Goal: Task Accomplishment & Management: Manage account settings

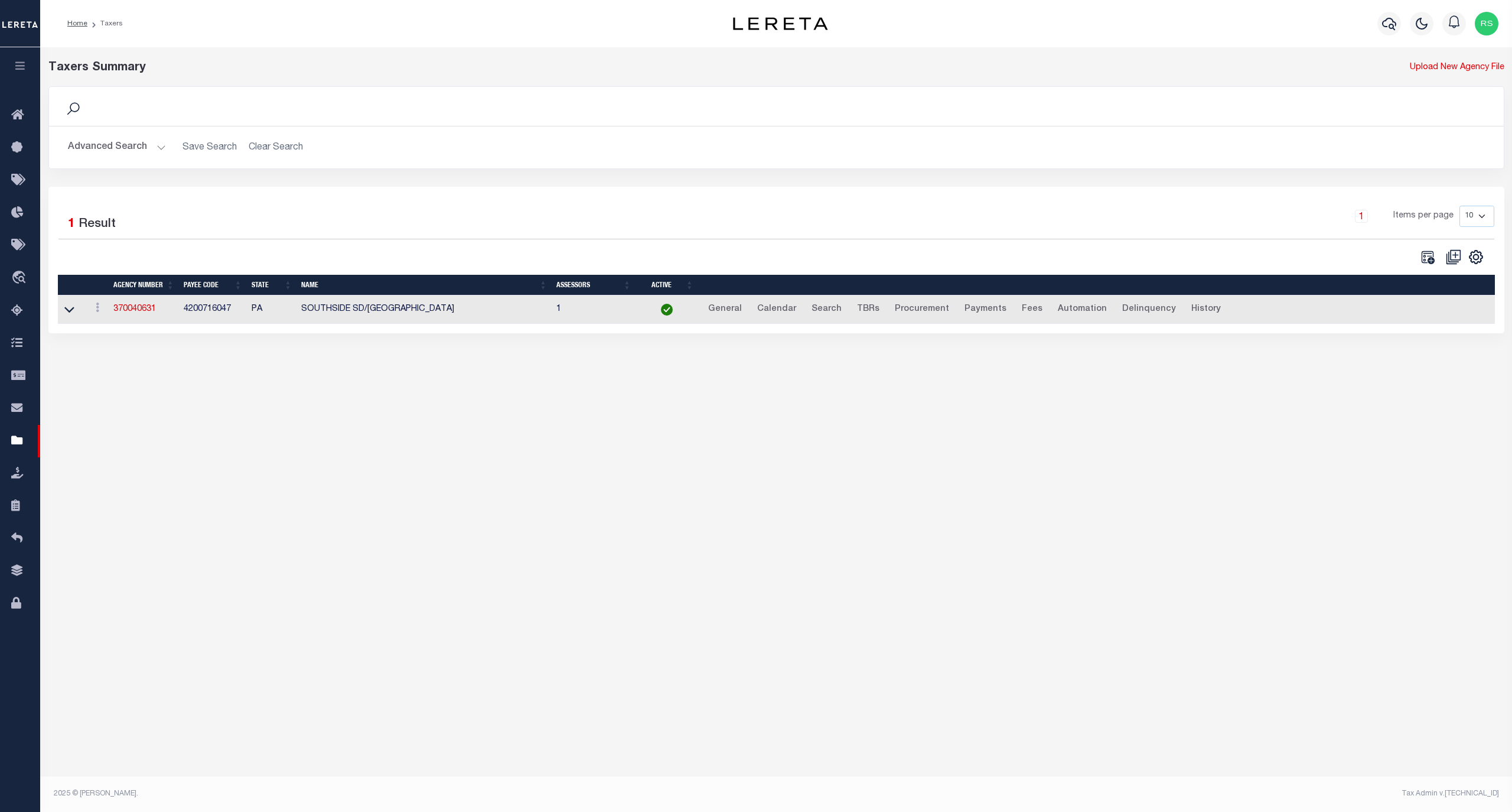
click at [102, 142] on button "Advanced Search" at bounding box center [117, 147] width 98 height 23
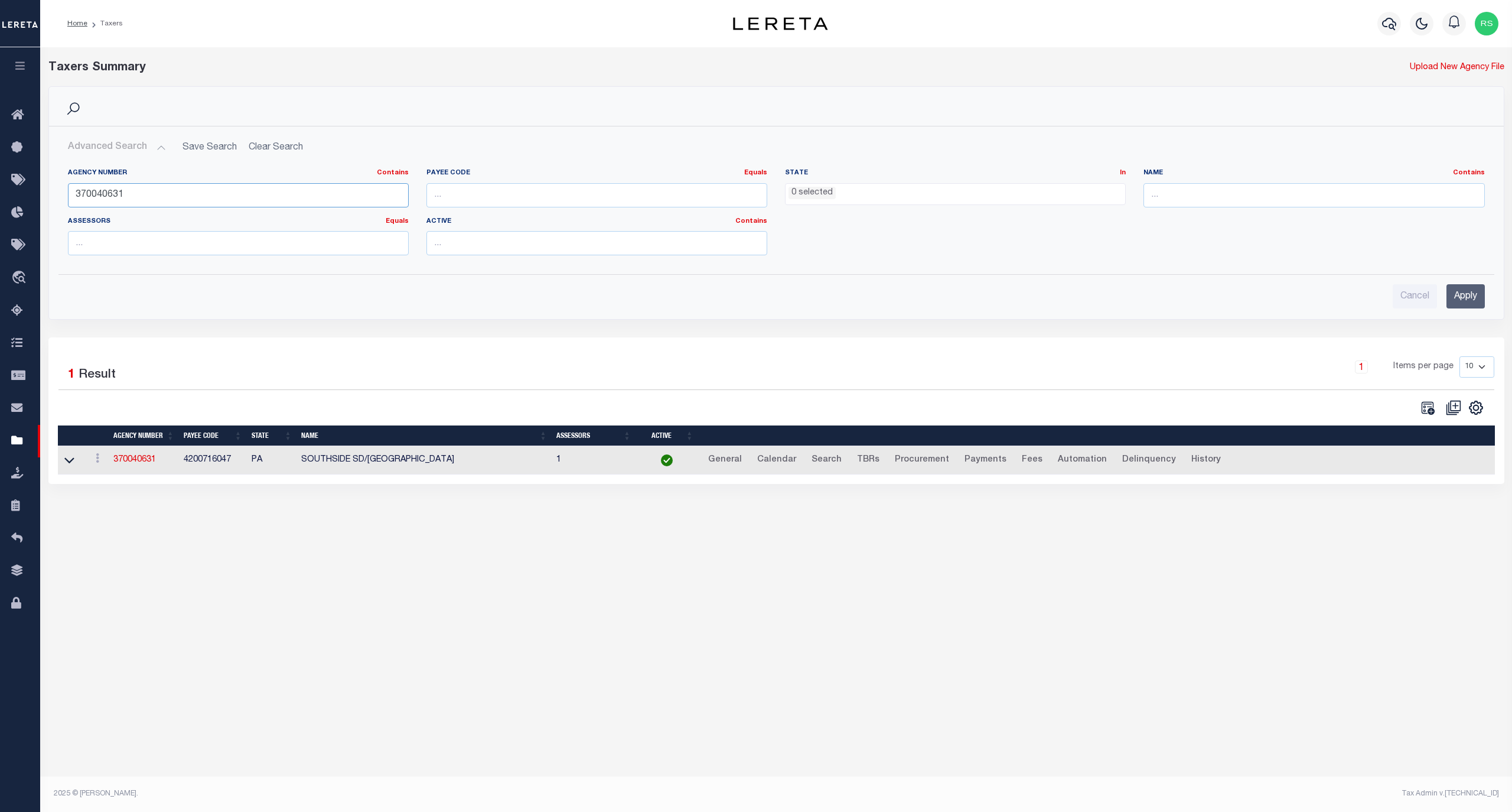
click at [121, 192] on input "370040631" at bounding box center [238, 195] width 341 height 24
click at [120, 192] on input "370040631" at bounding box center [238, 195] width 341 height 24
paste input "428627"
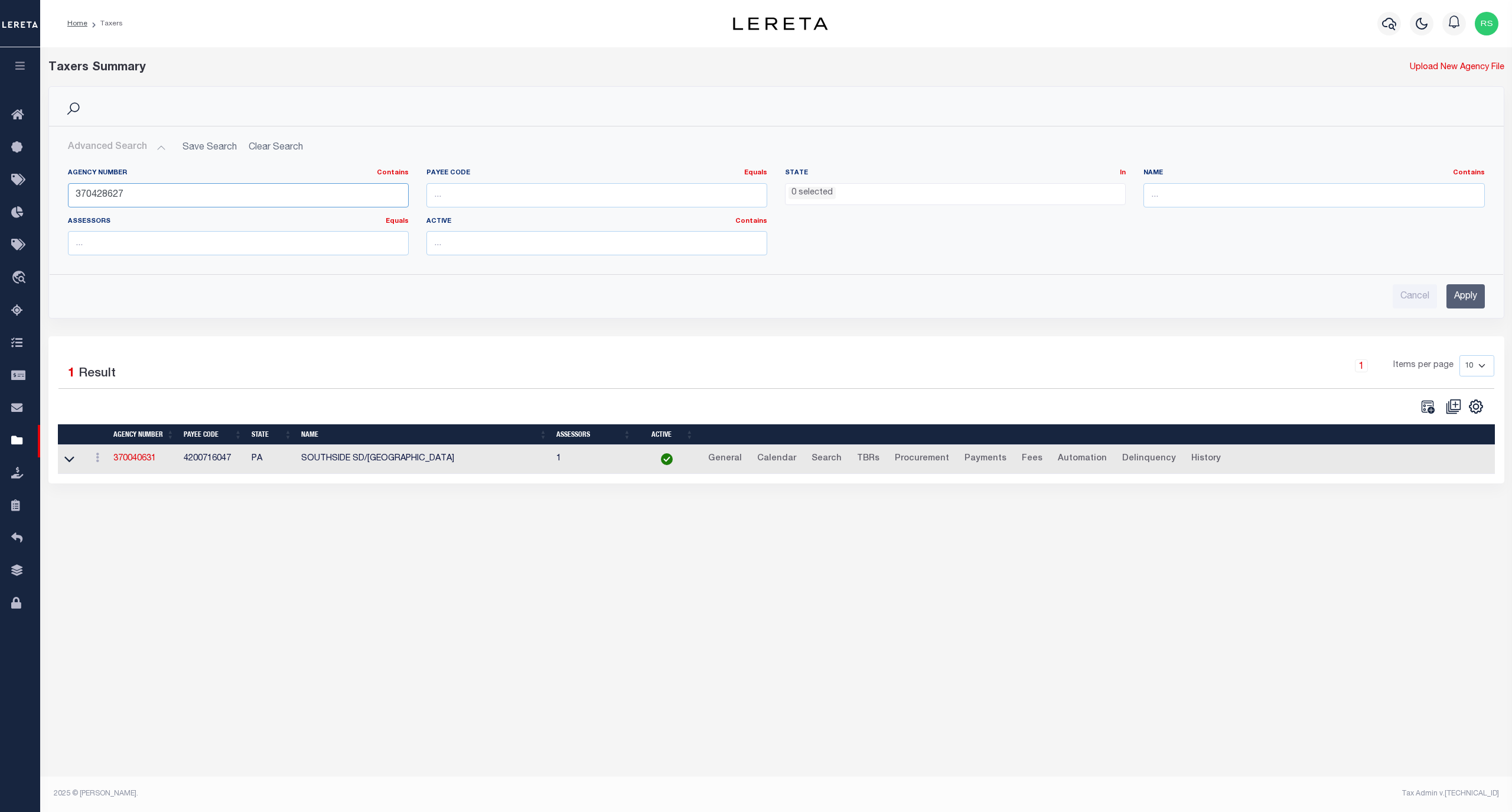
type input "370428627"
click at [1461, 299] on input "Apply" at bounding box center [1465, 296] width 39 height 24
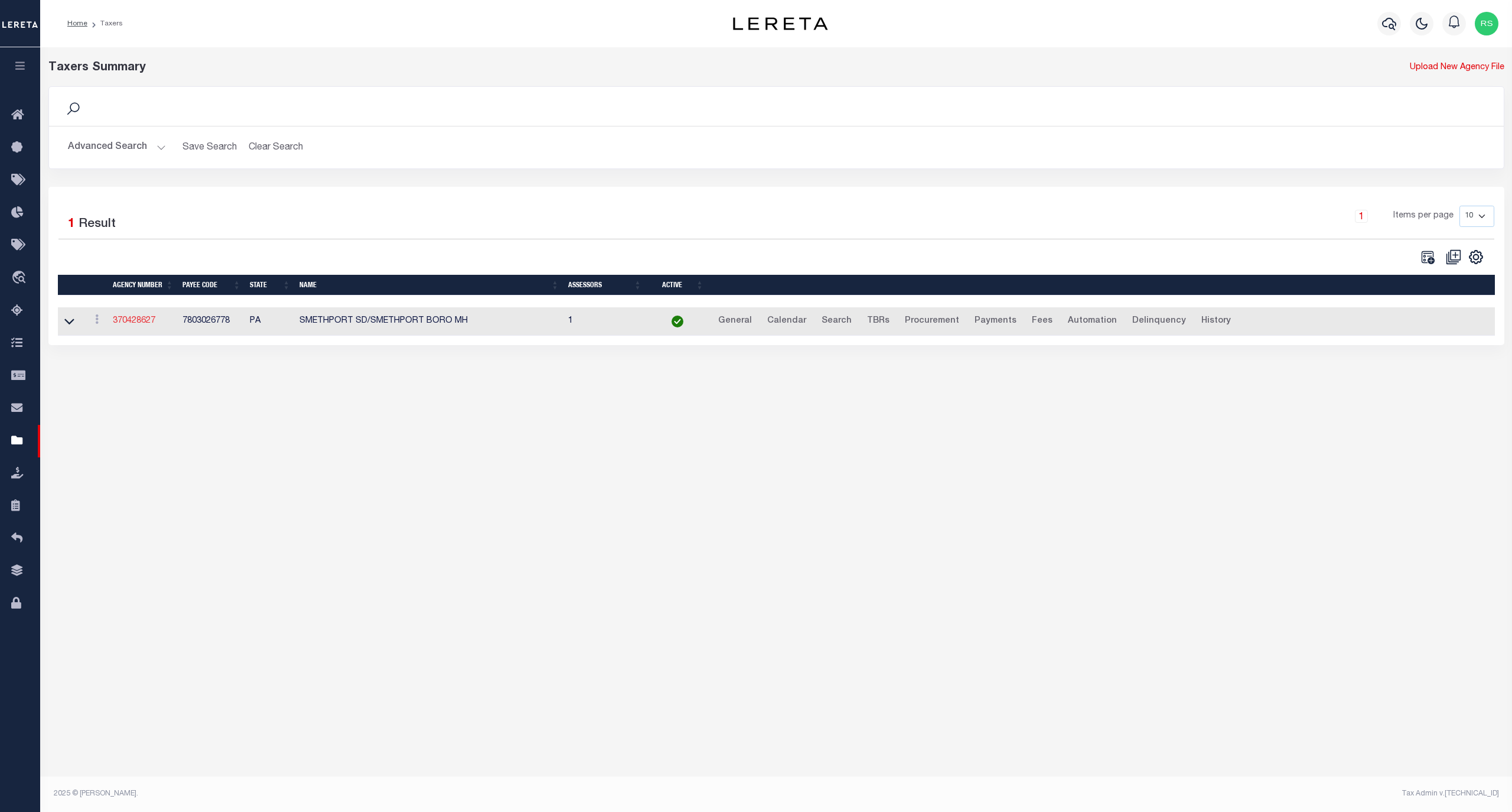
click at [129, 325] on link "370428627" at bounding box center [133, 320] width 42 height 8
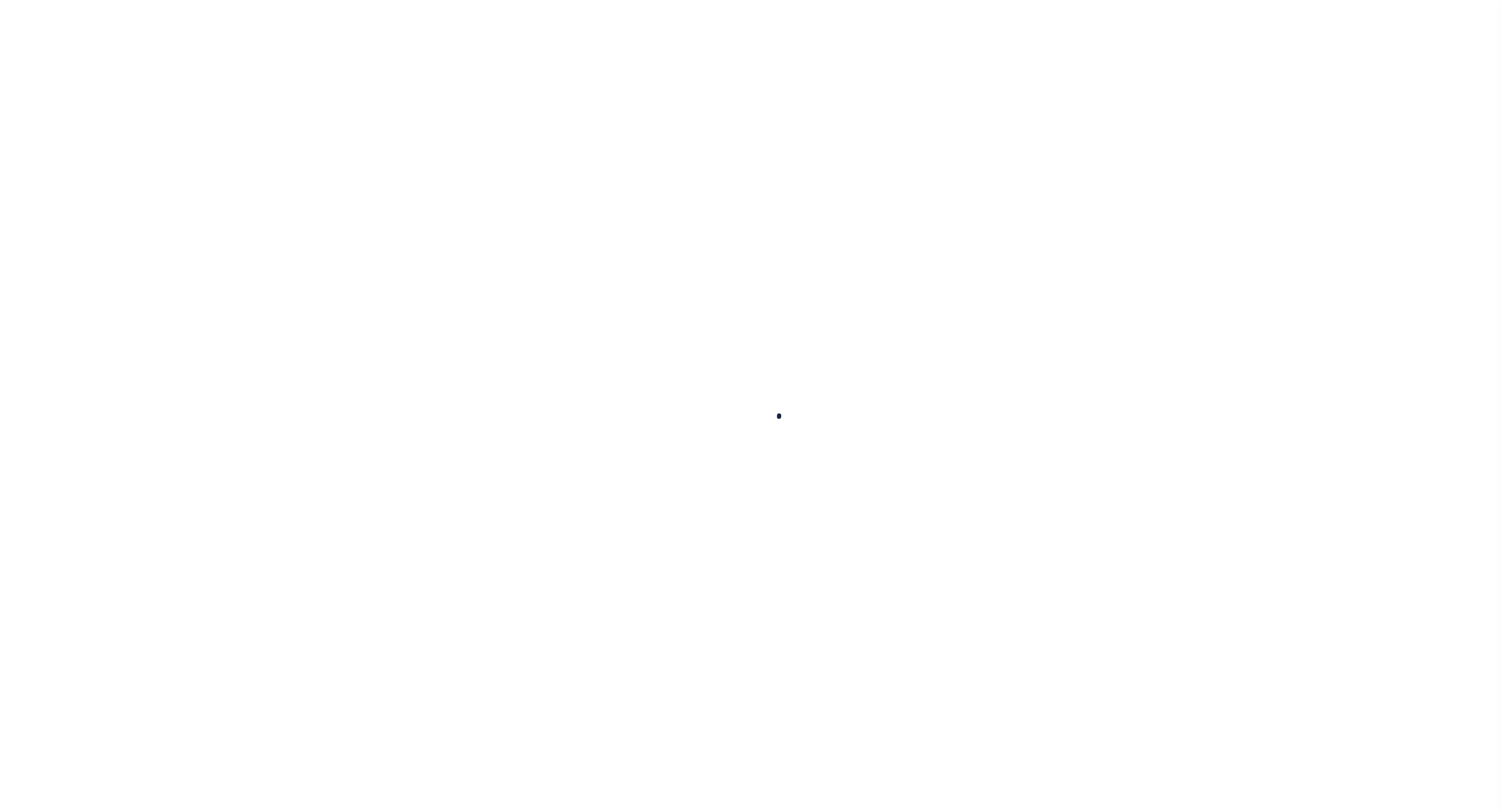
select select
checkbox input "false"
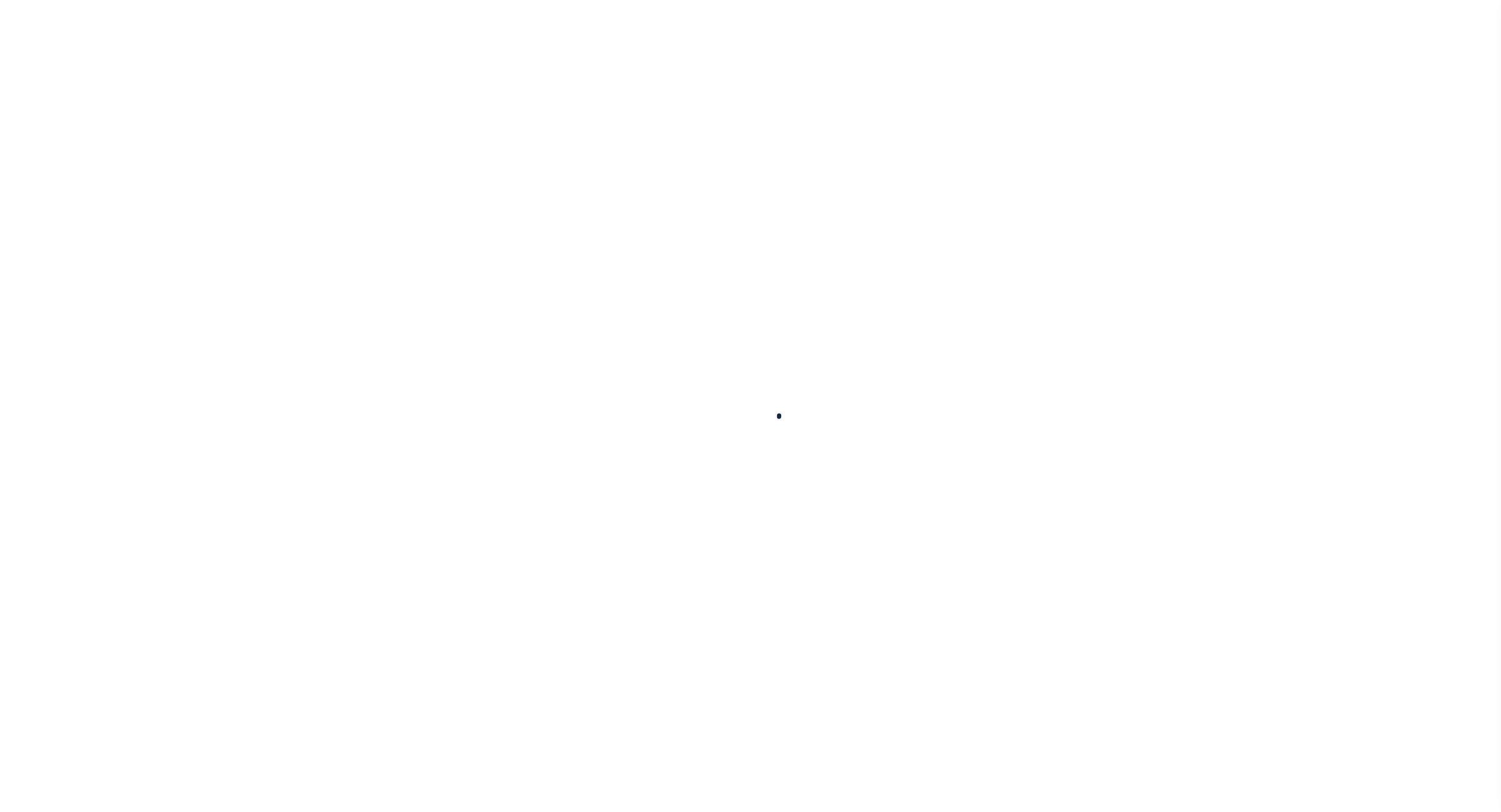
checkbox input "false"
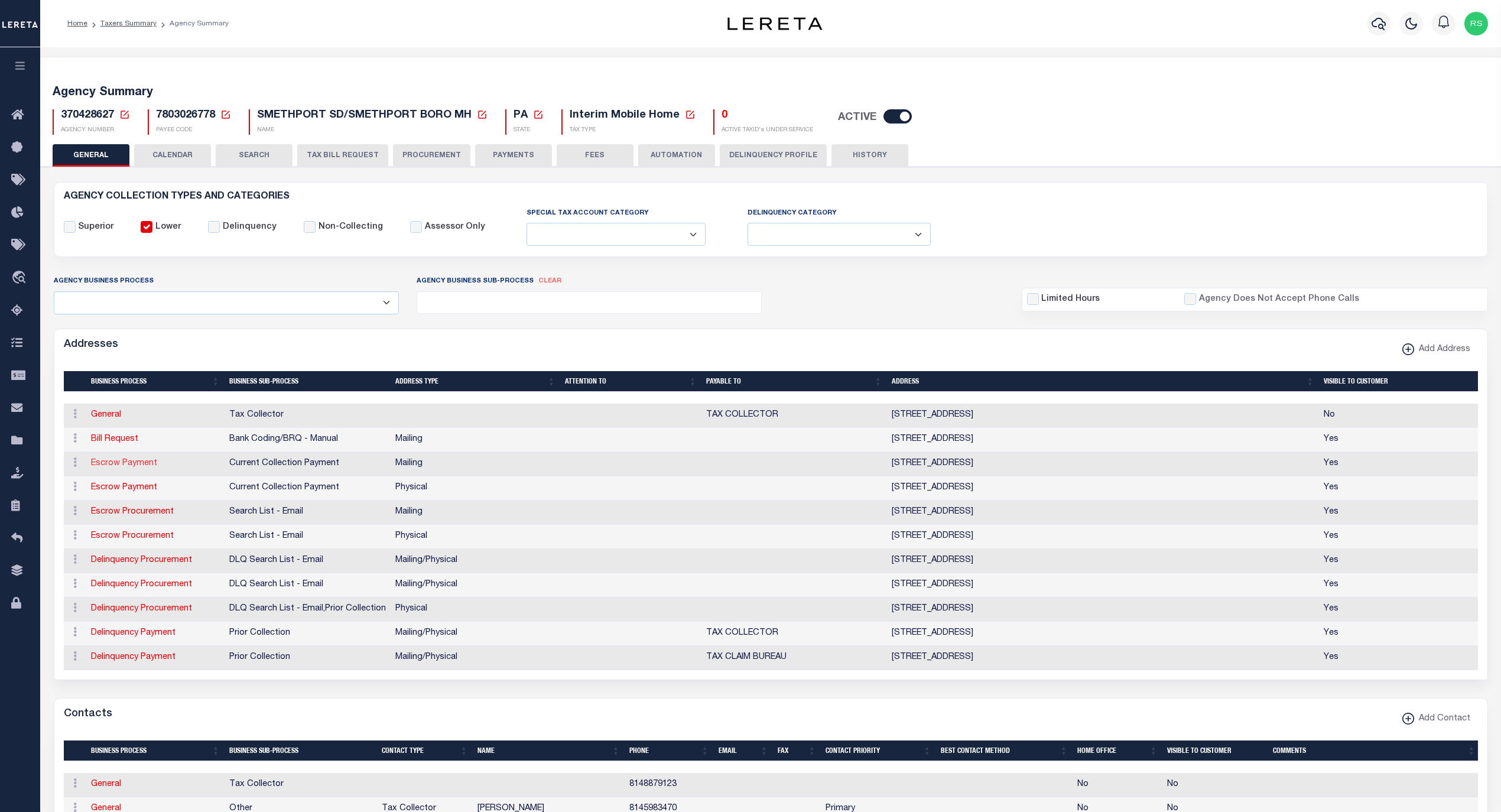
click at [123, 468] on link "Escrow Payment" at bounding box center [124, 462] width 67 height 8
select select "1"
checkbox input "false"
select select
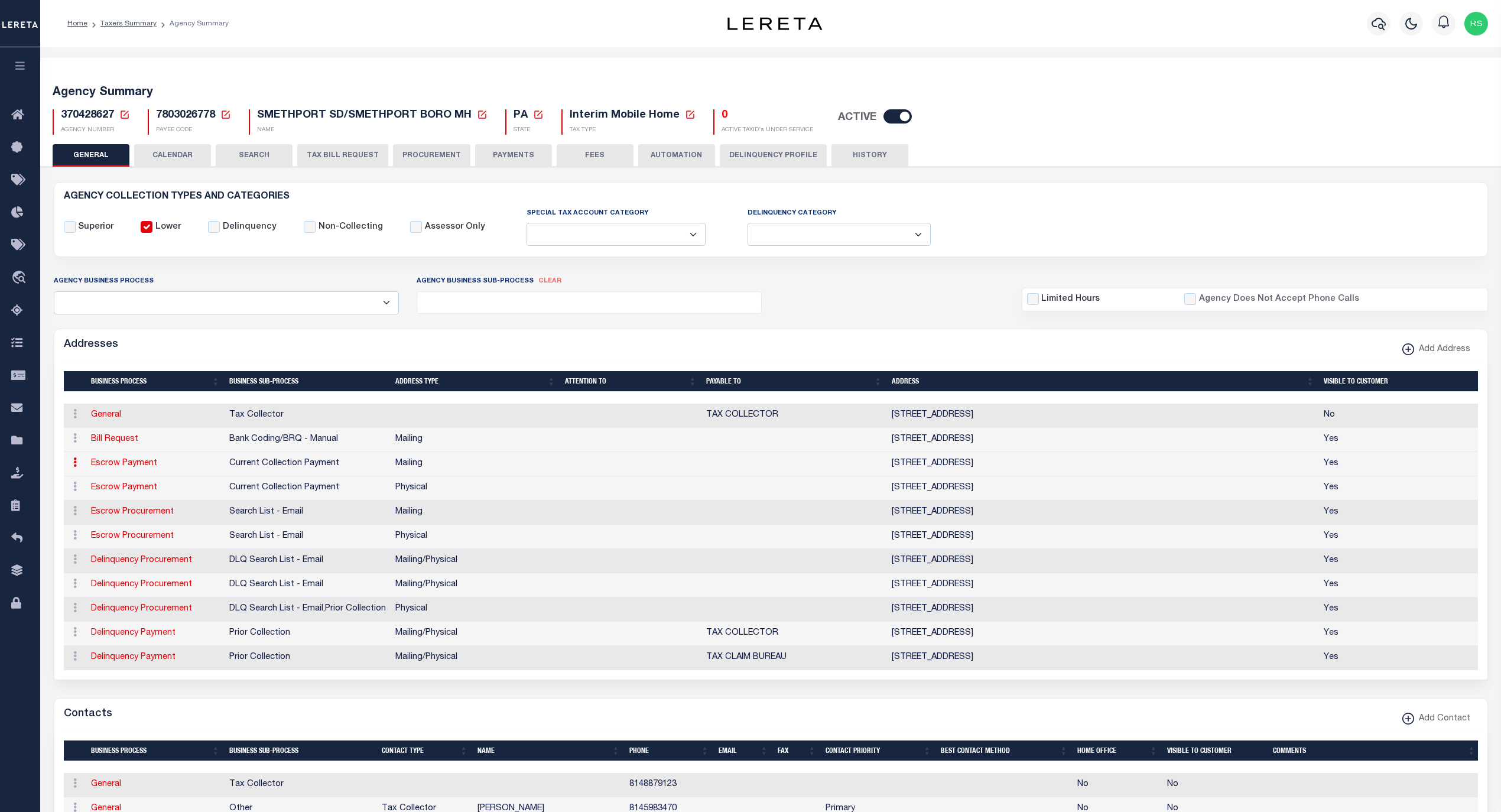
type input "[STREET_ADDRESS]"
type input "SMETHPORT"
select select "PA"
type input "16749"
checkbox input "true"
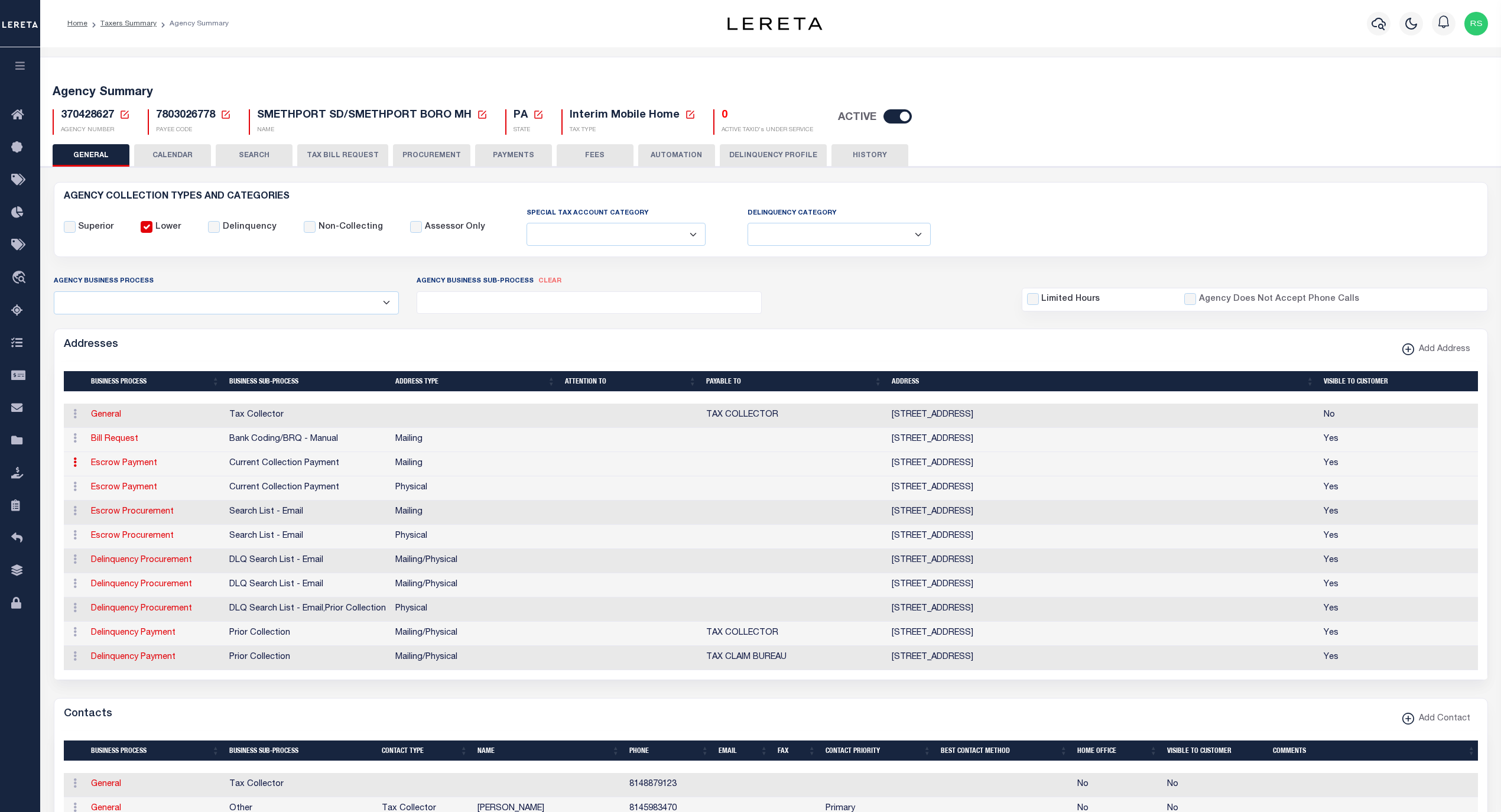
select select "3"
select select "11"
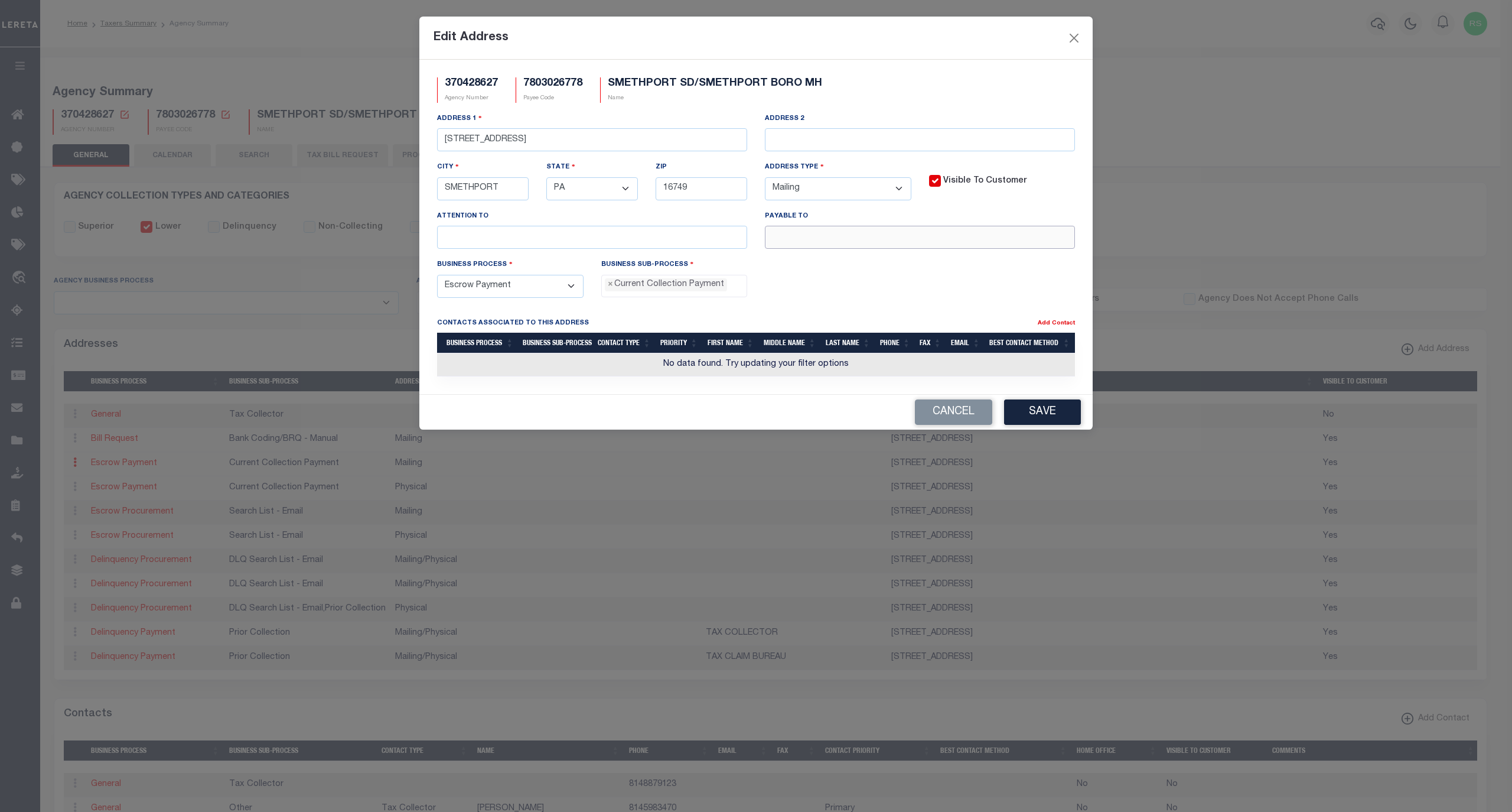
click at [820, 239] on input "text" at bounding box center [920, 237] width 310 height 23
paste input "BARBARA PETERSON TC"
type input "BARBARA PETERSON TC"
click at [842, 201] on select "- Select - FedEx/Overnight Lock Box Mailing Mailing/Physical Physical" at bounding box center [838, 189] width 147 height 23
select select "5"
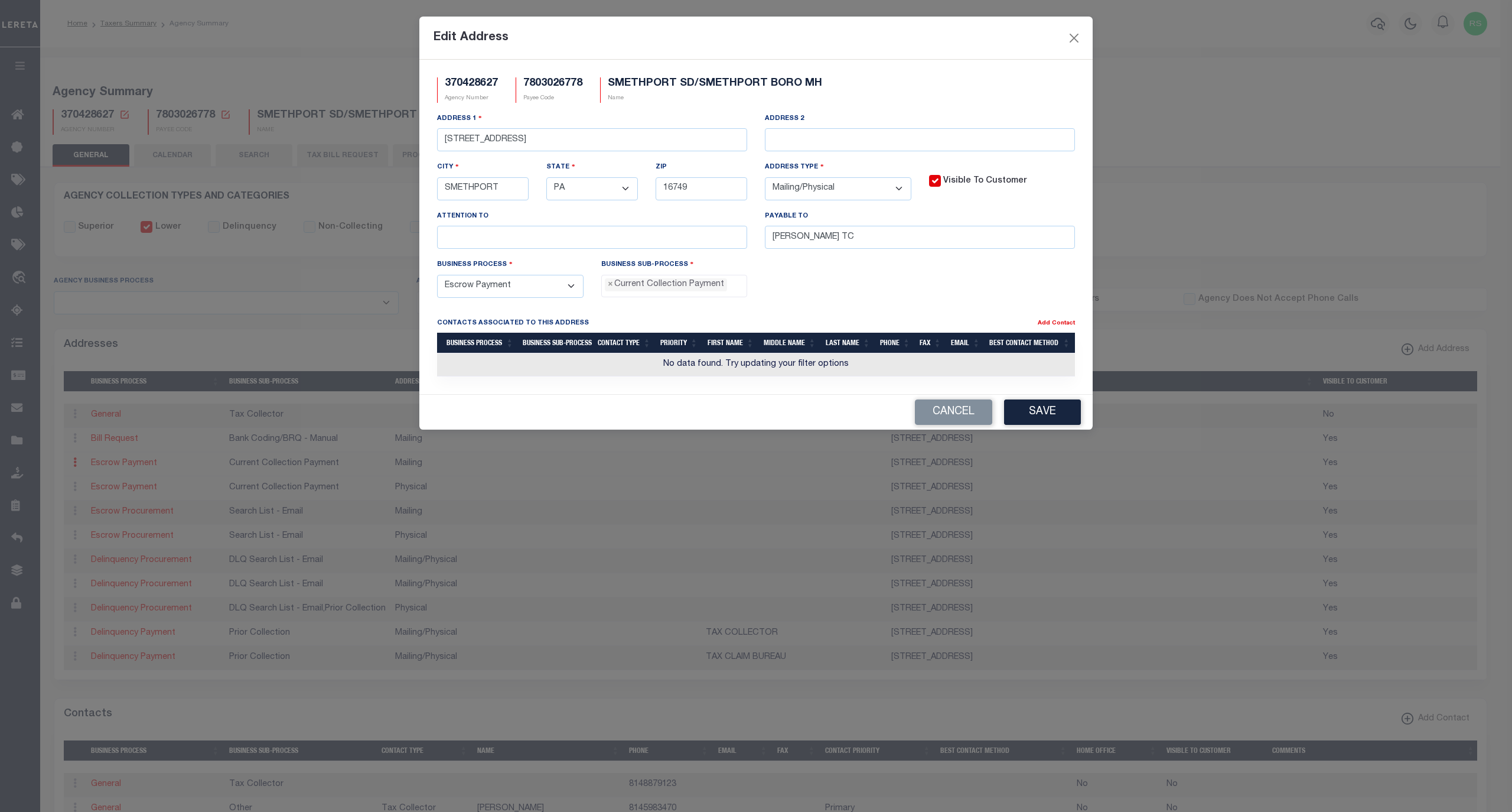
click at [765, 180] on select "- Select - FedEx/Overnight Lock Box Mailing Mailing/Physical Physical" at bounding box center [838, 189] width 147 height 23
click at [1030, 415] on button "Save" at bounding box center [1042, 412] width 76 height 25
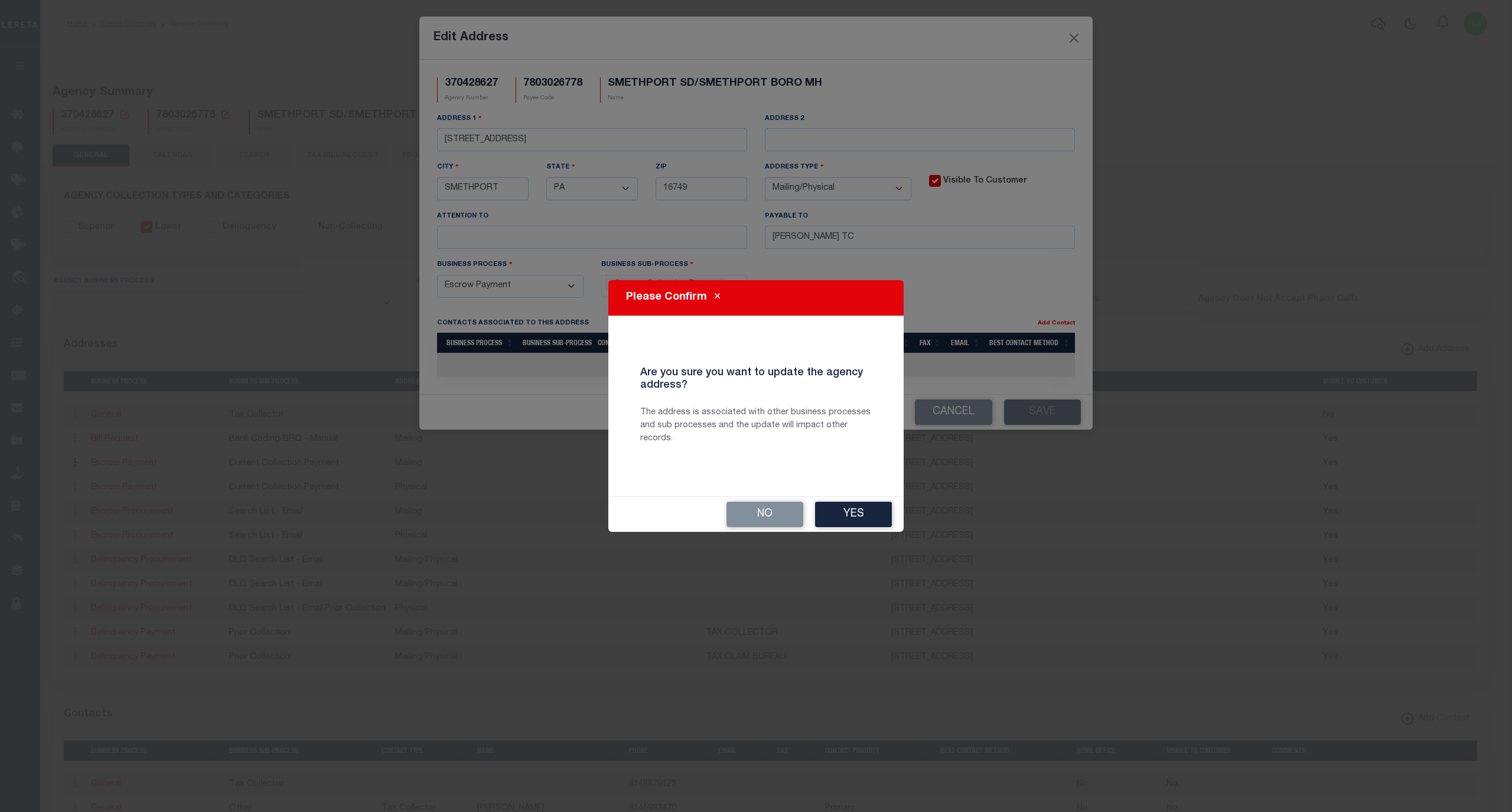
click at [863, 511] on button "Yes" at bounding box center [853, 514] width 76 height 25
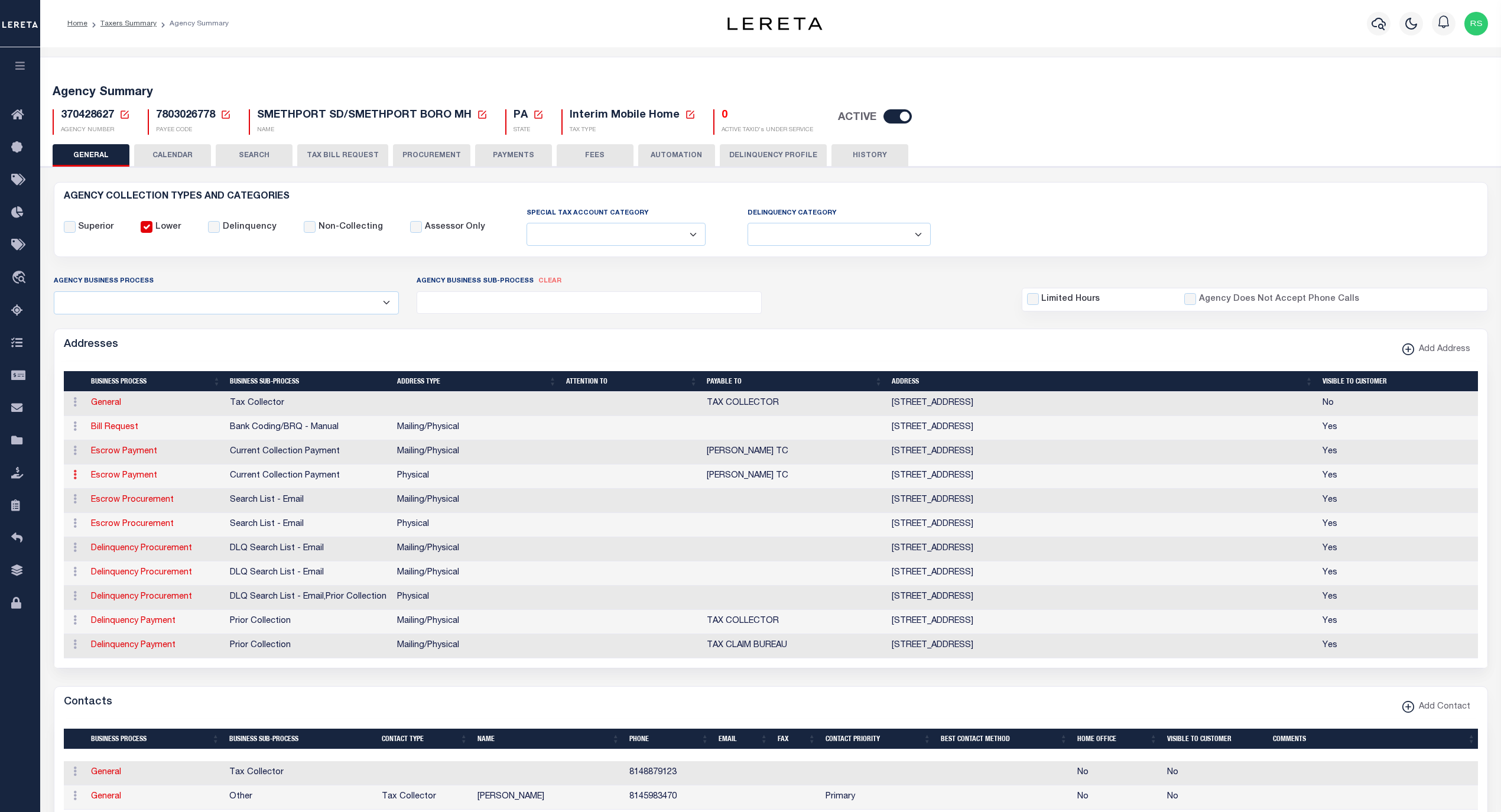
click at [76, 478] on icon at bounding box center [75, 474] width 4 height 10
click at [109, 541] on link "Delete Address" at bounding box center [113, 532] width 89 height 20
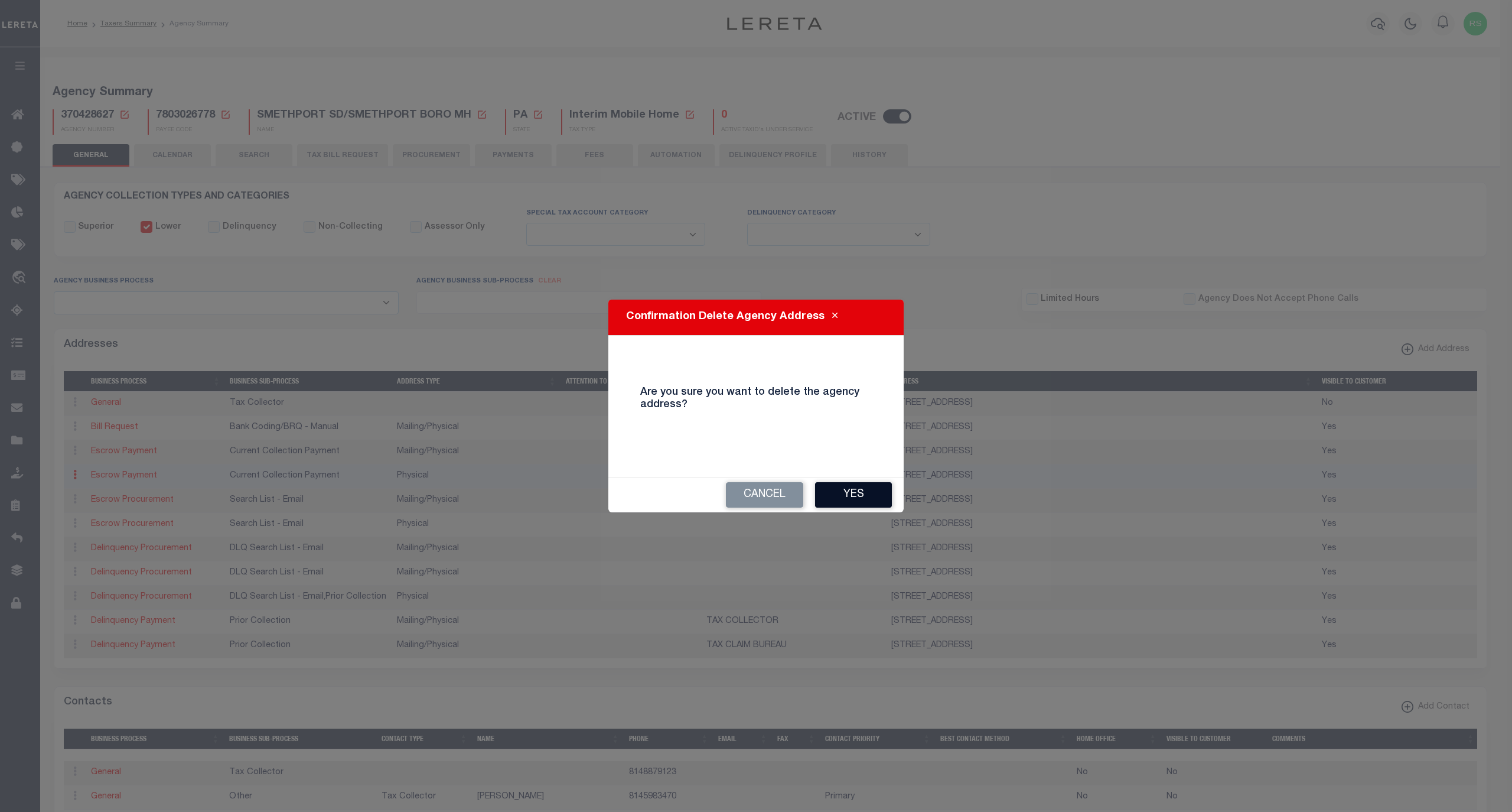
click at [851, 495] on button "Yes" at bounding box center [853, 495] width 76 height 25
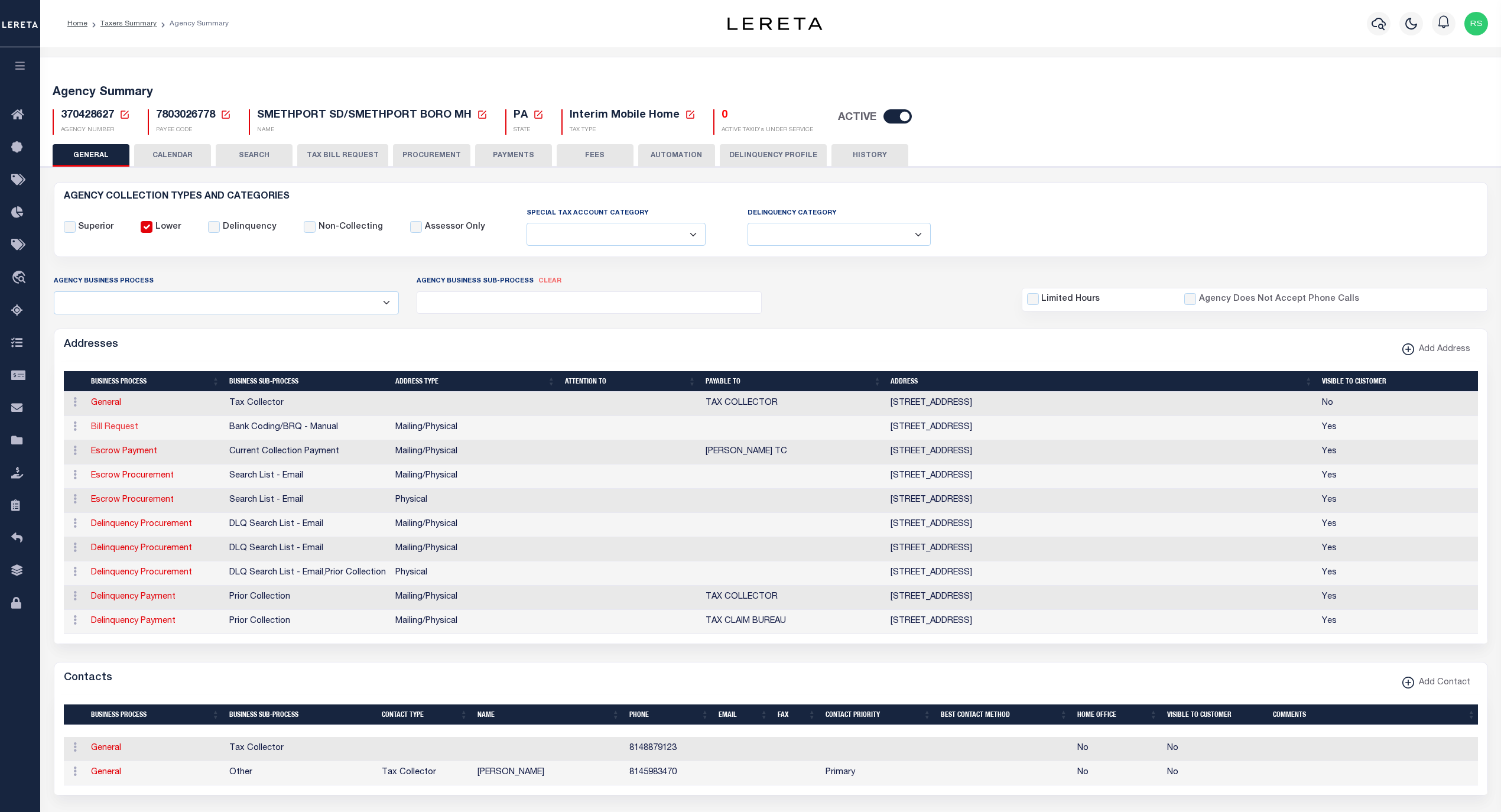
click at [126, 429] on link "Bill Request" at bounding box center [114, 426] width 48 height 8
select select
select select "1"
checkbox input "false"
select select
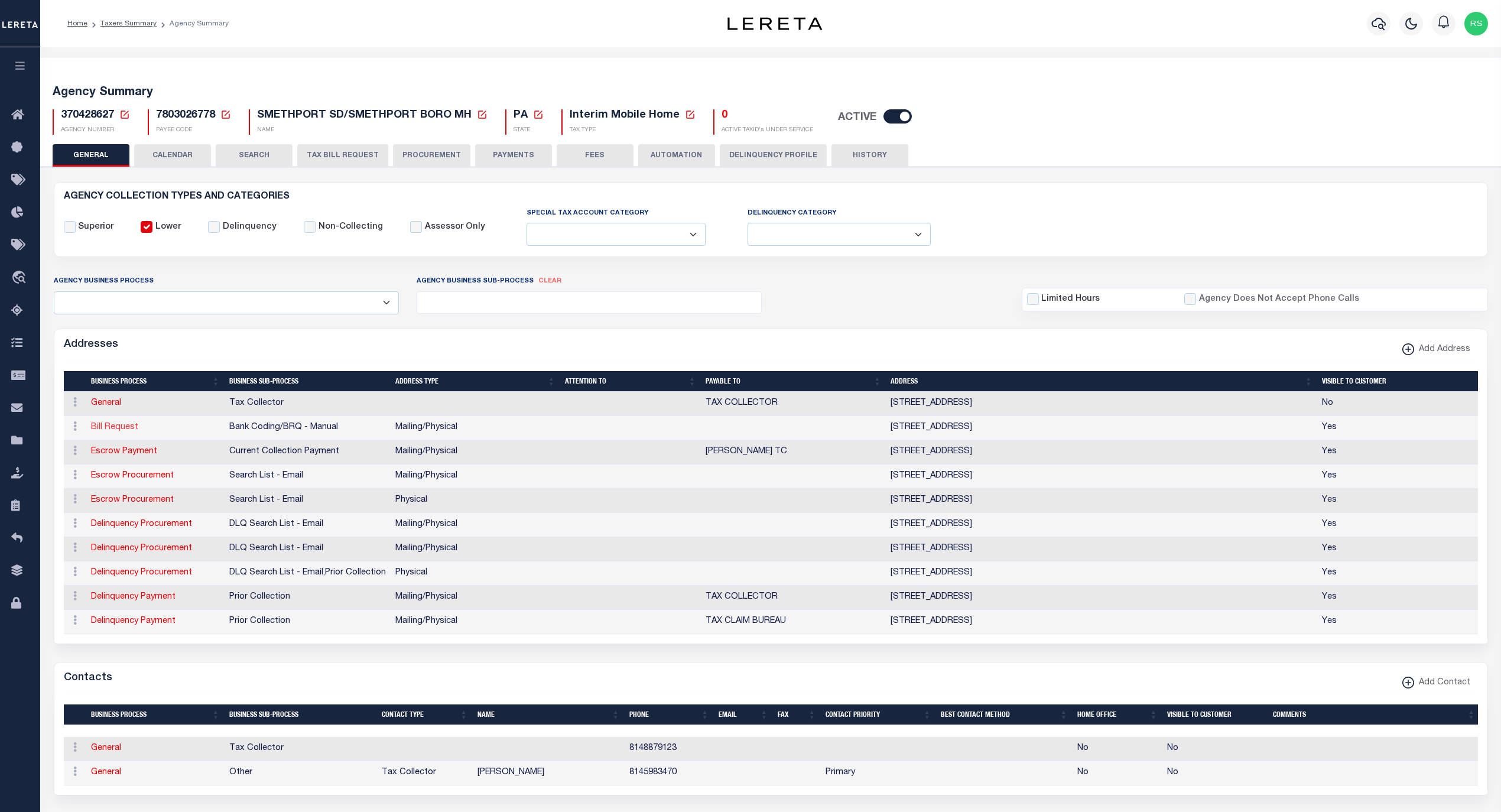
select select
type input "[STREET_ADDRESS]"
type input "SMETHPORT"
select select "PA"
type input "16749"
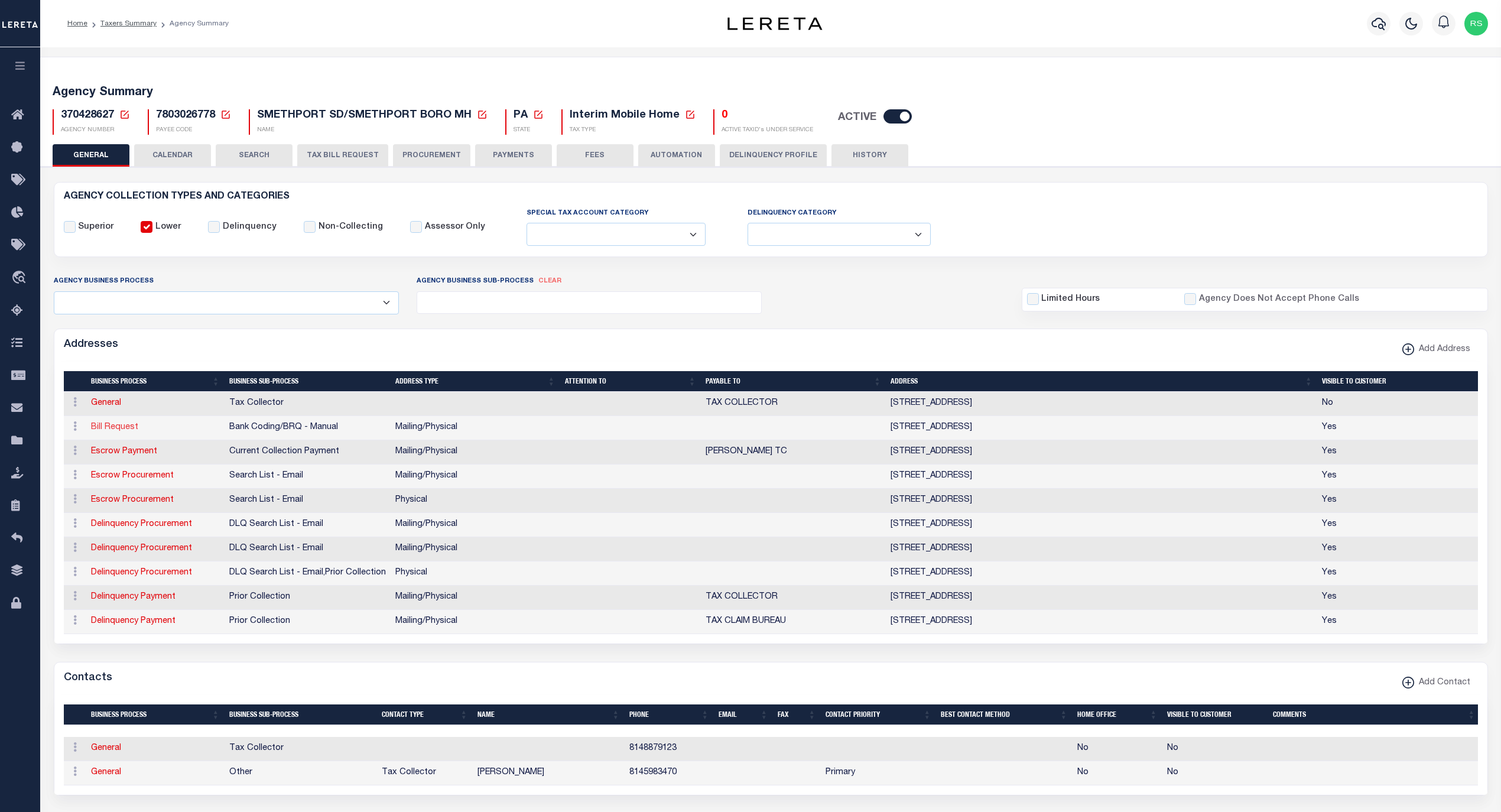
select select "5"
checkbox input "true"
select select "1"
select select "2"
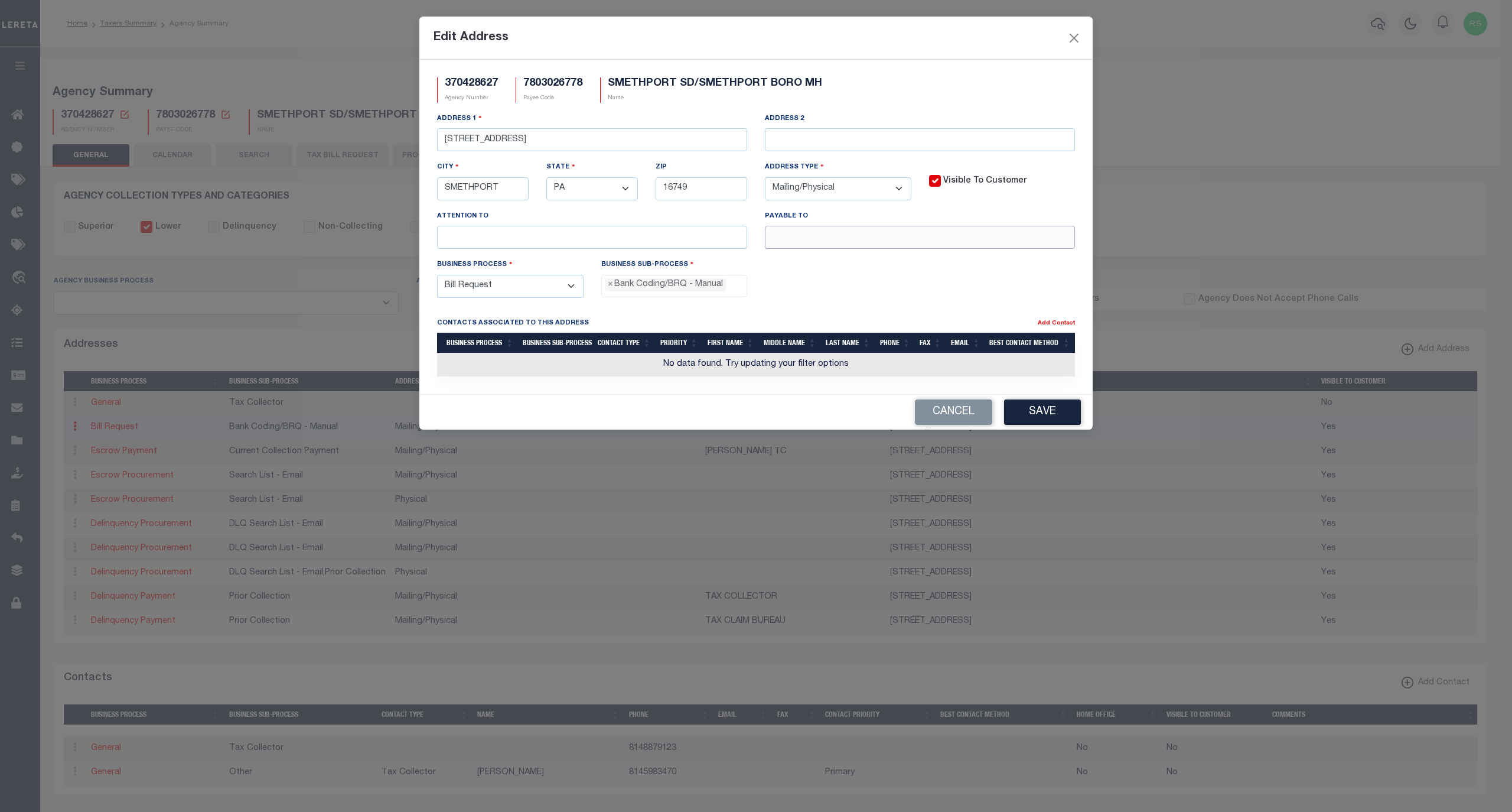
click at [877, 248] on input "text" at bounding box center [920, 237] width 310 height 23
paste input "[PERSON_NAME]"
type input "[PERSON_NAME]"
click at [1056, 416] on button "Save" at bounding box center [1042, 412] width 76 height 25
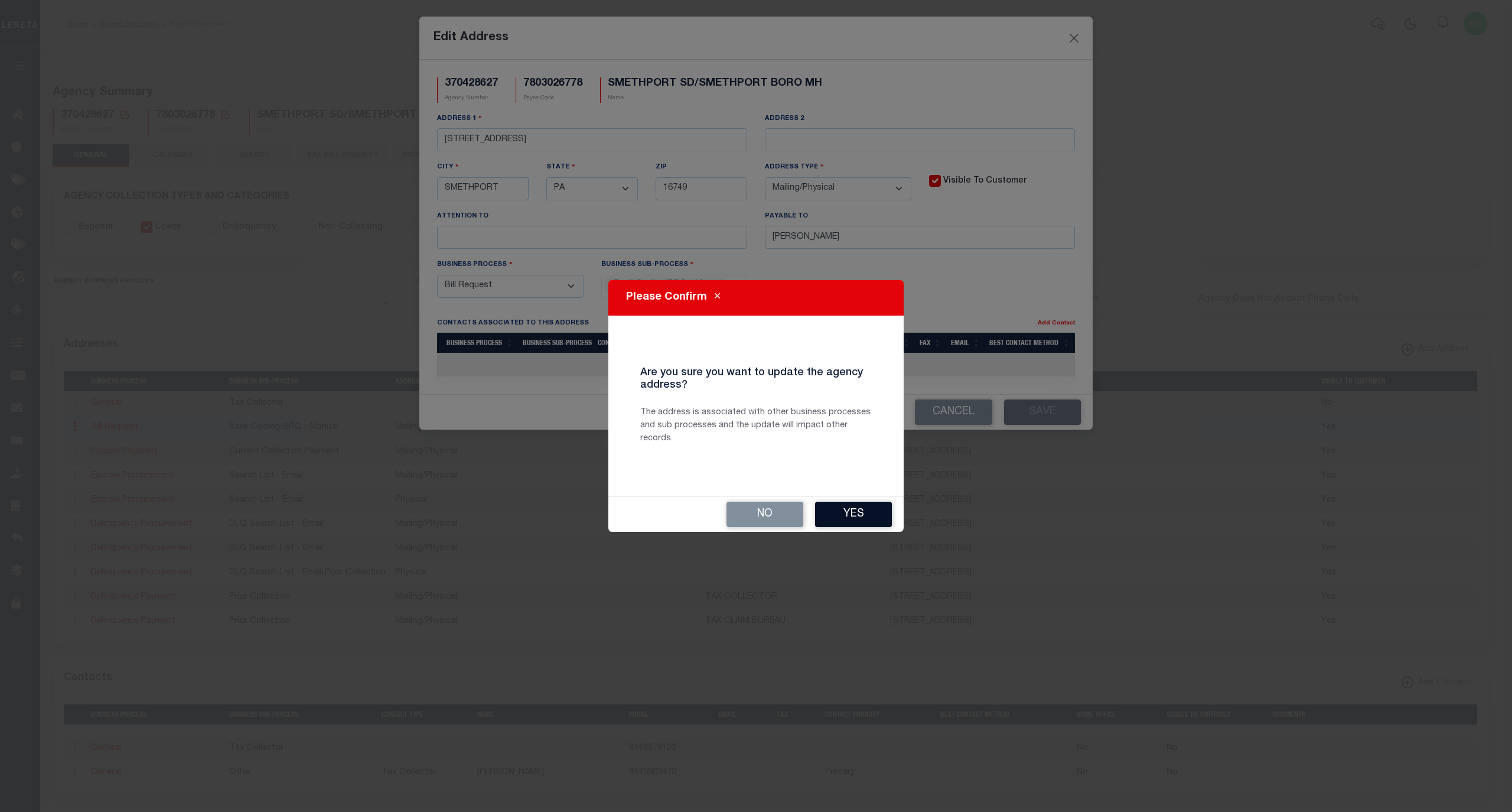
click at [861, 521] on button "Yes" at bounding box center [853, 514] width 76 height 25
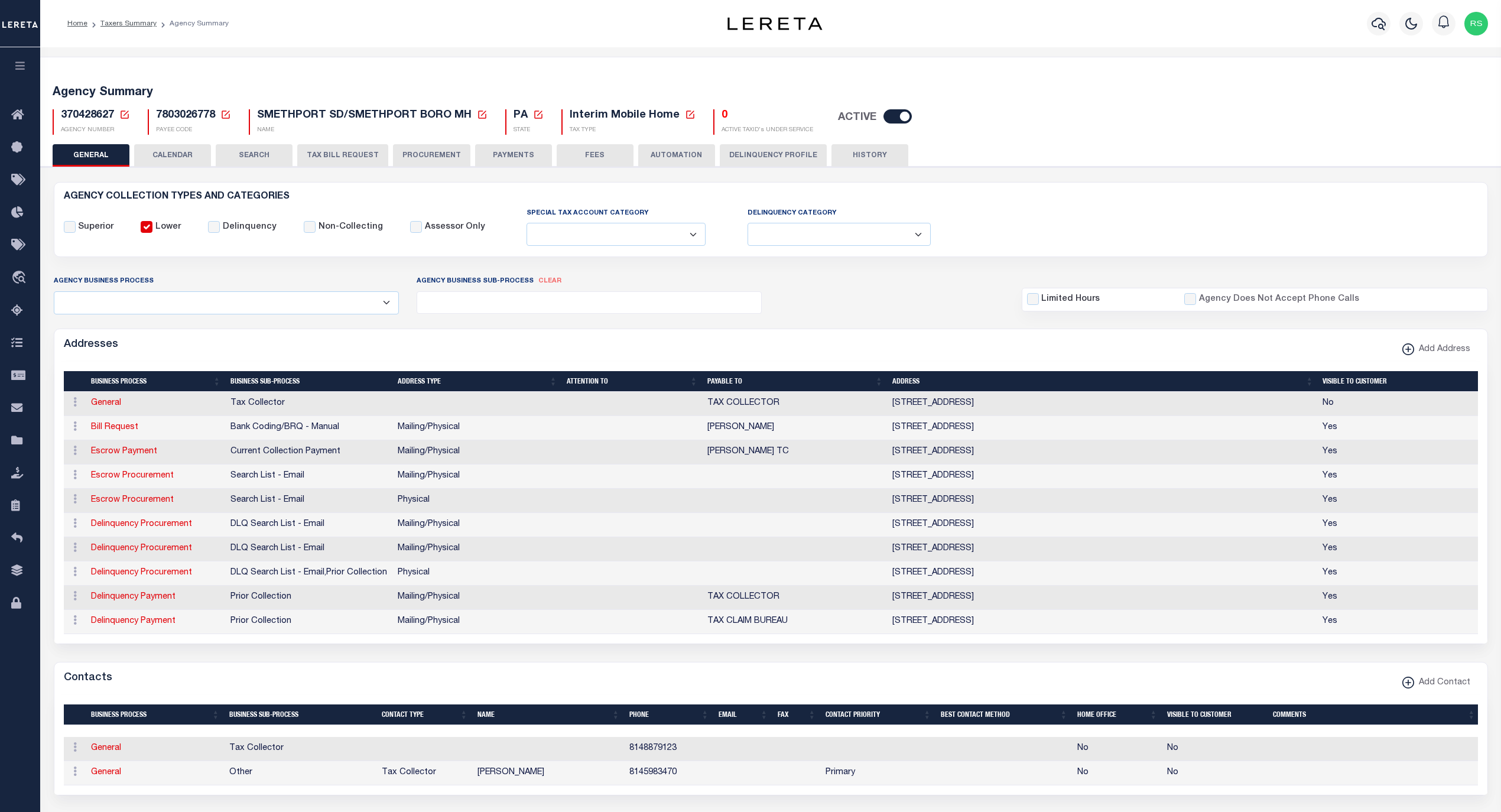
click at [514, 158] on button "PAYMENTS" at bounding box center [513, 155] width 76 height 22
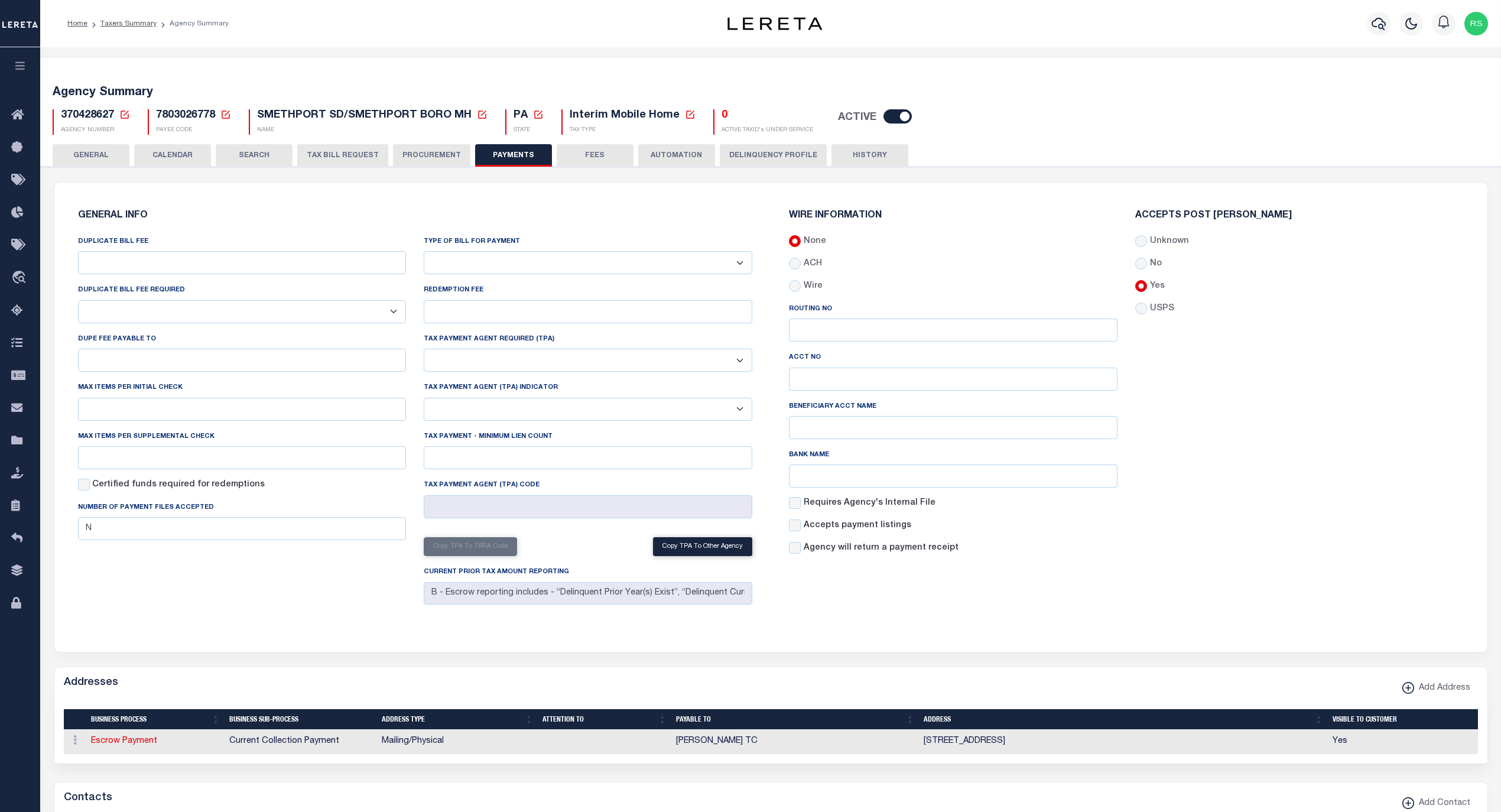
click at [534, 261] on select "Bar-Coded Tax Statement Print Tax Bills from Web. No DBF Required. Memo Bill Or…" at bounding box center [587, 263] width 328 height 23
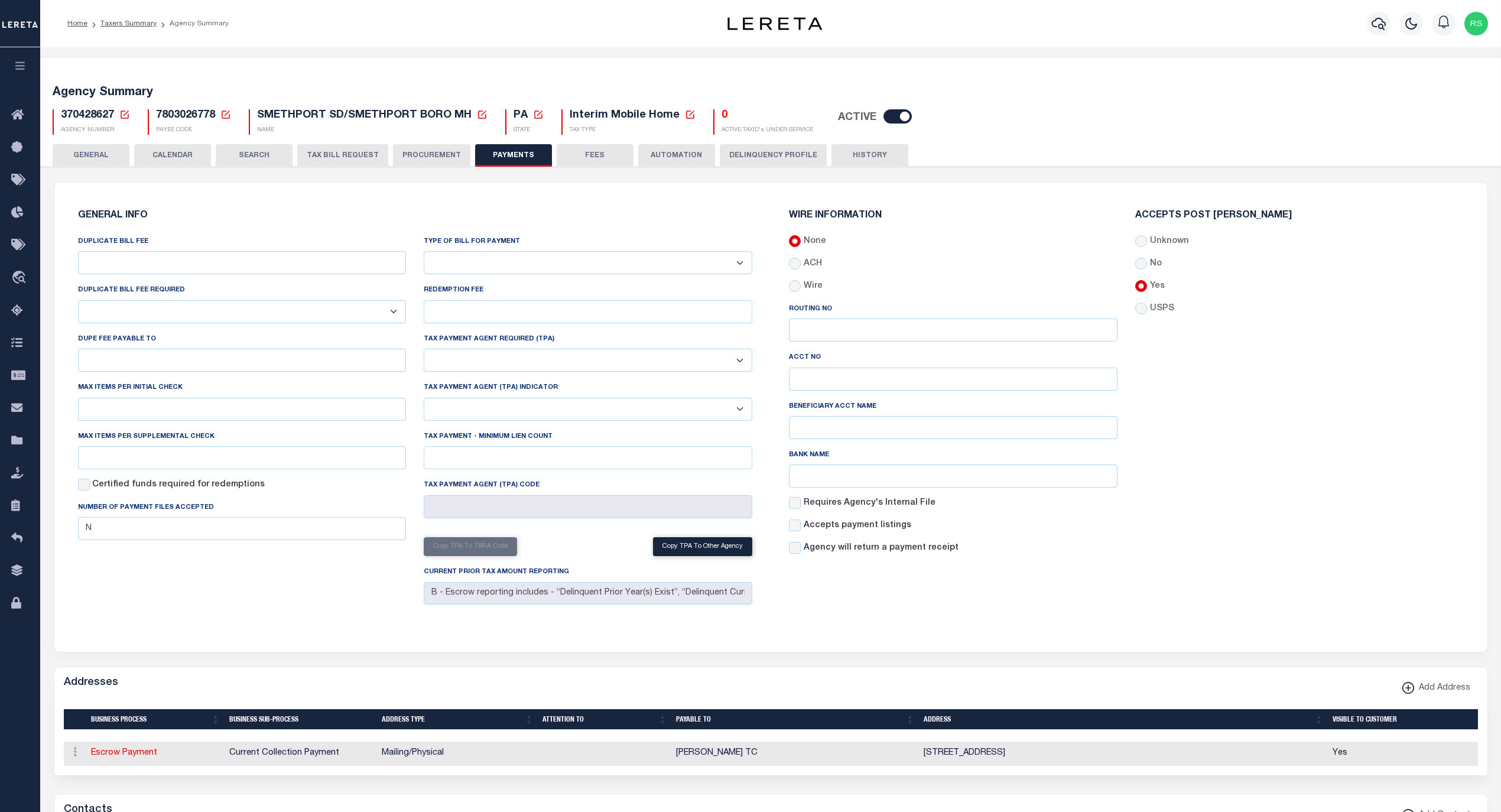
select select "35"
click at [424, 252] on select "Bar-Coded Tax Statement Print Tax Bills from Web. No DBF Required. Memo Bill Or…" at bounding box center [587, 263] width 328 height 23
click at [1429, 790] on button "Save Edits" at bounding box center [1441, 796] width 95 height 25
click at [62, 443] on span "Taxing Entity" at bounding box center [79, 441] width 88 height 32
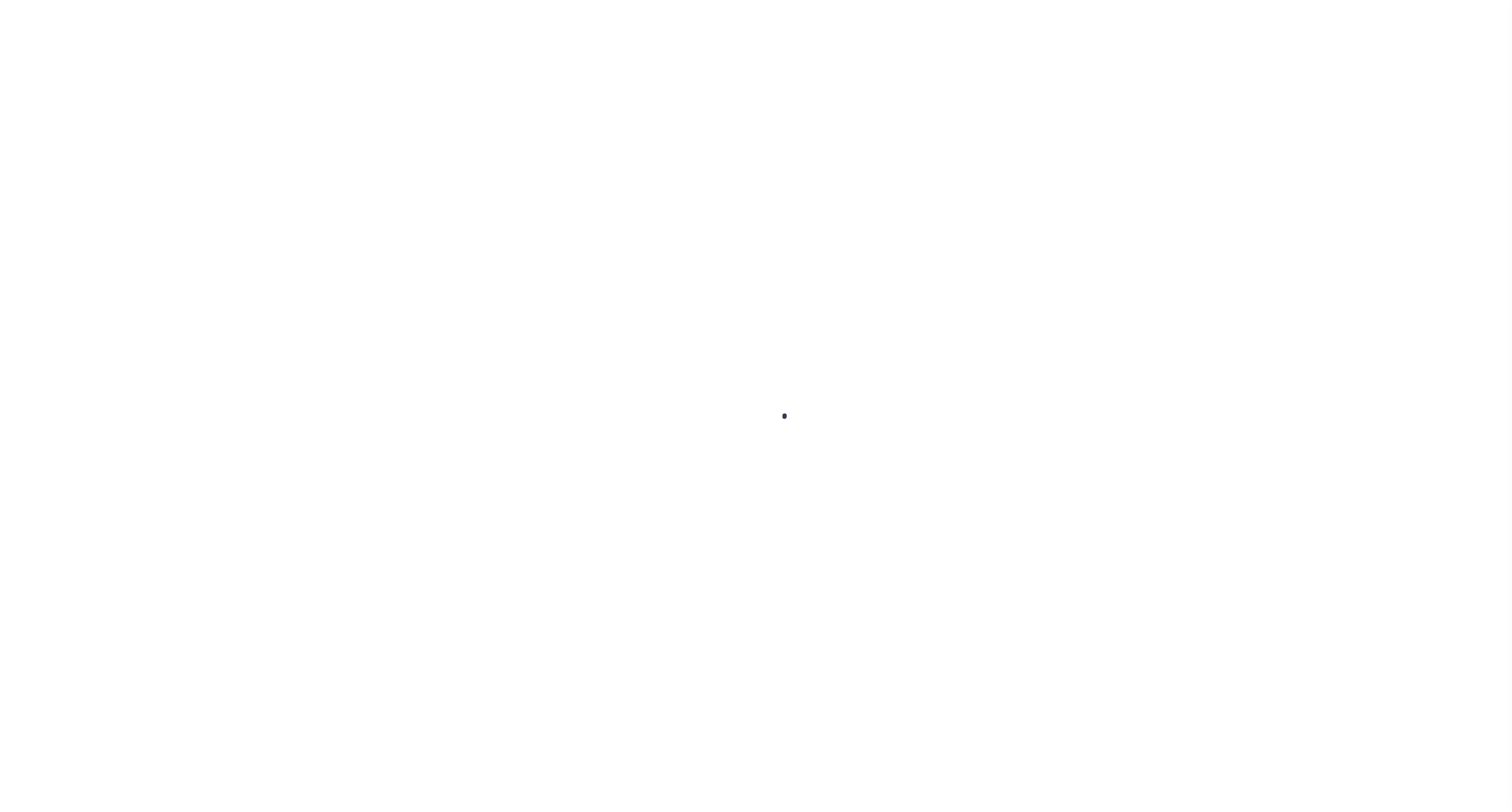
select select
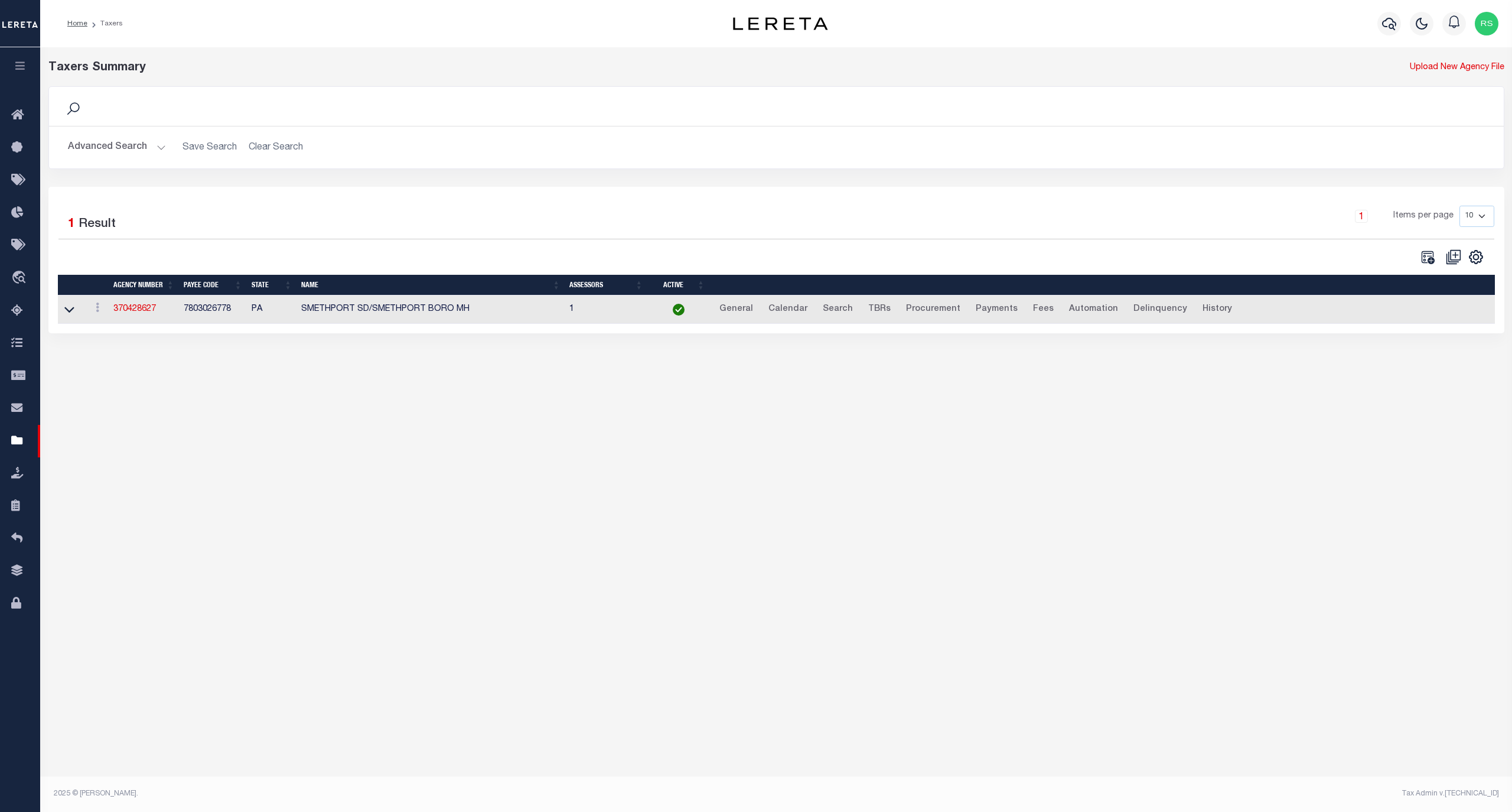
click at [104, 150] on button "Advanced Search" at bounding box center [117, 147] width 98 height 23
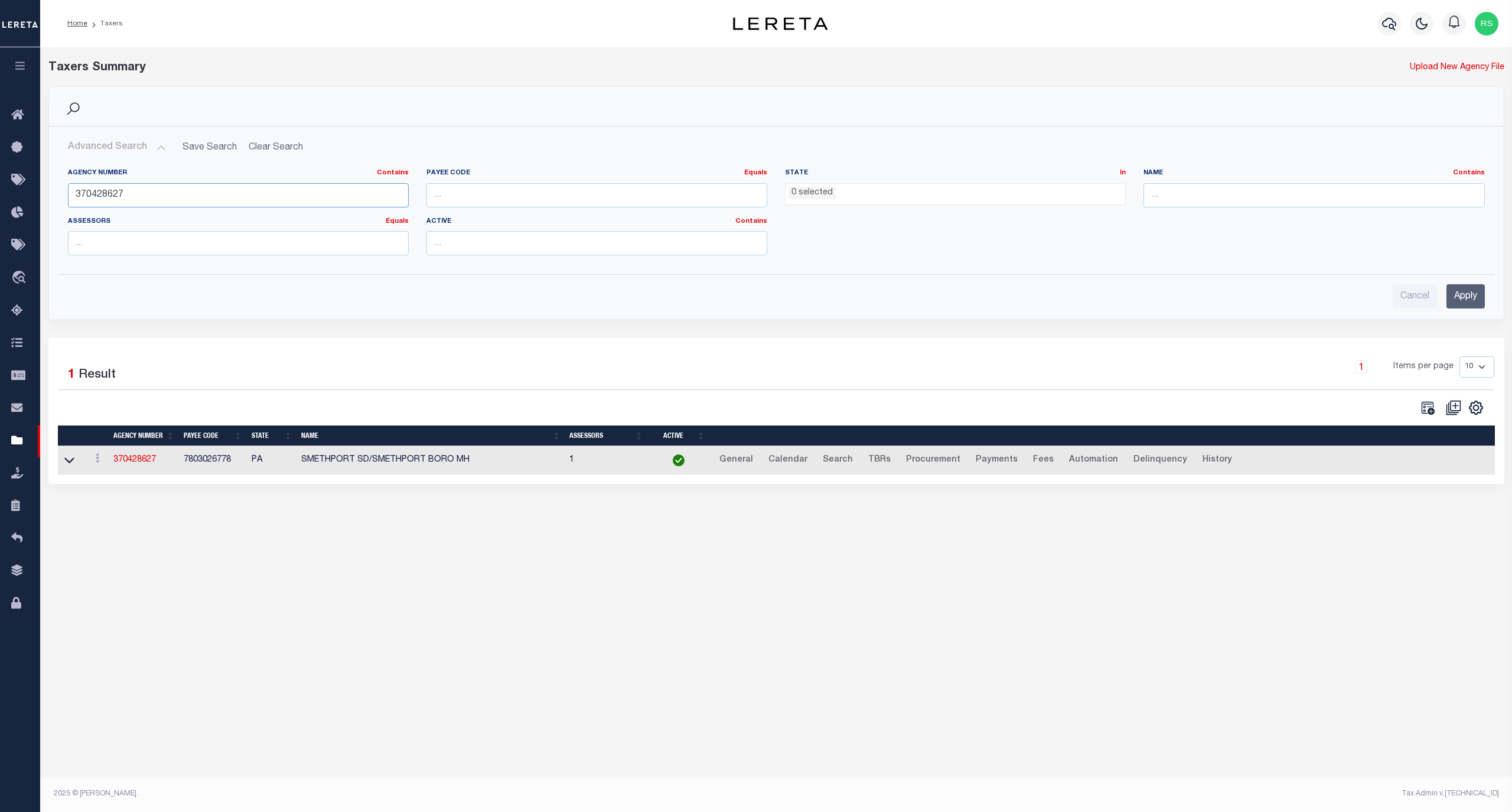
click at [130, 194] on input "370428627" at bounding box center [238, 195] width 341 height 24
paste input "0"
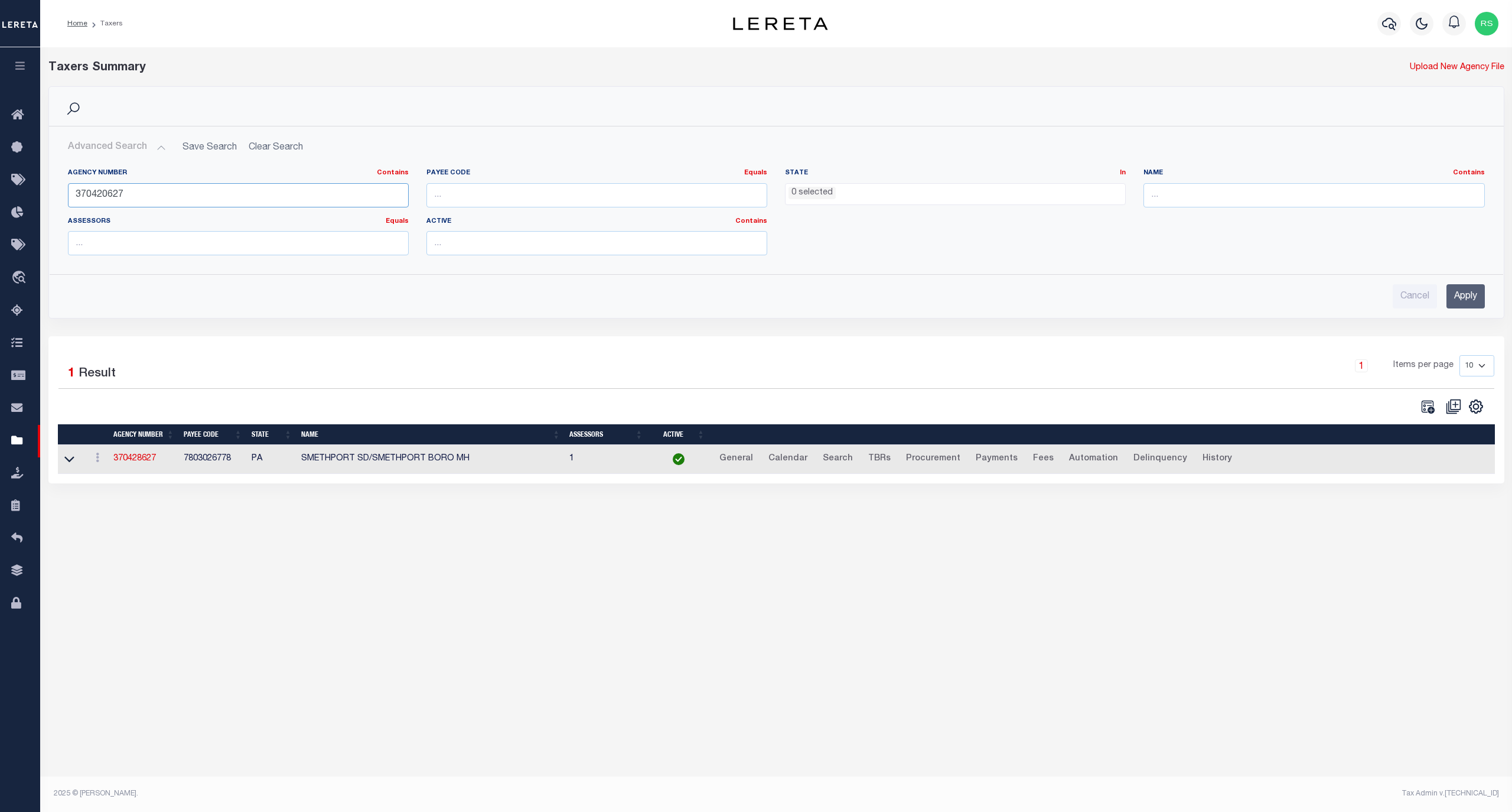
type input "370420627"
click at [1453, 298] on input "Apply" at bounding box center [1465, 296] width 39 height 24
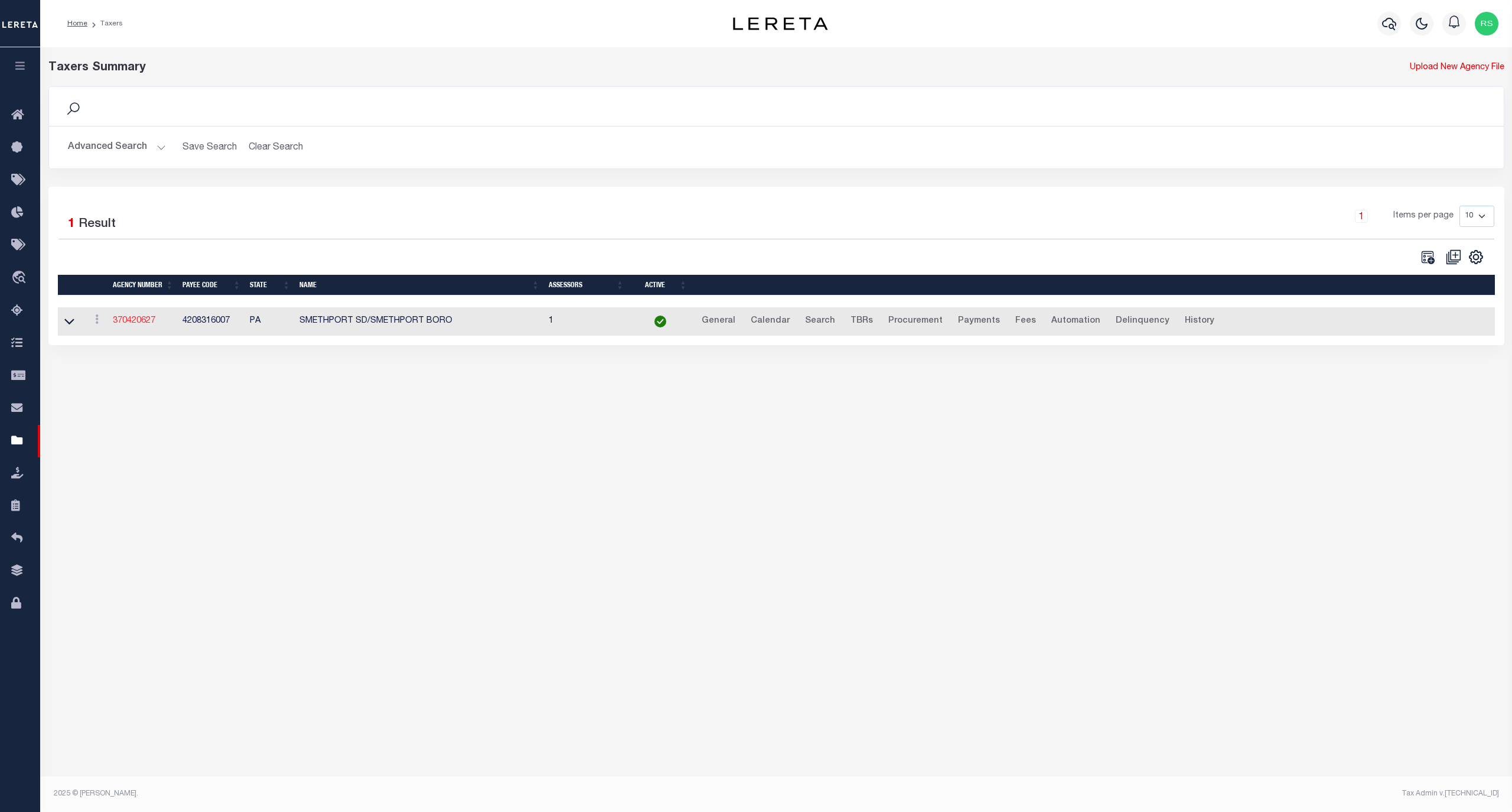
click at [146, 322] on link "370420627" at bounding box center [133, 320] width 42 height 8
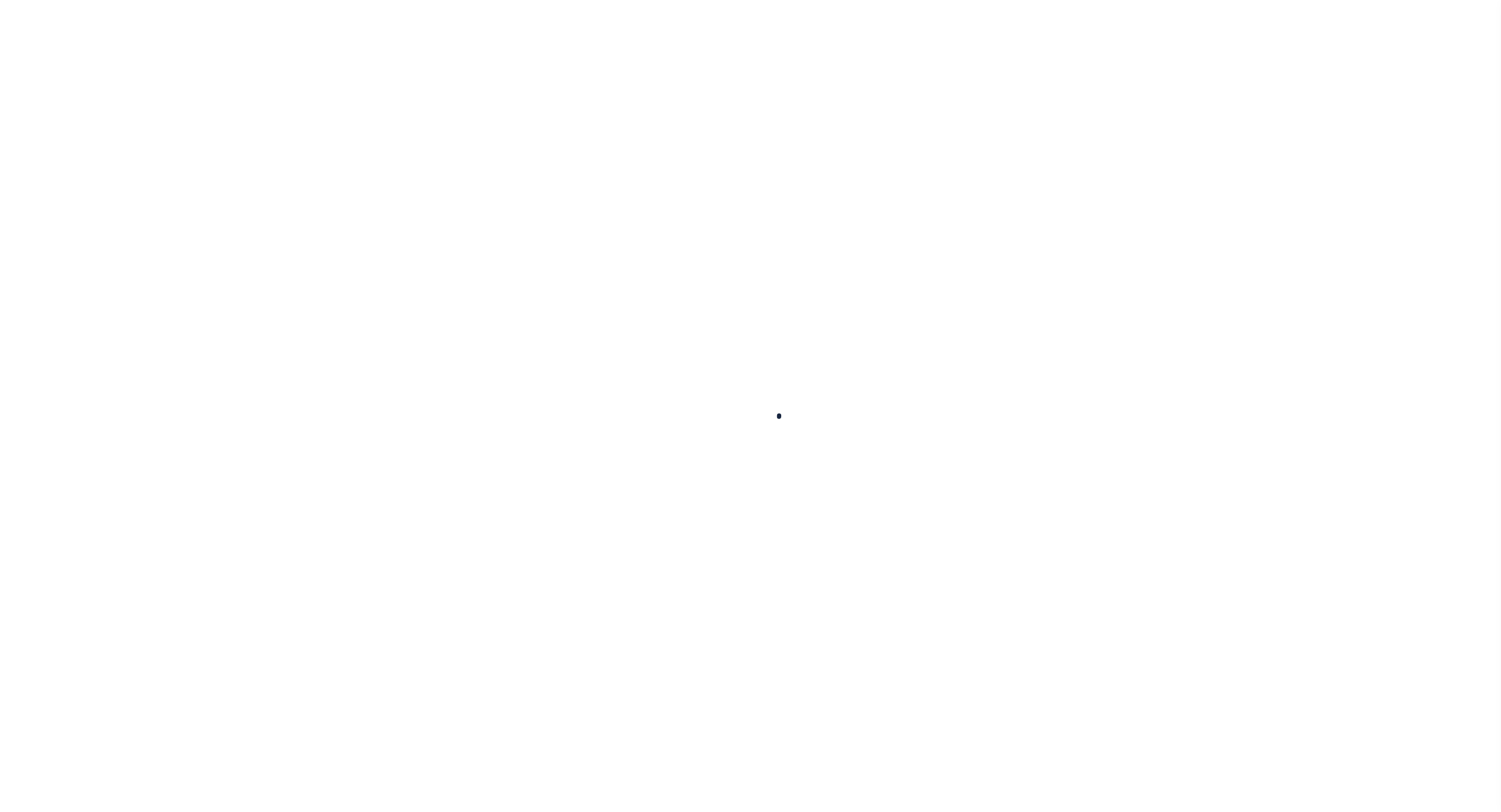
select select
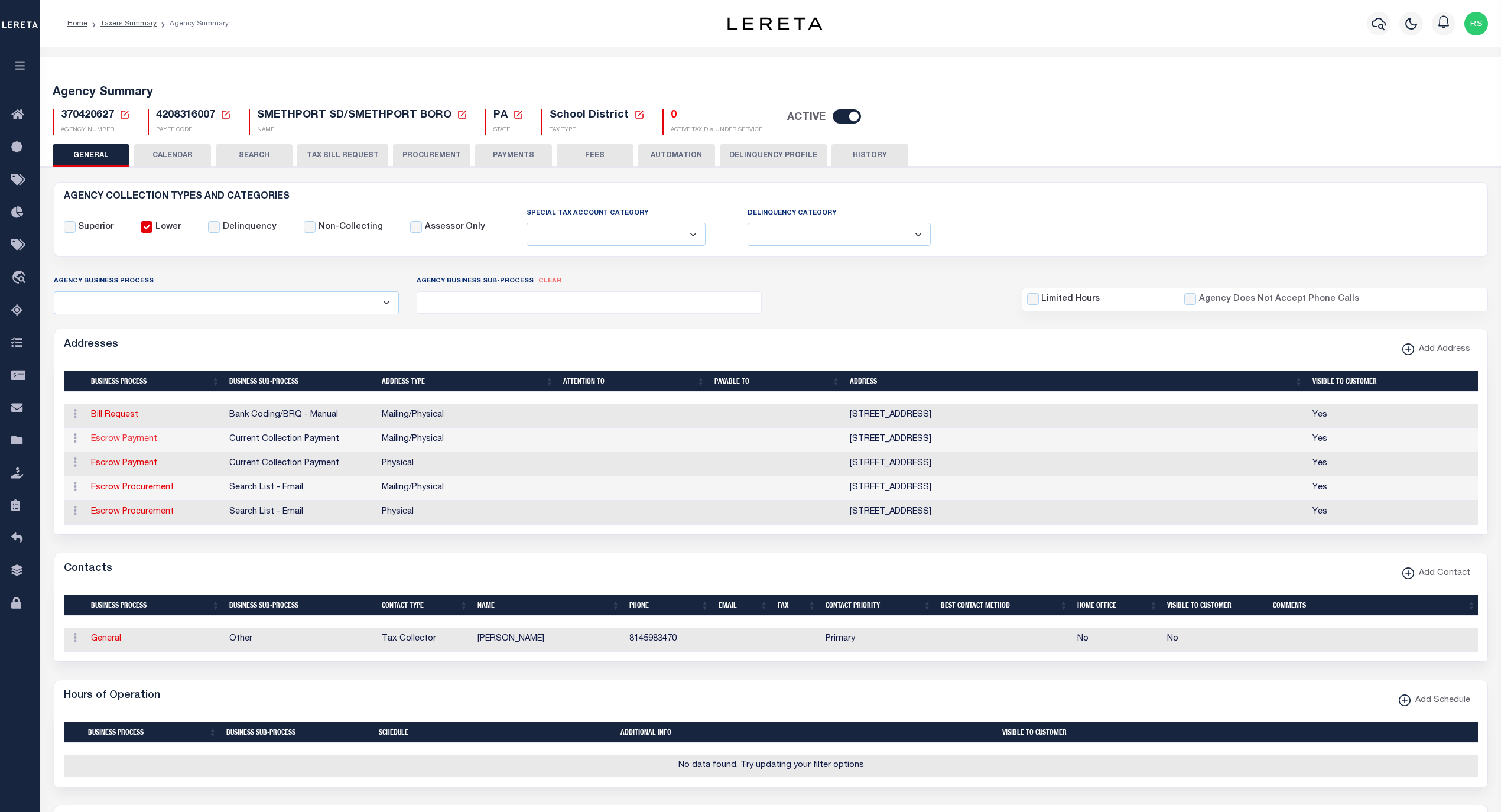
click at [147, 442] on link "Escrow Payment" at bounding box center [124, 439] width 67 height 8
select select "1"
checkbox input "false"
select select
type input "912 W WATER ST"
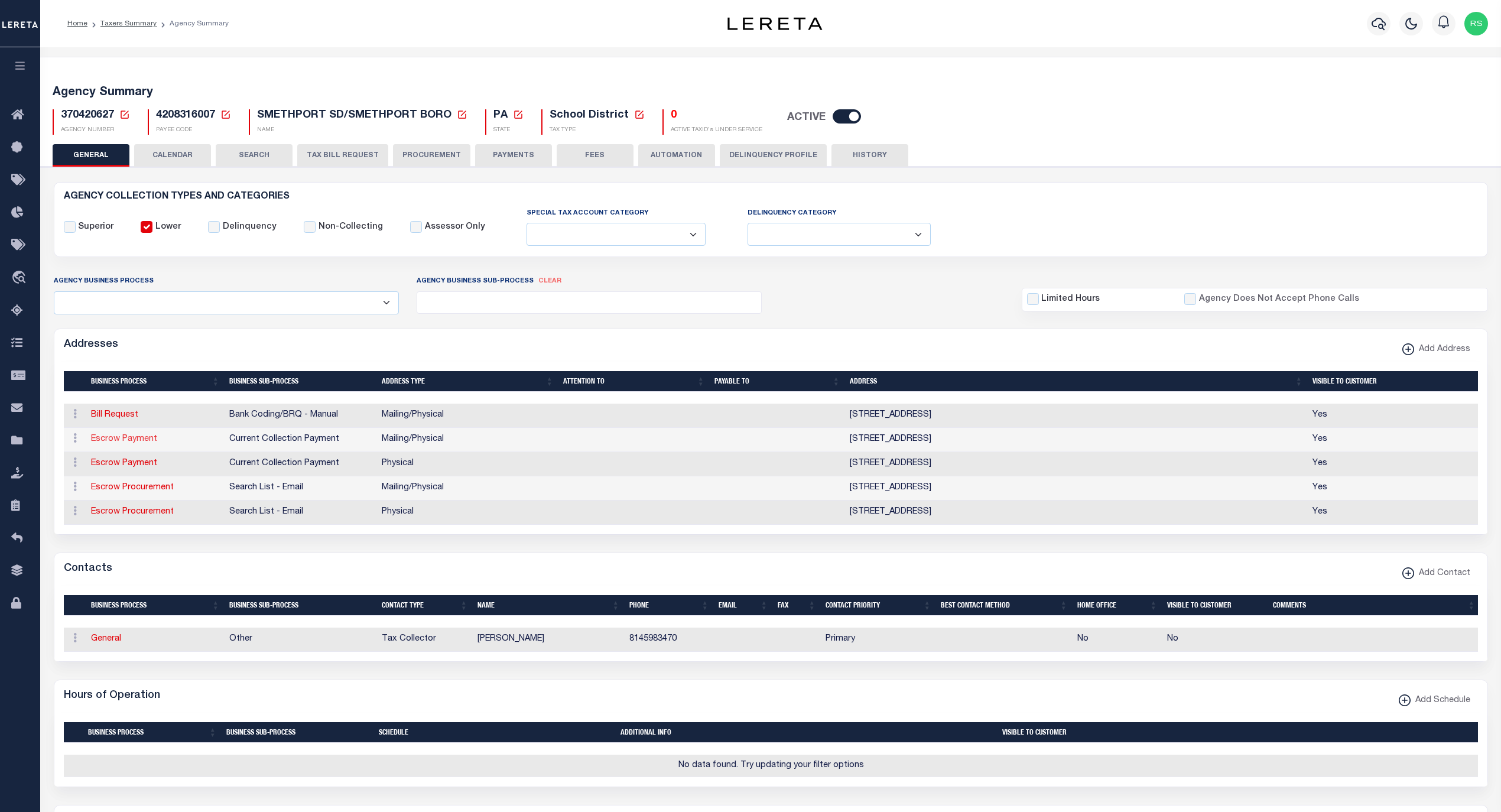
type input "SMETHPORT"
select select "PA"
type input "16749"
select select "5"
checkbox input "true"
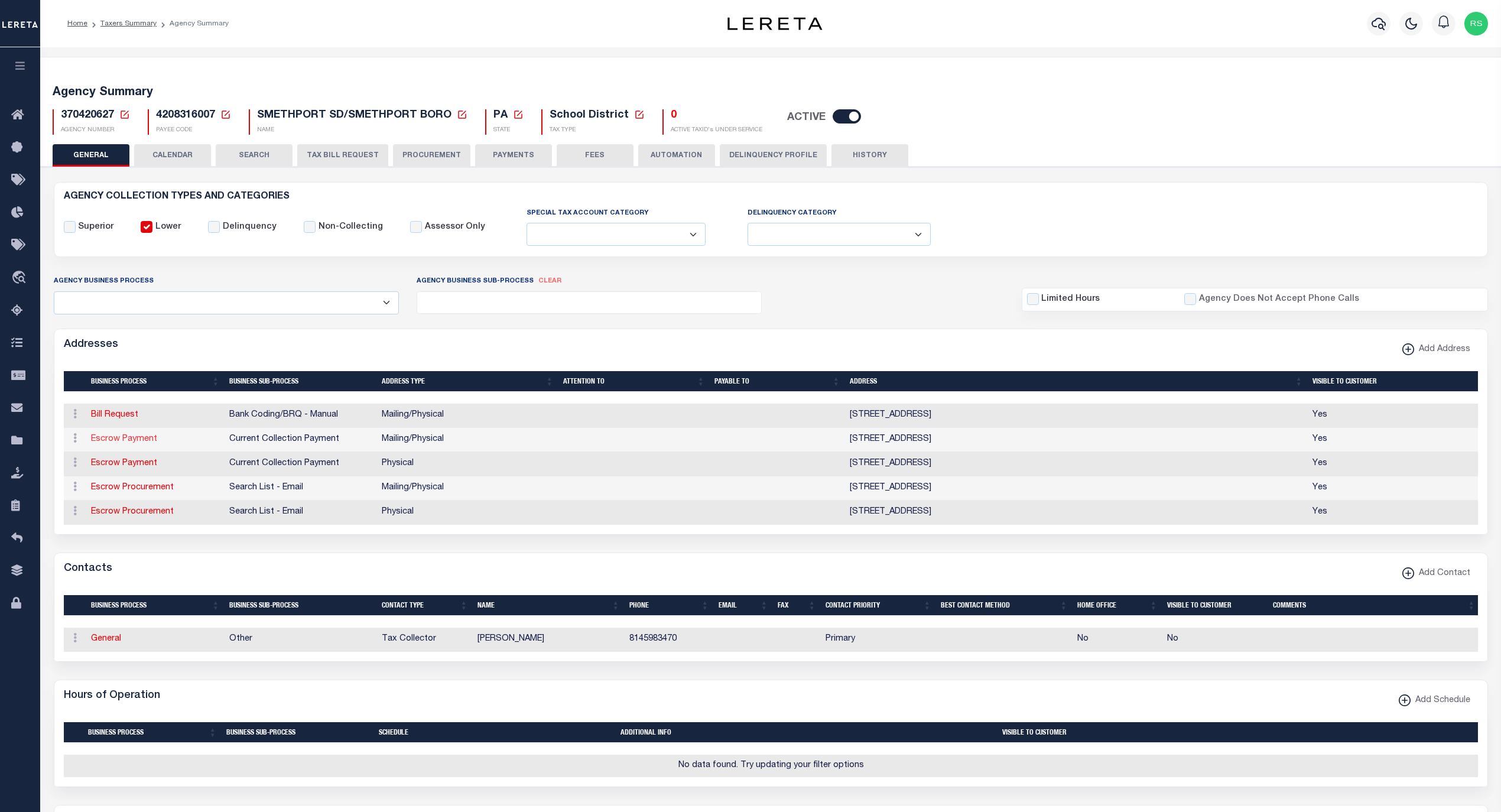
select select "3"
select select "11"
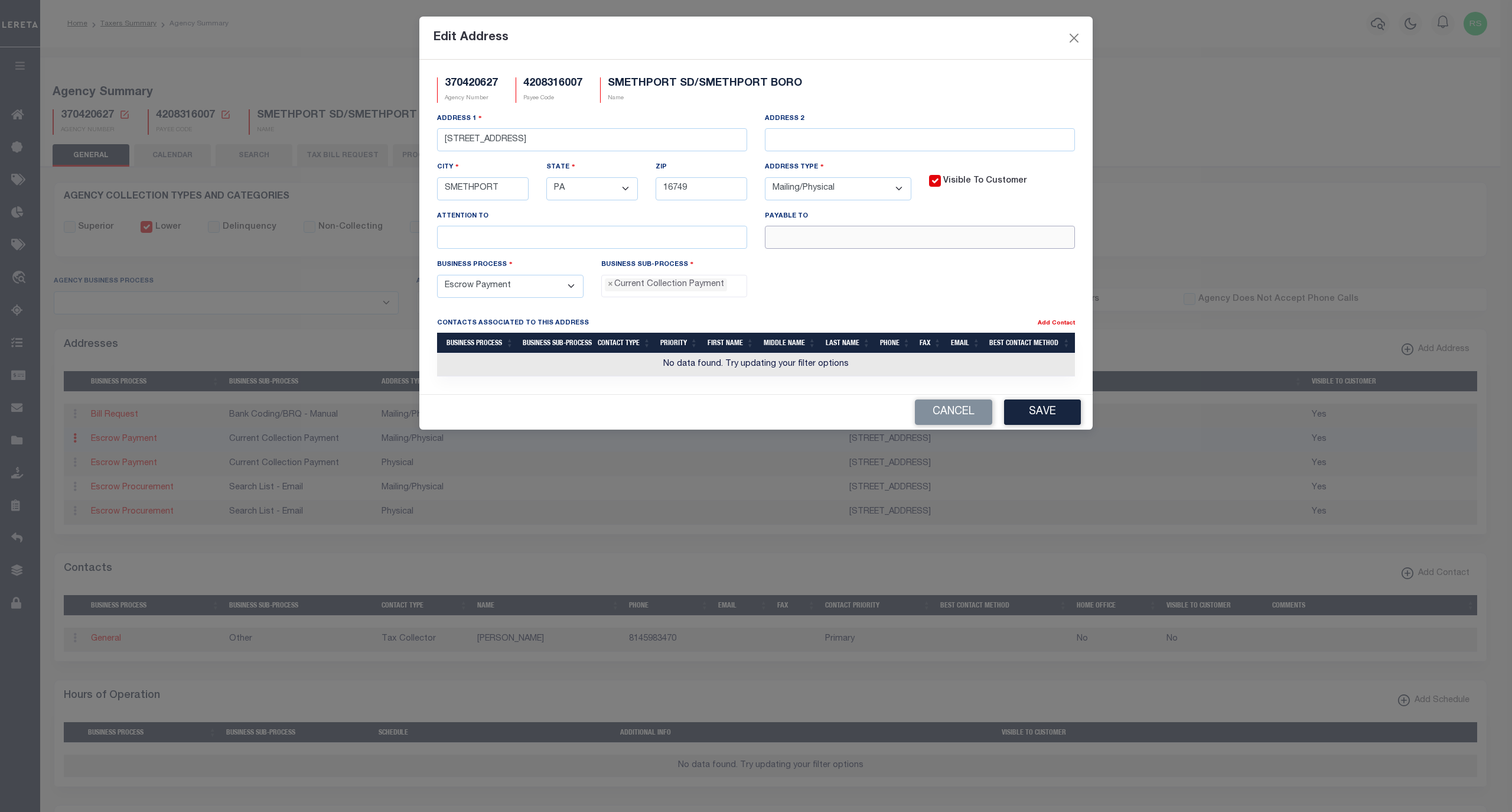
click at [857, 244] on input "text" at bounding box center [920, 237] width 310 height 23
paste input "BARBARA PETERSON TC"
type input "BARBARA PETERSON TC"
click at [1063, 422] on button "Save" at bounding box center [1042, 412] width 76 height 25
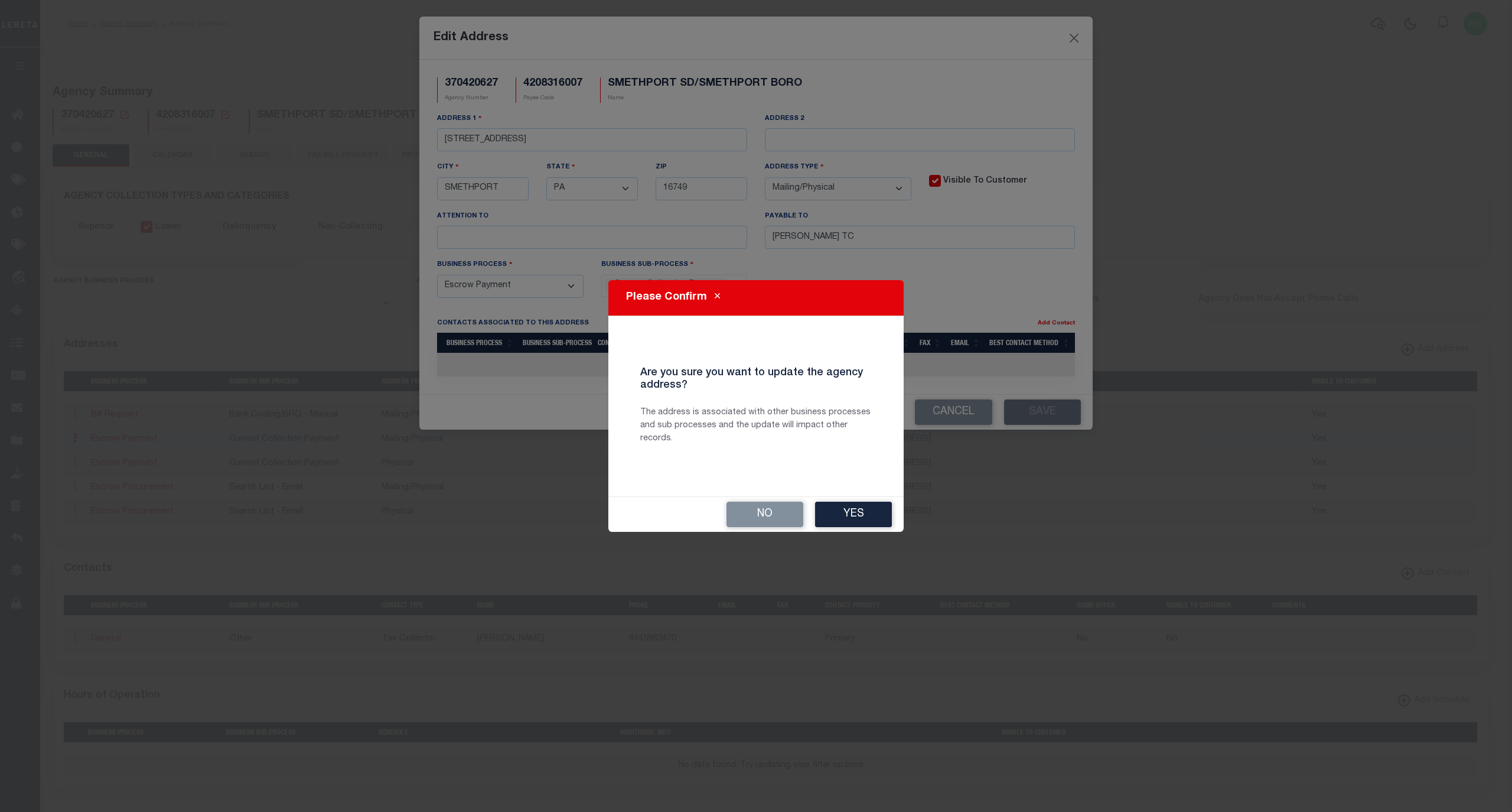
click at [864, 512] on button "Yes" at bounding box center [853, 514] width 76 height 25
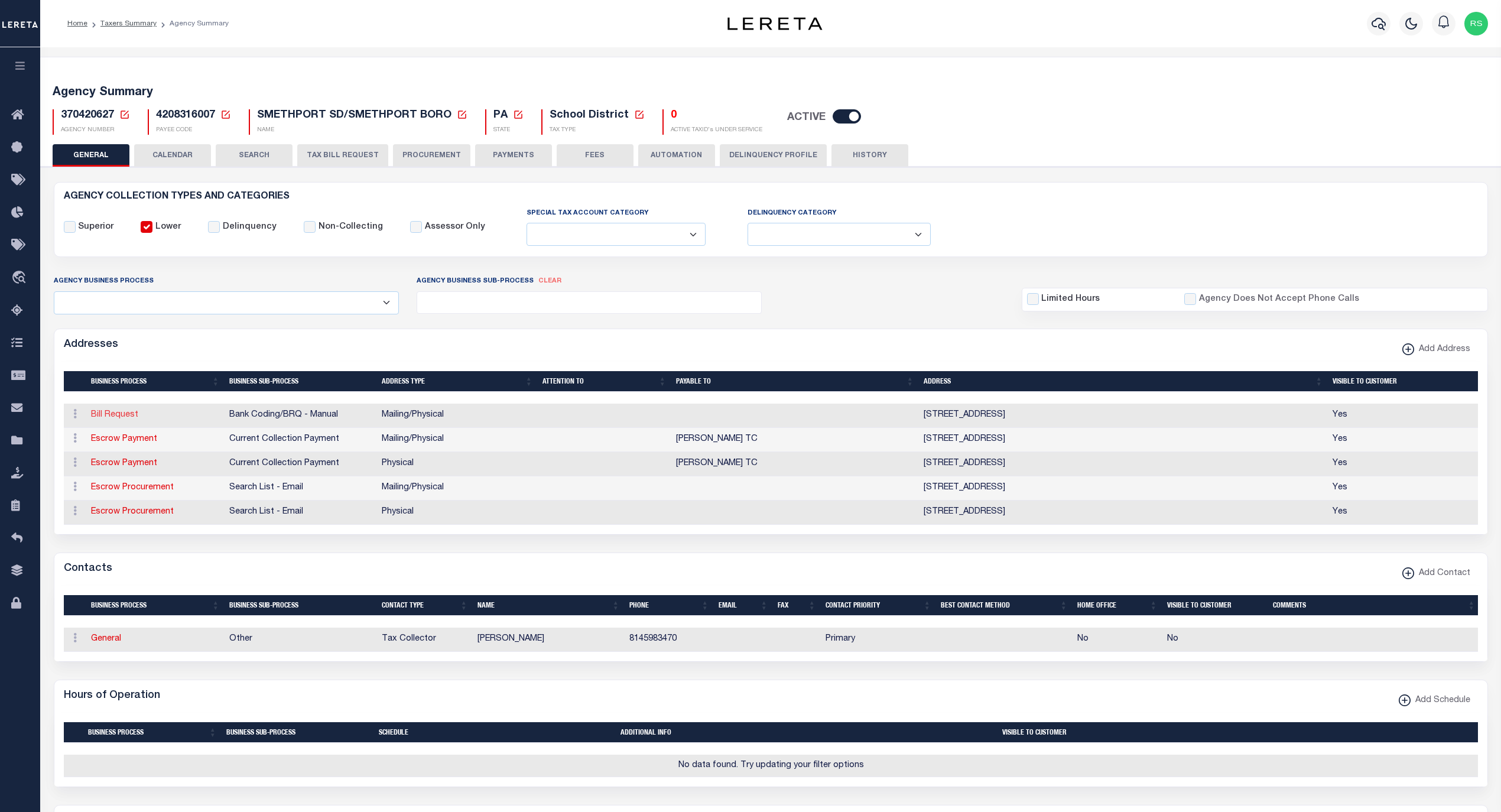
click at [116, 419] on link "Bill Request" at bounding box center [114, 415] width 48 height 8
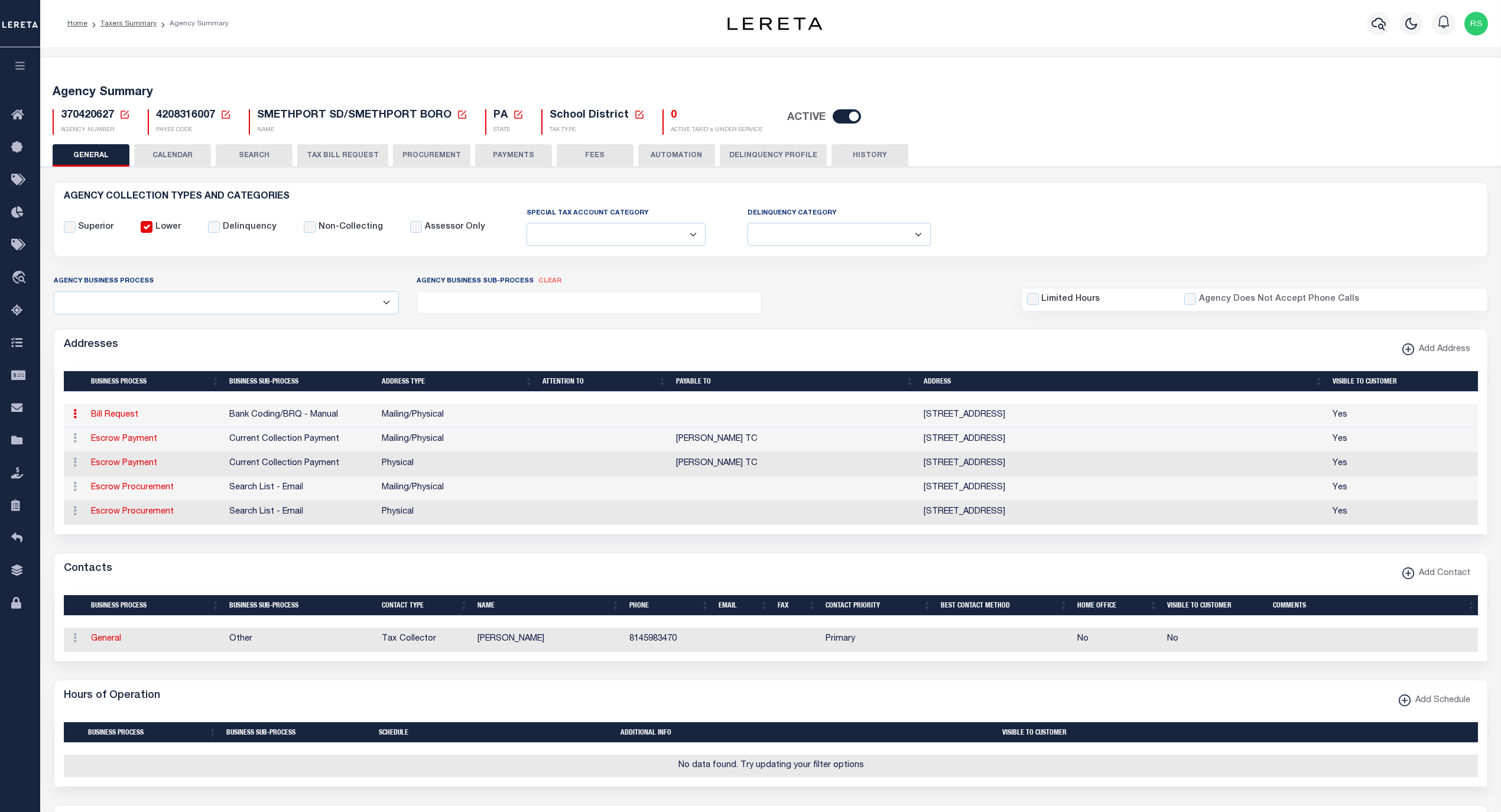
select select
select select "1"
checkbox input "false"
select select
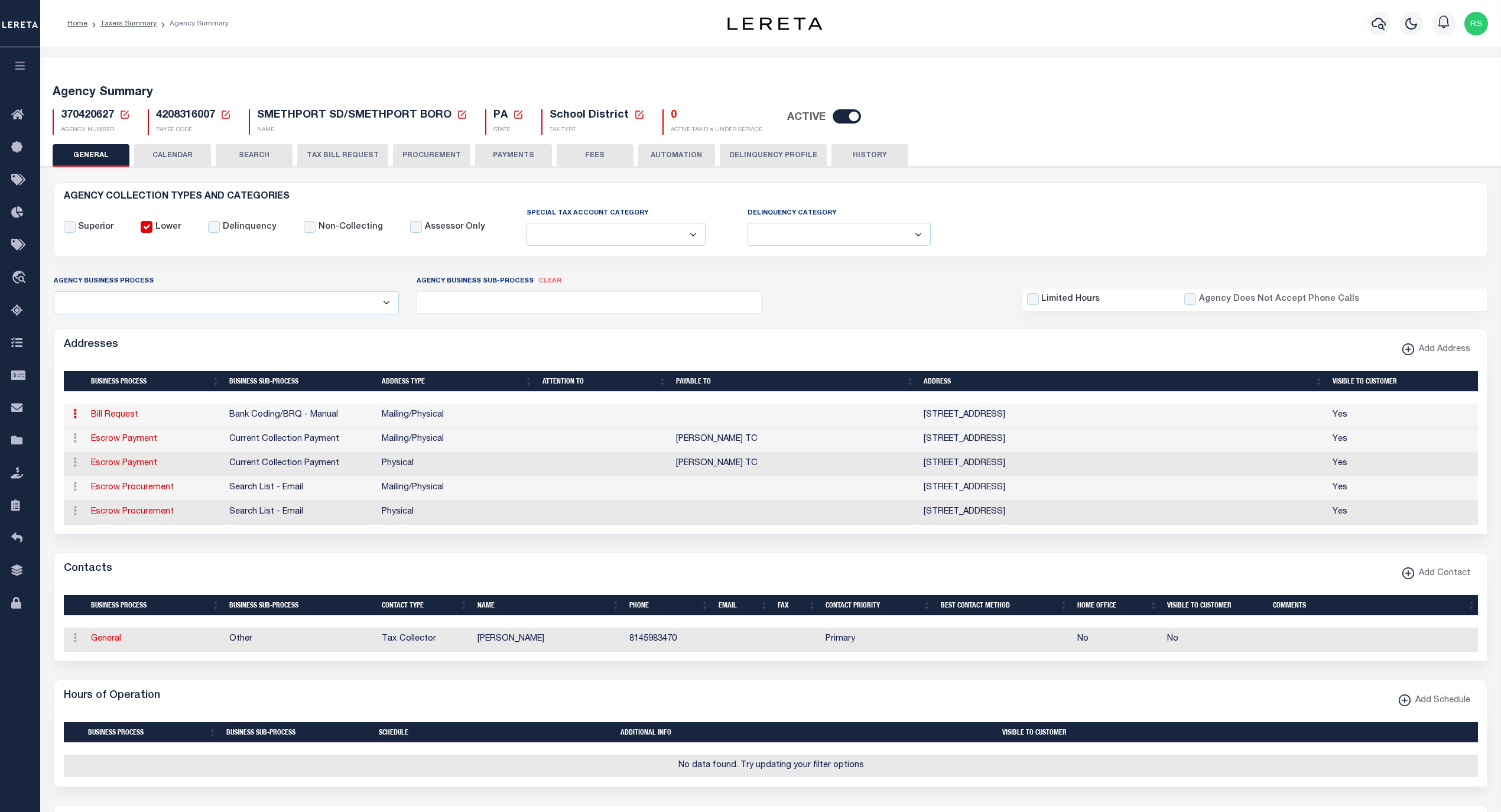
type input "[STREET_ADDRESS]"
type input "SMETHPORT"
select select "PA"
type input "16749"
select select "5"
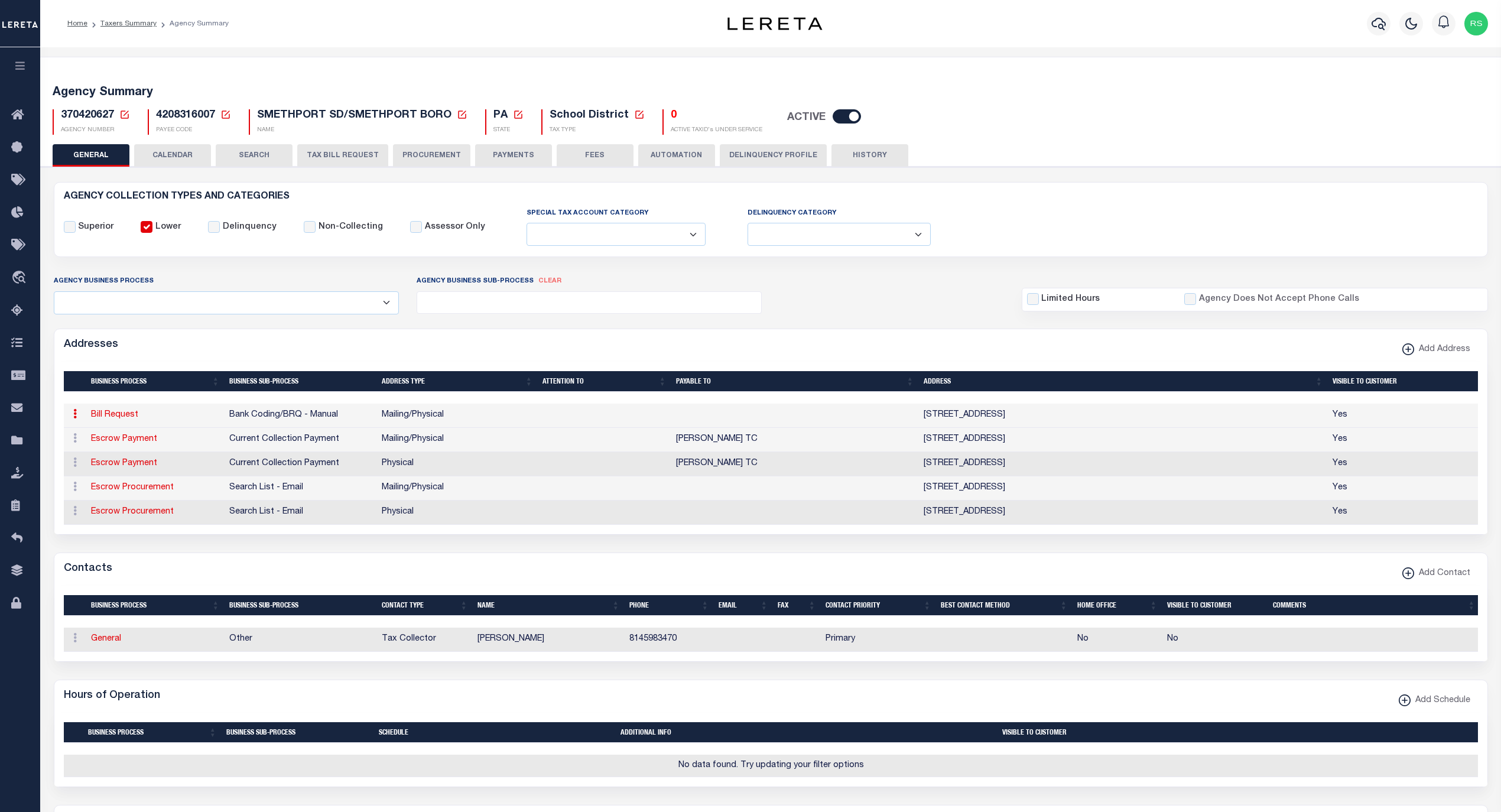
checkbox input "true"
select select "1"
select select "2"
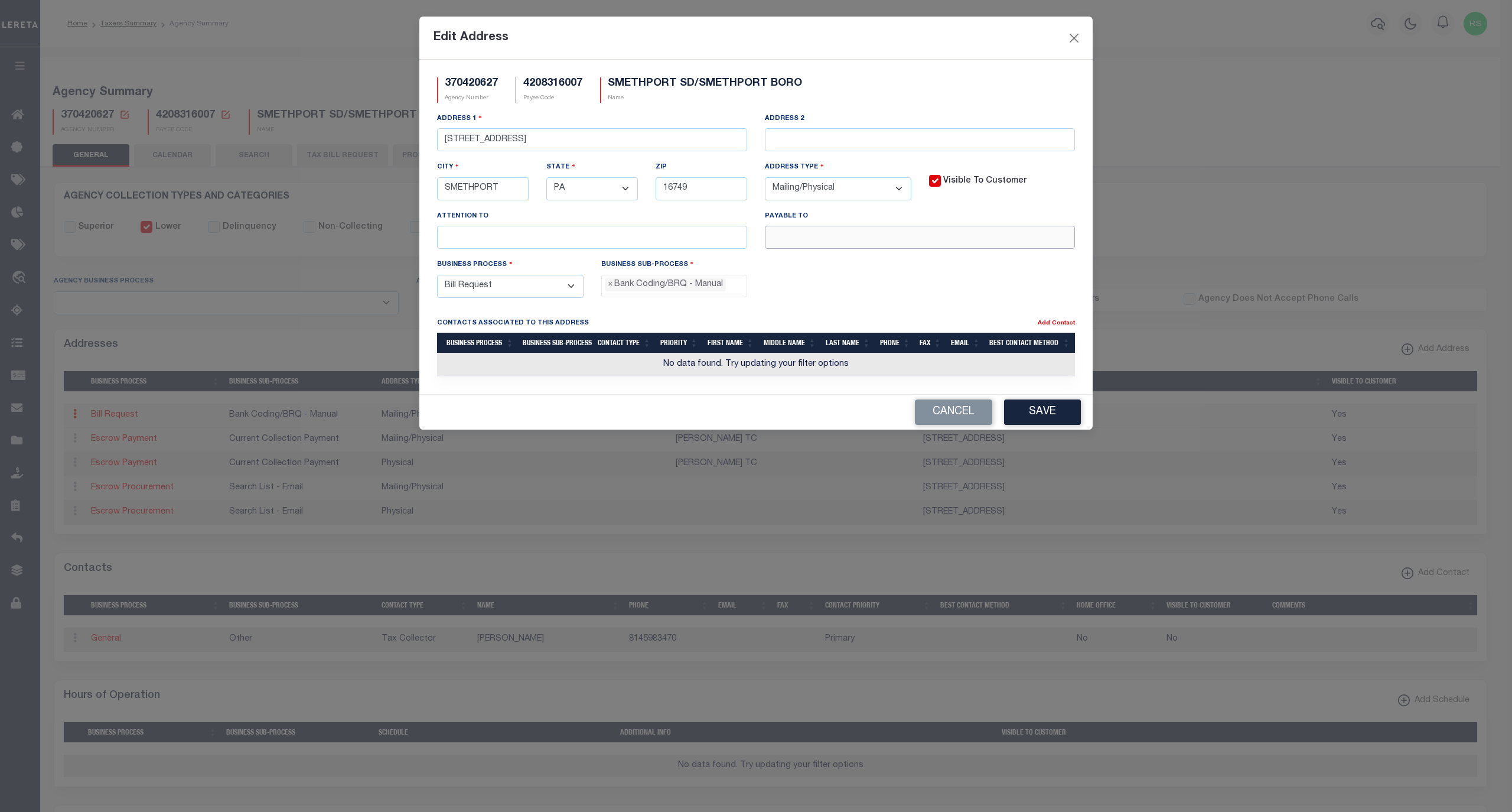
click at [860, 249] on input "text" at bounding box center [920, 237] width 310 height 23
paste input "[PERSON_NAME] TC"
type input "[PERSON_NAME]"
click at [1054, 414] on button "Save" at bounding box center [1042, 412] width 76 height 25
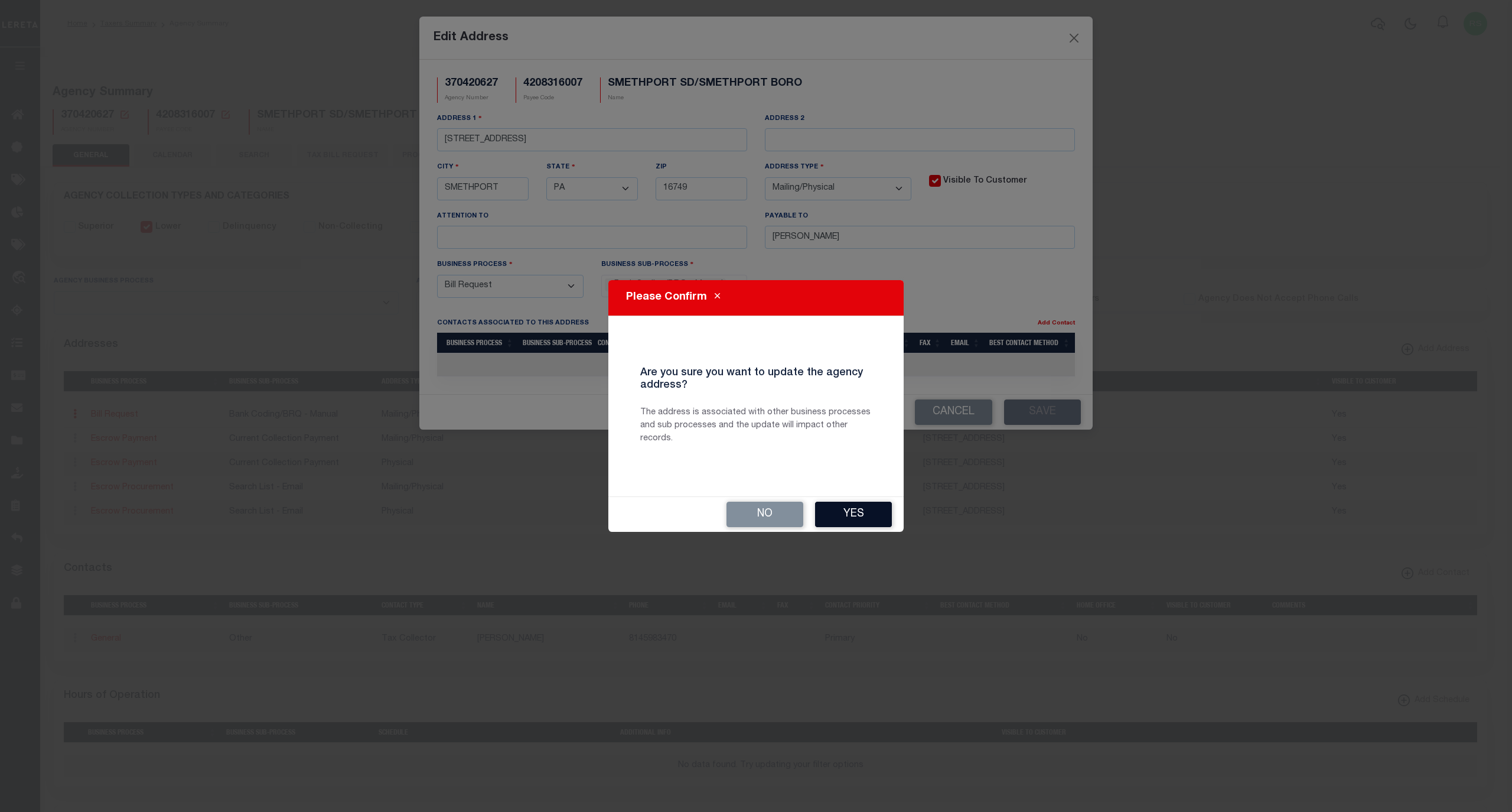
click at [865, 514] on button "Yes" at bounding box center [853, 514] width 76 height 25
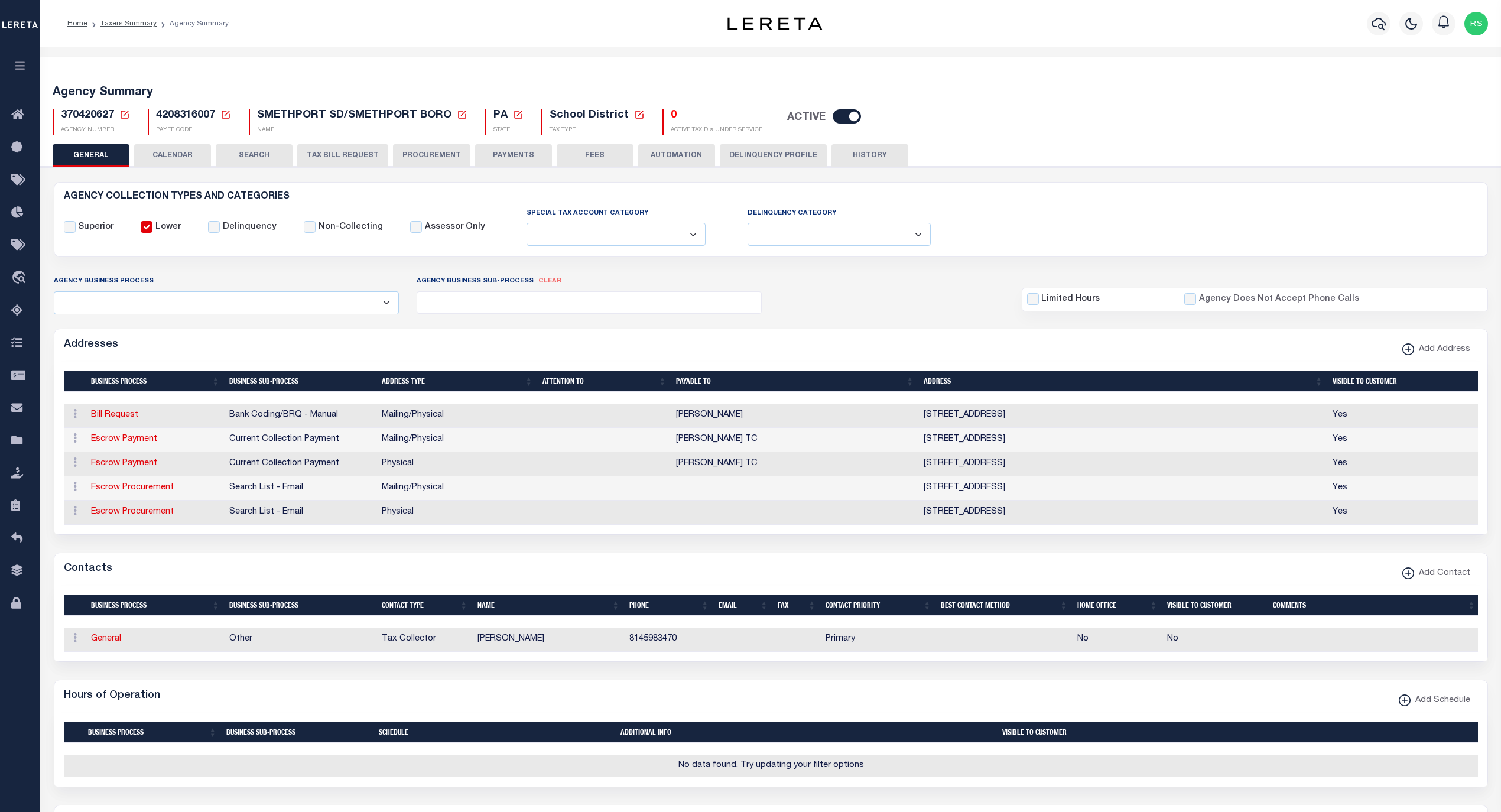
click at [526, 157] on button "PAYMENTS" at bounding box center [513, 155] width 76 height 22
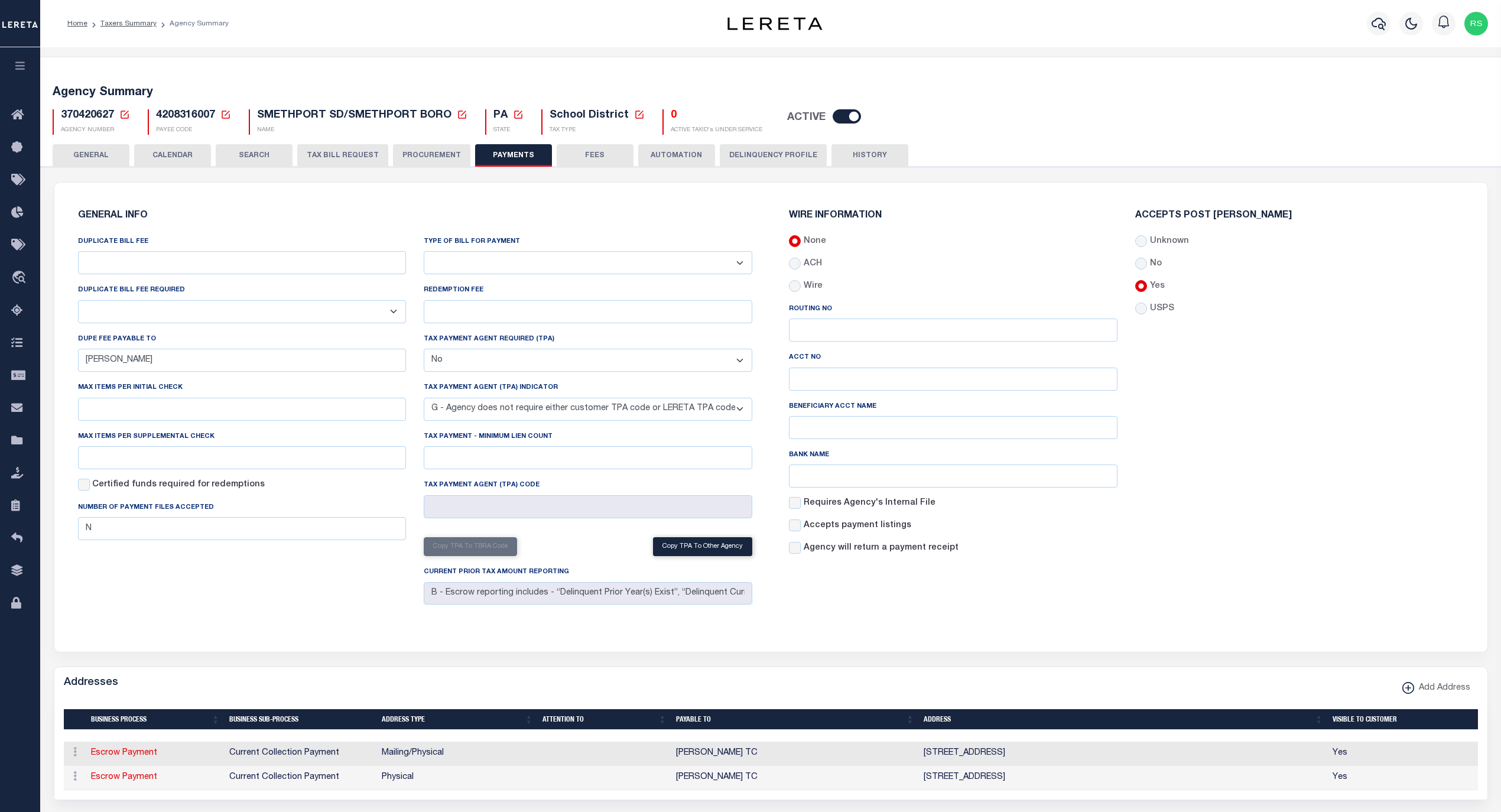
click at [646, 272] on select "Bar-Coded Tax Statement Print Tax Bills from Web. No DBF Required. Memo Bill Or…" at bounding box center [587, 263] width 328 height 23
select select "35"
click at [424, 252] on select "Bar-Coded Tax Statement Print Tax Bills from Web. No DBF Required. Memo Bill Or…" at bounding box center [587, 263] width 328 height 23
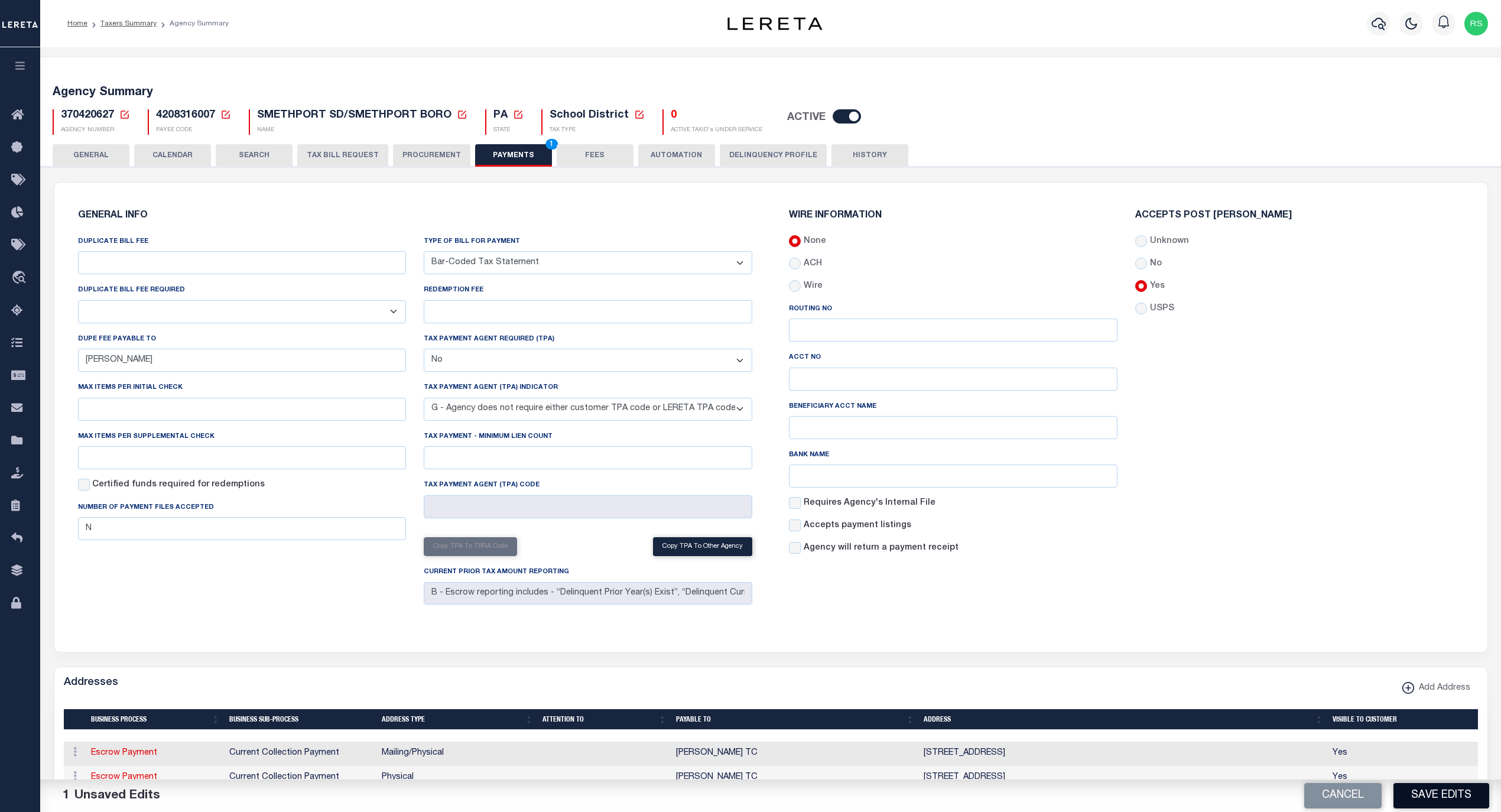
click at [1442, 795] on button "Save Edits" at bounding box center [1441, 796] width 95 height 25
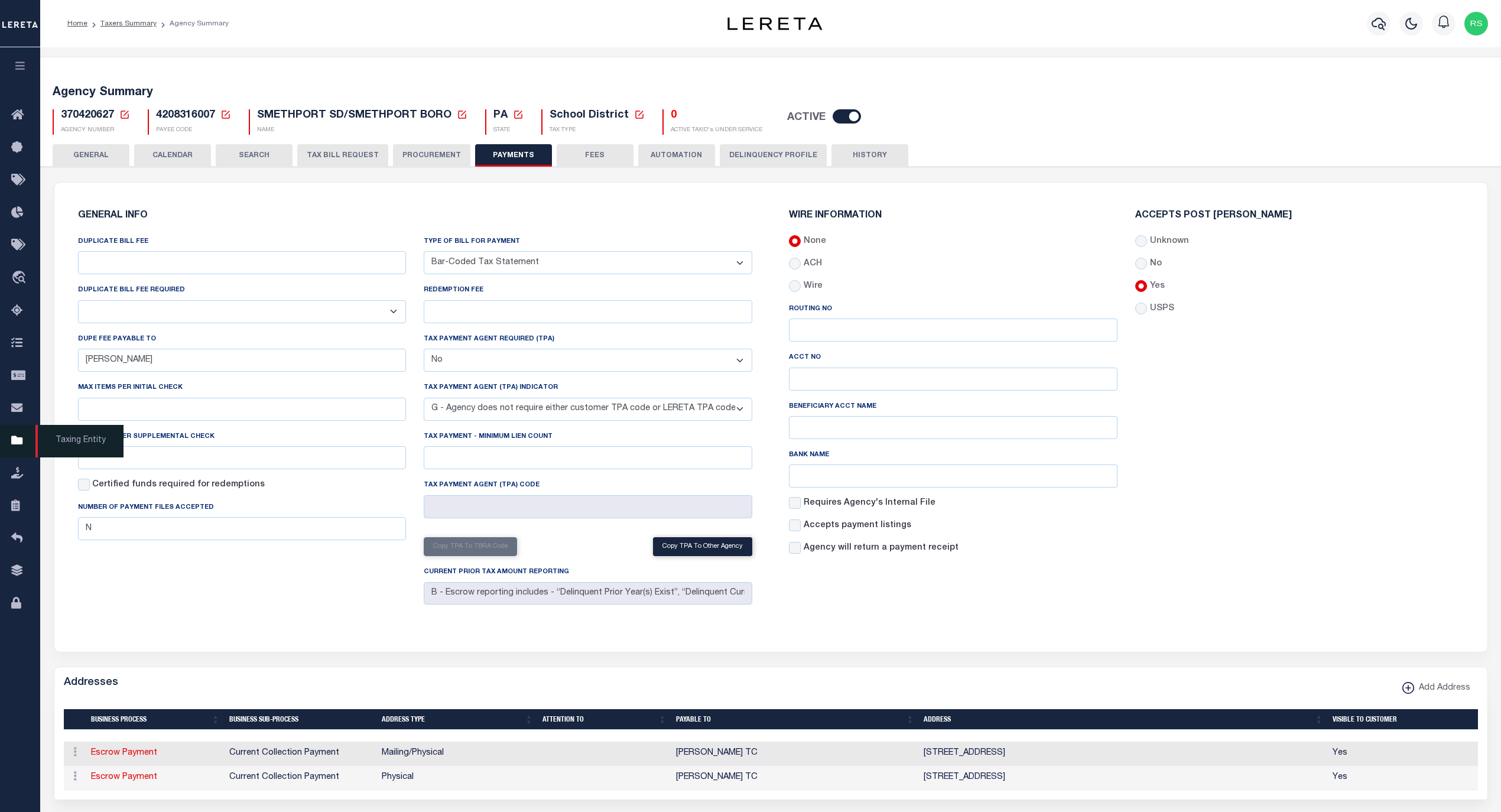
click at [56, 445] on span "Taxing Entity" at bounding box center [79, 441] width 88 height 32
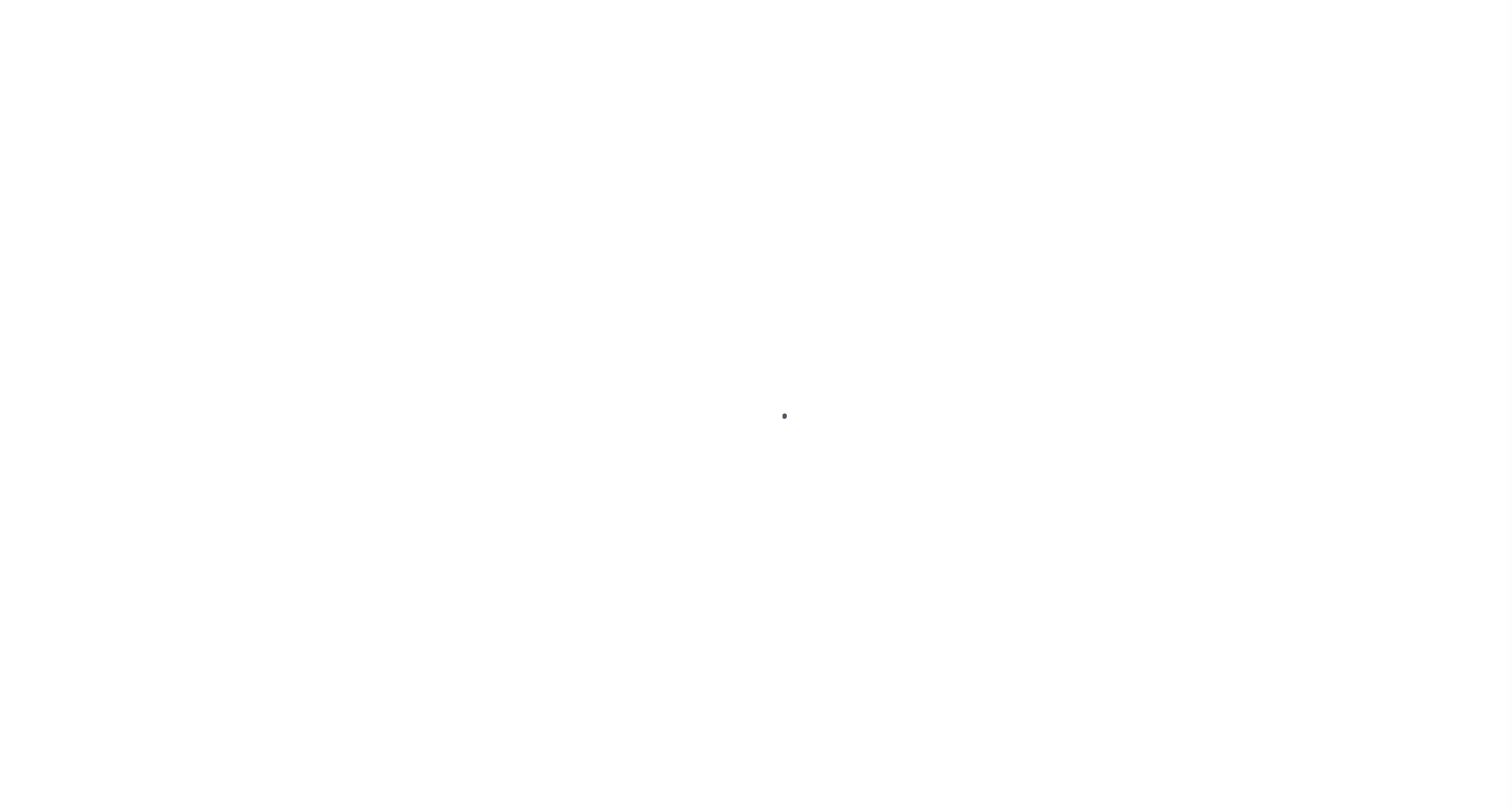
select select
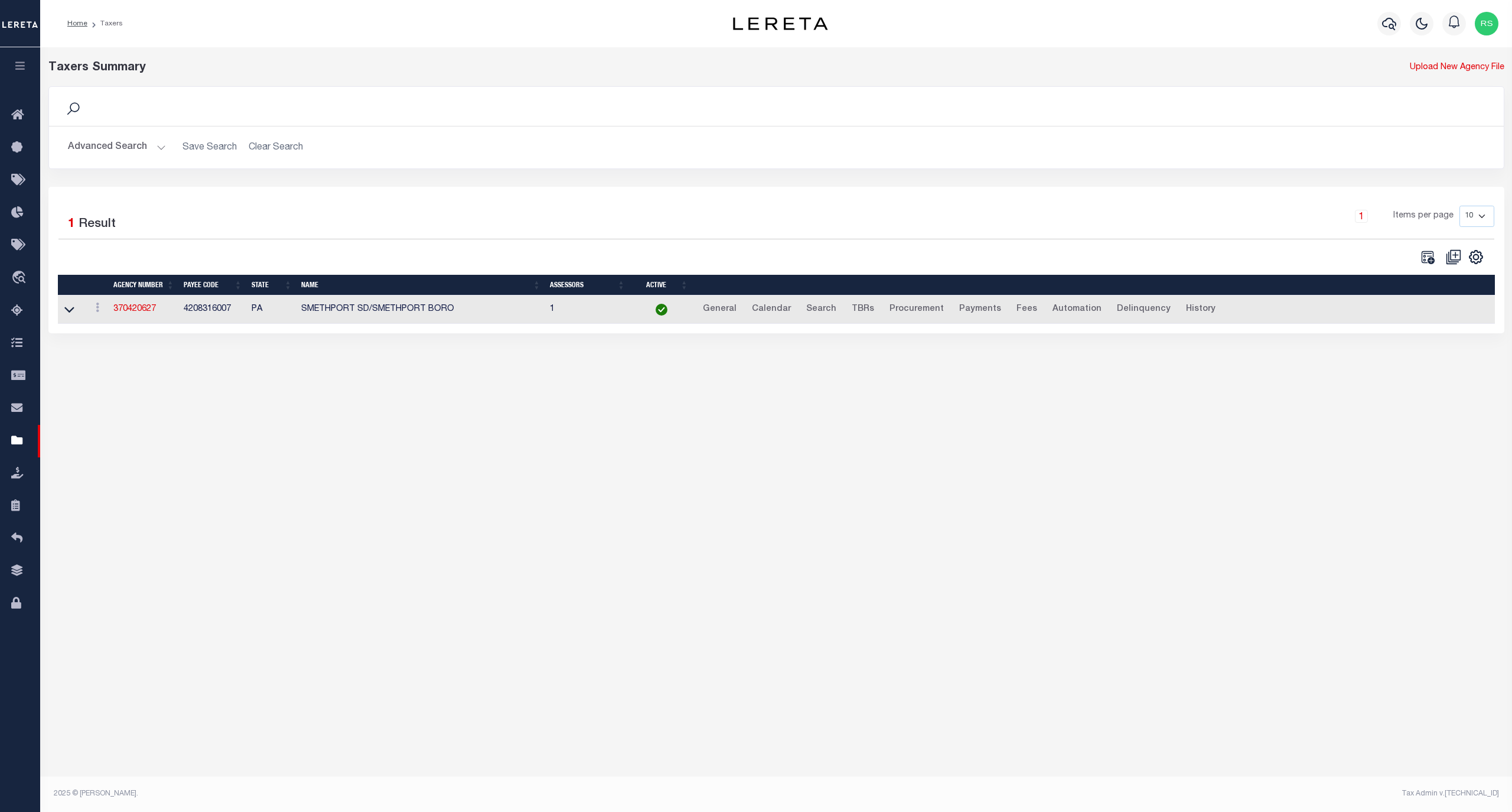
click at [101, 150] on button "Advanced Search" at bounding box center [117, 147] width 98 height 23
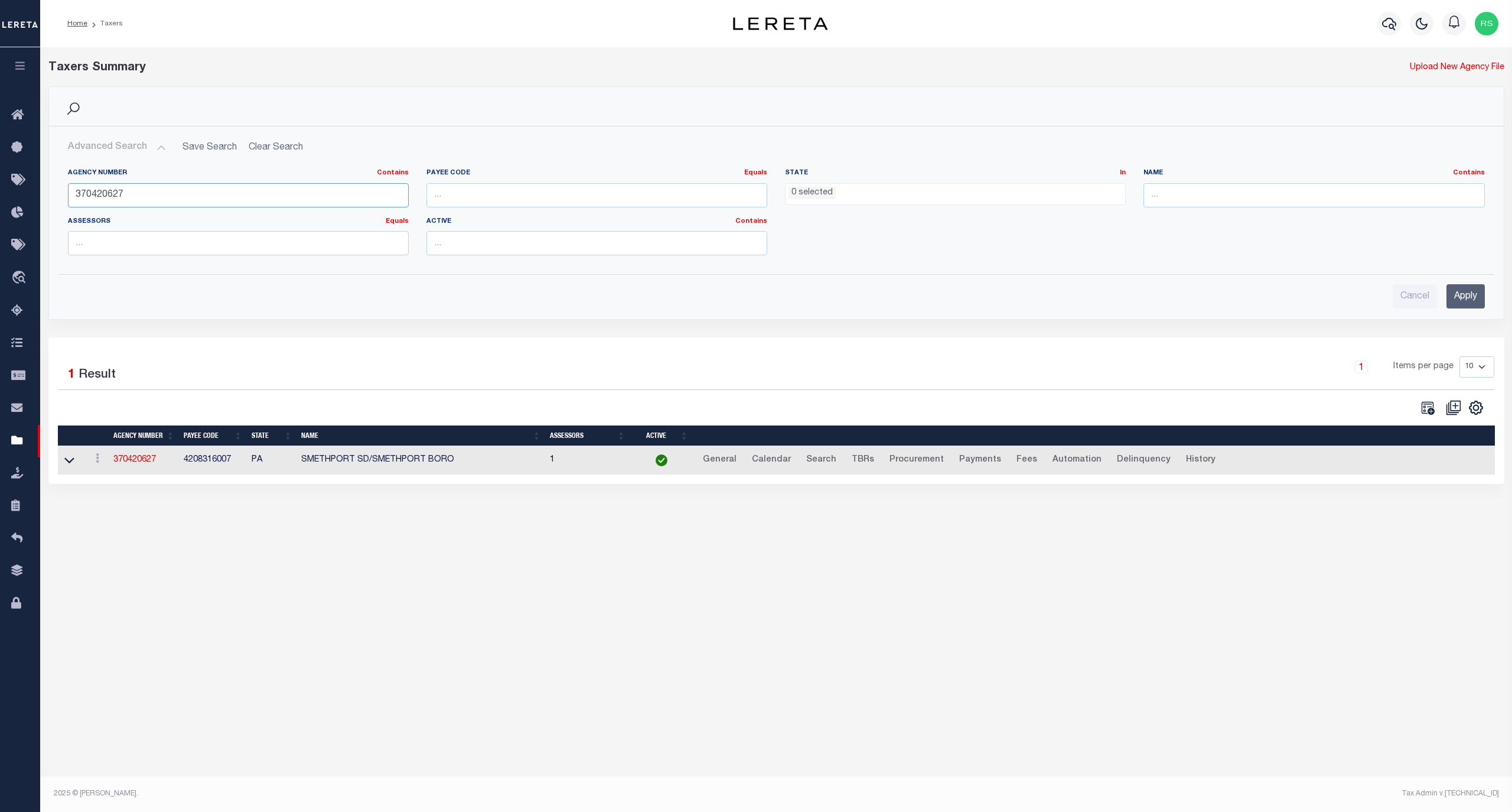
click at [133, 192] on input "370420627" at bounding box center [238, 195] width 341 height 24
paste input "170"
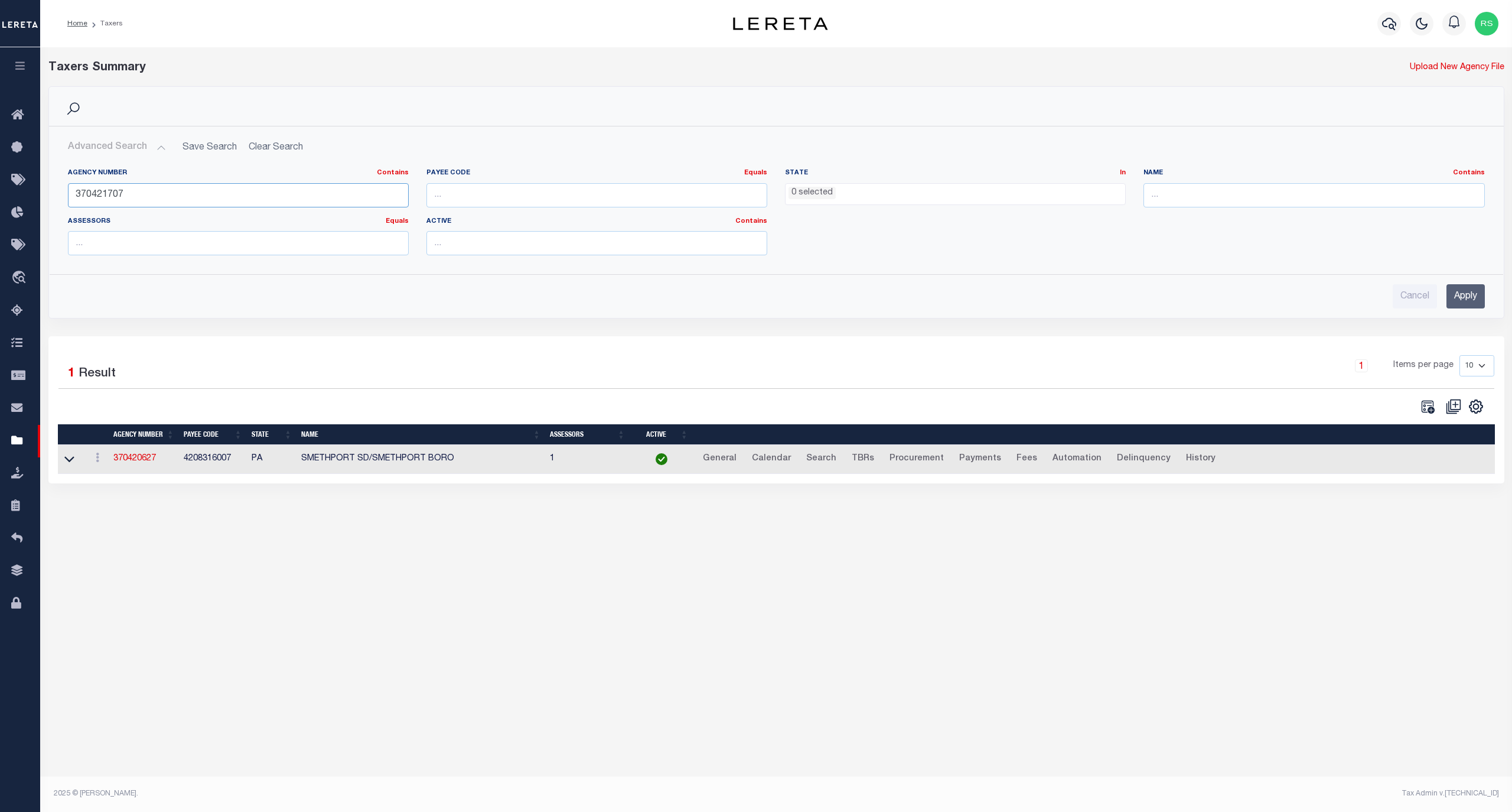
type input "370421707"
click at [1457, 297] on input "Apply" at bounding box center [1465, 296] width 39 height 24
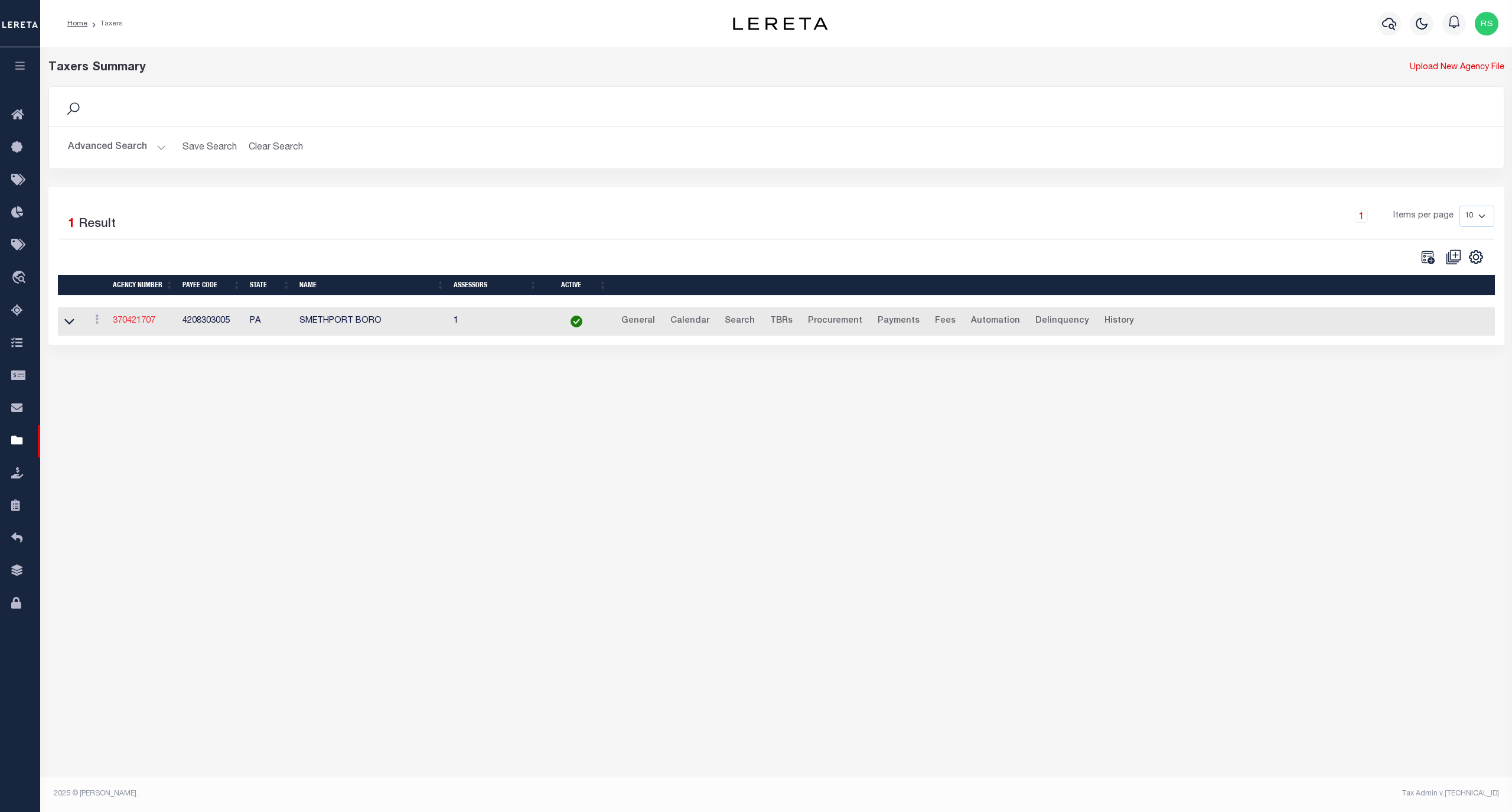
click at [135, 323] on link "370421707" at bounding box center [133, 320] width 42 height 8
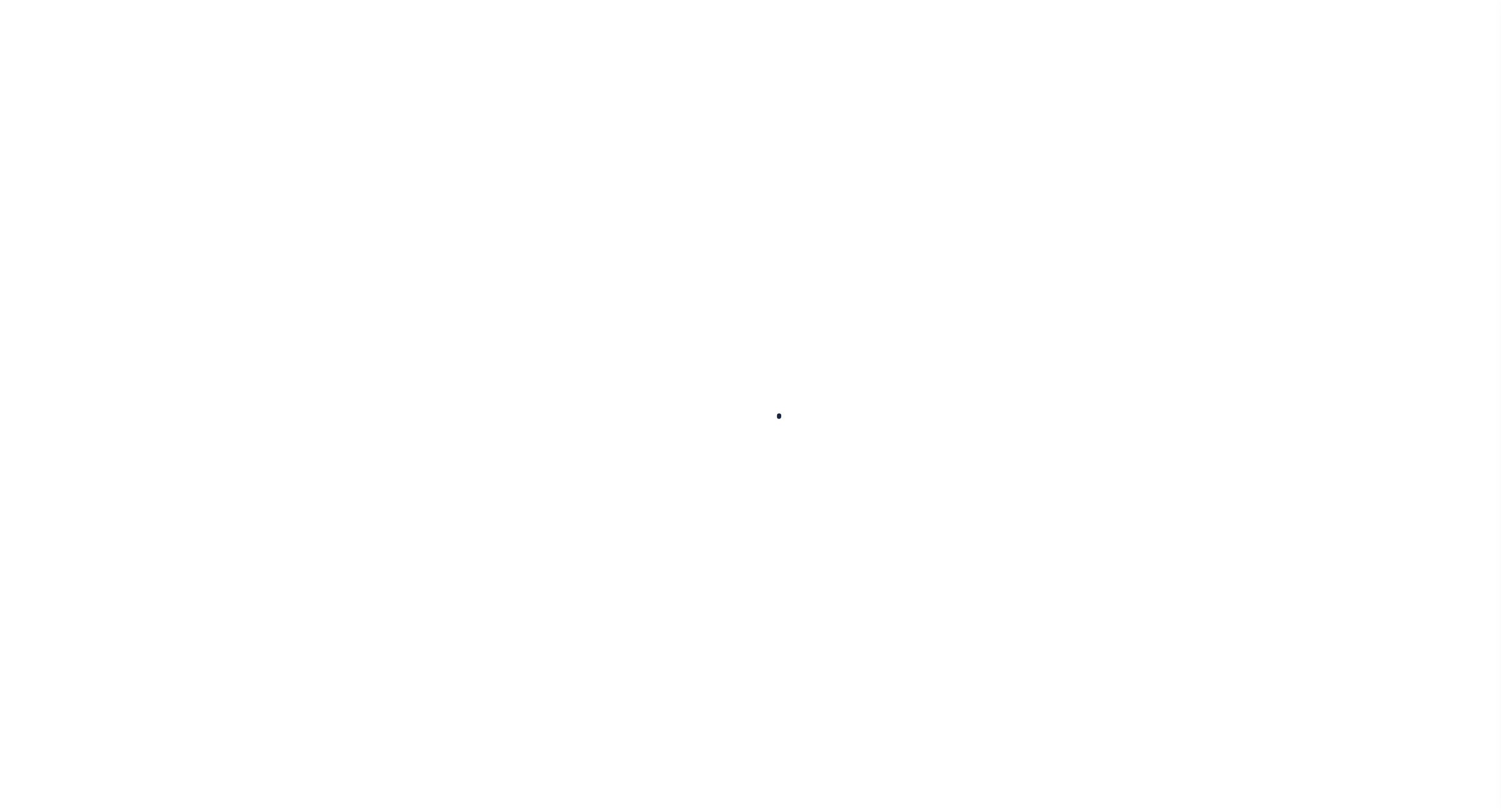
select select
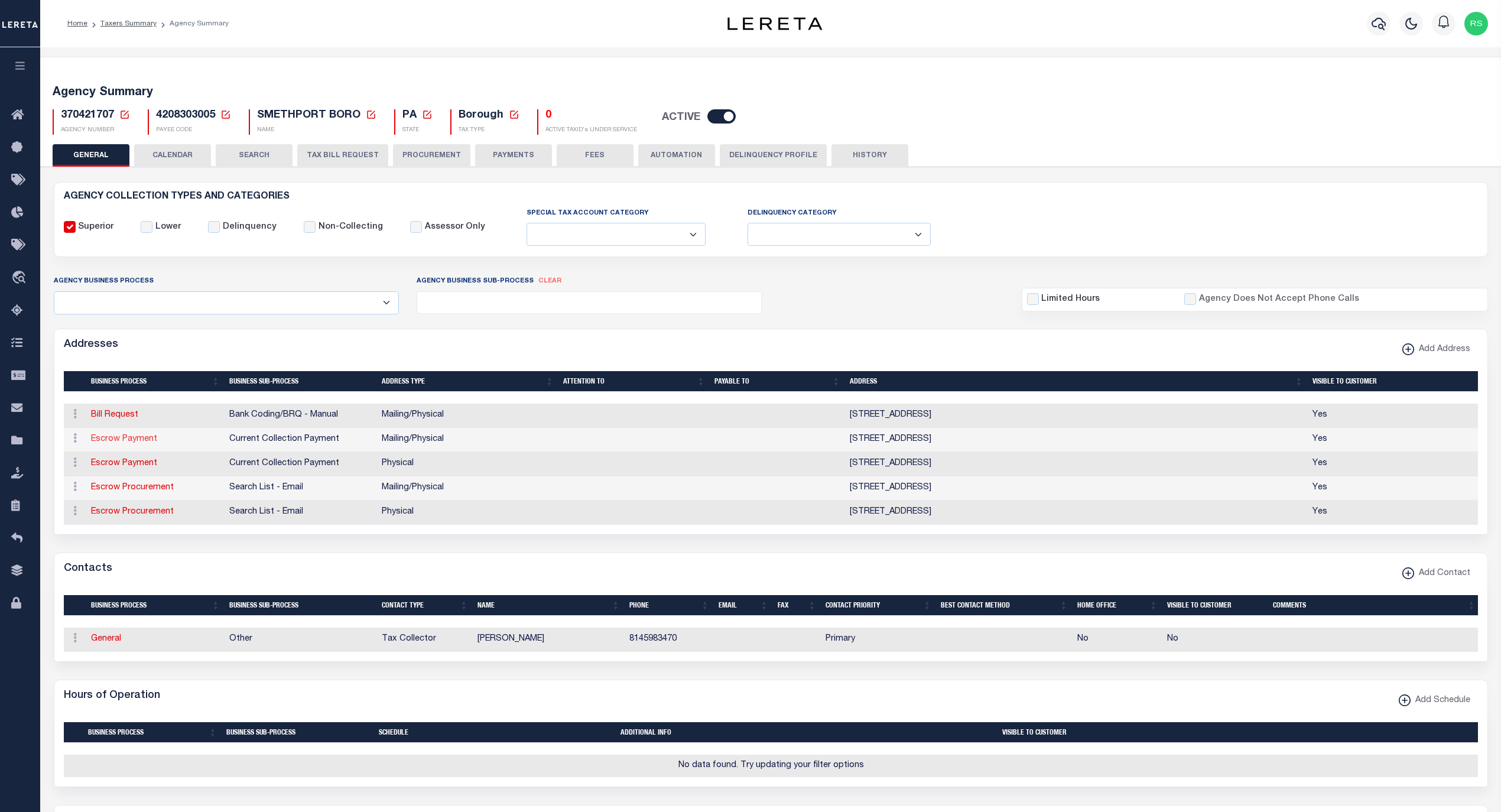
click at [133, 441] on link "Escrow Payment" at bounding box center [124, 439] width 67 height 8
type input "912 W WATER ST"
type input "SMETHPORT"
select select "PA"
type input "16749"
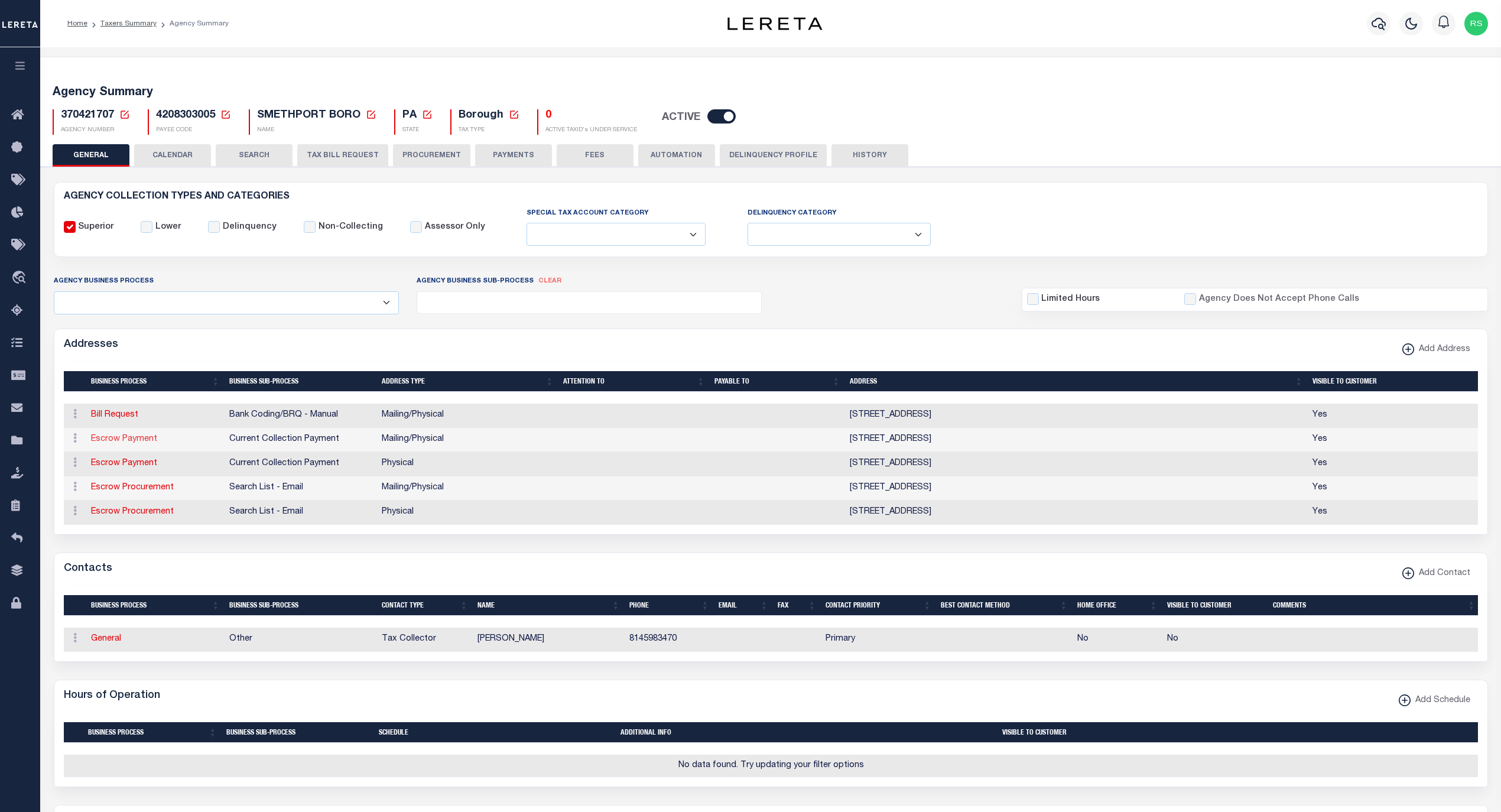
select select "5"
checkbox input "true"
select select "3"
select select "11"
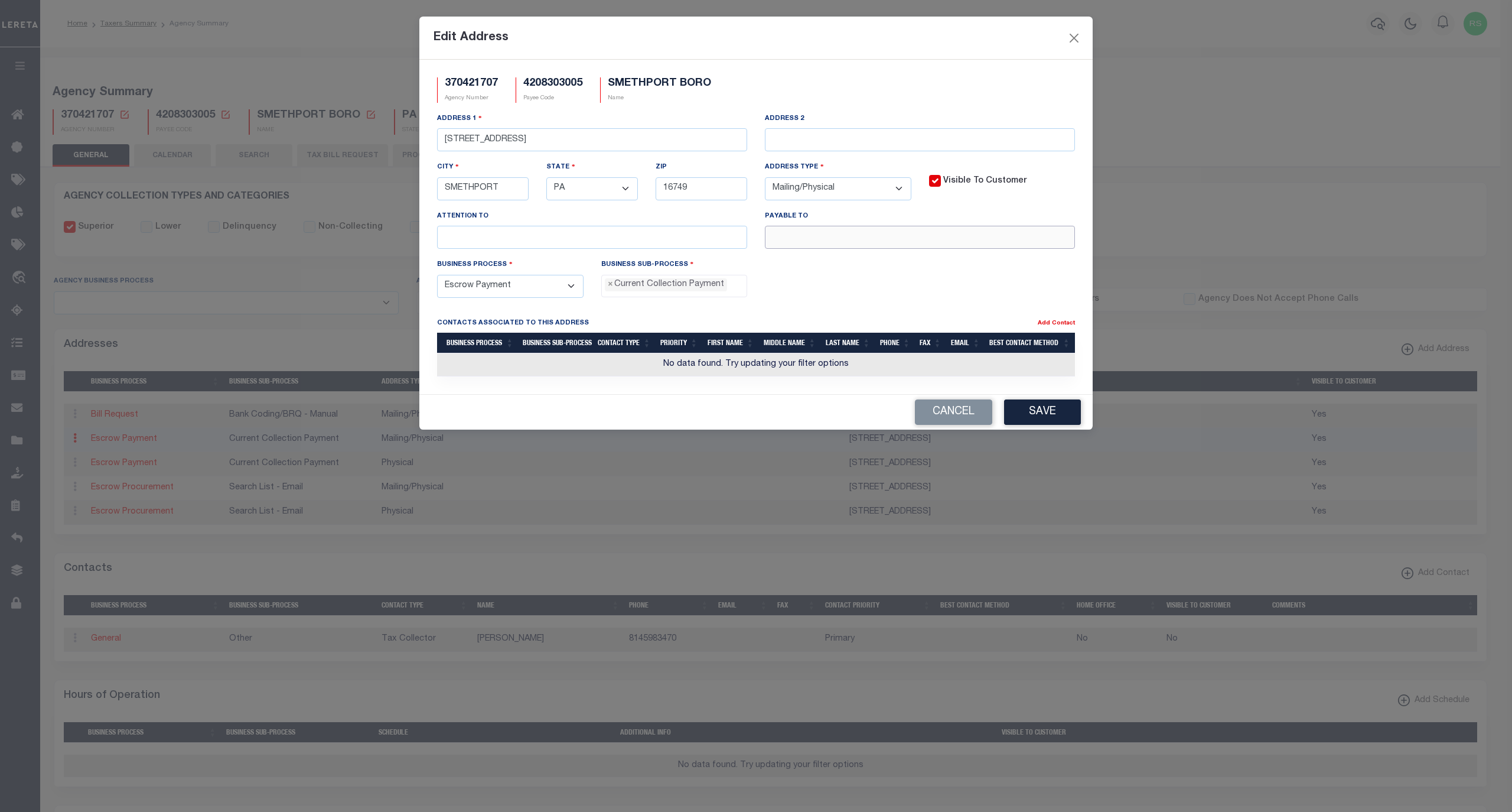
click at [853, 234] on input "text" at bounding box center [920, 237] width 310 height 23
paste input "BARBARA PETERSON TC"
type input "BARBARA PETERSON TC"
click at [1063, 415] on button "Save" at bounding box center [1042, 412] width 76 height 25
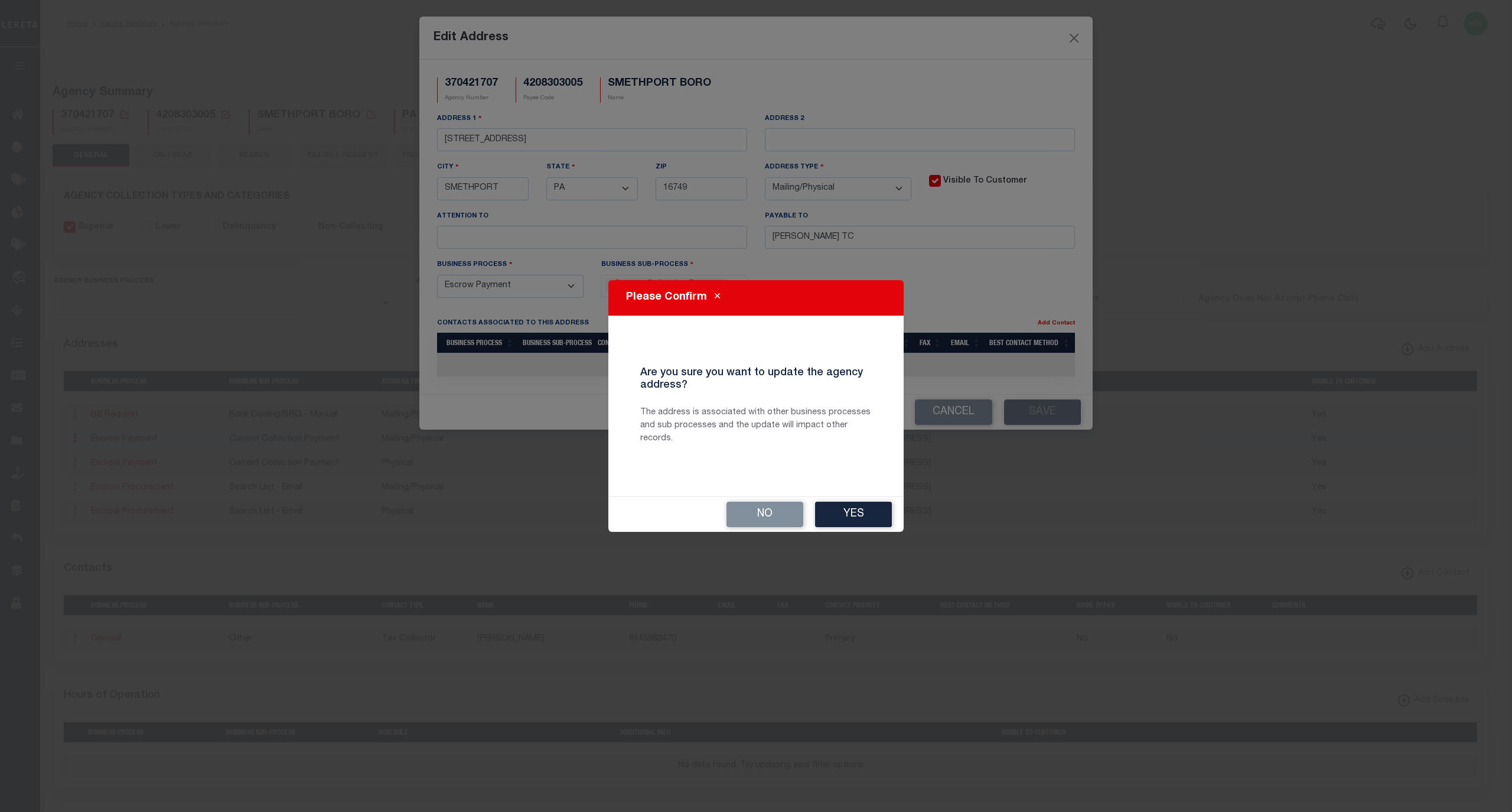
click at [868, 513] on button "Yes" at bounding box center [853, 514] width 76 height 25
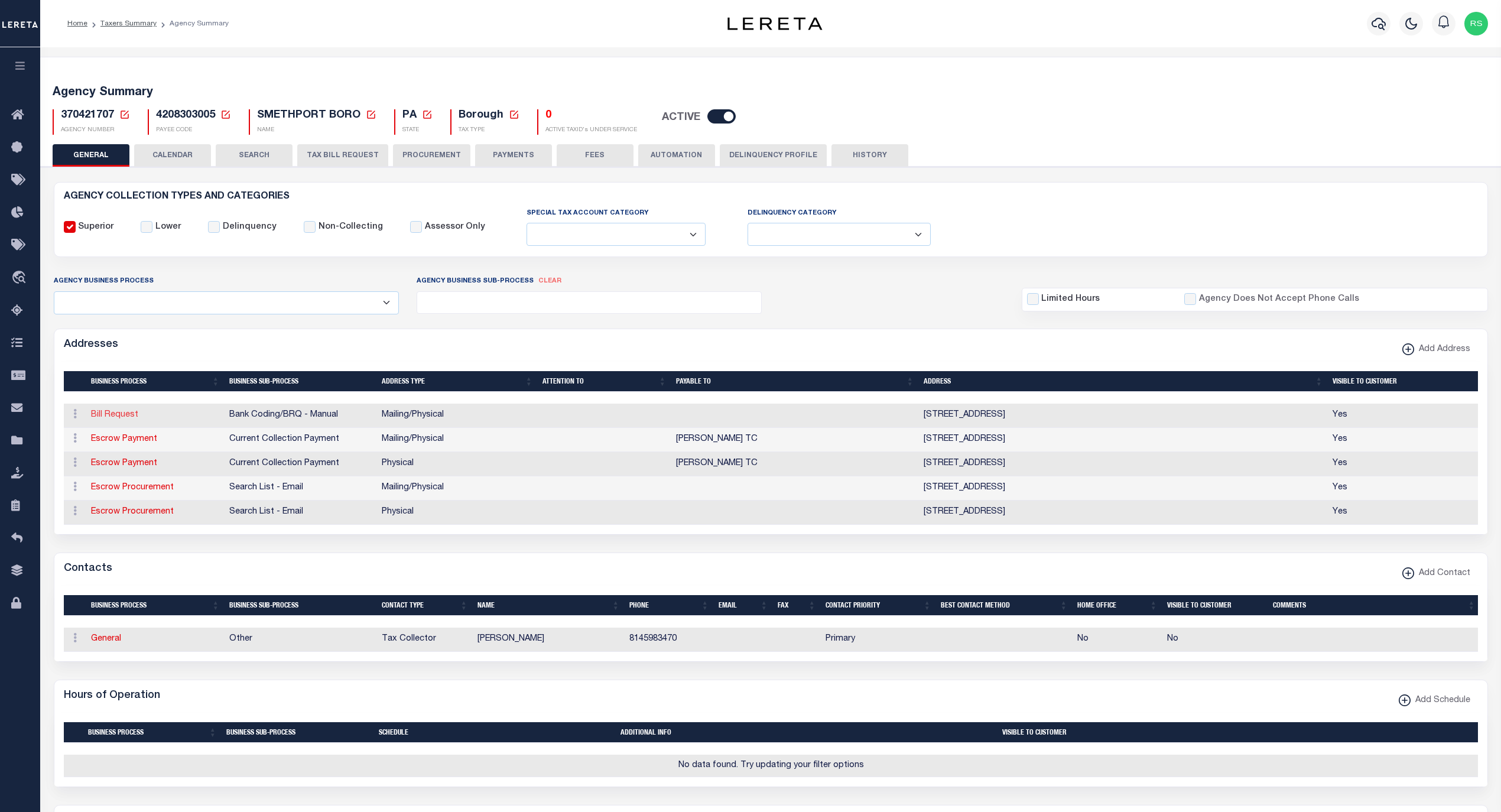
click at [123, 417] on link "Bill Request" at bounding box center [114, 415] width 48 height 8
select select
select select "1"
checkbox input "false"
select select
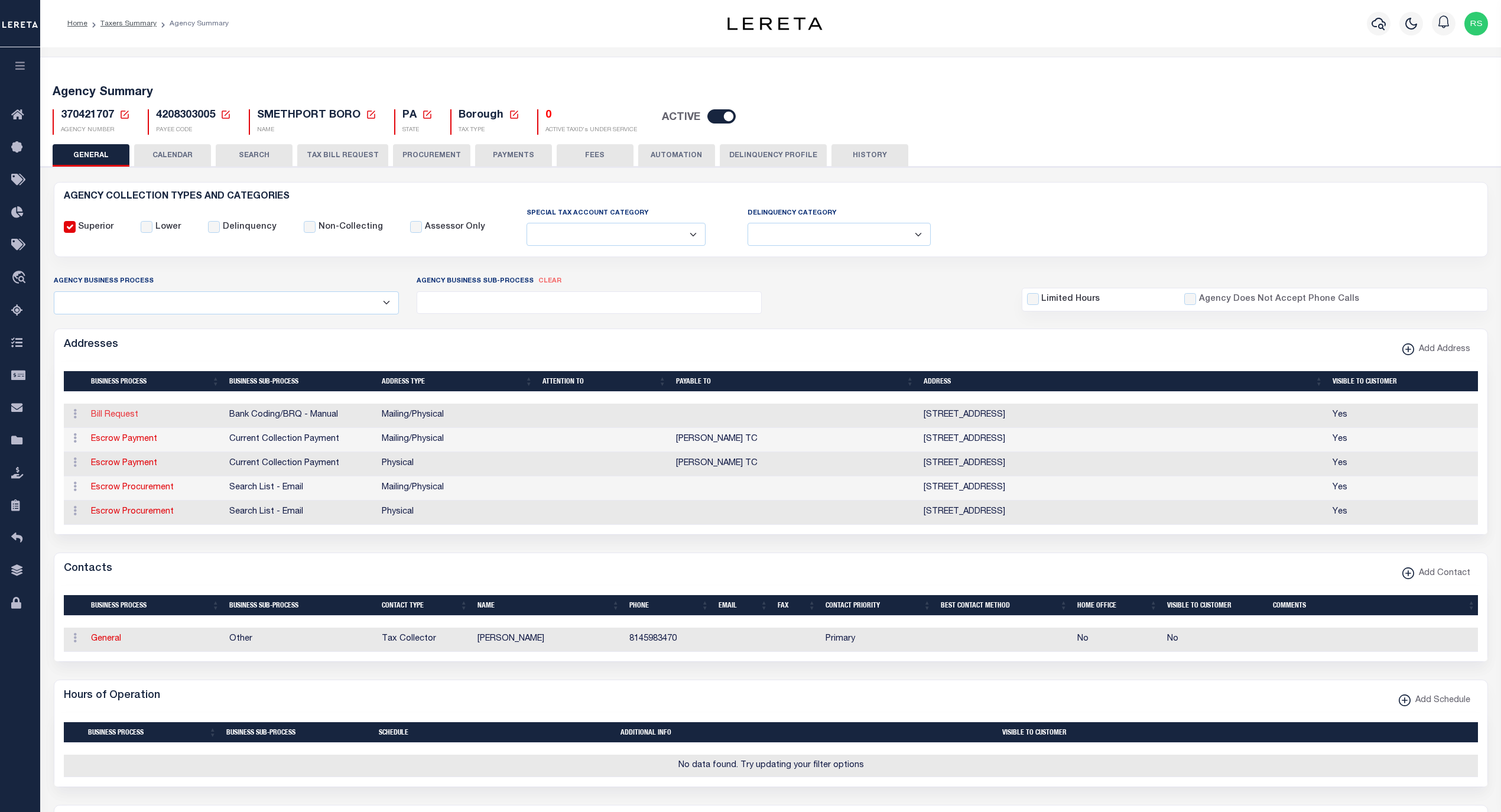
select select
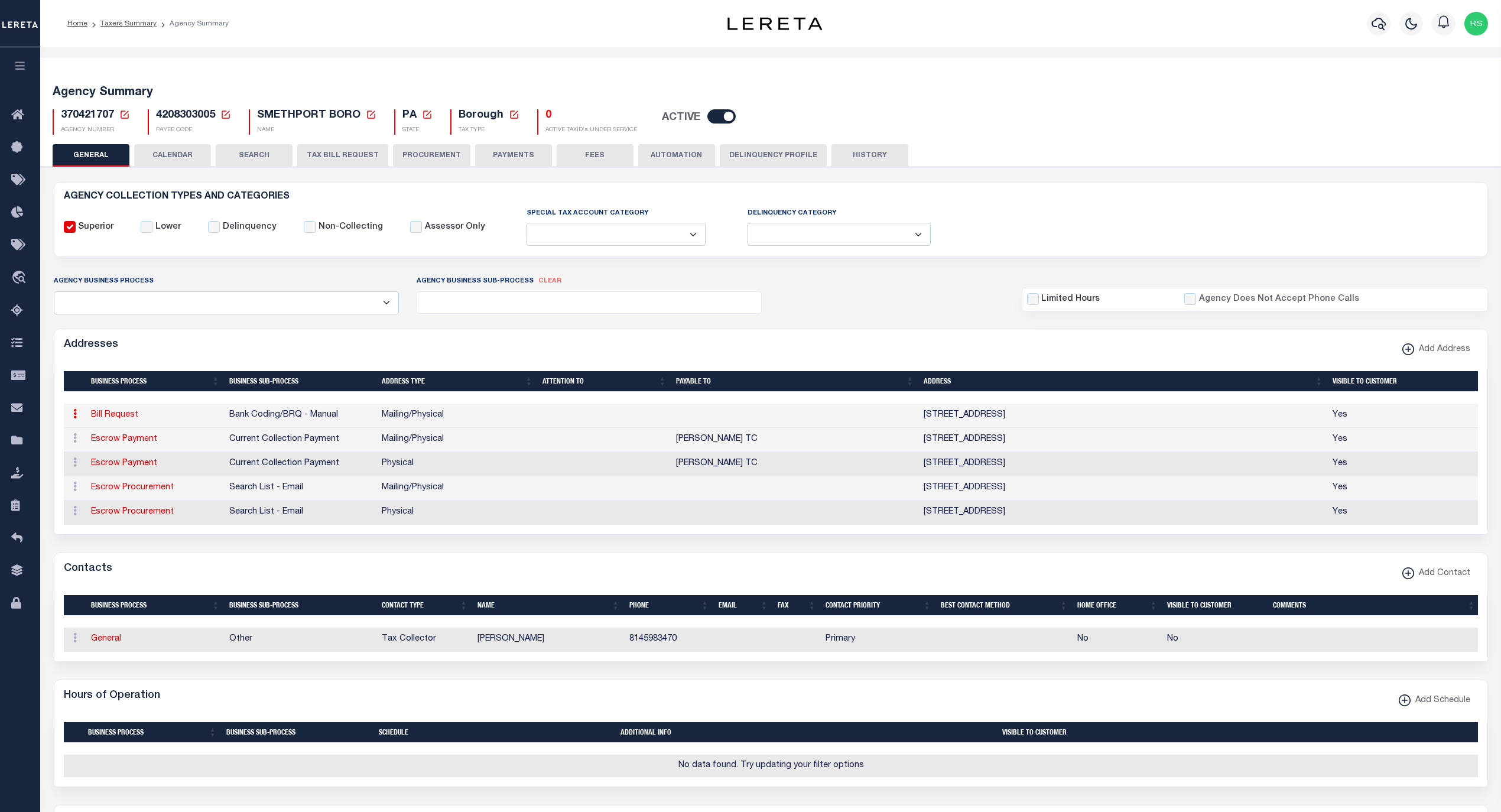
type input "[STREET_ADDRESS]"
type input "SMETHPORT"
select select "PA"
type input "16749"
select select "5"
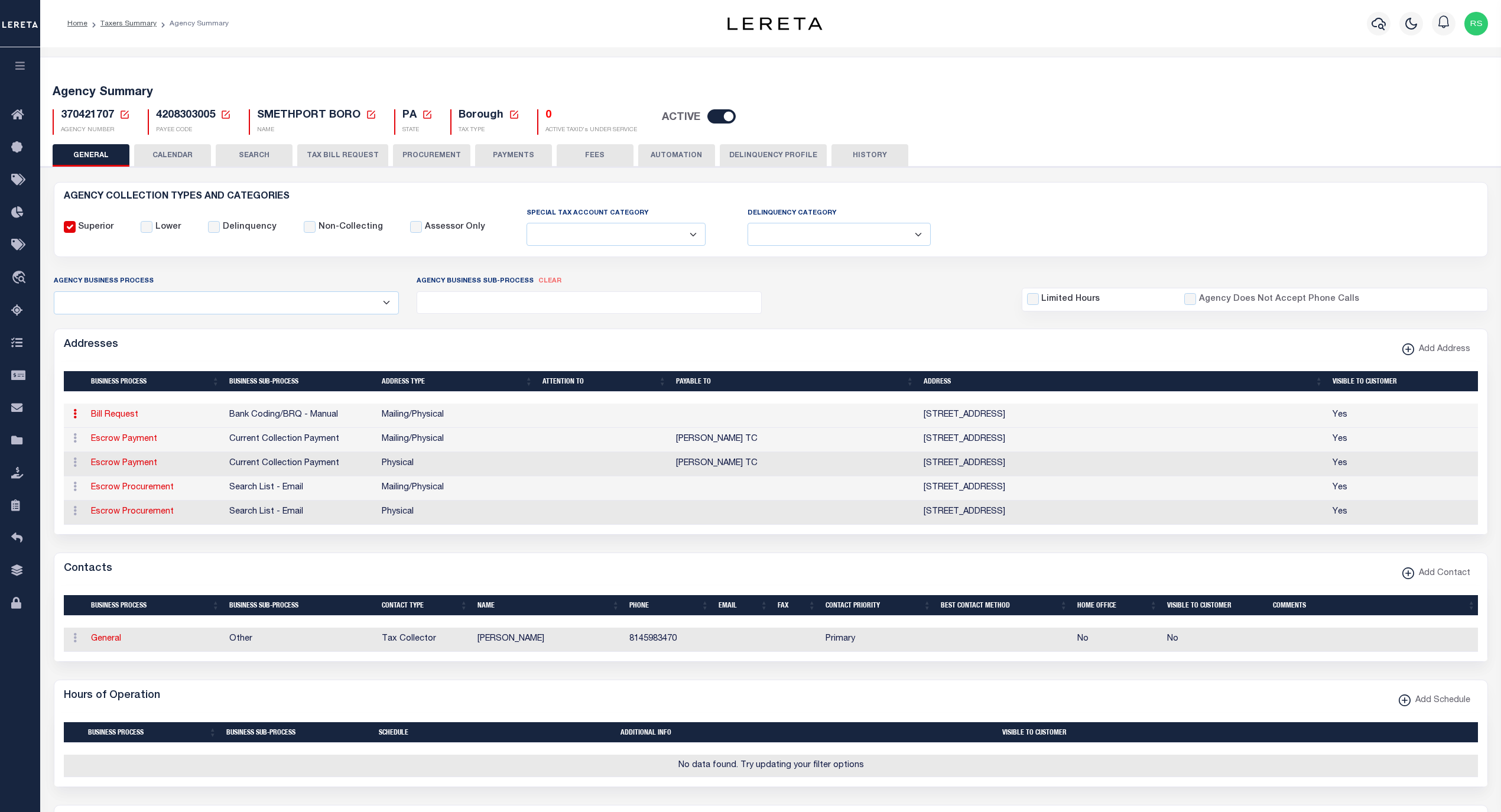
checkbox input "true"
select select "1"
select select "2"
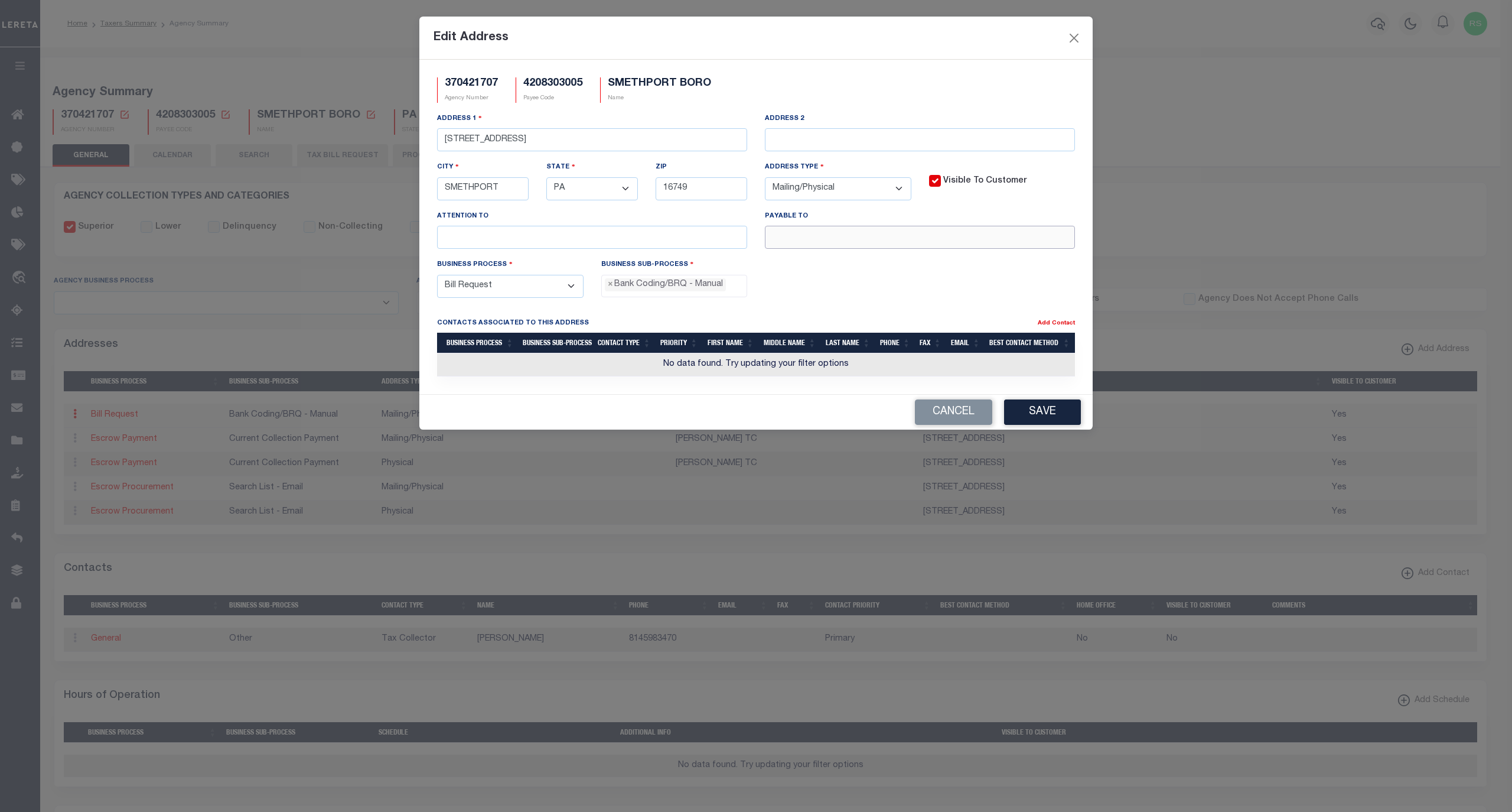
click at [823, 242] on input "text" at bounding box center [920, 237] width 310 height 23
paste input "[PERSON_NAME] TC"
type input "[PERSON_NAME]"
click at [1063, 414] on button "Save" at bounding box center [1042, 412] width 76 height 25
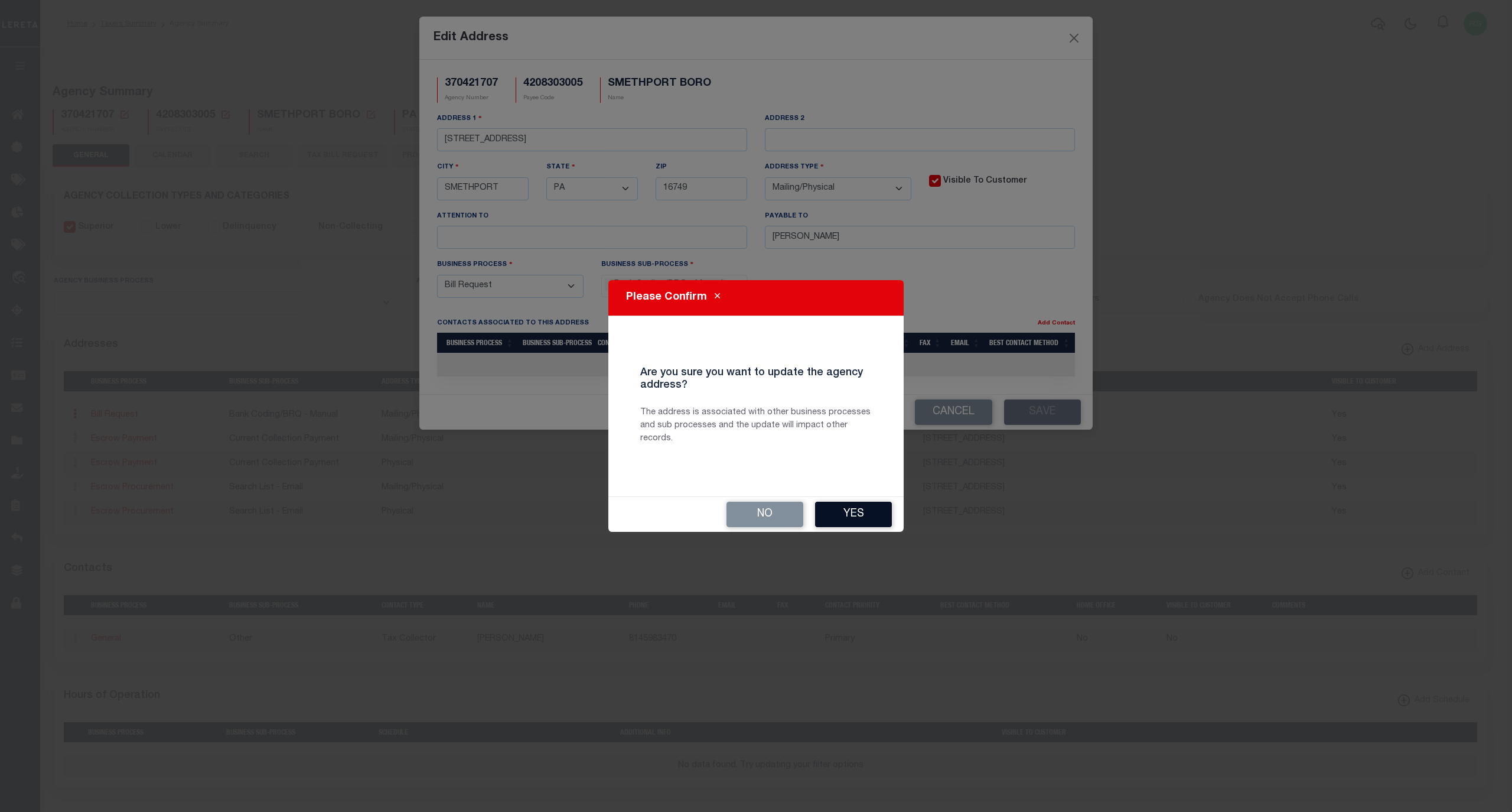
click at [840, 516] on button "Yes" at bounding box center [853, 514] width 76 height 25
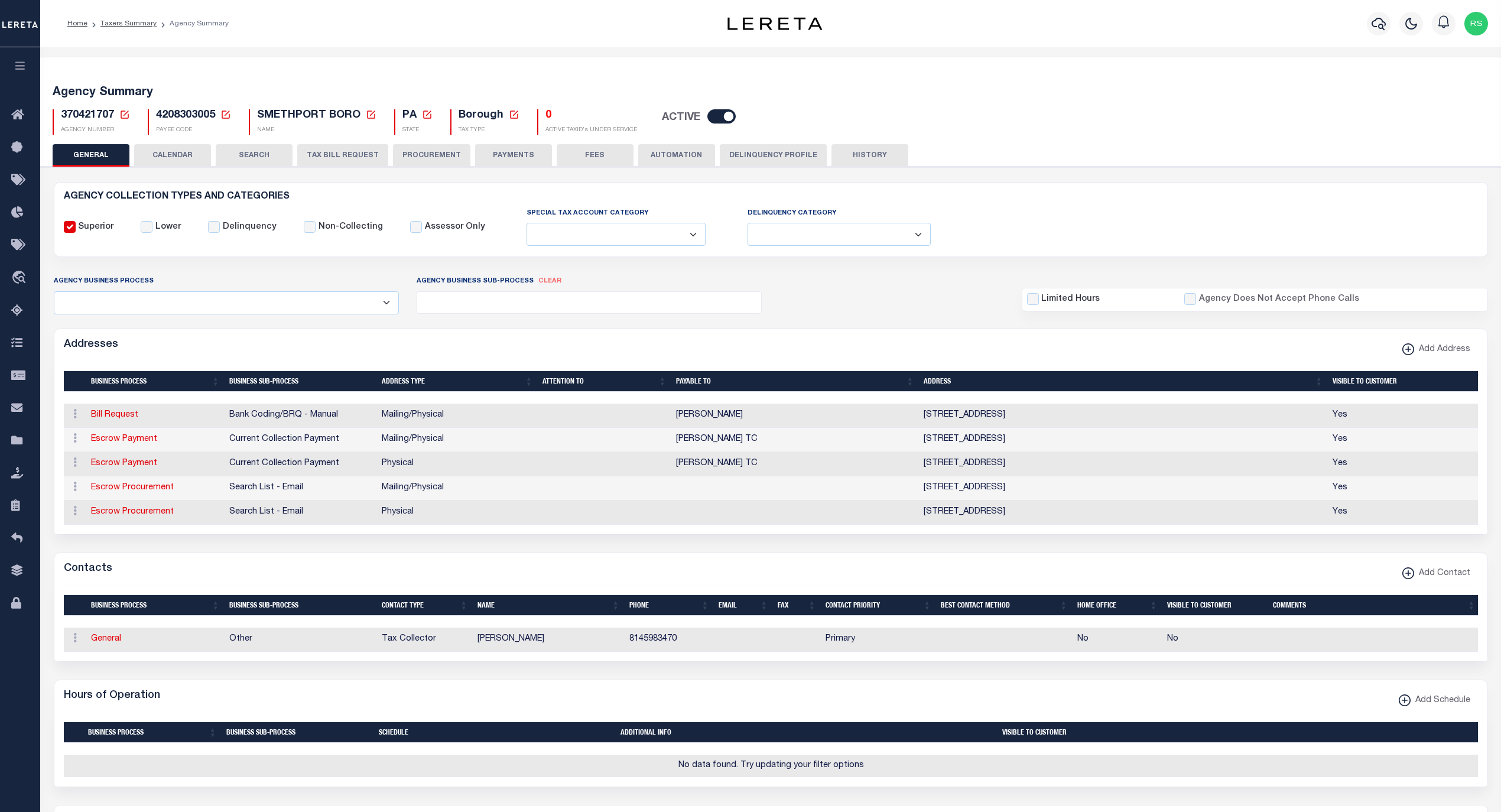
click at [514, 152] on button "PAYMENTS" at bounding box center [513, 155] width 76 height 22
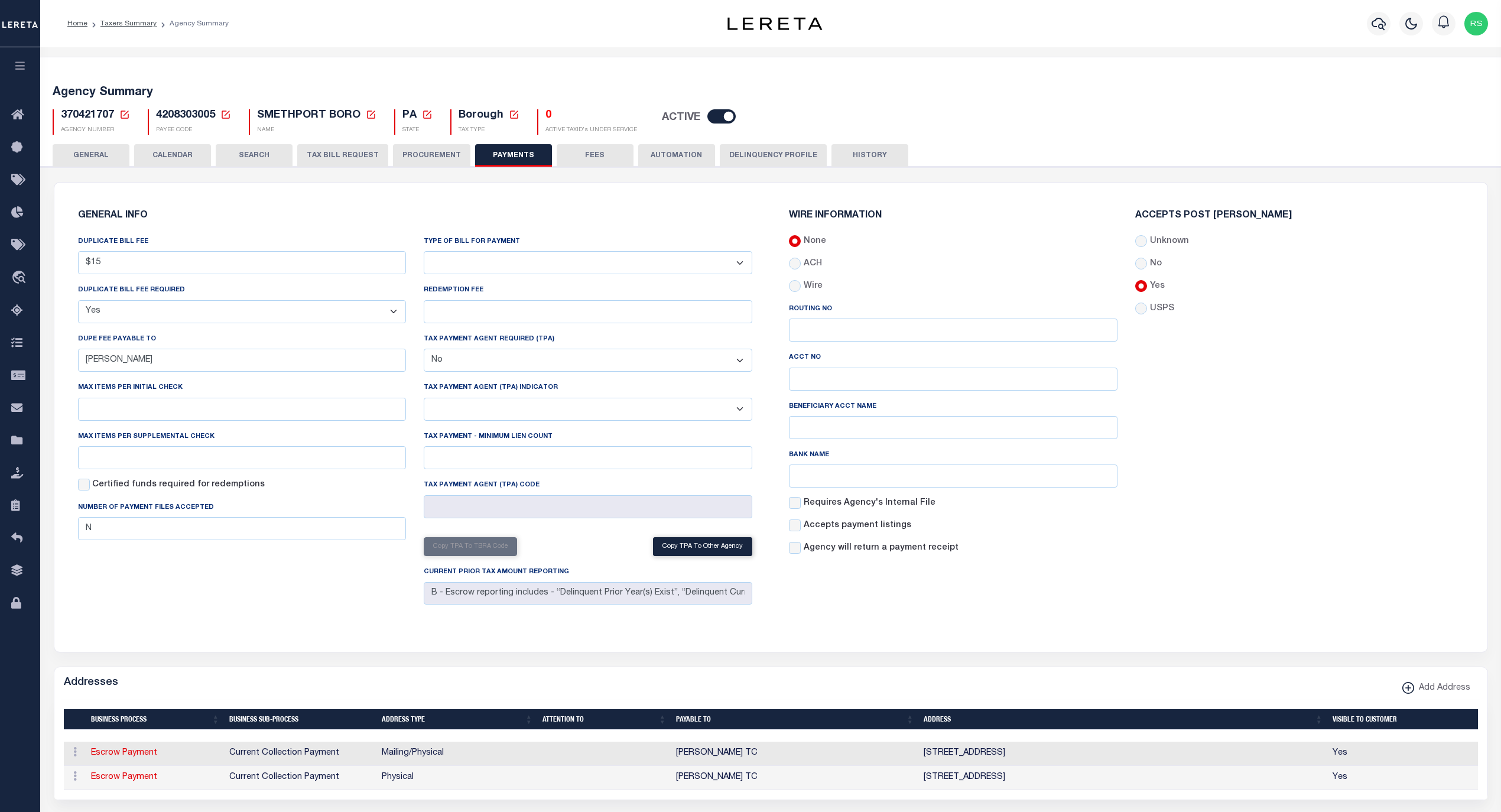
click at [487, 259] on select "Bar-Coded Tax Statement Print Tax Bills from Web. No DBF Required. Memo Bill Or…" at bounding box center [587, 263] width 328 height 23
select select "35"
click at [424, 252] on select "Bar-Coded Tax Statement Print Tax Bills from Web. No DBF Required. Memo Bill Or…" at bounding box center [587, 263] width 328 height 23
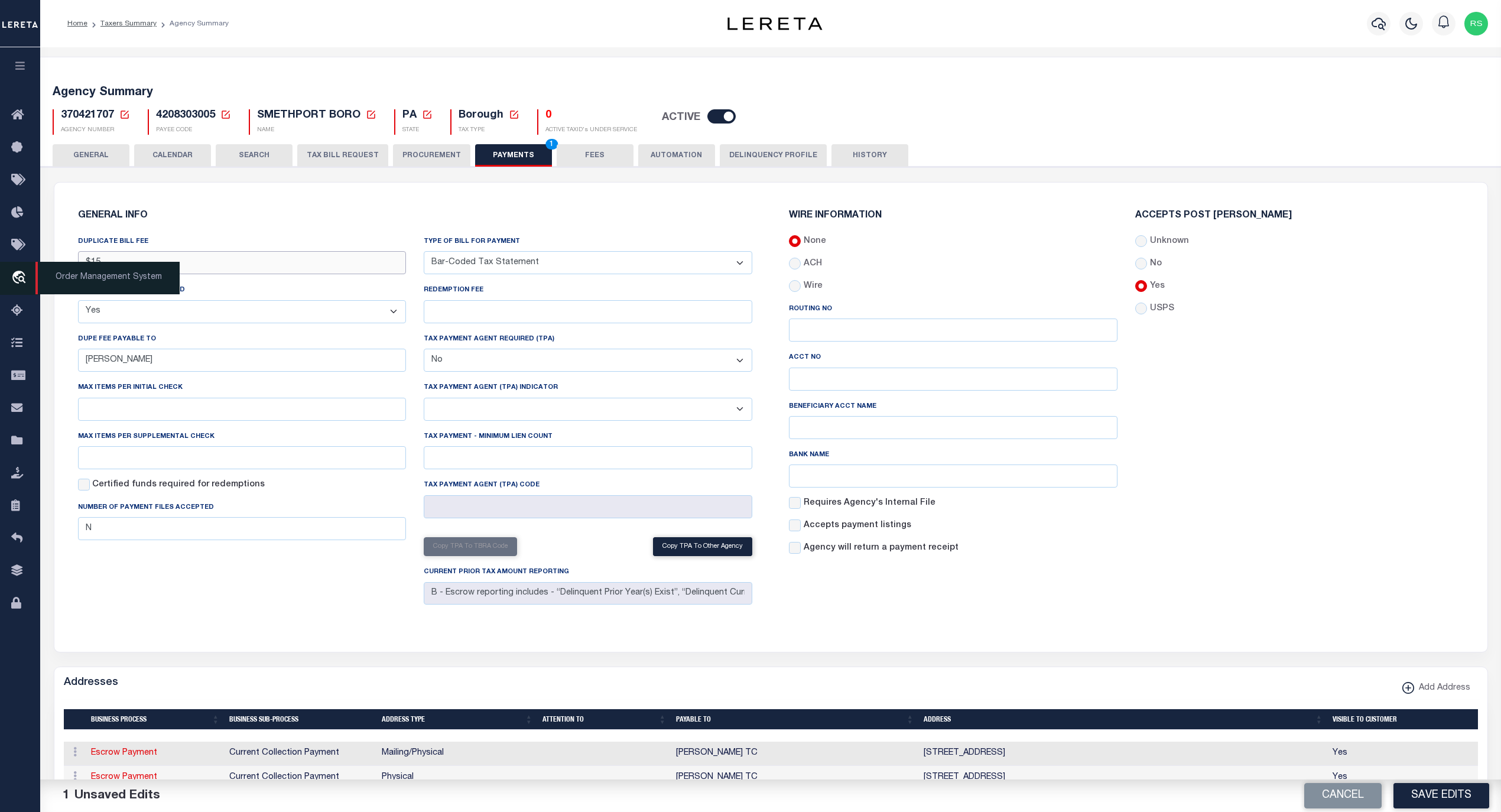
drag, startPoint x: 91, startPoint y: 267, endPoint x: 0, endPoint y: 267, distance: 91.0
click at [0, 267] on div "Home Taxers Summary Agency Summary" at bounding box center [750, 726] width 1501 height 1451
click at [158, 309] on select "Yes No" at bounding box center [242, 312] width 328 height 23
select select
click at [78, 301] on select "Yes No" at bounding box center [242, 312] width 328 height 23
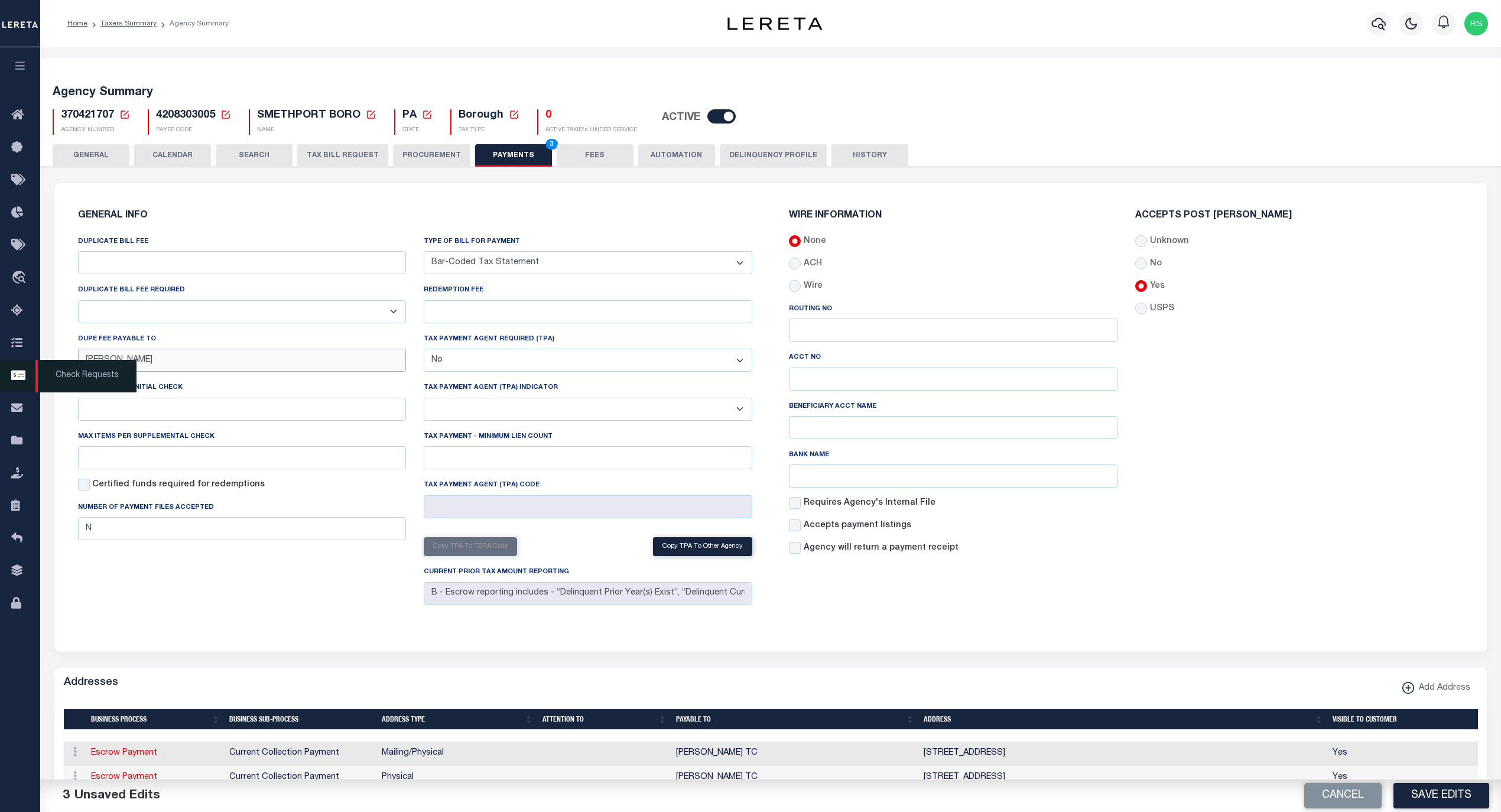
drag, startPoint x: 156, startPoint y: 362, endPoint x: 52, endPoint y: 377, distance: 105.1
click at [17, 361] on div "Home Taxers Summary Agency Summary" at bounding box center [750, 726] width 1501 height 1451
click at [277, 608] on div "DUPLICATE BILL FEE DUPLICATE BILL FEE REQUIRED Yes No DUPE FEE PAYABLE TO Max i…" at bounding box center [242, 422] width 346 height 374
click at [1416, 785] on button "Save Edits" at bounding box center [1441, 796] width 95 height 25
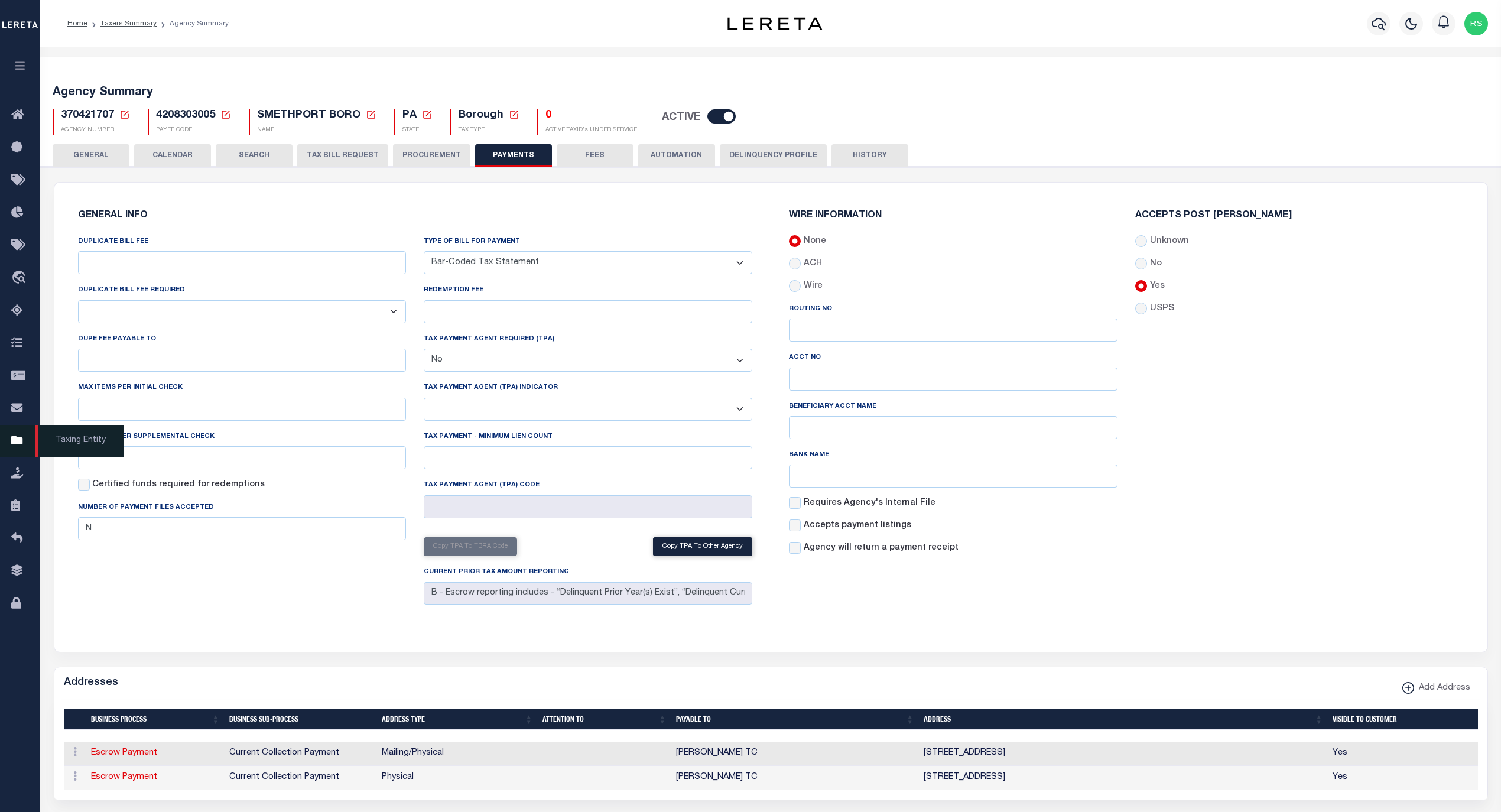
click at [100, 447] on span "Taxing Entity" at bounding box center [79, 441] width 88 height 32
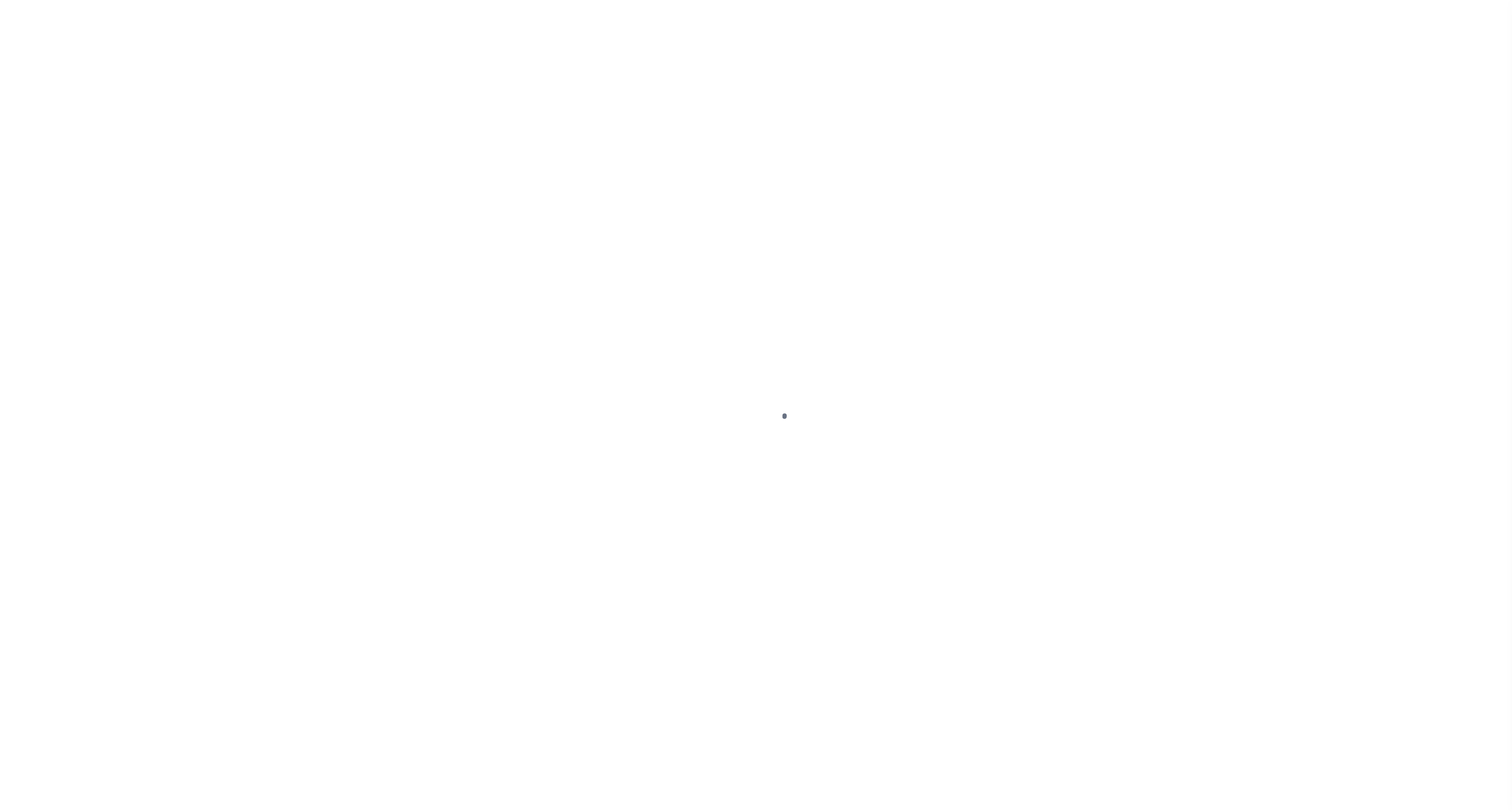
select select
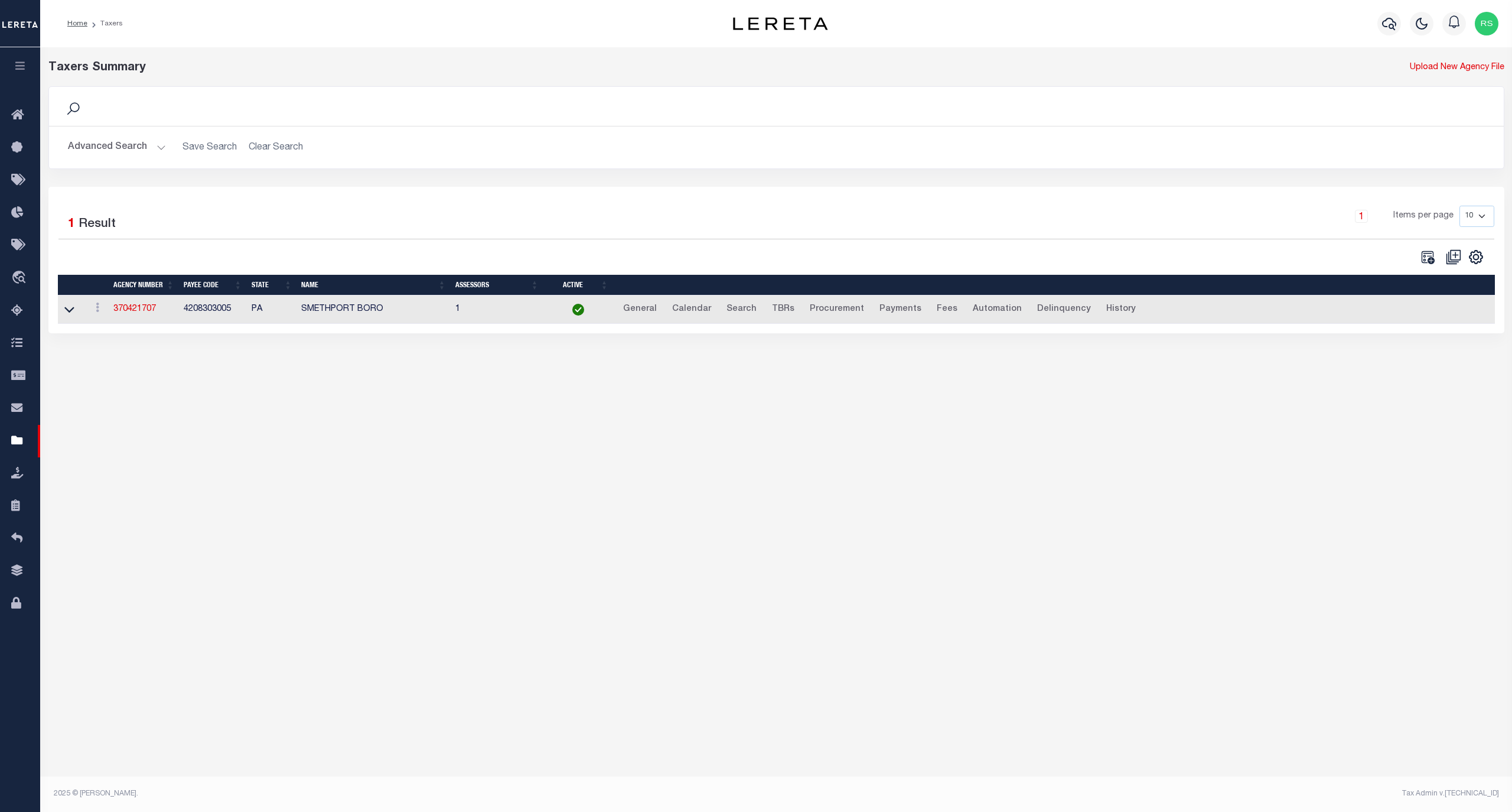
click at [104, 143] on button "Advanced Search" at bounding box center [117, 147] width 98 height 23
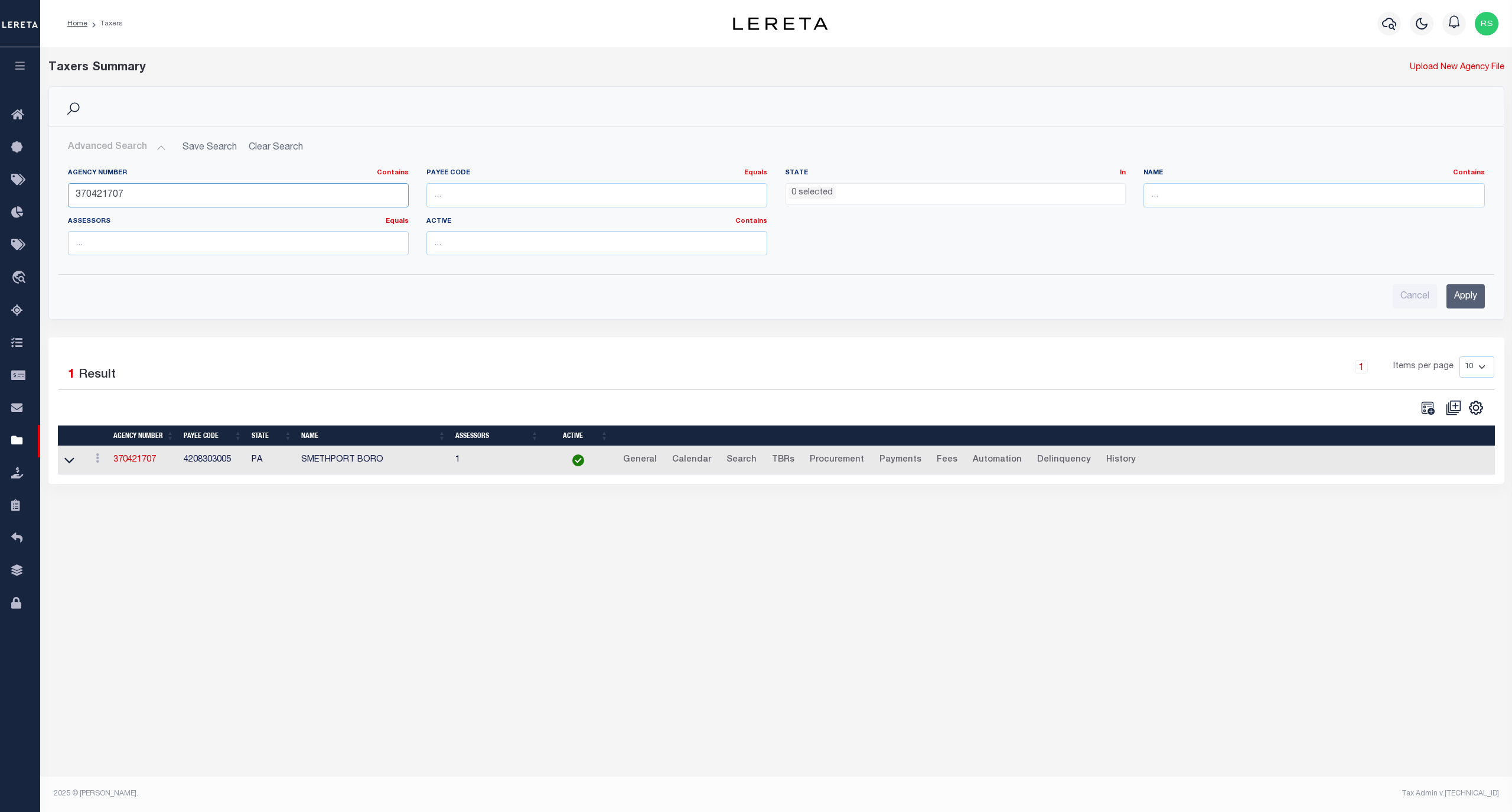
click at [149, 194] on input "370421707" at bounding box center [238, 195] width 341 height 24
drag, startPoint x: 149, startPoint y: 194, endPoint x: 140, endPoint y: 197, distance: 9.5
click at [147, 194] on input "370421707" at bounding box center [238, 195] width 341 height 24
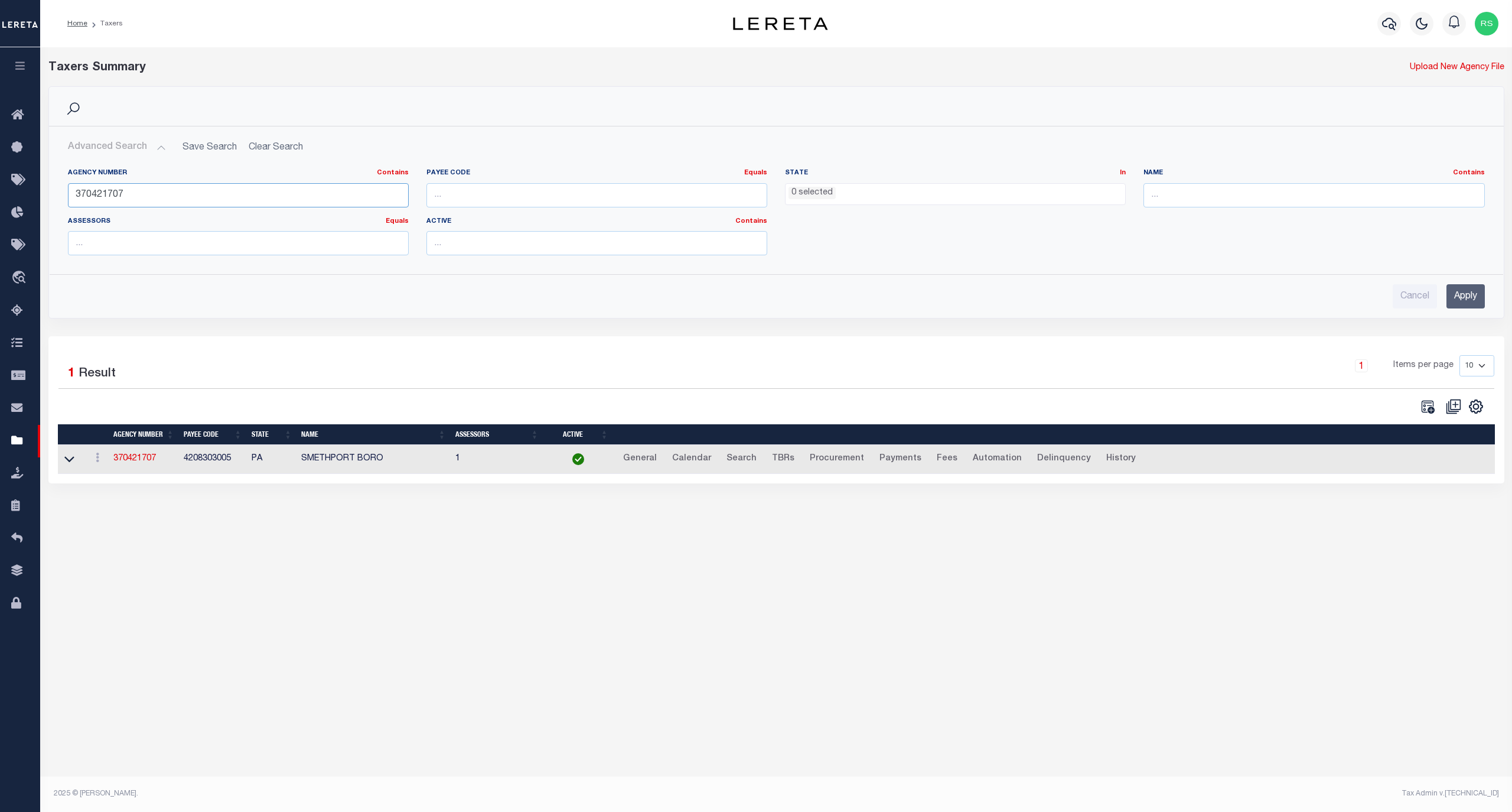
paste input "8"
type input "370428707"
click at [1463, 291] on input "Apply" at bounding box center [1465, 296] width 39 height 24
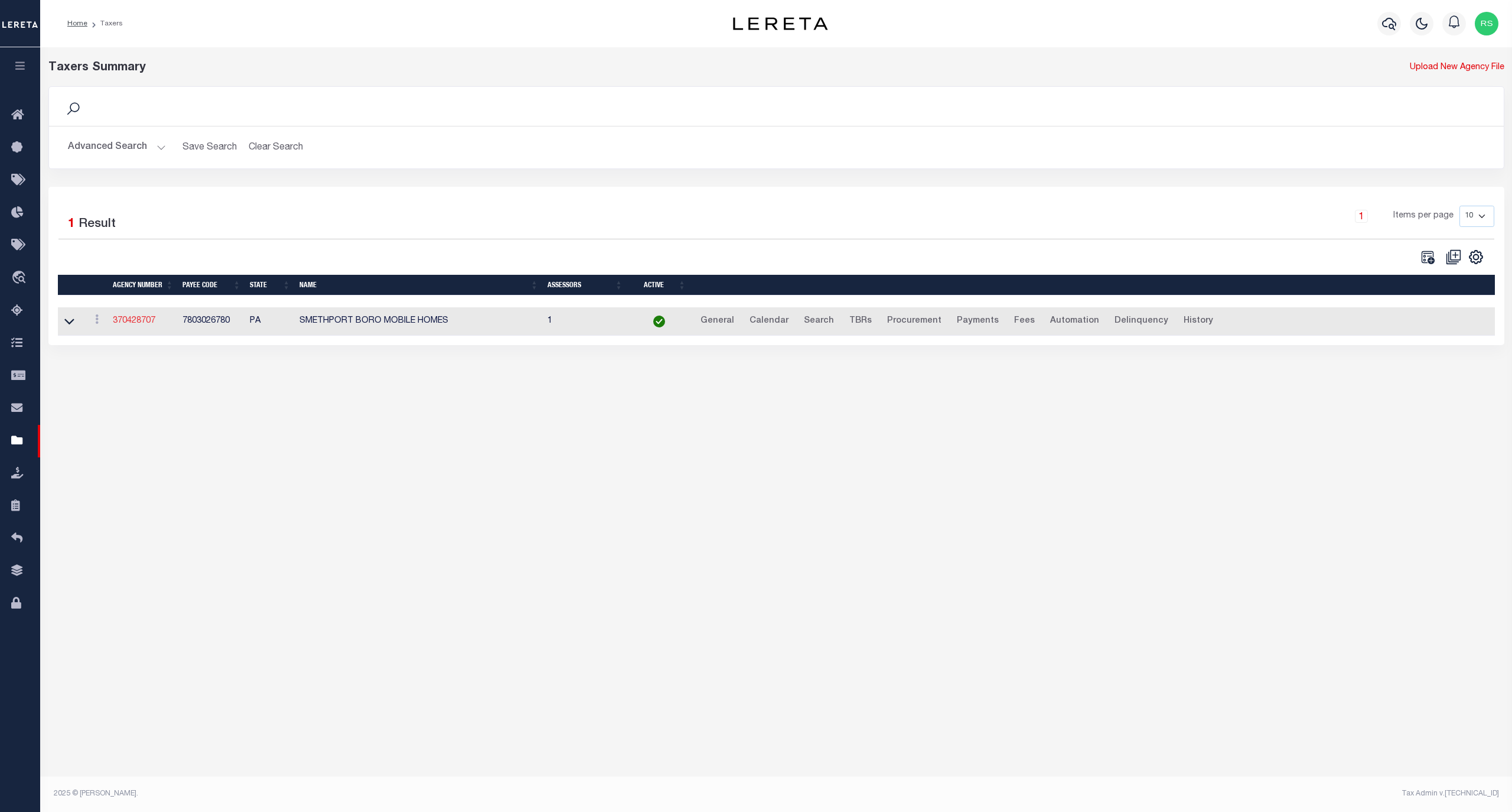
click at [140, 319] on link "370428707" at bounding box center [133, 320] width 42 height 8
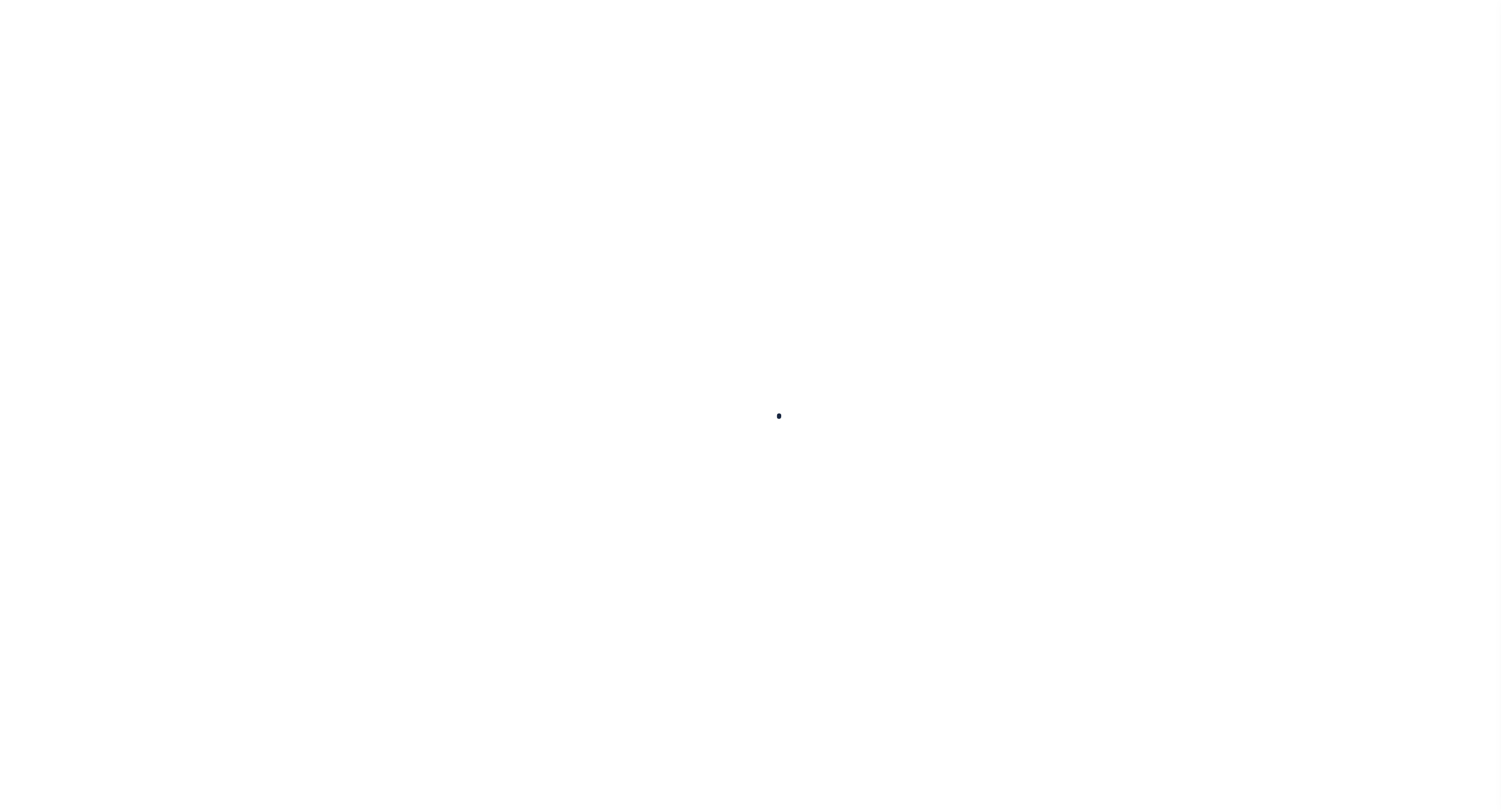
select select
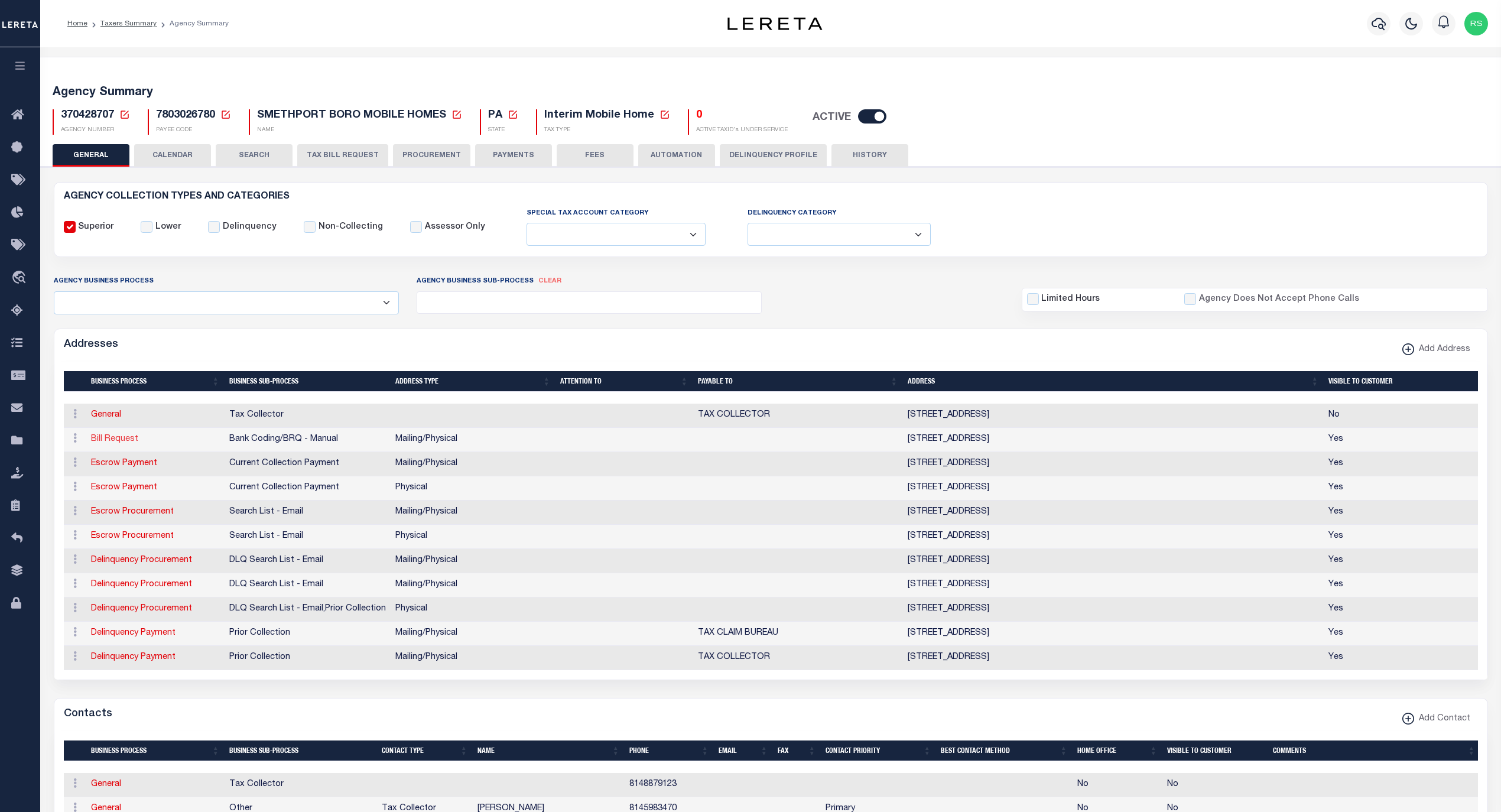
click at [114, 441] on link "Bill Request" at bounding box center [114, 439] width 48 height 8
select select "1"
checkbox input "false"
select select
type input "[STREET_ADDRESS]"
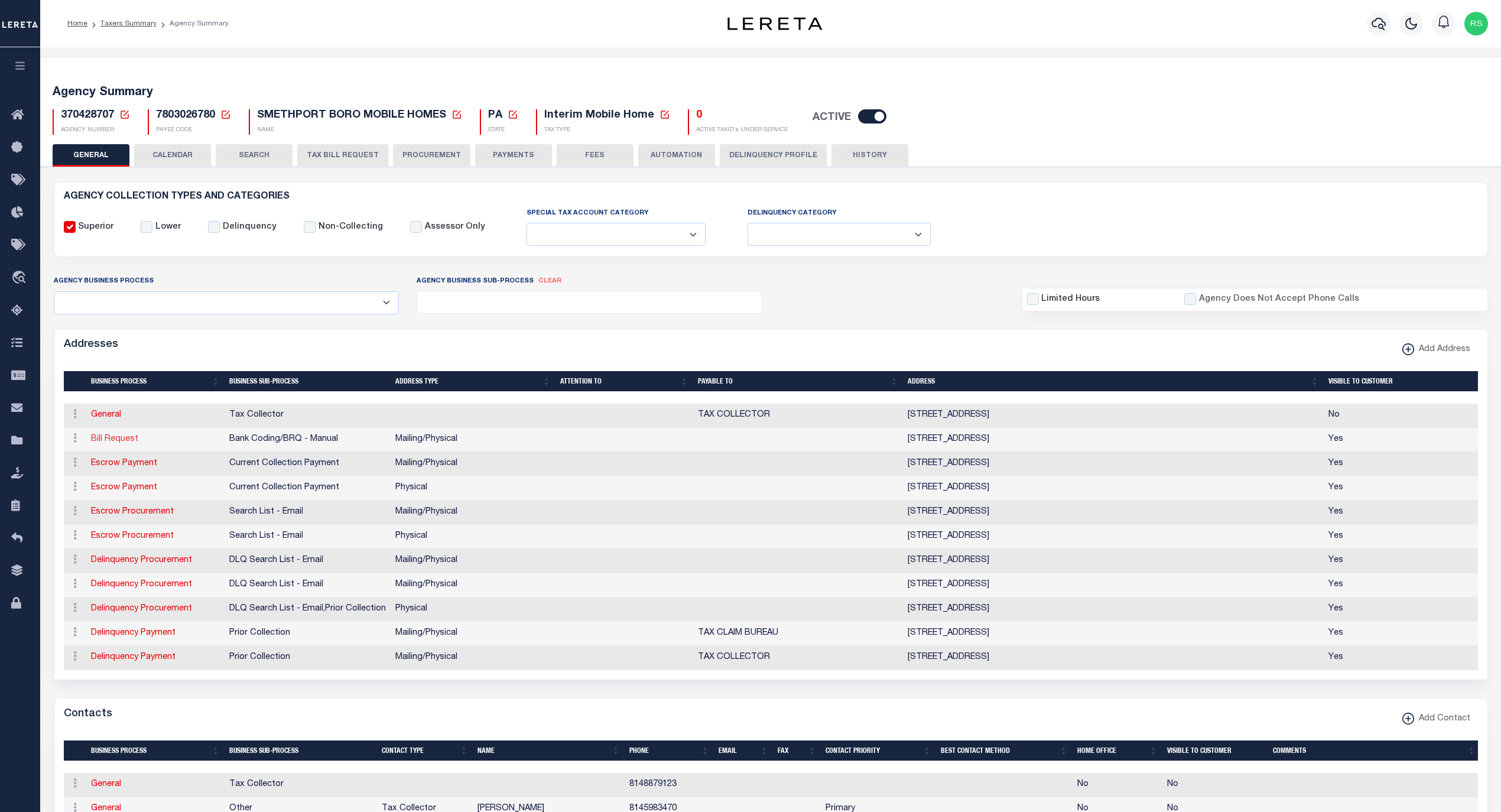
type input "SMETHPORT"
select select "PA"
type input "16749"
select select "5"
checkbox input "true"
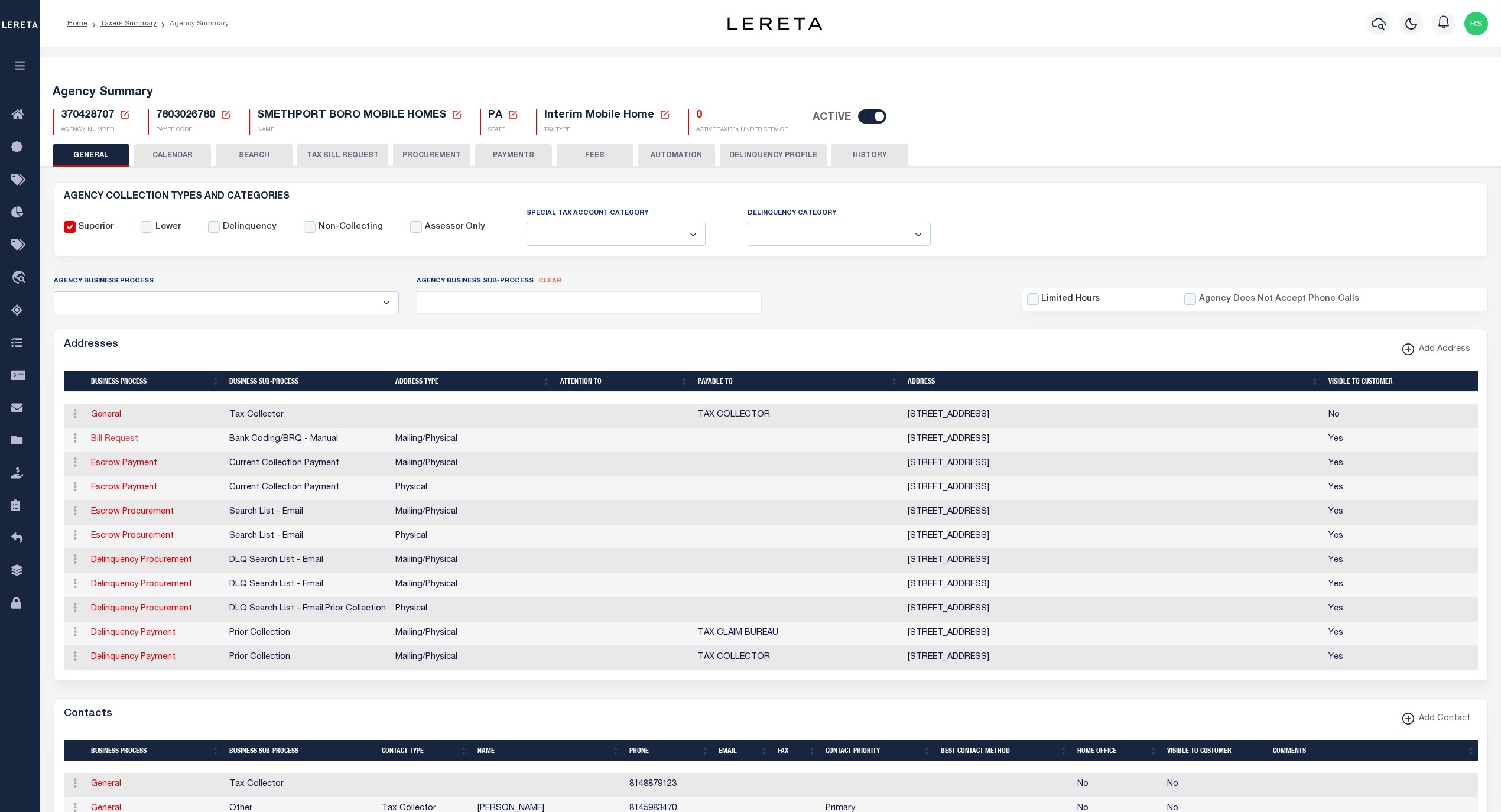
select select "1"
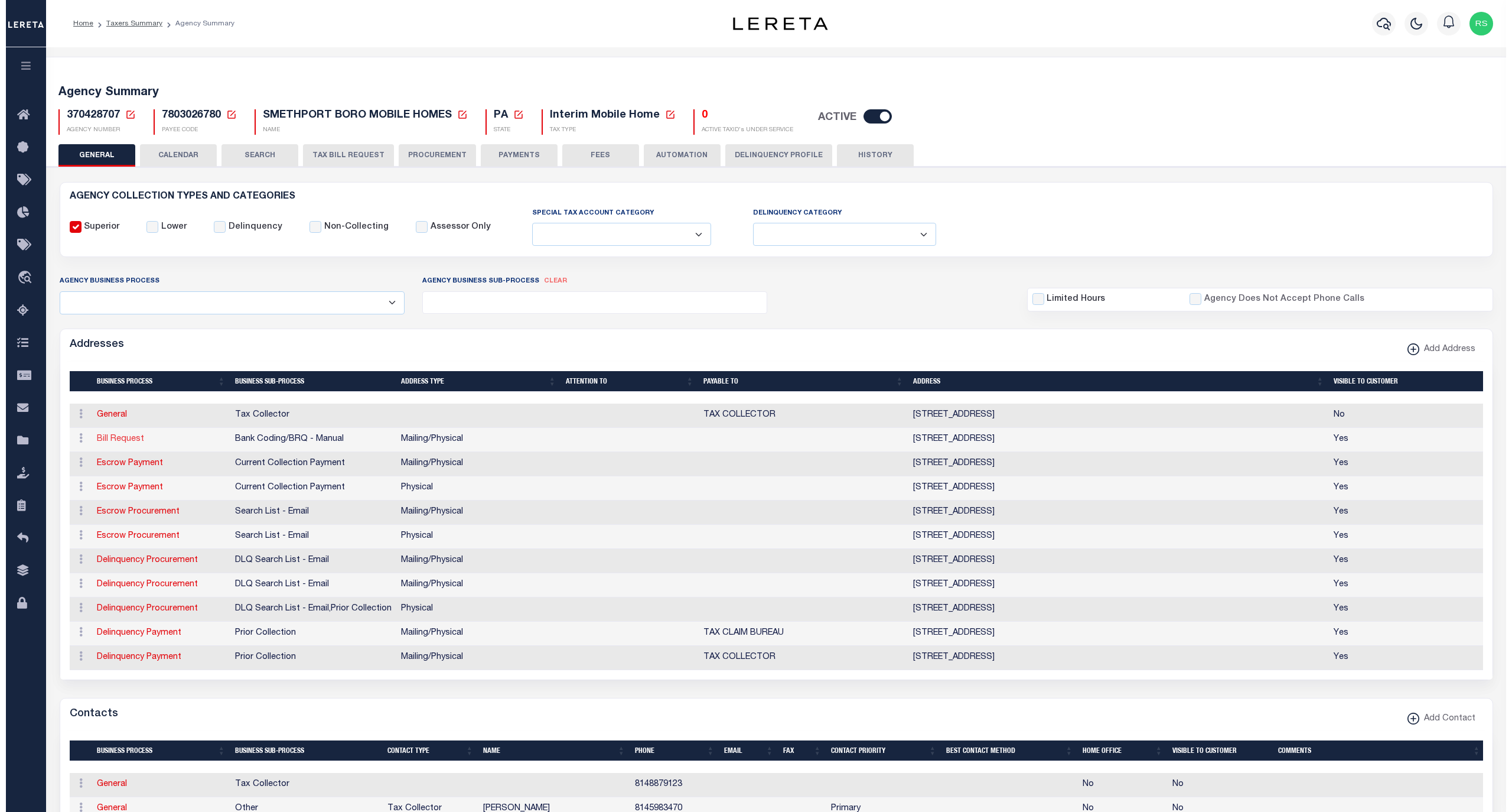
select select "2"
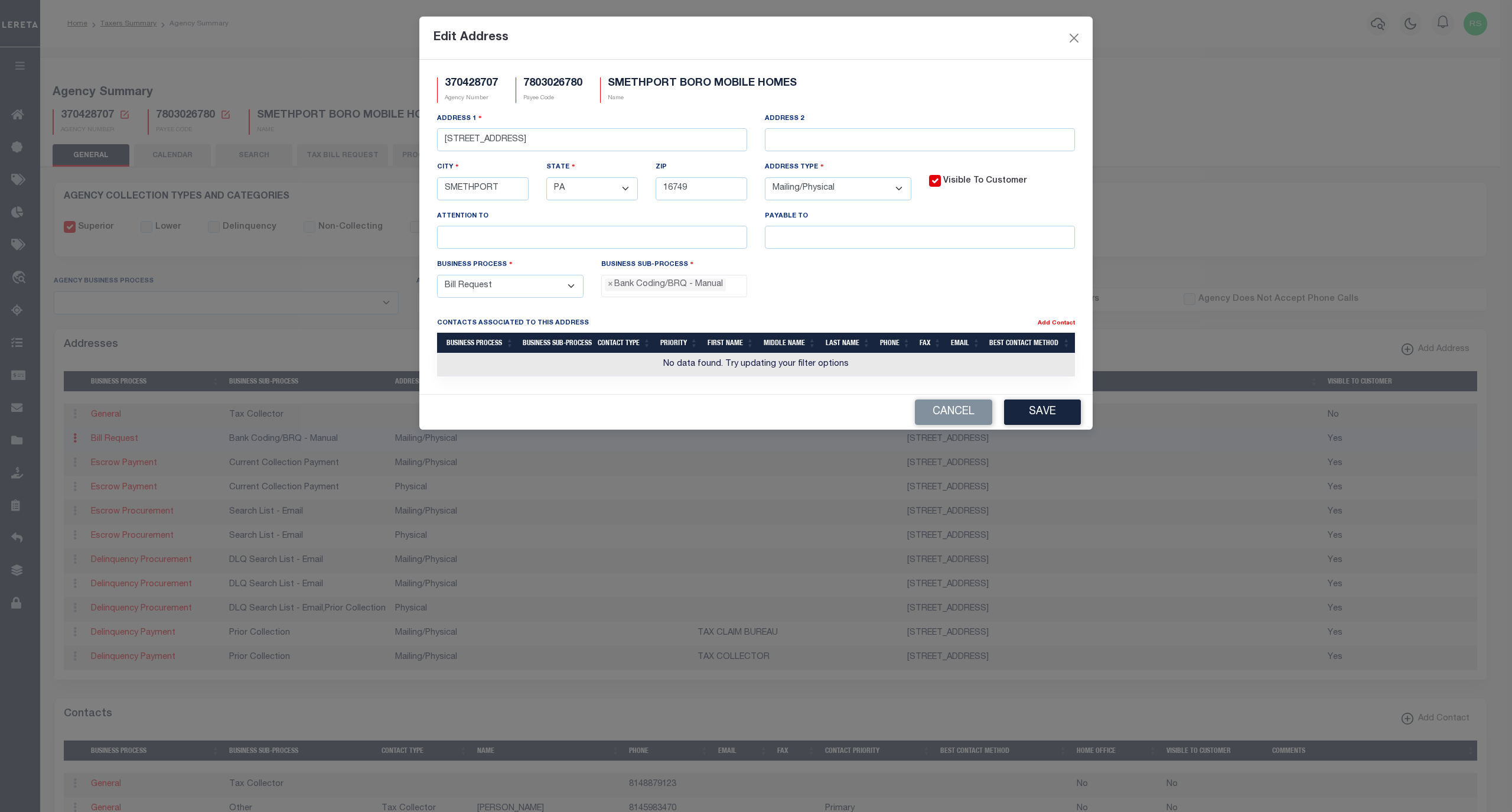
click at [796, 255] on div "Payable To" at bounding box center [920, 234] width 328 height 49
click at [794, 249] on input "text" at bounding box center [920, 237] width 310 height 23
paste input "[PERSON_NAME] TC"
click at [1042, 419] on button "Save" at bounding box center [1042, 412] width 76 height 25
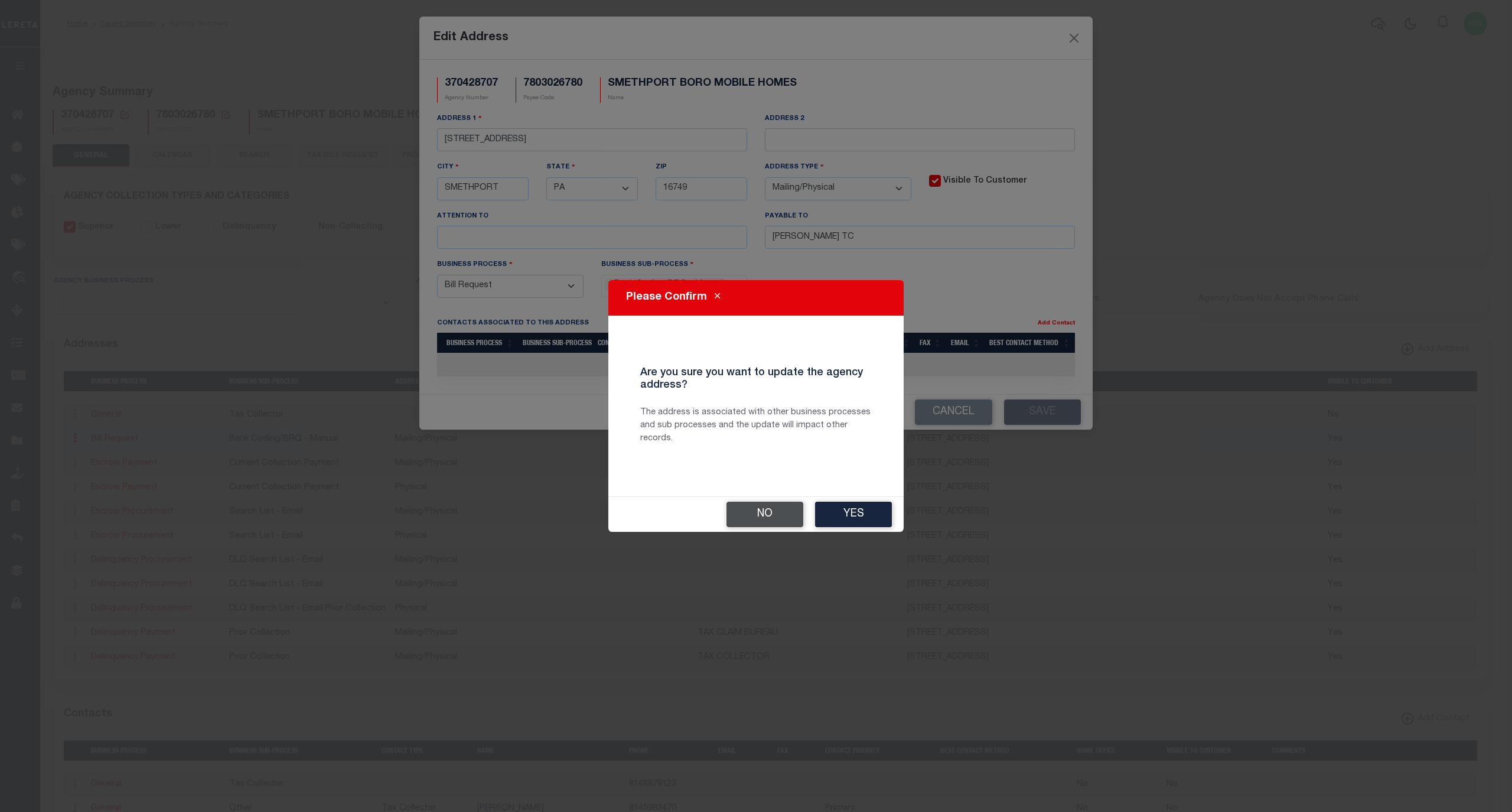
click at [778, 513] on button "No" at bounding box center [764, 514] width 76 height 25
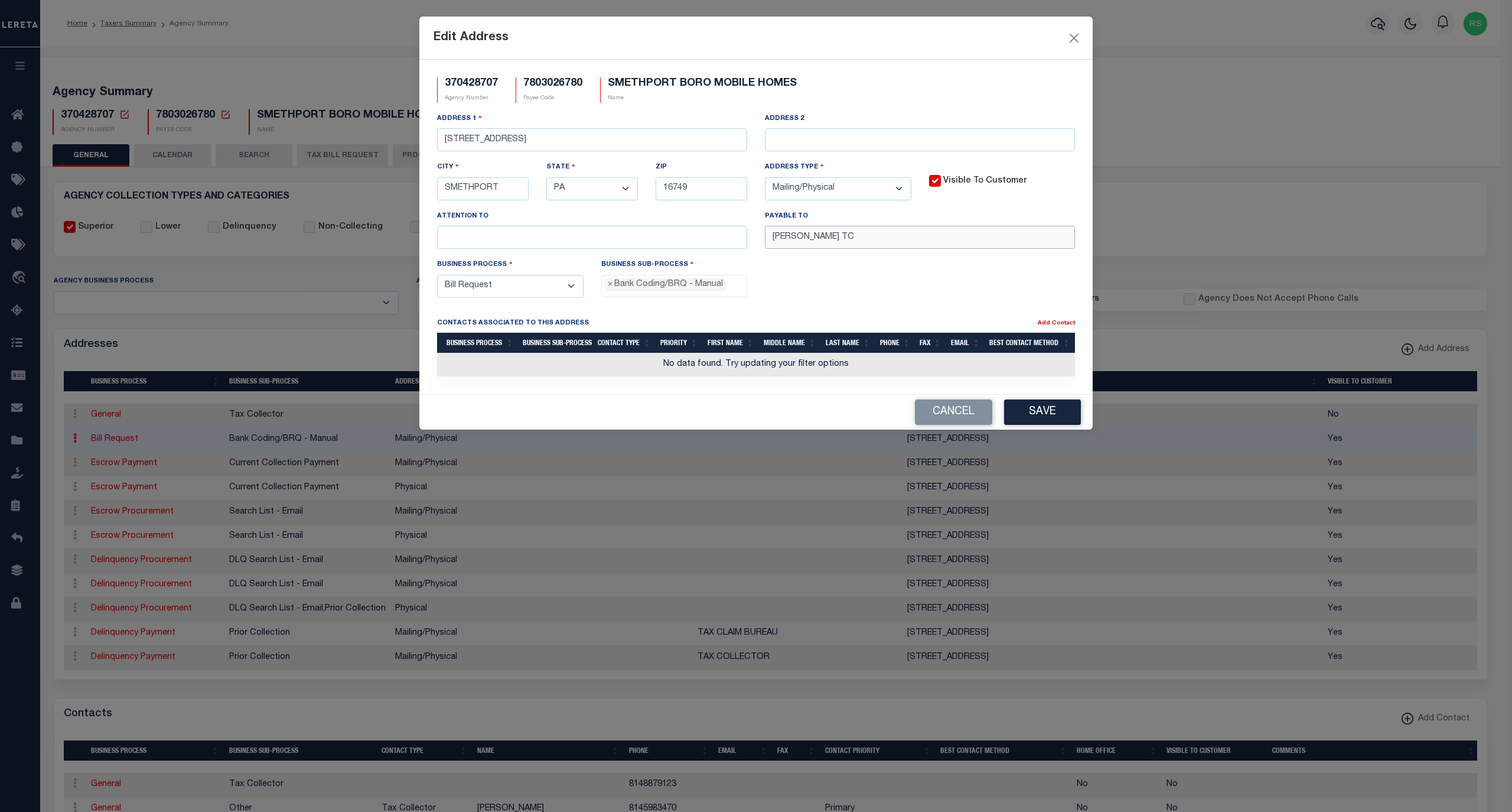
click at [919, 236] on input "[PERSON_NAME] TC" at bounding box center [920, 237] width 310 height 23
type input "[PERSON_NAME]"
click at [1027, 421] on button "Save" at bounding box center [1042, 412] width 76 height 25
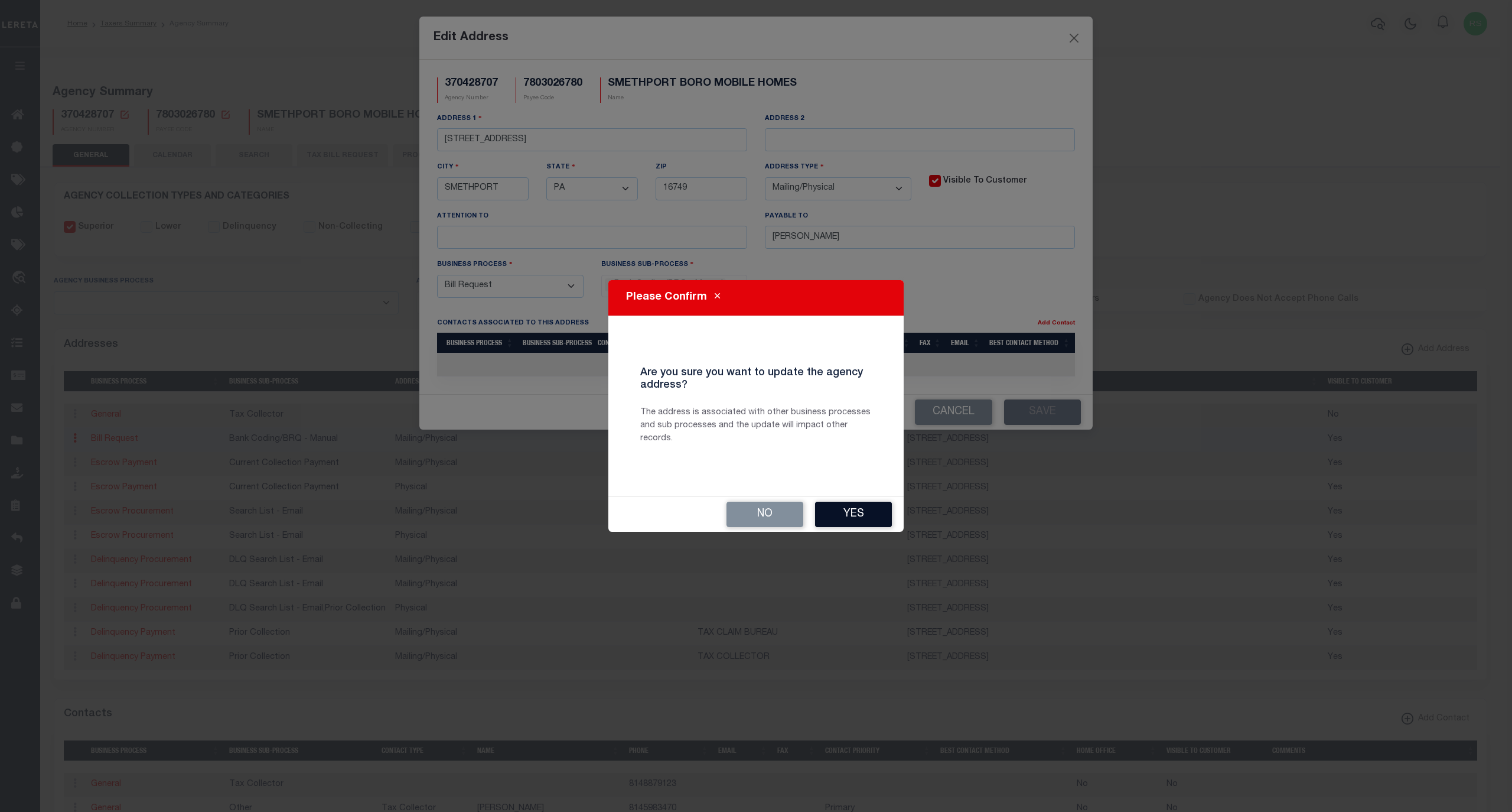
click at [873, 516] on button "Yes" at bounding box center [853, 514] width 76 height 25
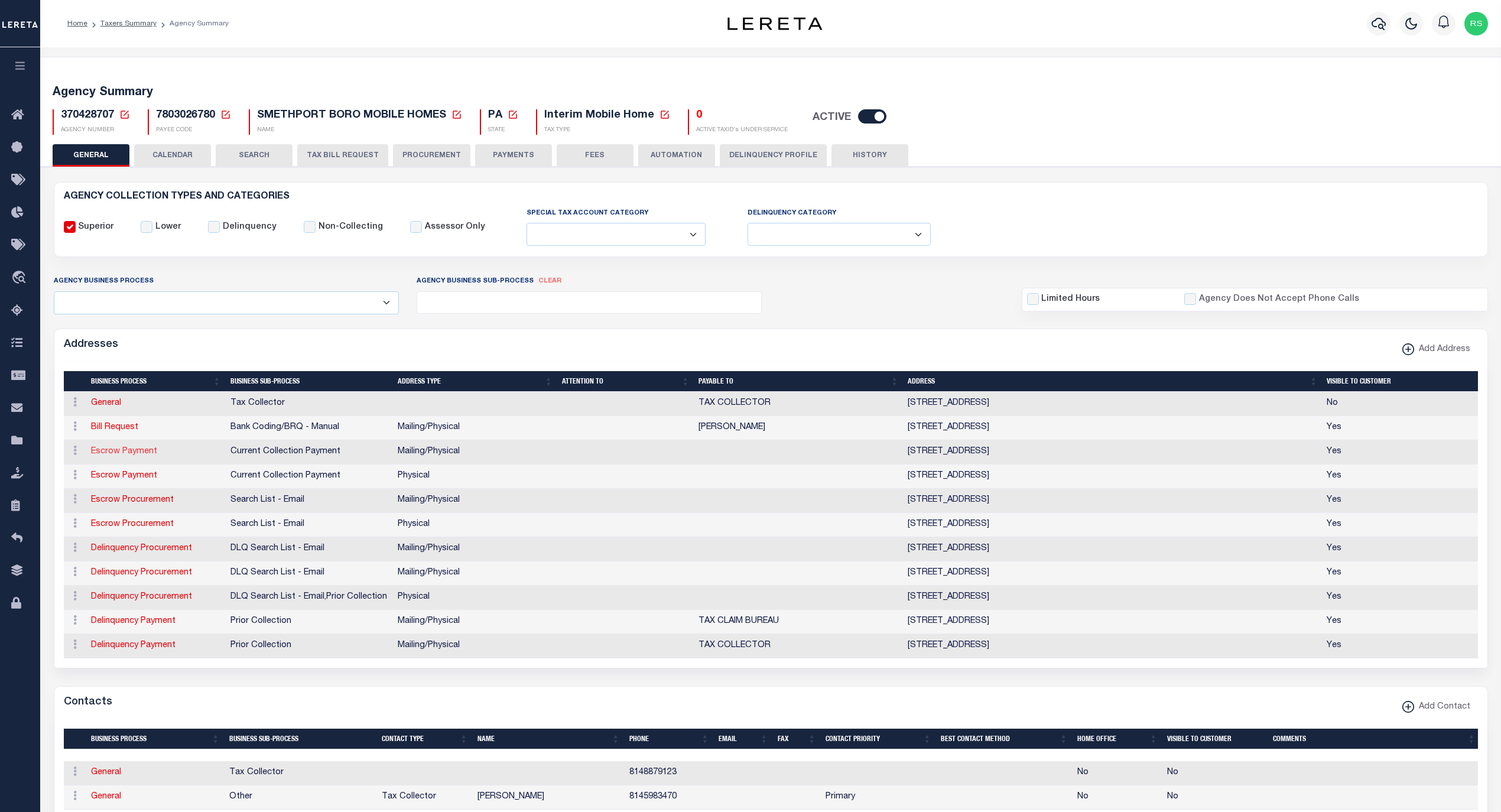
click at [138, 456] on link "Escrow Payment" at bounding box center [124, 451] width 67 height 8
select select
select select "1"
checkbox input "false"
select select
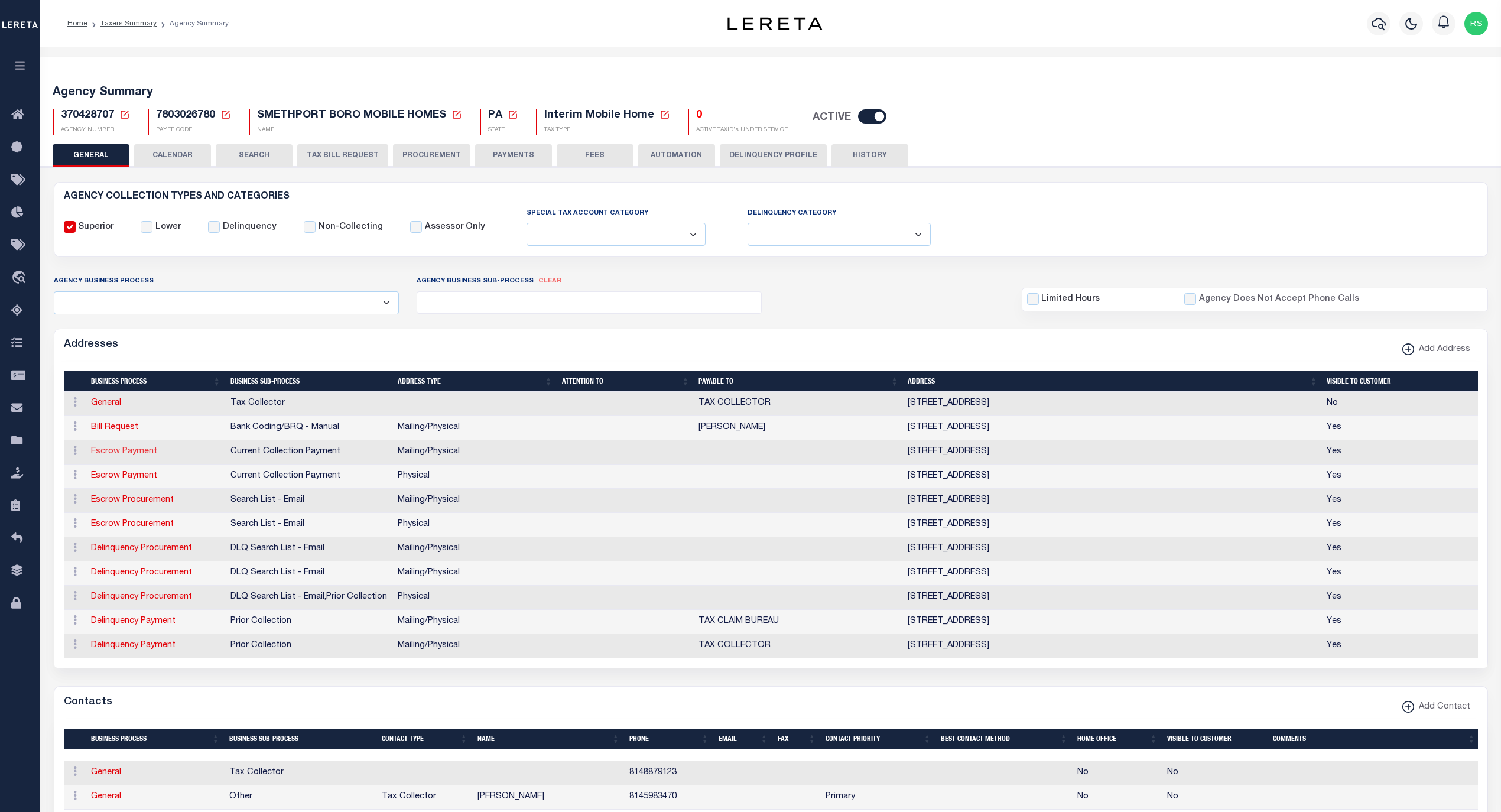
select select
type input "[STREET_ADDRESS]"
type input "SMETHPORT"
select select "PA"
type input "16749"
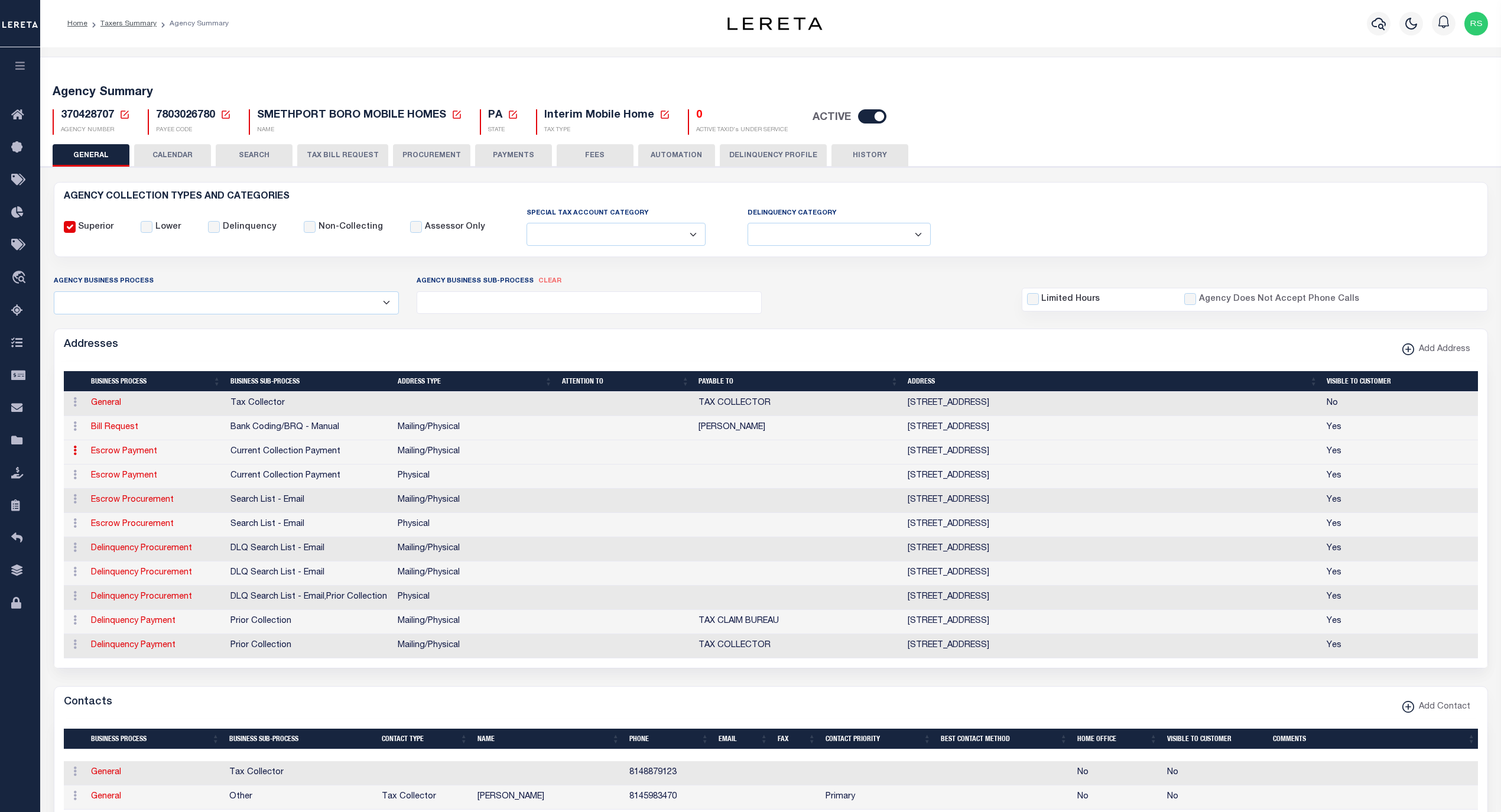
select select "5"
checkbox input "true"
select select "3"
select select "11"
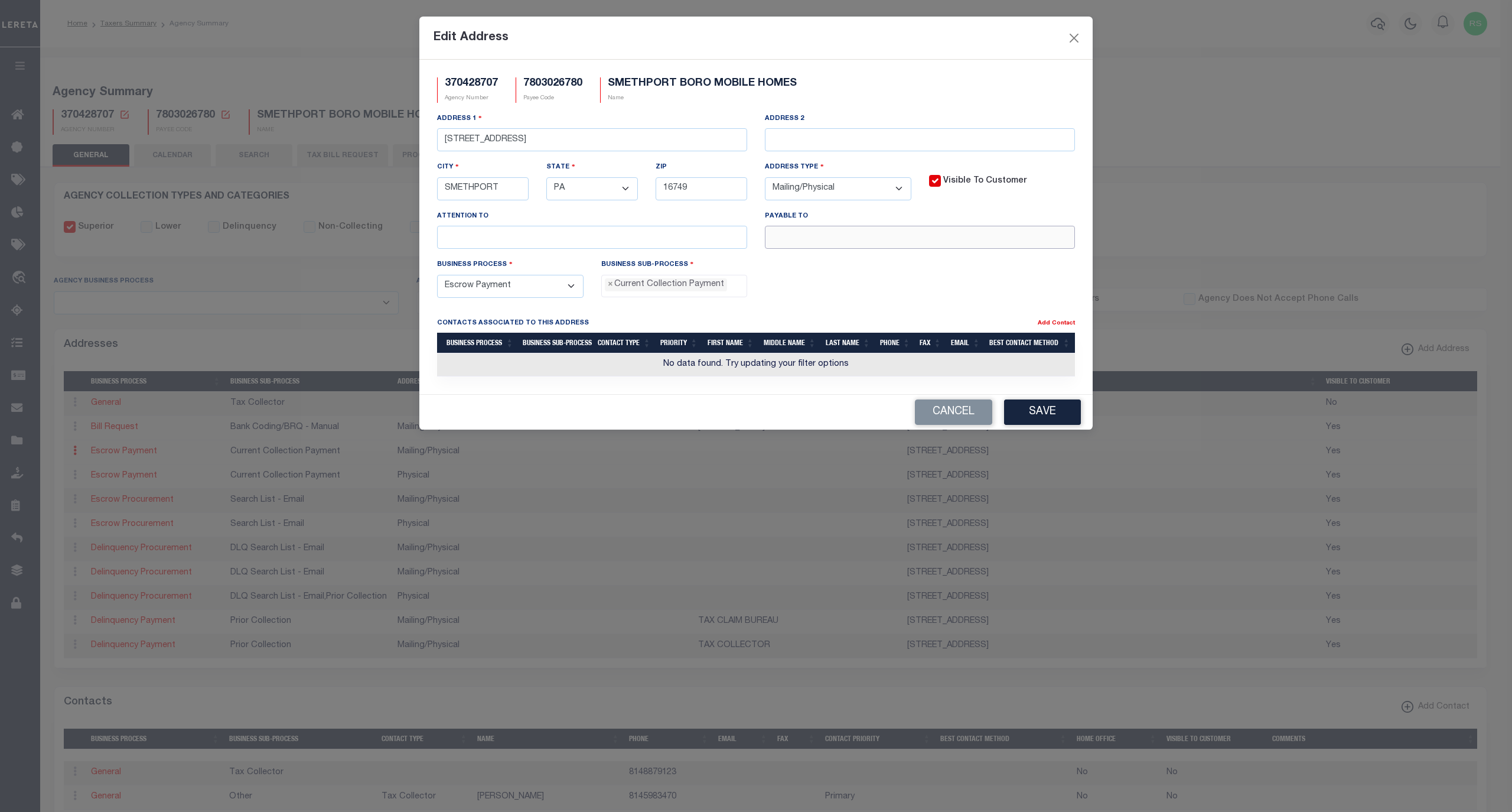
click at [853, 235] on input "text" at bounding box center [920, 237] width 310 height 23
paste input "BARBARA PETERSON TC"
type input "BARBARA PETERSON TC"
click at [1024, 416] on button "Save" at bounding box center [1042, 412] width 76 height 25
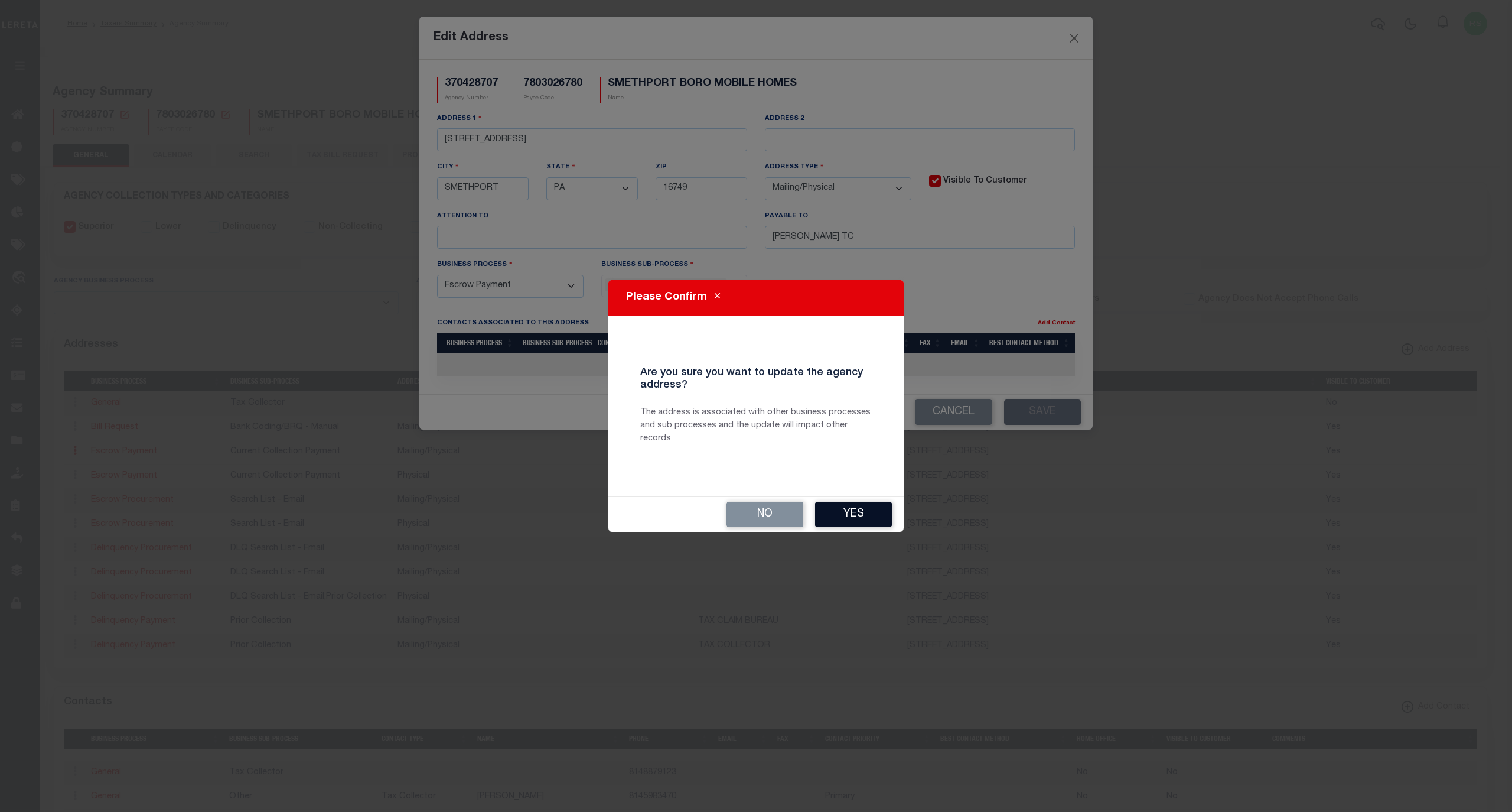
click at [846, 511] on button "Yes" at bounding box center [853, 514] width 76 height 25
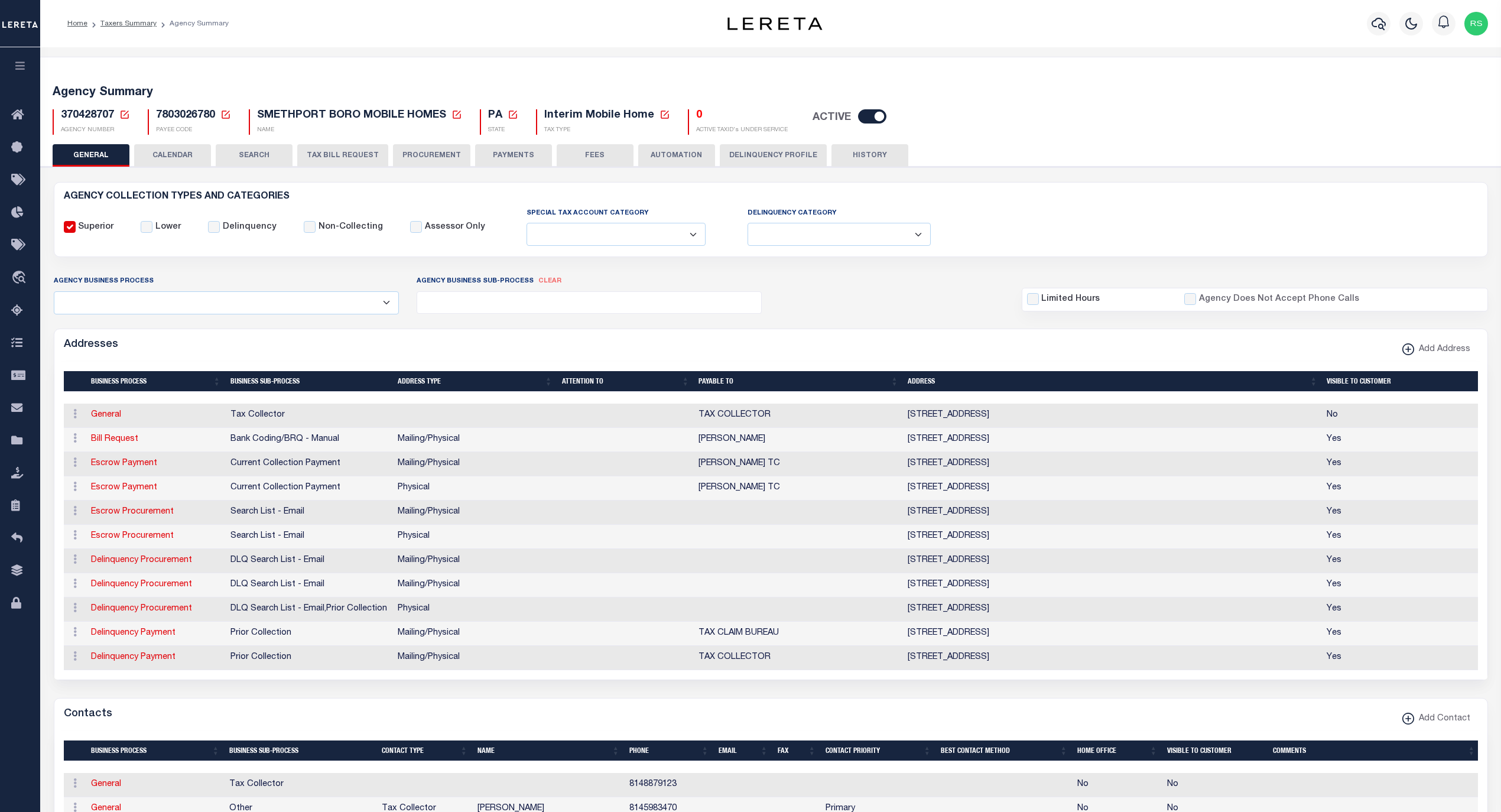
click at [521, 156] on button "PAYMENTS" at bounding box center [513, 155] width 76 height 22
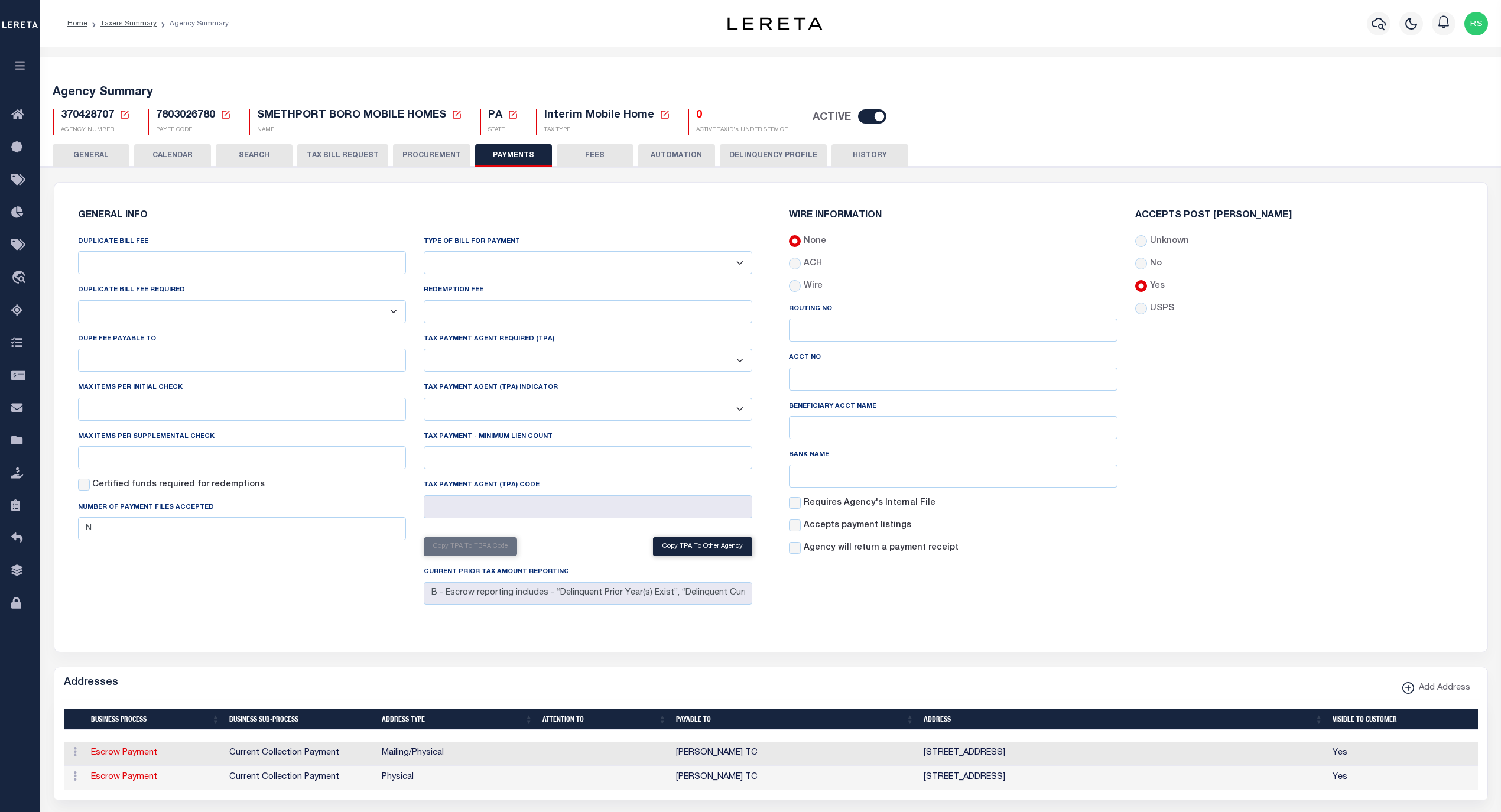
click at [516, 263] on select "Bar-Coded Tax Statement Print Tax Bills from Web. No DBF Required. Memo Bill Or…" at bounding box center [587, 263] width 328 height 23
select select "35"
click at [424, 252] on select "Bar-Coded Tax Statement Print Tax Bills from Web. No DBF Required. Memo Bill Or…" at bounding box center [587, 263] width 328 height 23
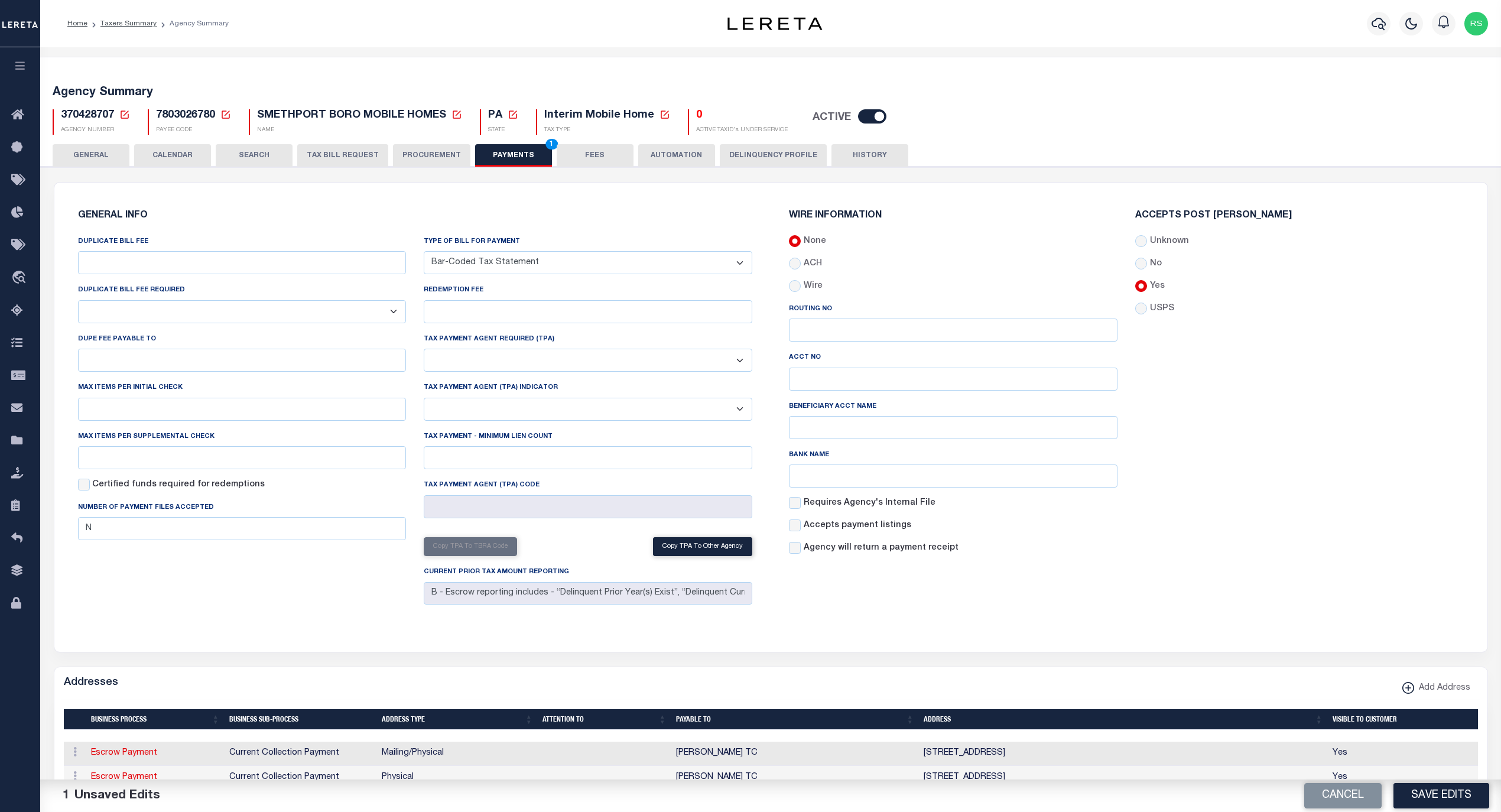
click at [1433, 801] on button "Save Edits" at bounding box center [1441, 796] width 95 height 25
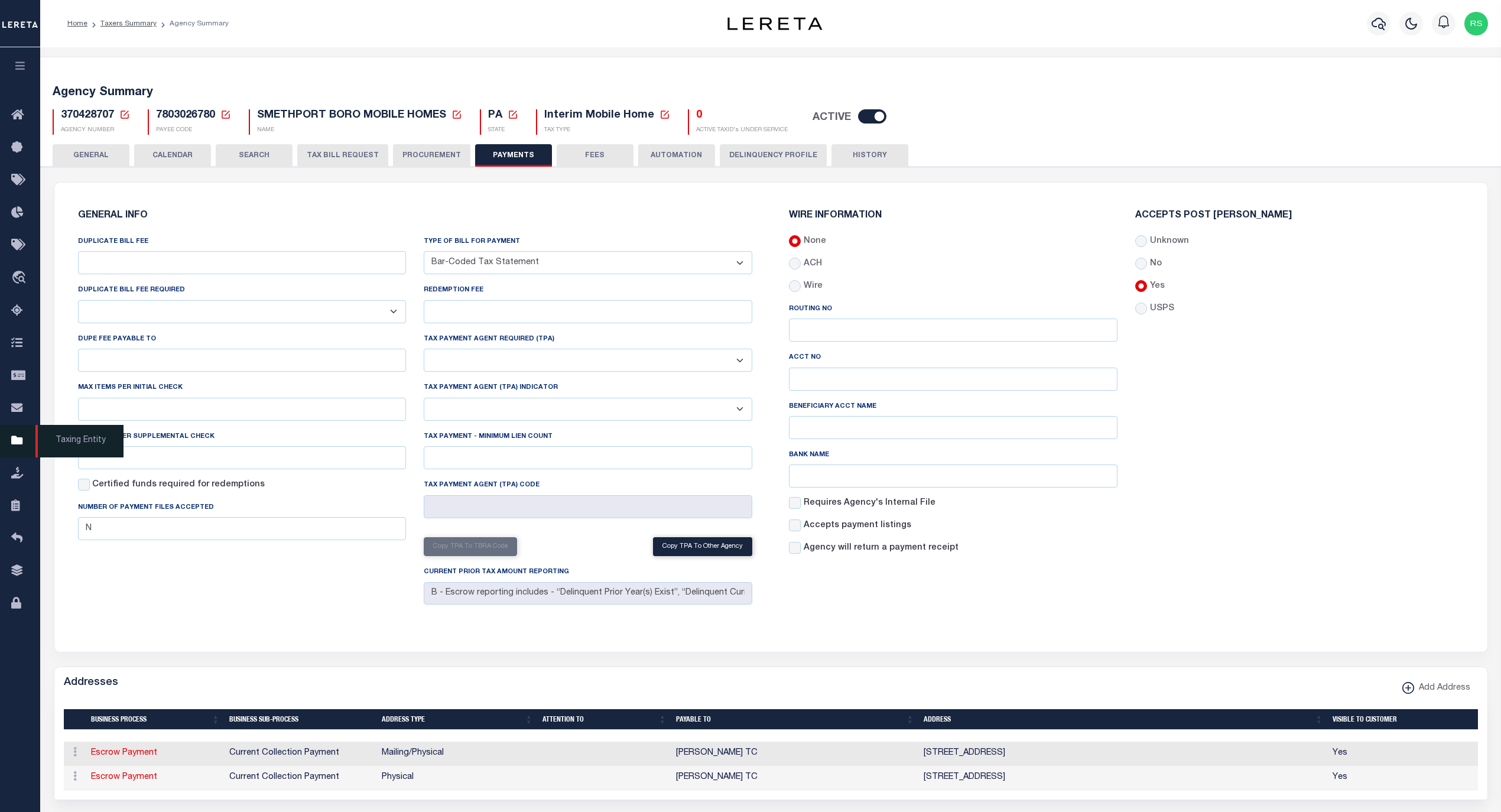
click at [64, 438] on span "Taxing Entity" at bounding box center [79, 441] width 88 height 32
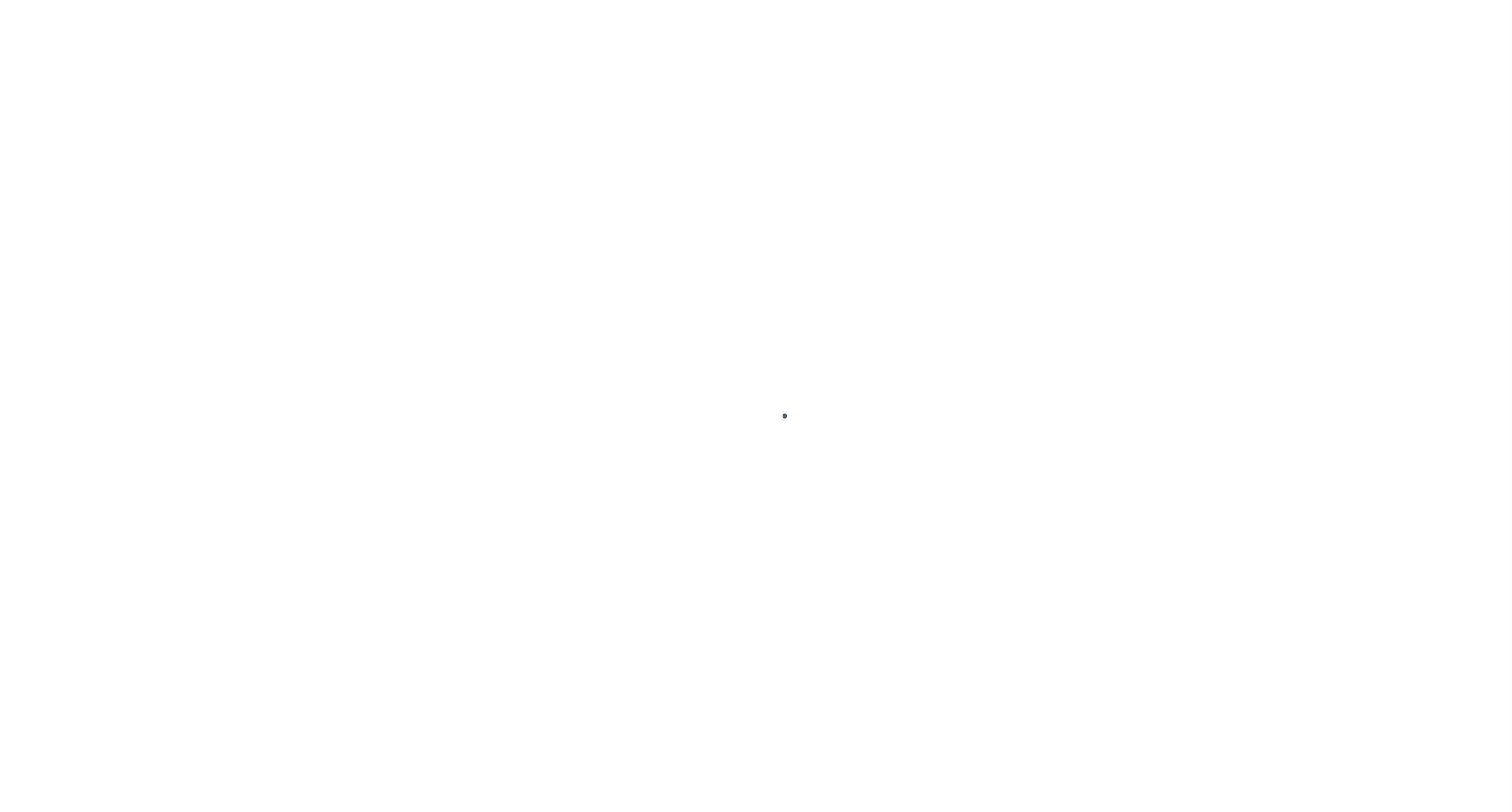
select select
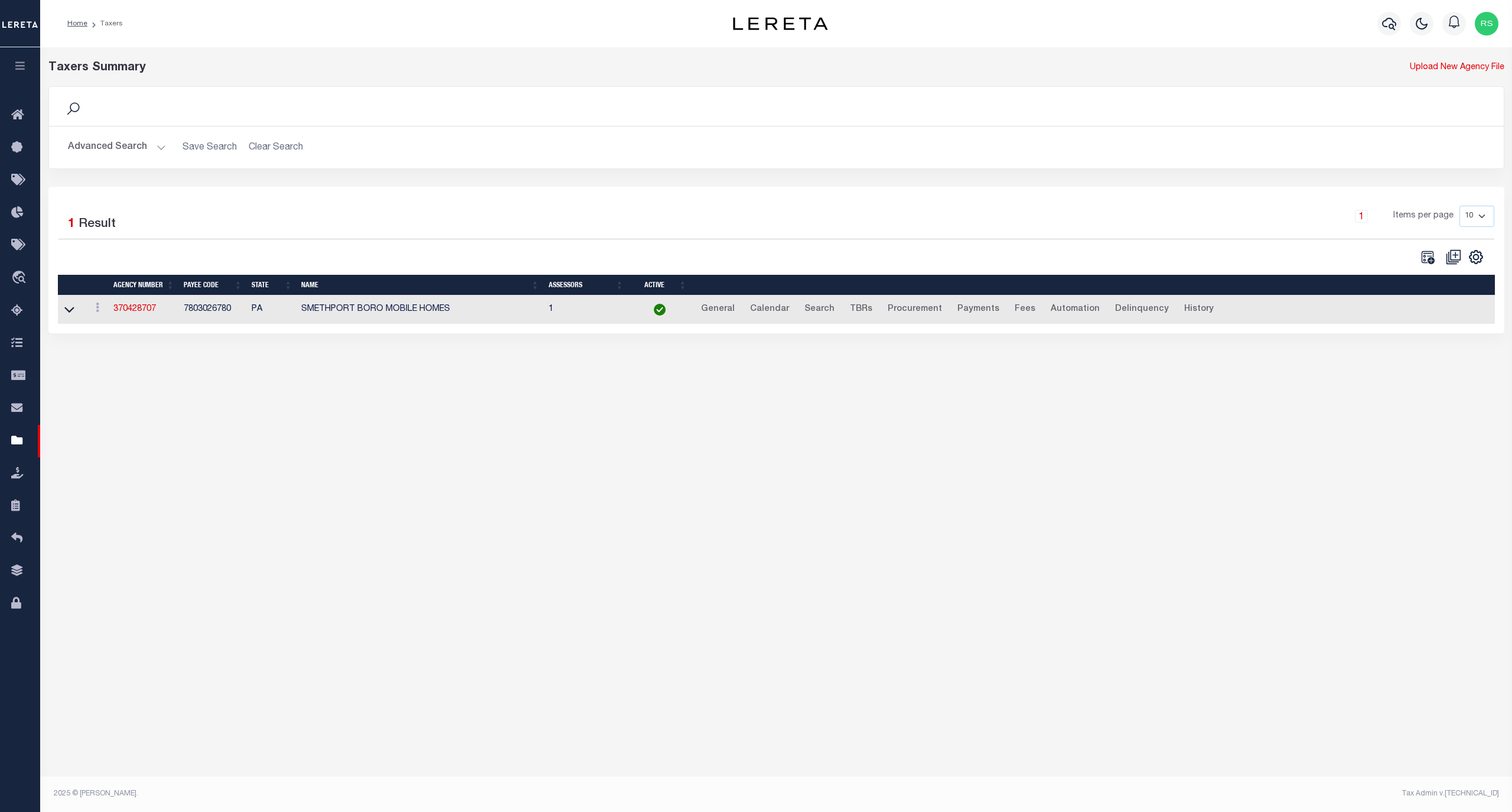
click at [120, 147] on button "Advanced Search" at bounding box center [117, 147] width 98 height 23
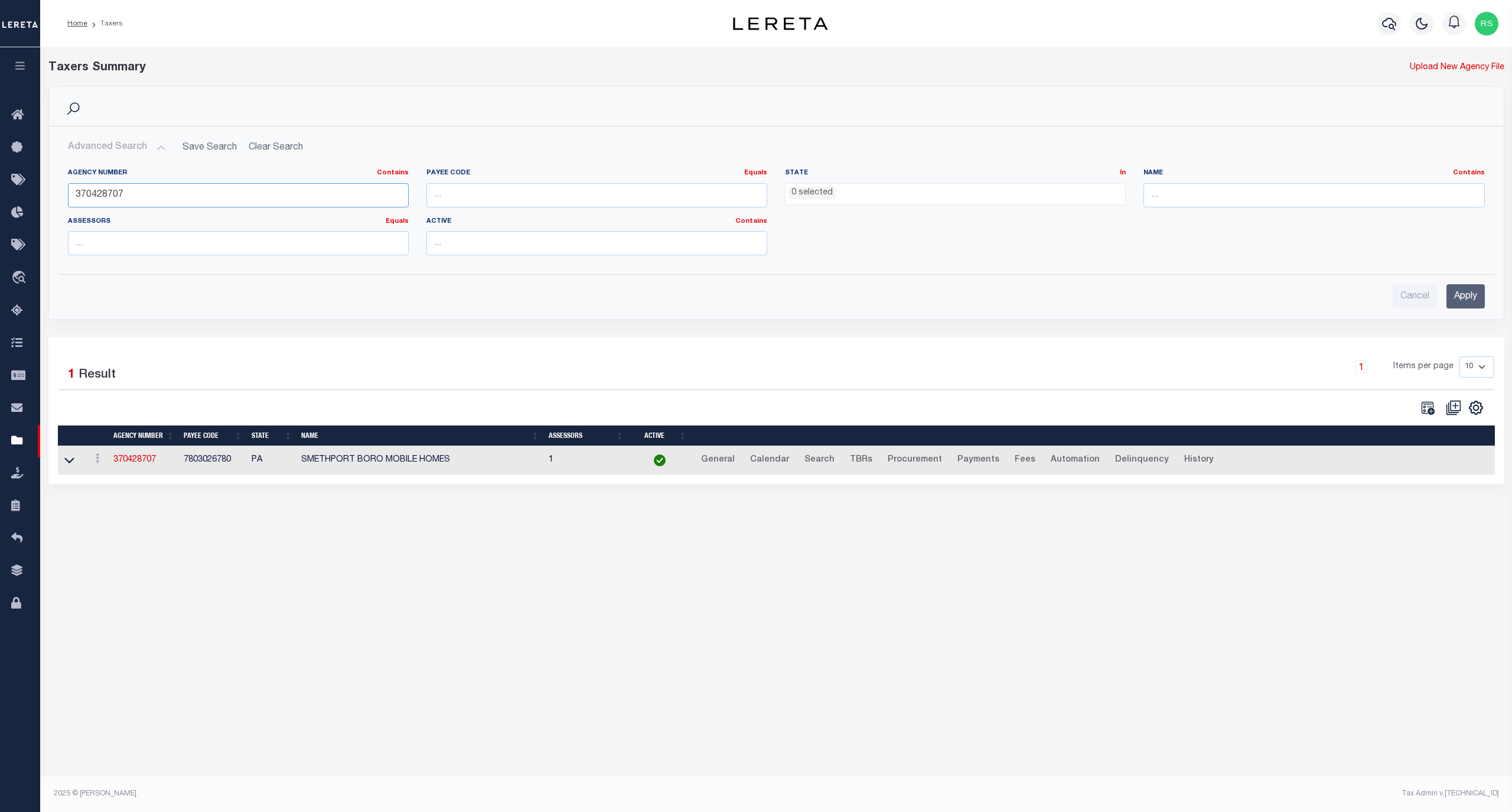
click at [154, 194] on input "370428707" at bounding box center [238, 195] width 341 height 24
paste input "160378801"
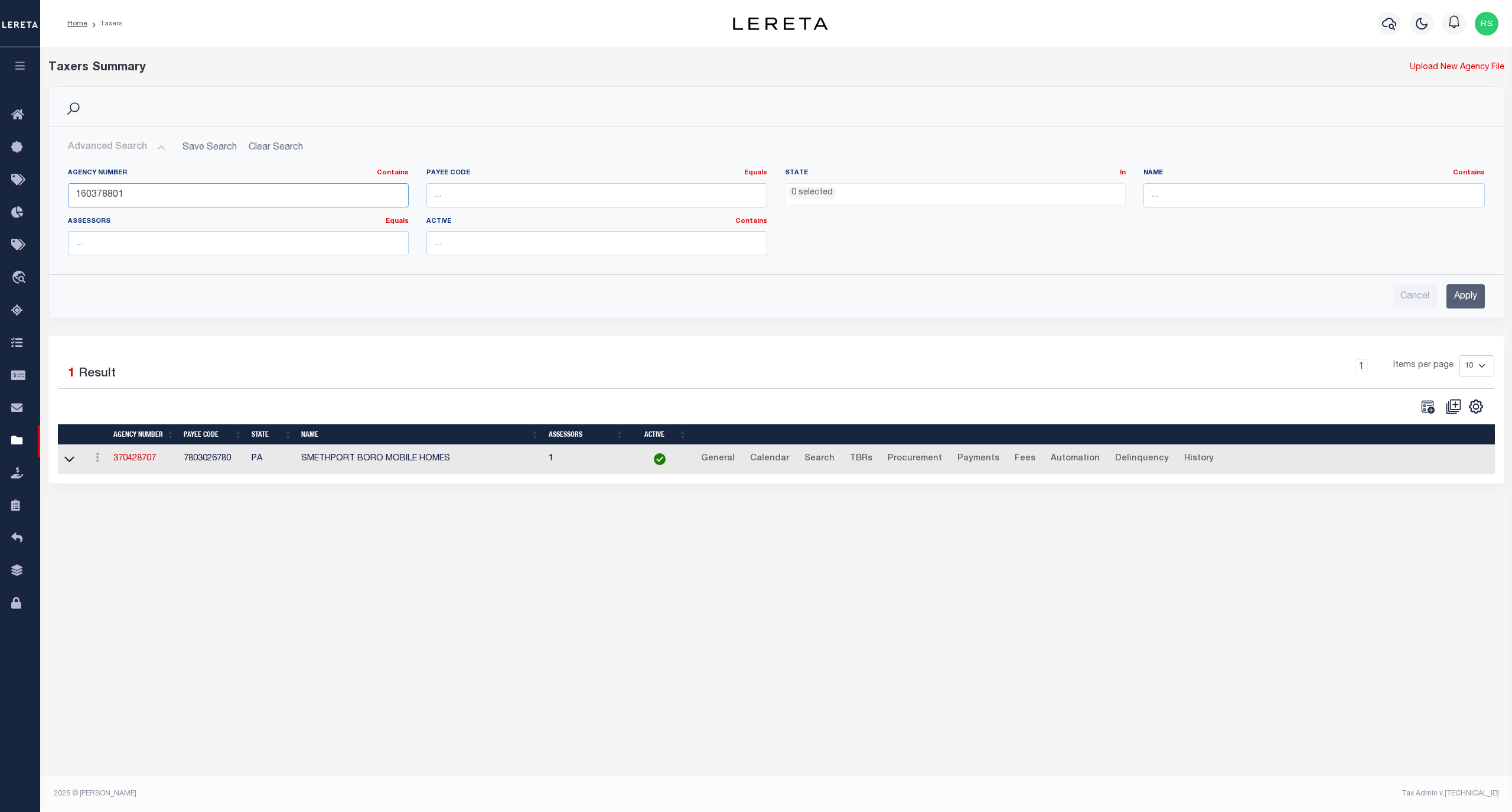
type input "160378801"
click at [1455, 299] on input "Apply" at bounding box center [1465, 296] width 39 height 24
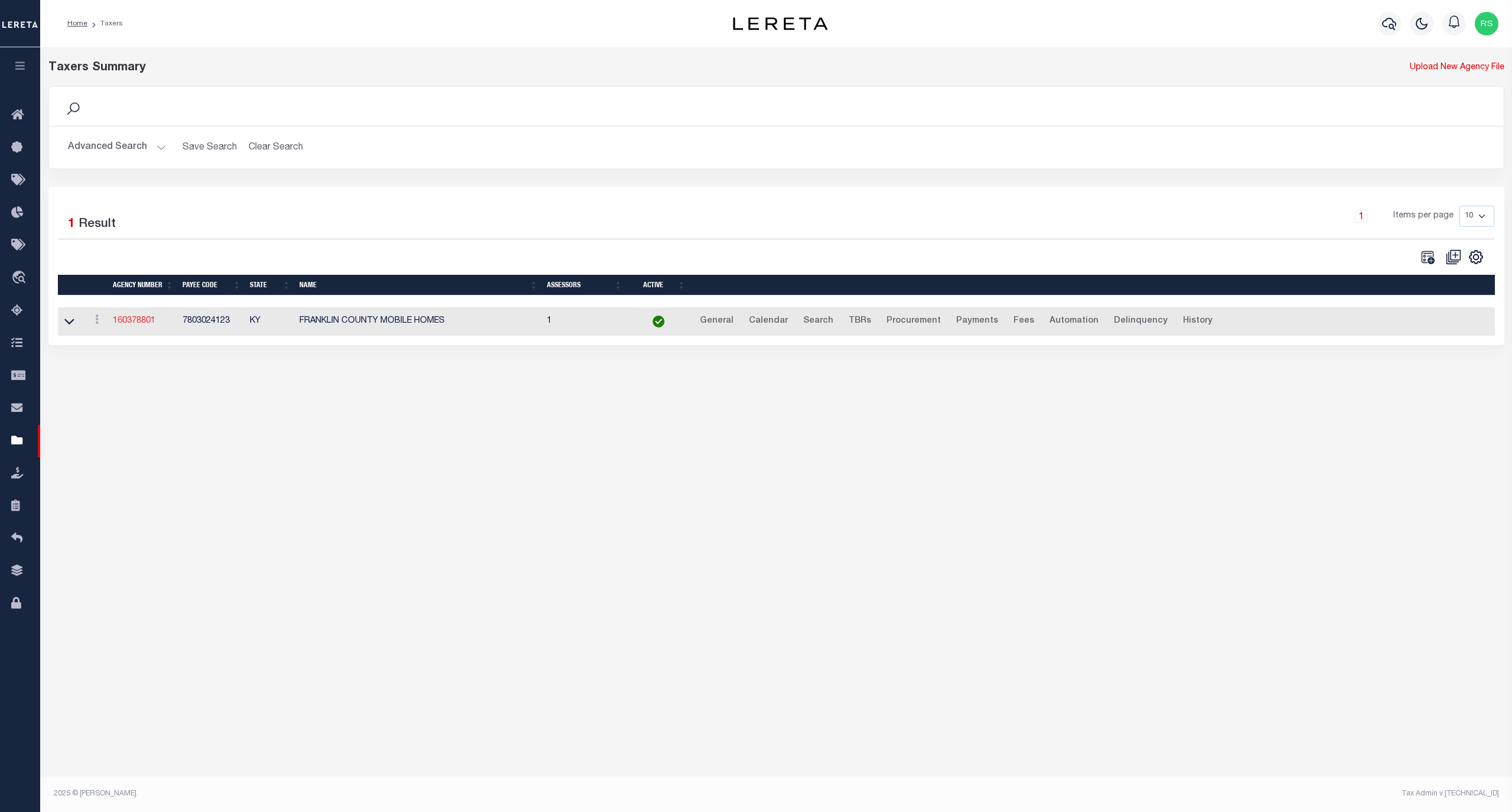
click at [138, 325] on link "160378801" at bounding box center [133, 320] width 42 height 8
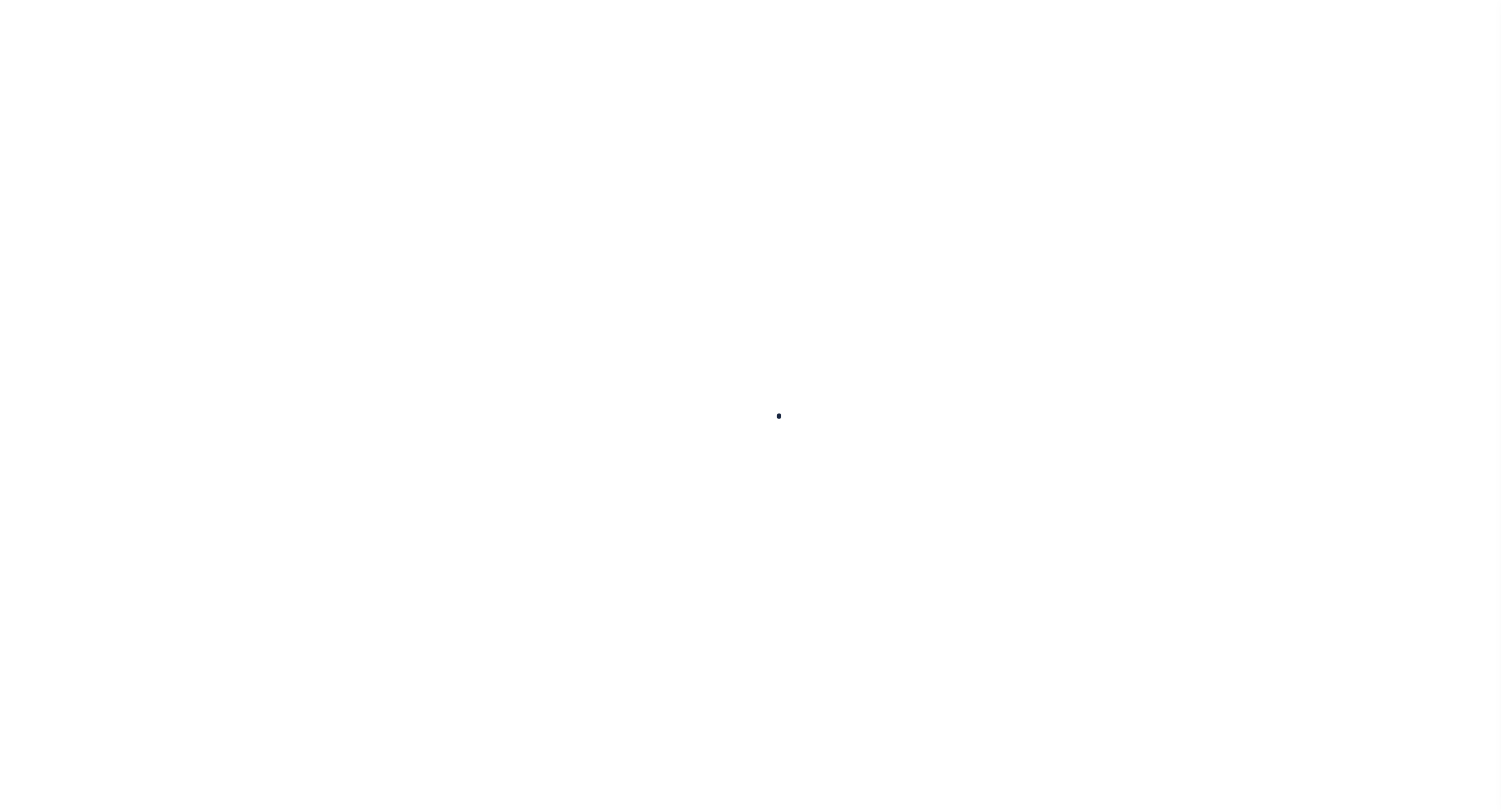
select select
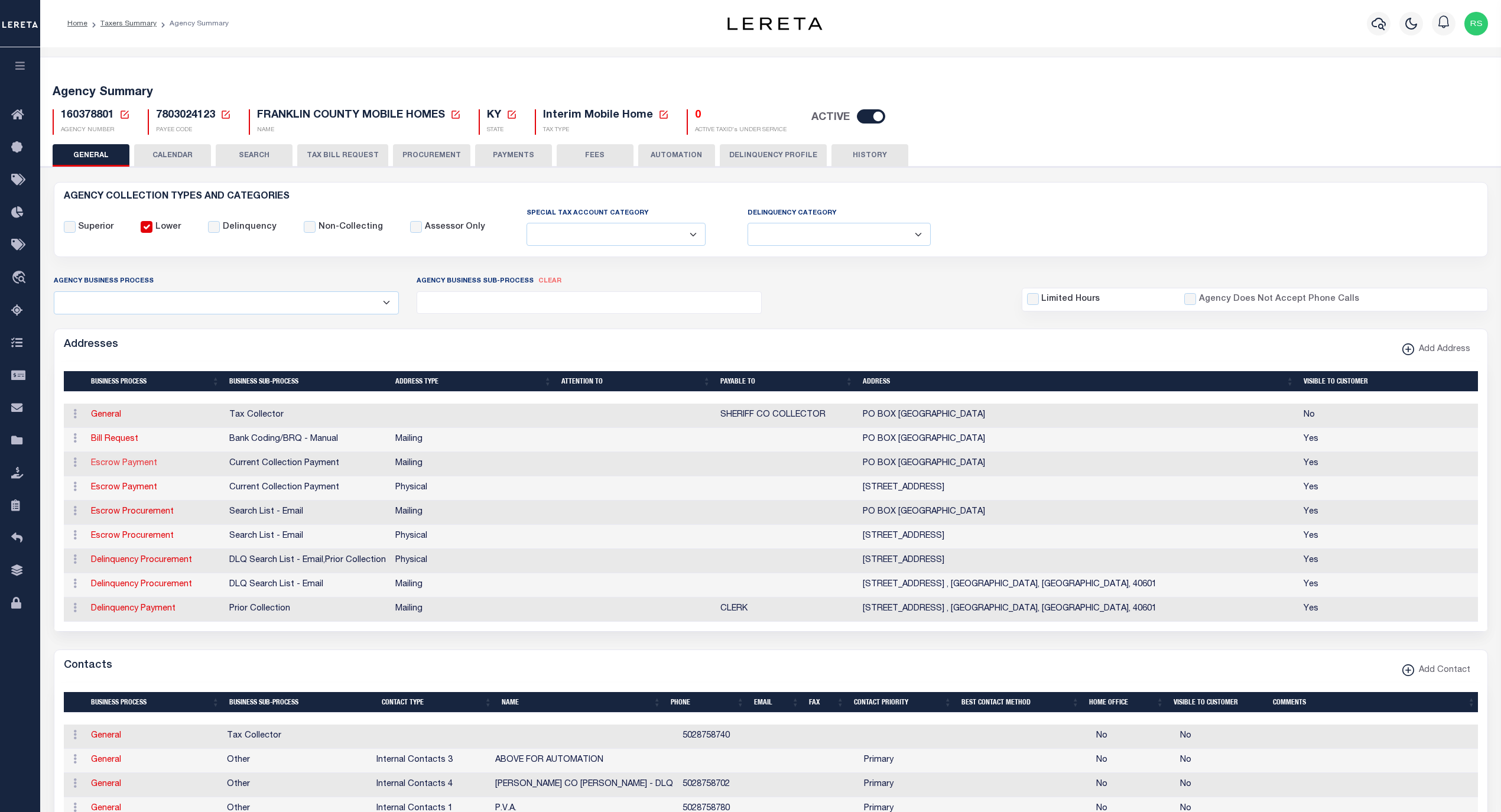
click at [135, 464] on link "Escrow Payment" at bounding box center [124, 462] width 67 height 8
select select "1"
checkbox input "false"
select select
type input "PO BOX 5260"
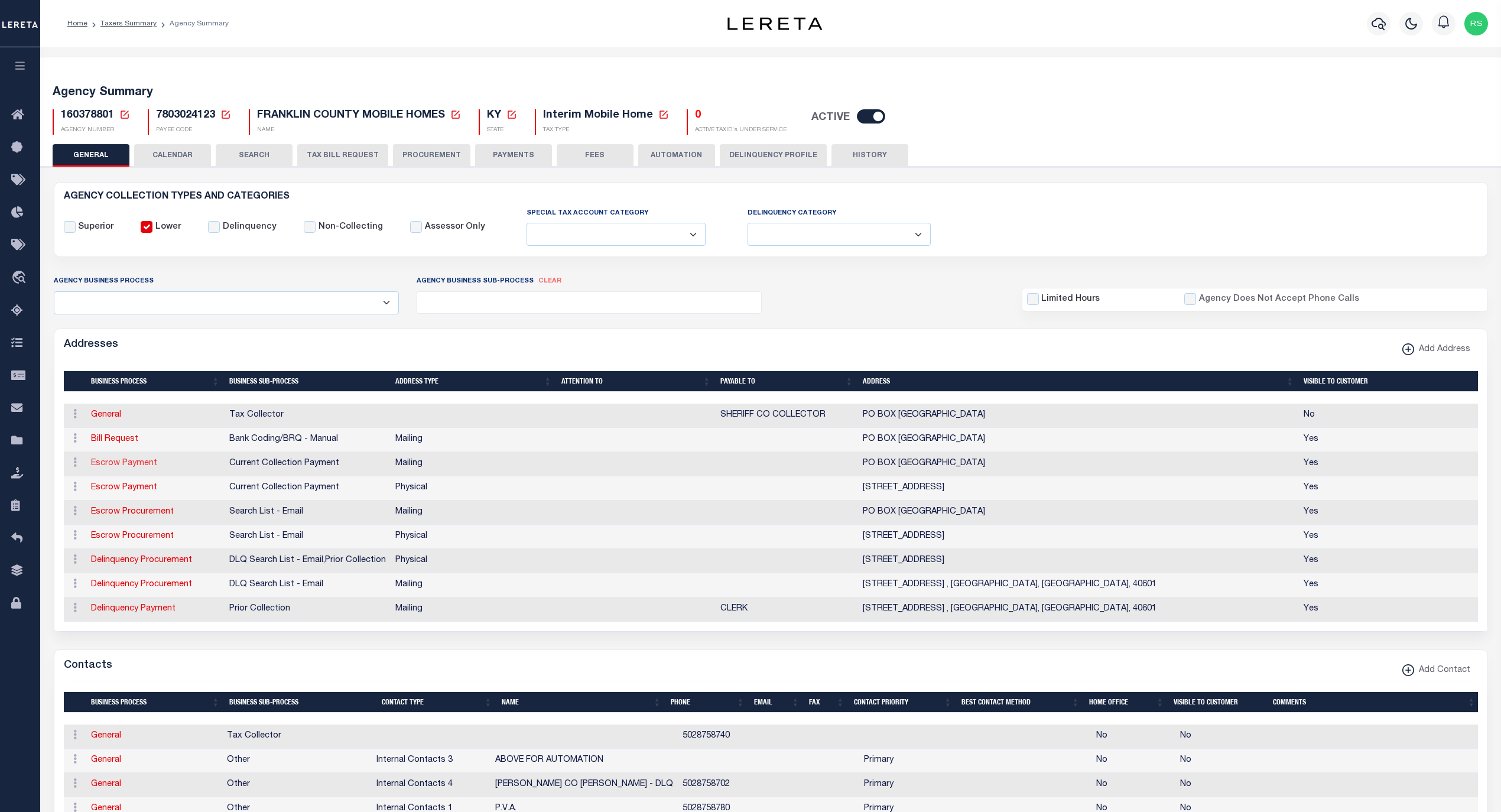
type input "FRANKFORT"
select select "KY"
type input "40602"
checkbox input "true"
select select "3"
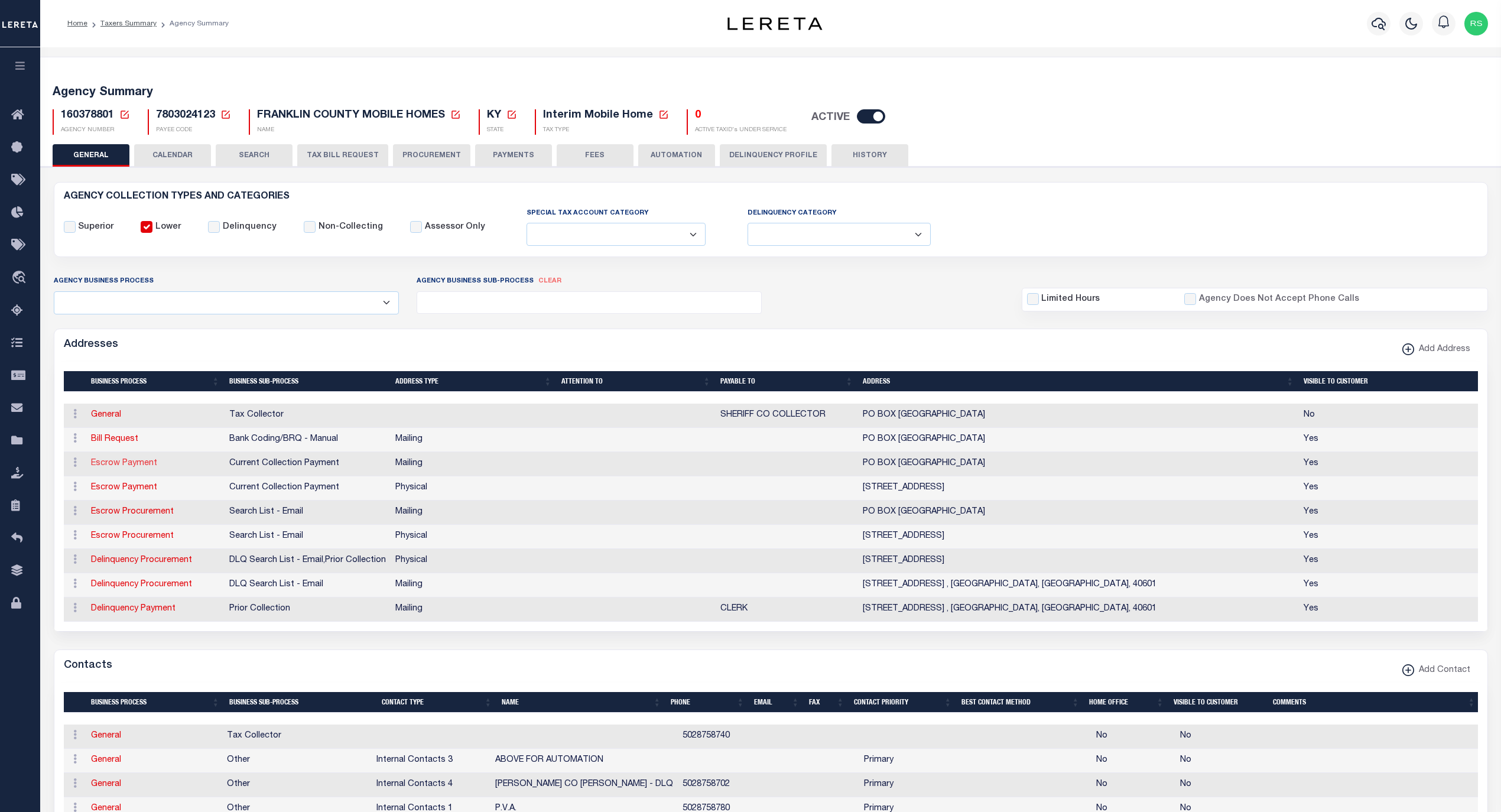
select select "11"
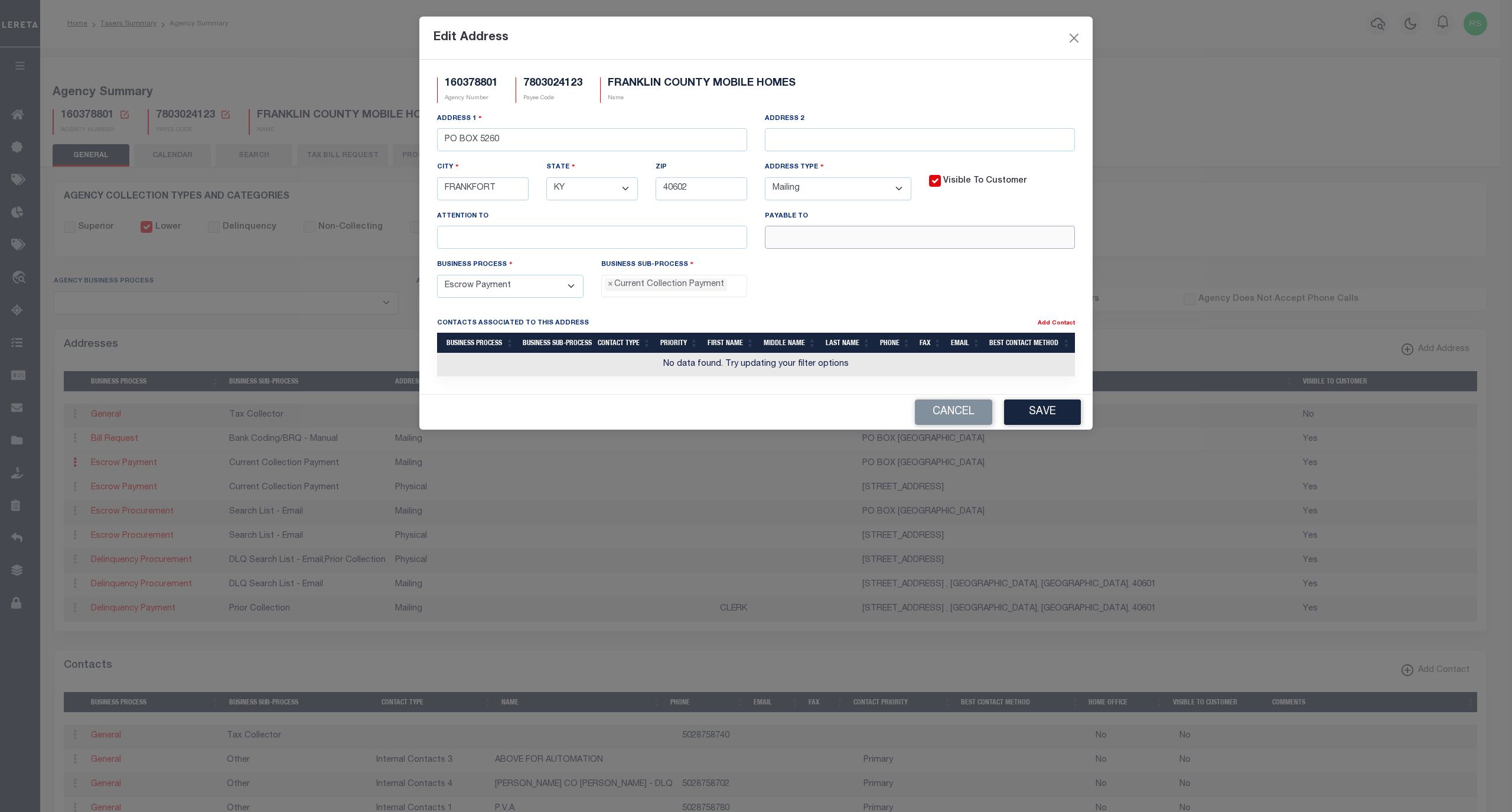
click at [927, 242] on input "text" at bounding box center [920, 237] width 310 height 23
paste input "SHERIFF CO COLLECTOR"
type input "SHERIFF CO COLLECTOR"
click at [1047, 418] on button "Save" at bounding box center [1042, 412] width 76 height 25
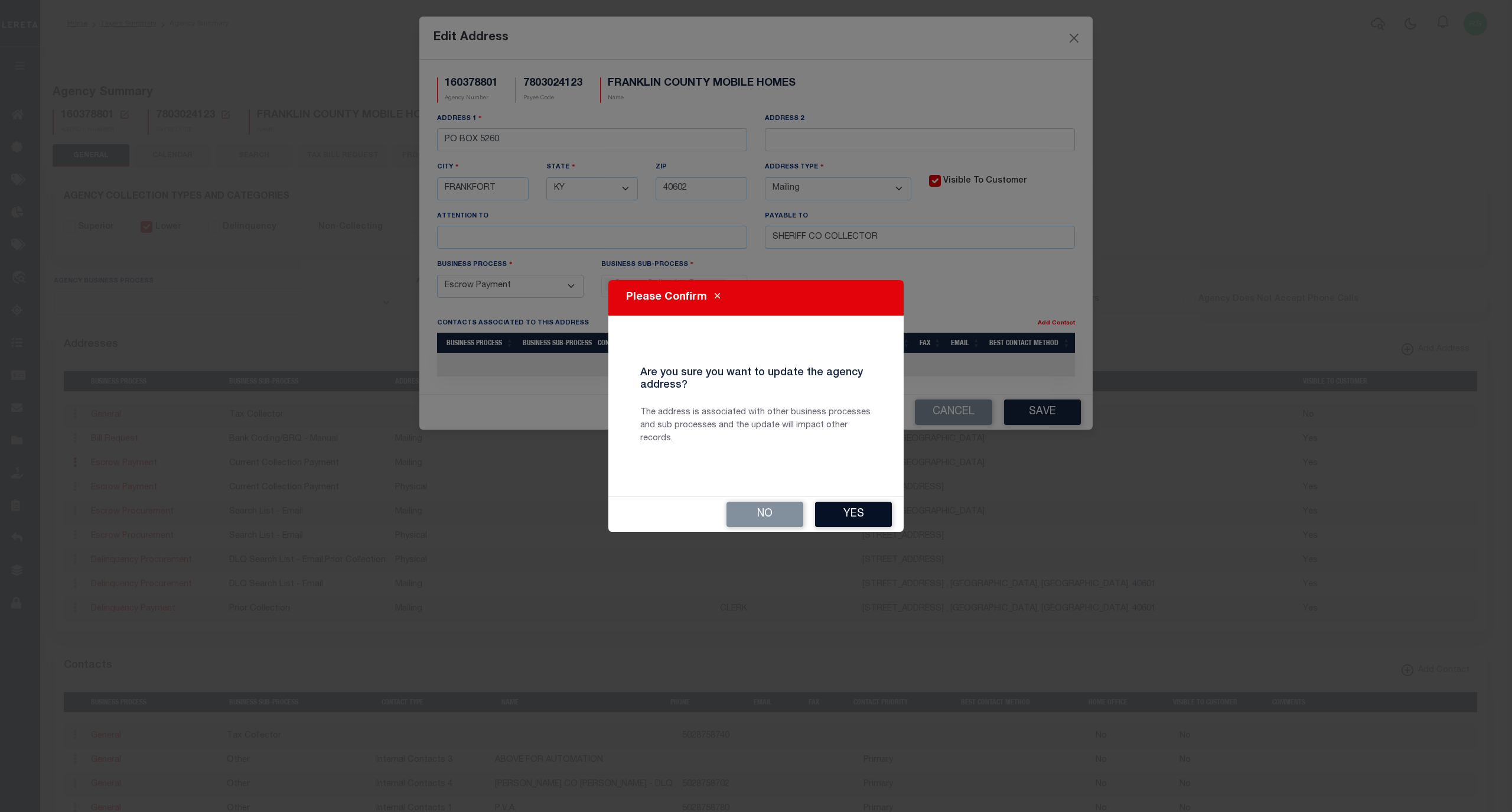
click at [867, 514] on button "Yes" at bounding box center [853, 514] width 76 height 25
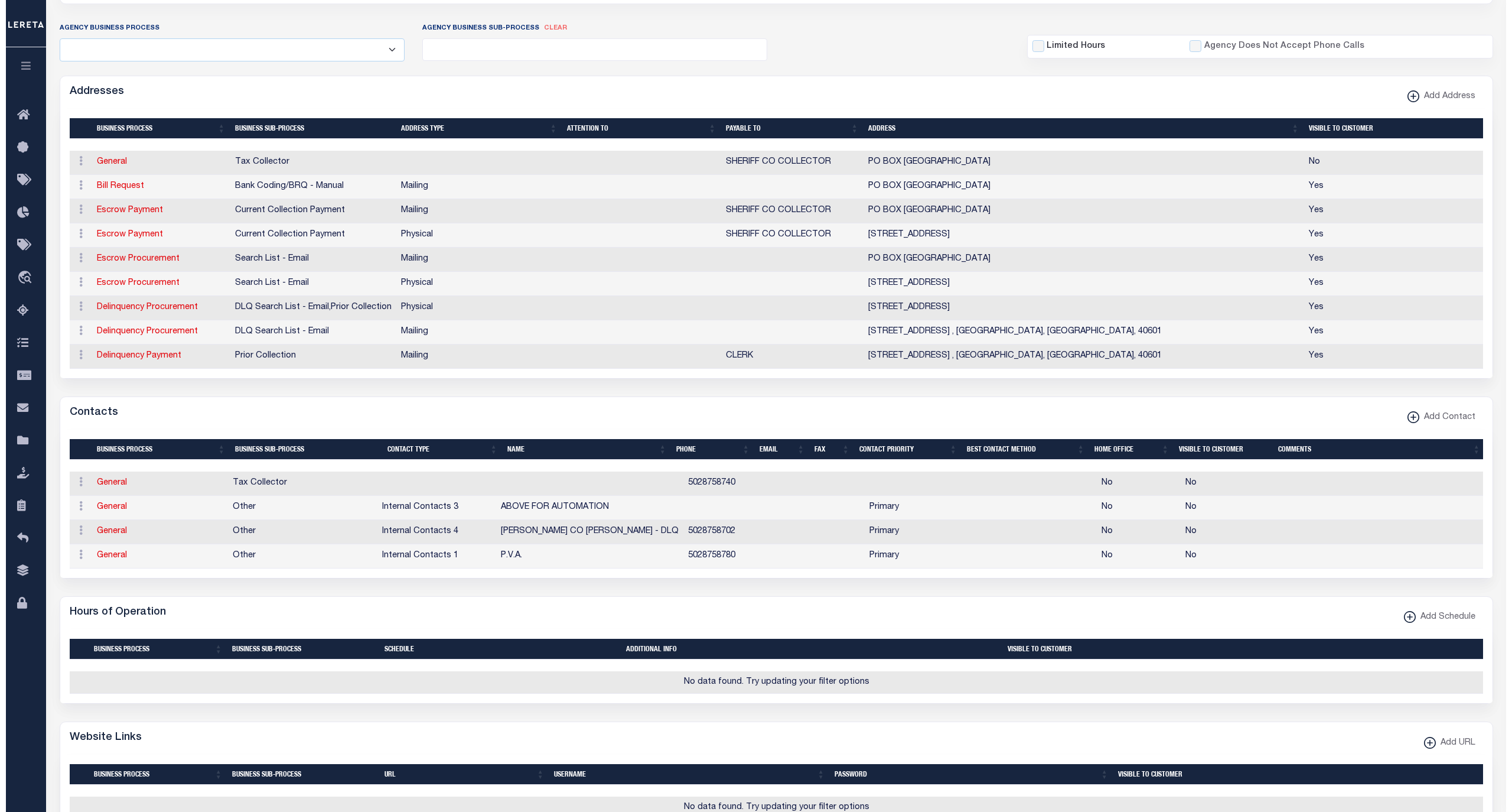
scroll to position [263, 0]
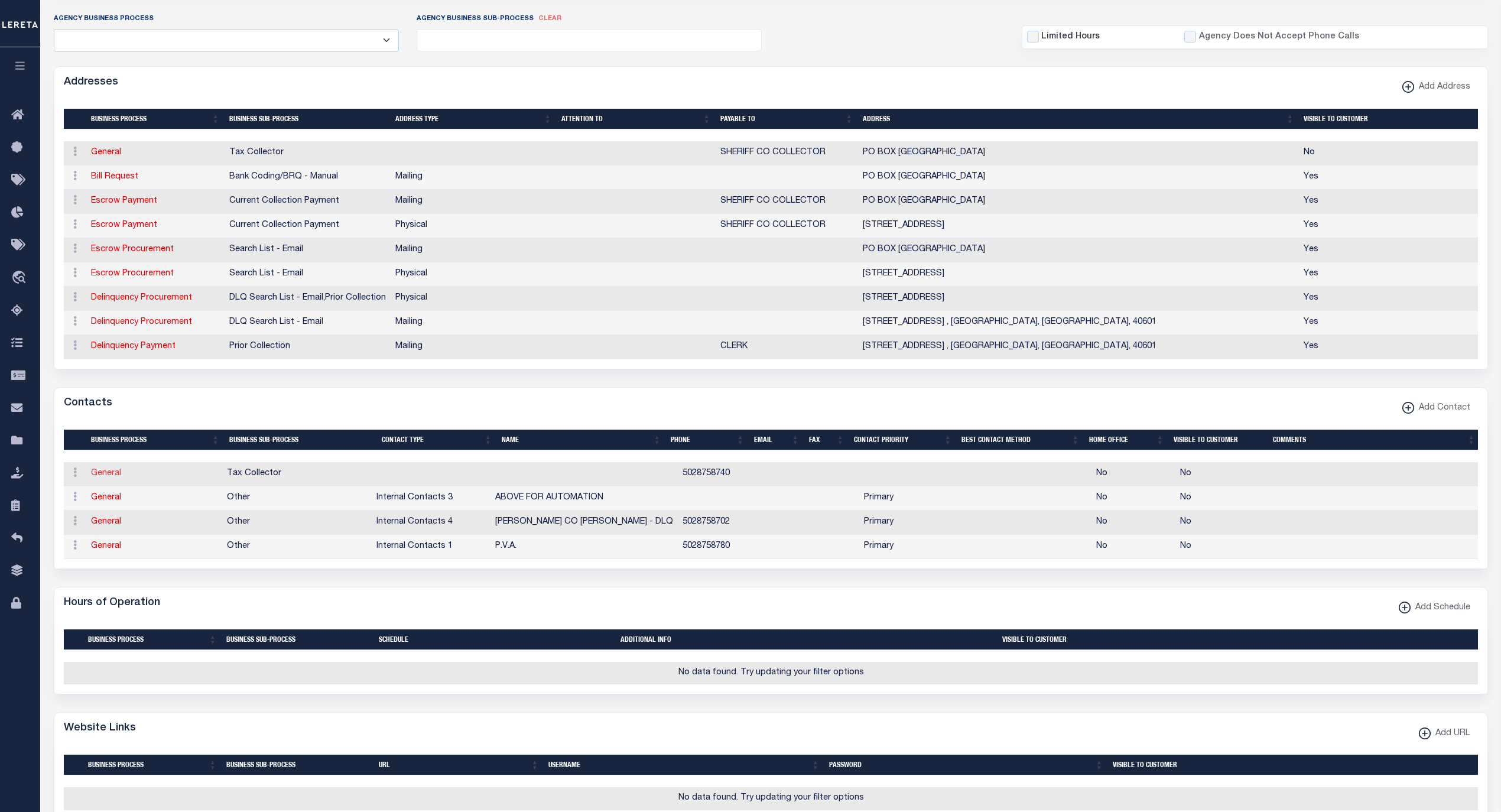
click at [114, 477] on link "General" at bounding box center [106, 473] width 31 height 8
checkbox input "false"
select select
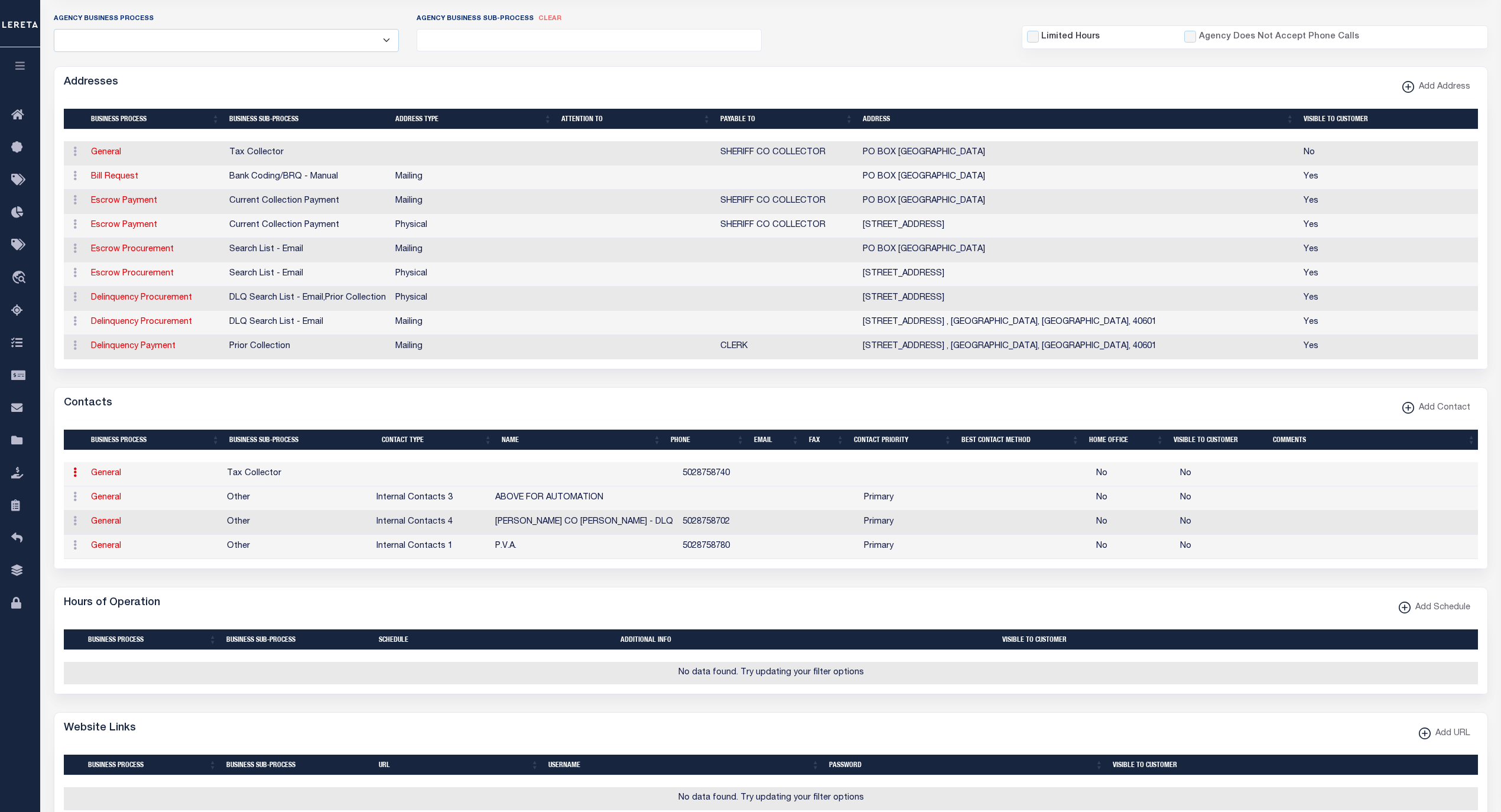
checkbox input "false"
select select "6"
select select
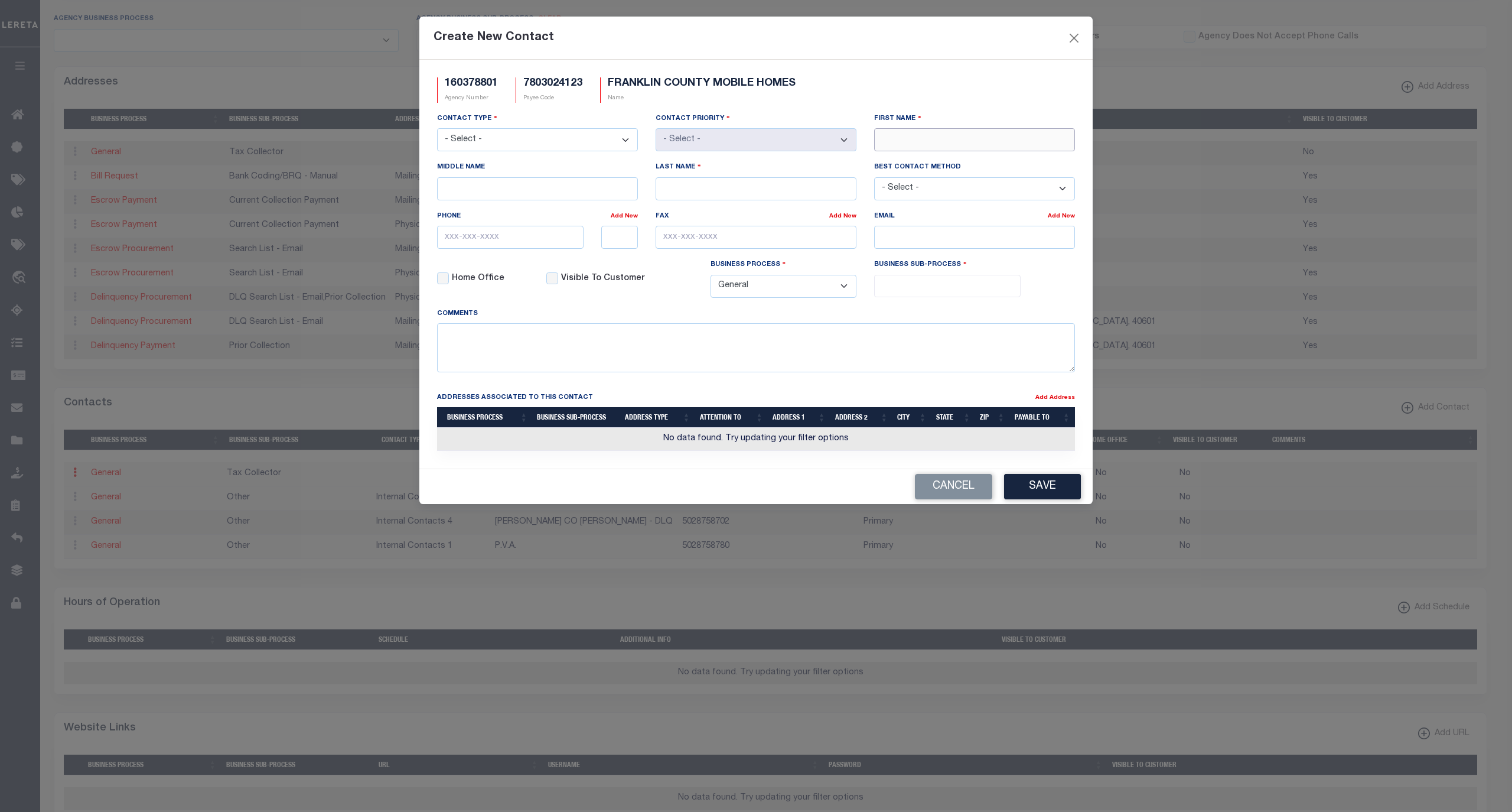
click at [905, 140] on input "First Name" at bounding box center [974, 140] width 200 height 23
paste input "MICHELLE"
type input "MICHELLE"
click at [744, 188] on input "Last Name" at bounding box center [755, 189] width 200 height 23
paste input "FISTER"
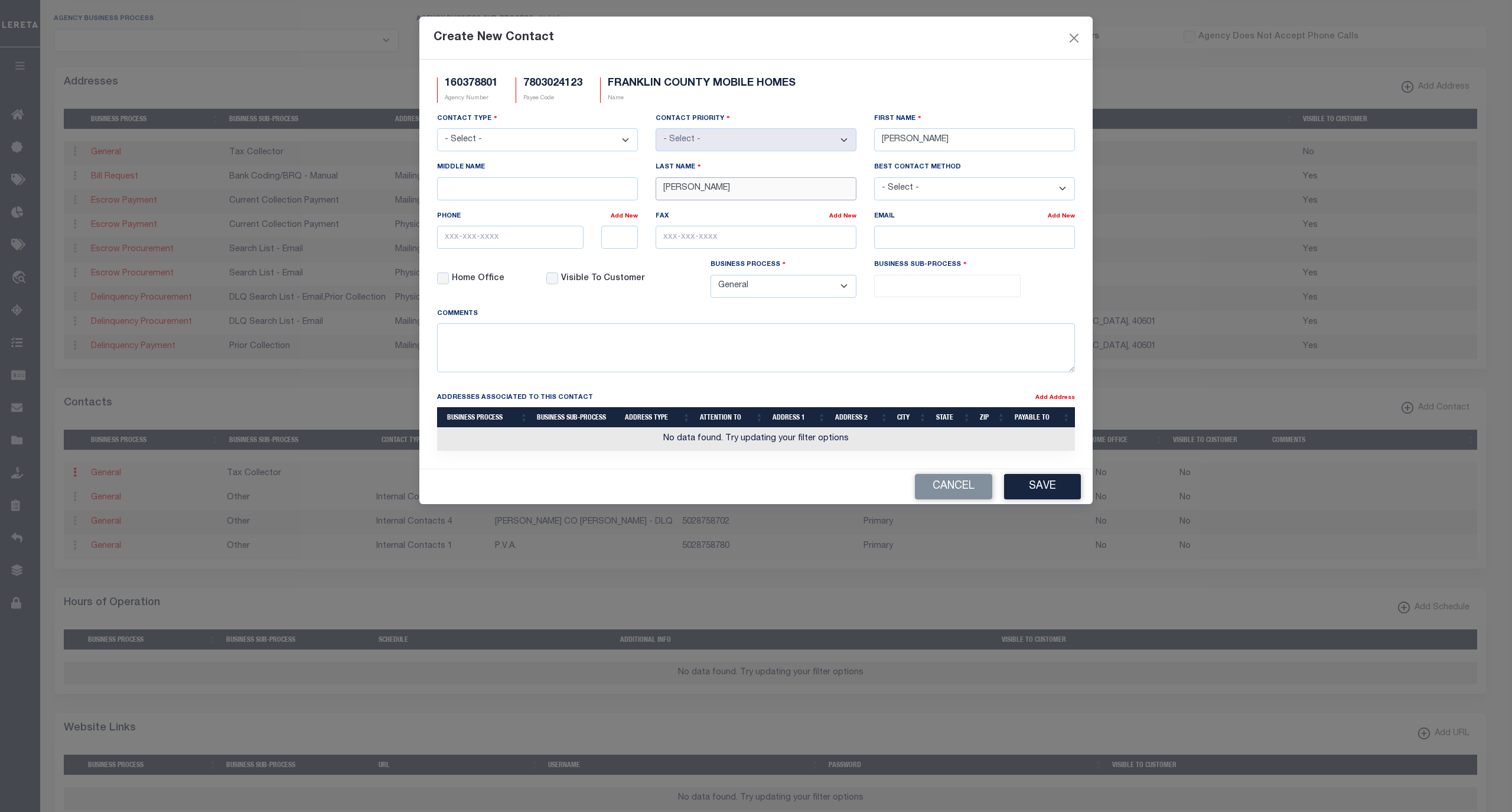
click at [784, 193] on input "FISTER" at bounding box center [755, 189] width 200 height 23
type input "FISTER"
click at [934, 245] on input "email" at bounding box center [974, 237] width 200 height 23
paste input "MICHELLE.FISTER@FRANKLINCOUNTY.KY.GOV"
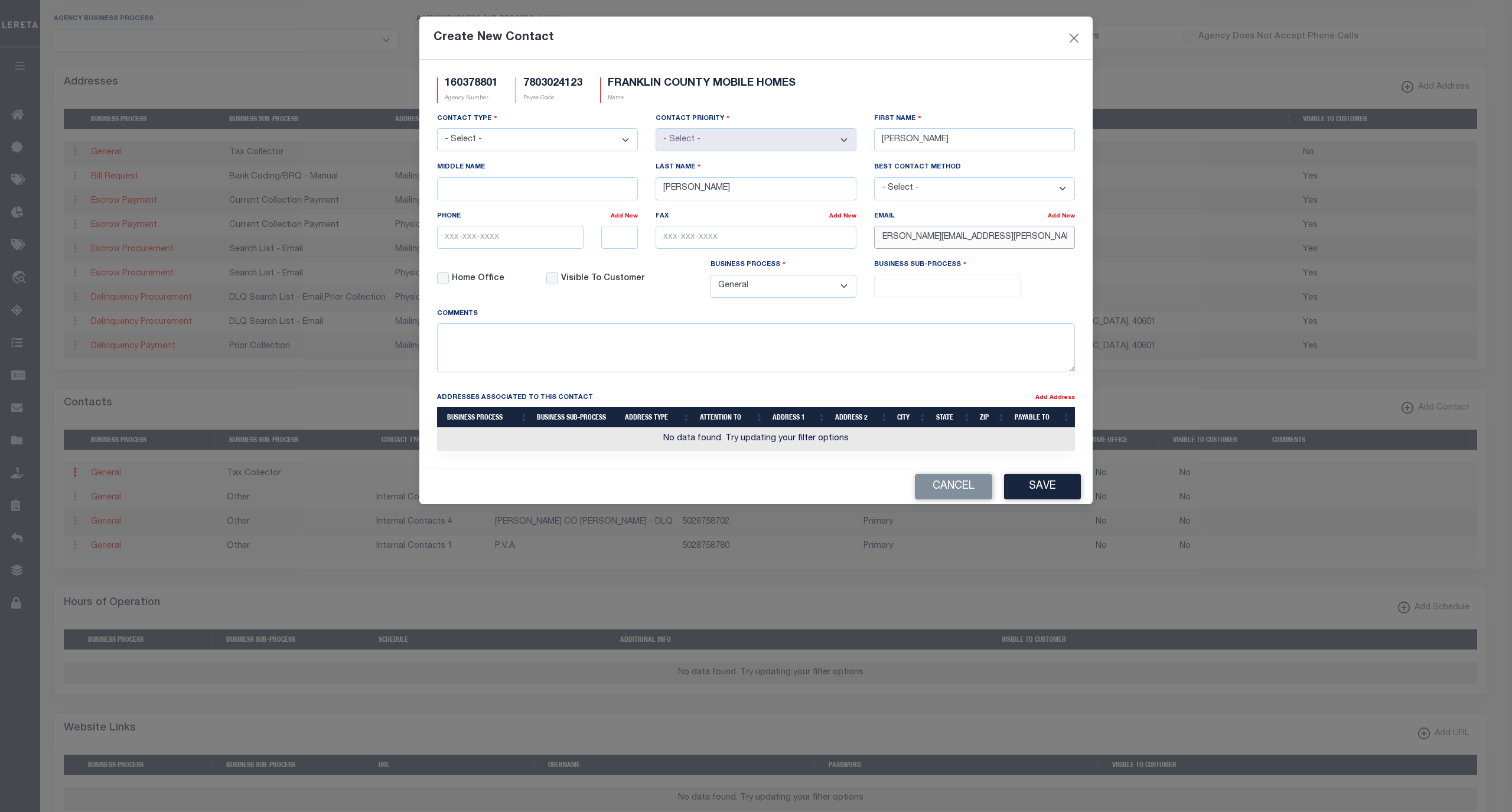
type input "MICHELLE.FISTER@FRANKLINCOUNTY.KY.GOV"
click at [527, 249] on input "text" at bounding box center [510, 237] width 147 height 23
paste input "502-875-8740"
type input "502-875-8740"
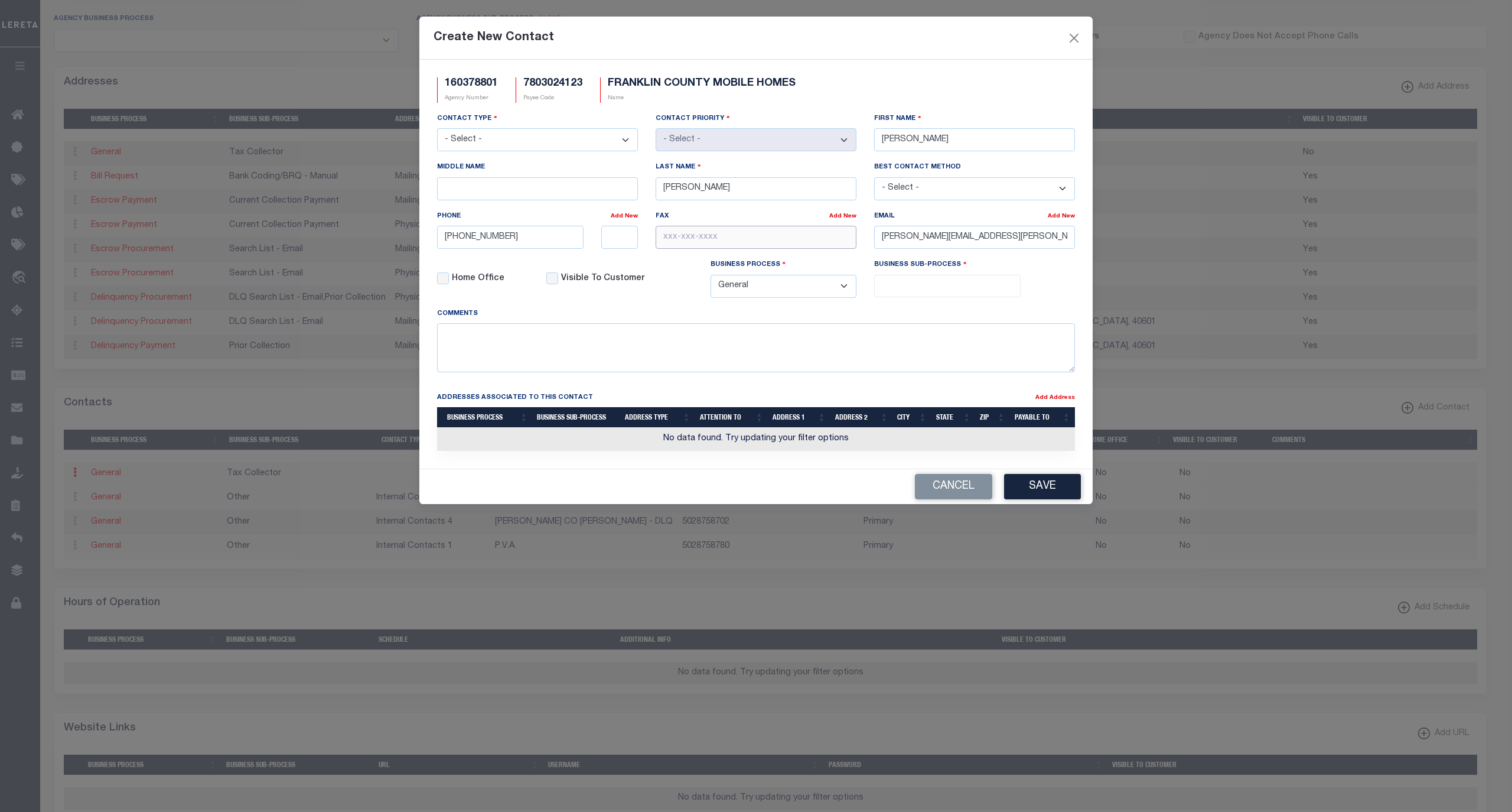
click at [693, 246] on input "text" at bounding box center [755, 237] width 200 height 23
paste input "502-875-8738"
type input "502-875-8738"
click at [920, 291] on ul at bounding box center [947, 283] width 146 height 16
select select "1"
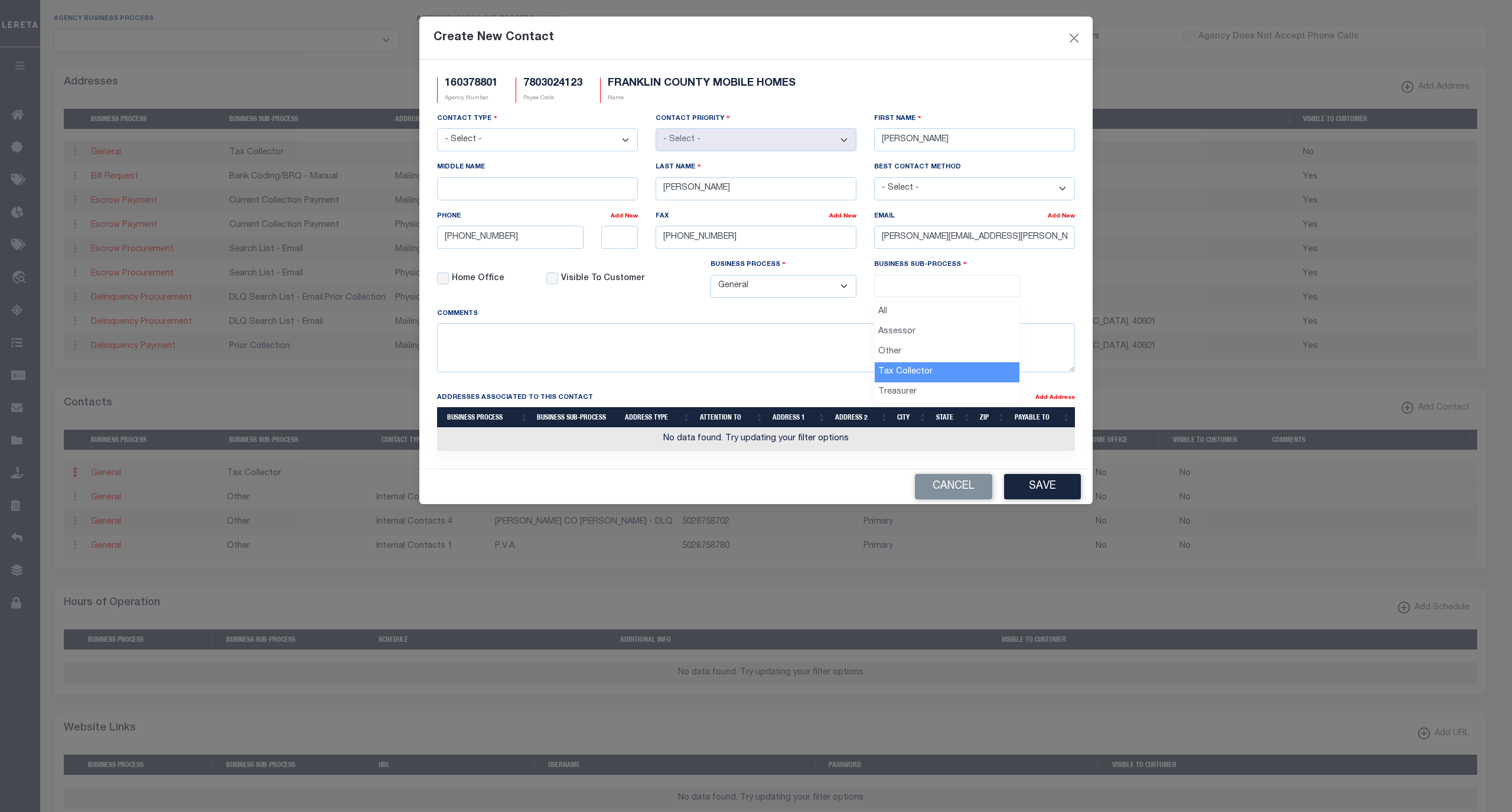
select select "31"
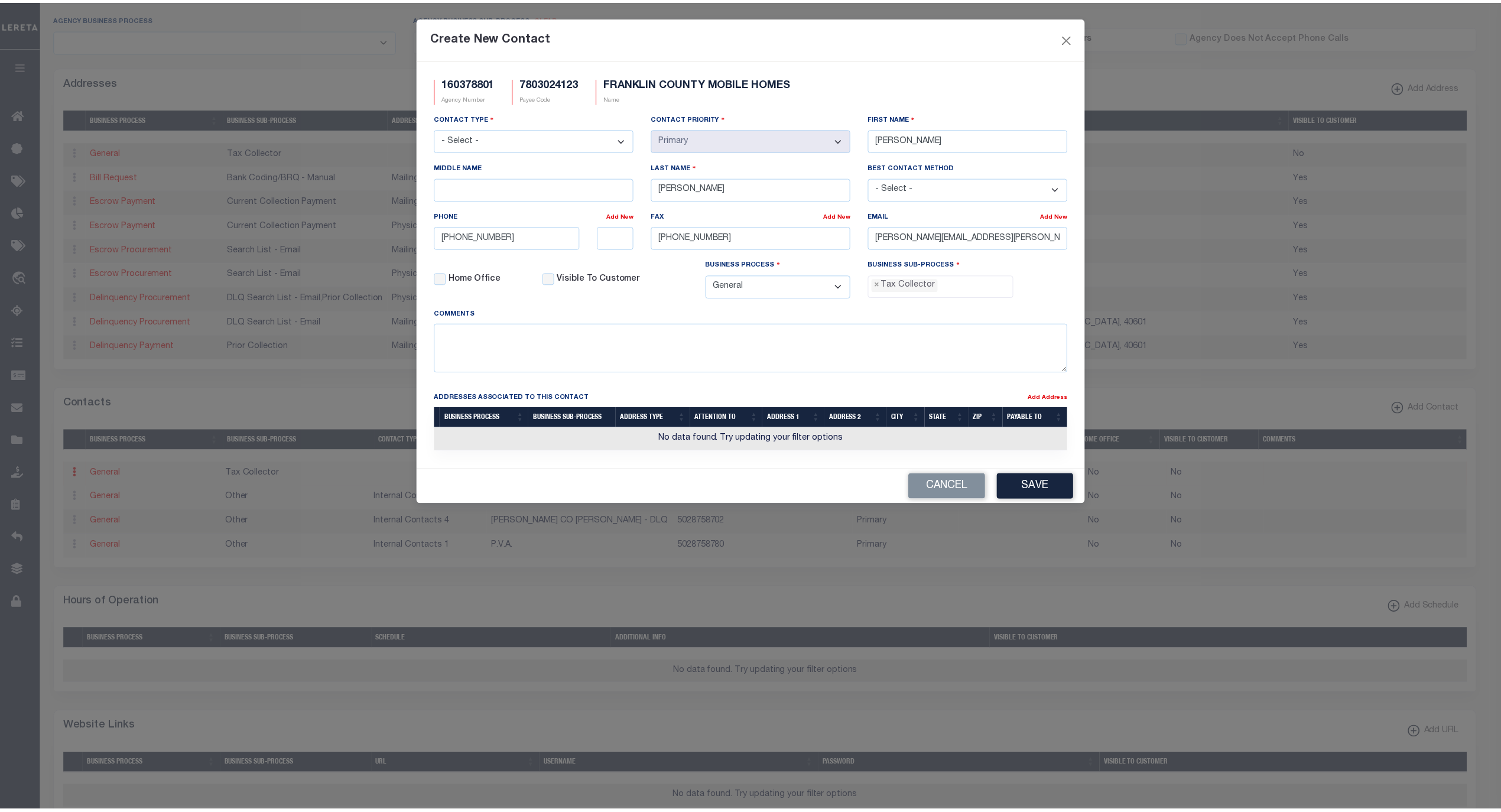
scroll to position [31, 0]
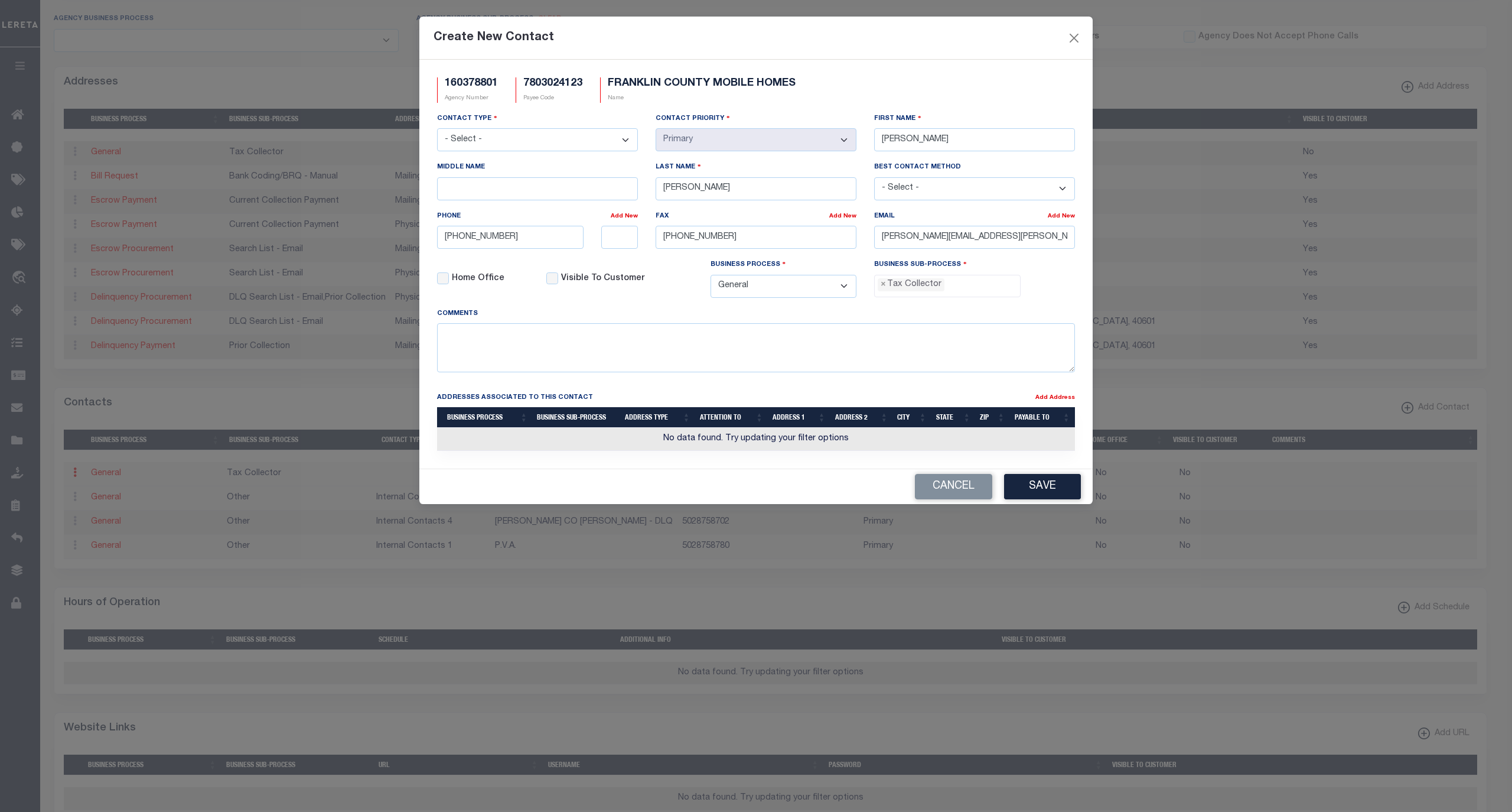
click at [617, 149] on select "- Select - Assessor Clerk Internal Contacts 1 Internal Contacts 2 Internal Cont…" at bounding box center [537, 140] width 200 height 23
select select "2"
click at [437, 130] on select "- Select - Assessor Clerk Internal Contacts 1 Internal Contacts 2 Internal Cont…" at bounding box center [537, 140] width 200 height 23
click at [1019, 495] on button "Save" at bounding box center [1042, 486] width 76 height 25
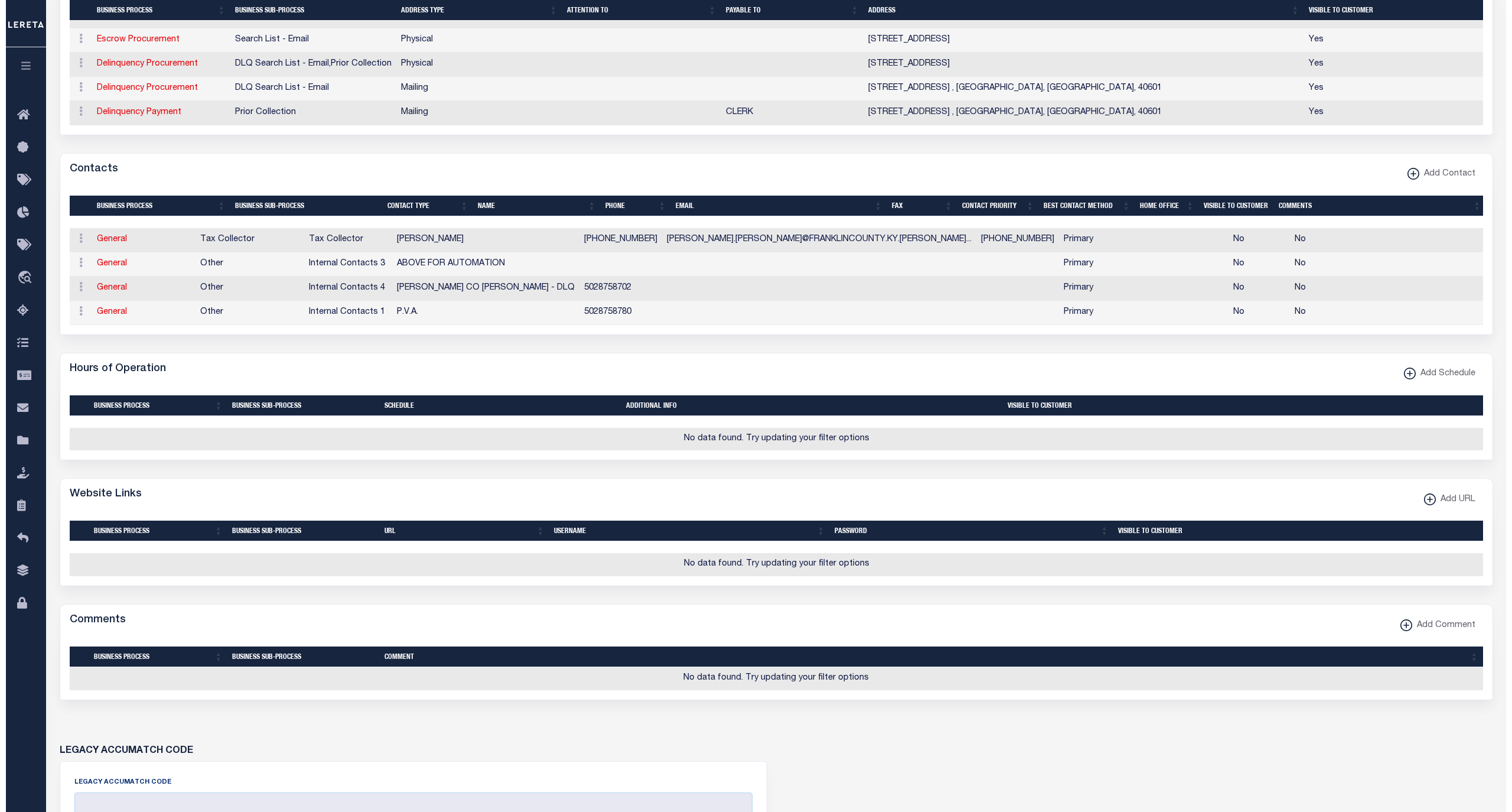
scroll to position [498, 0]
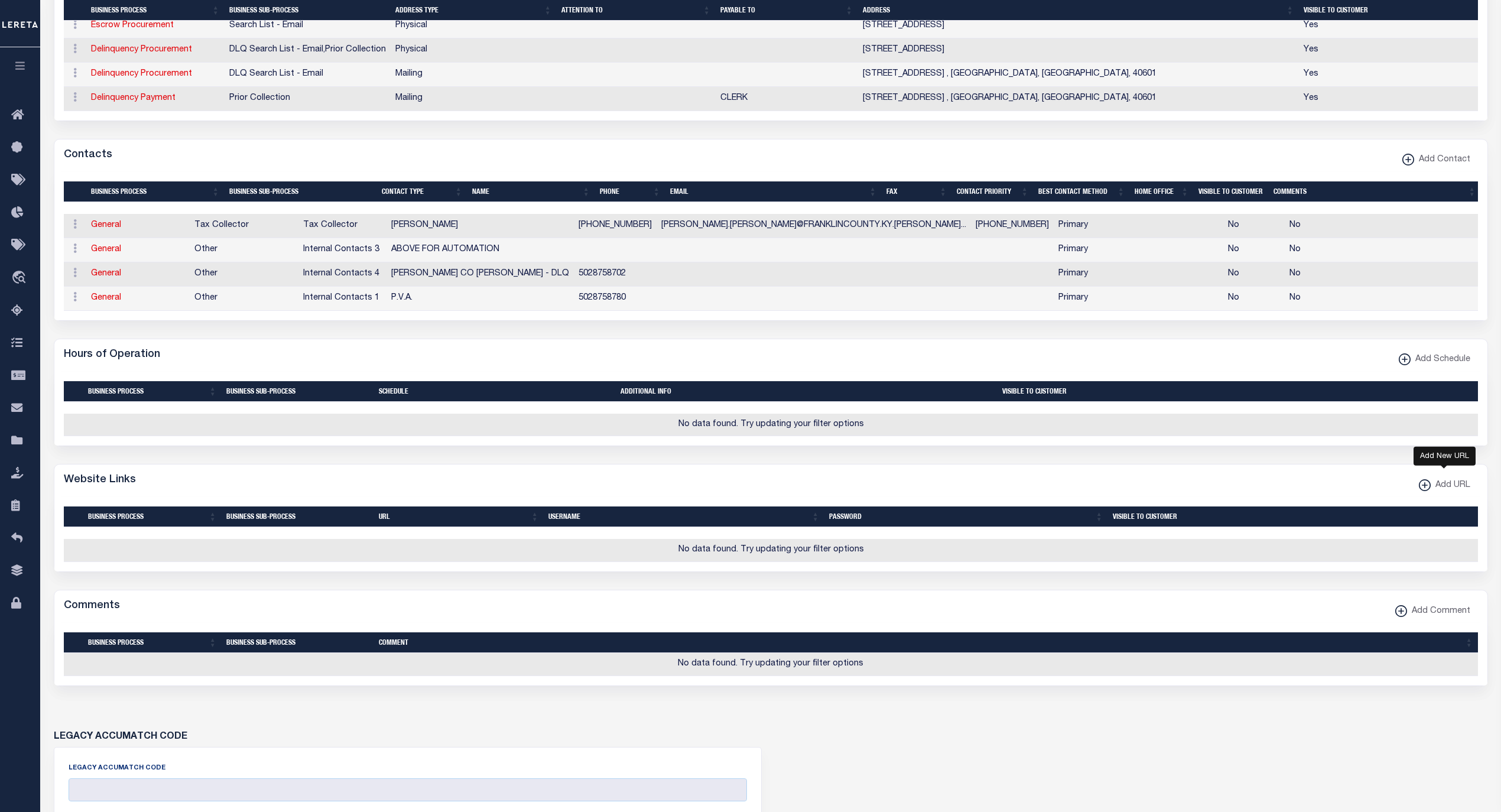
click at [1424, 491] on xmlns\ "button" at bounding box center [1424, 485] width 12 height 12
select select
checkbox input "true"
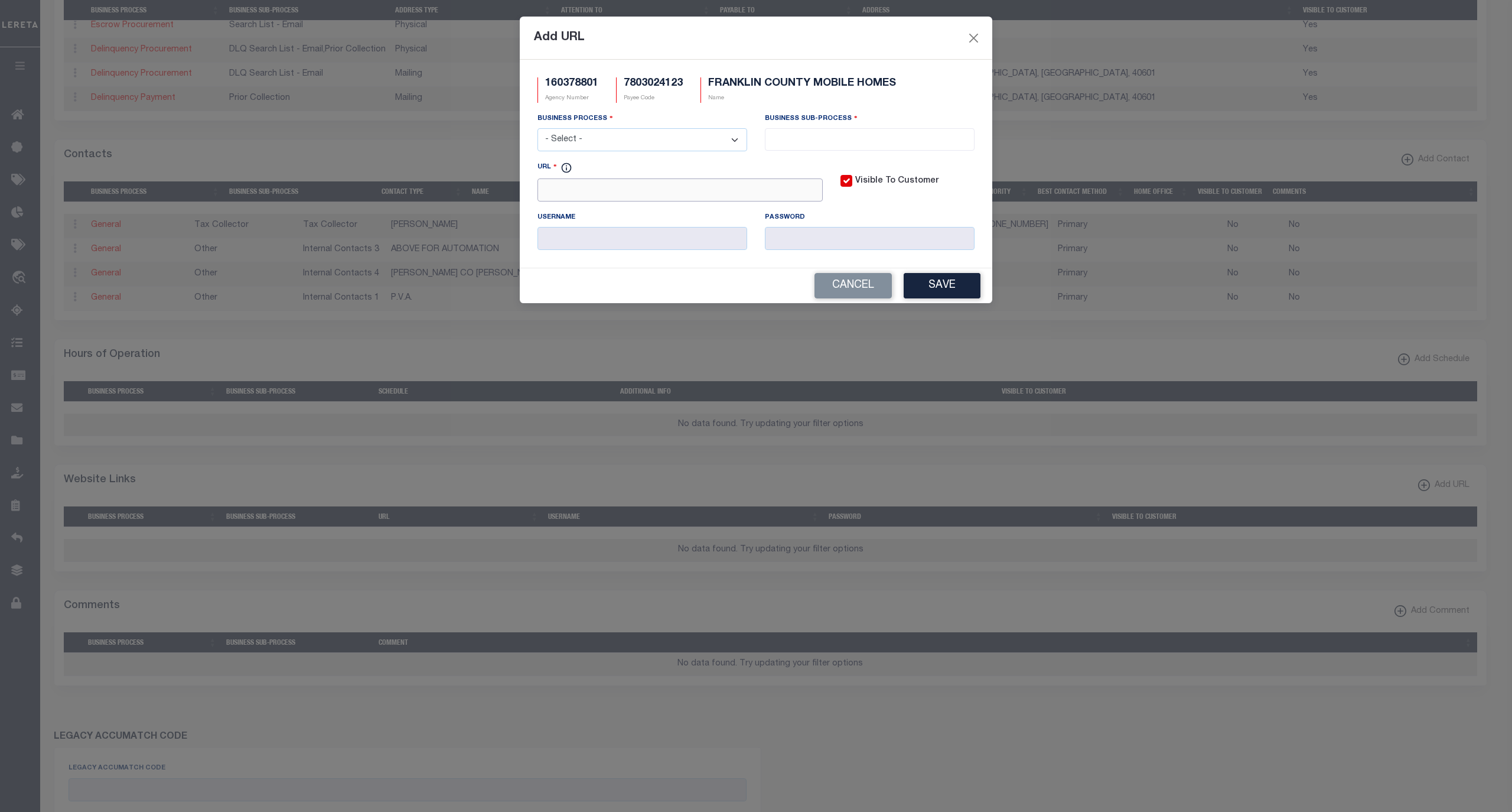
click at [663, 191] on input "URL" at bounding box center [680, 190] width 285 height 23
paste input "www.franklincounty.ky.gov"
type input "www.franklincounty.ky.gov"
click at [662, 135] on select "- Select - All Automation Bill Request Delinquency Payment Delinquency Procurem…" at bounding box center [642, 140] width 209 height 23
select select "6"
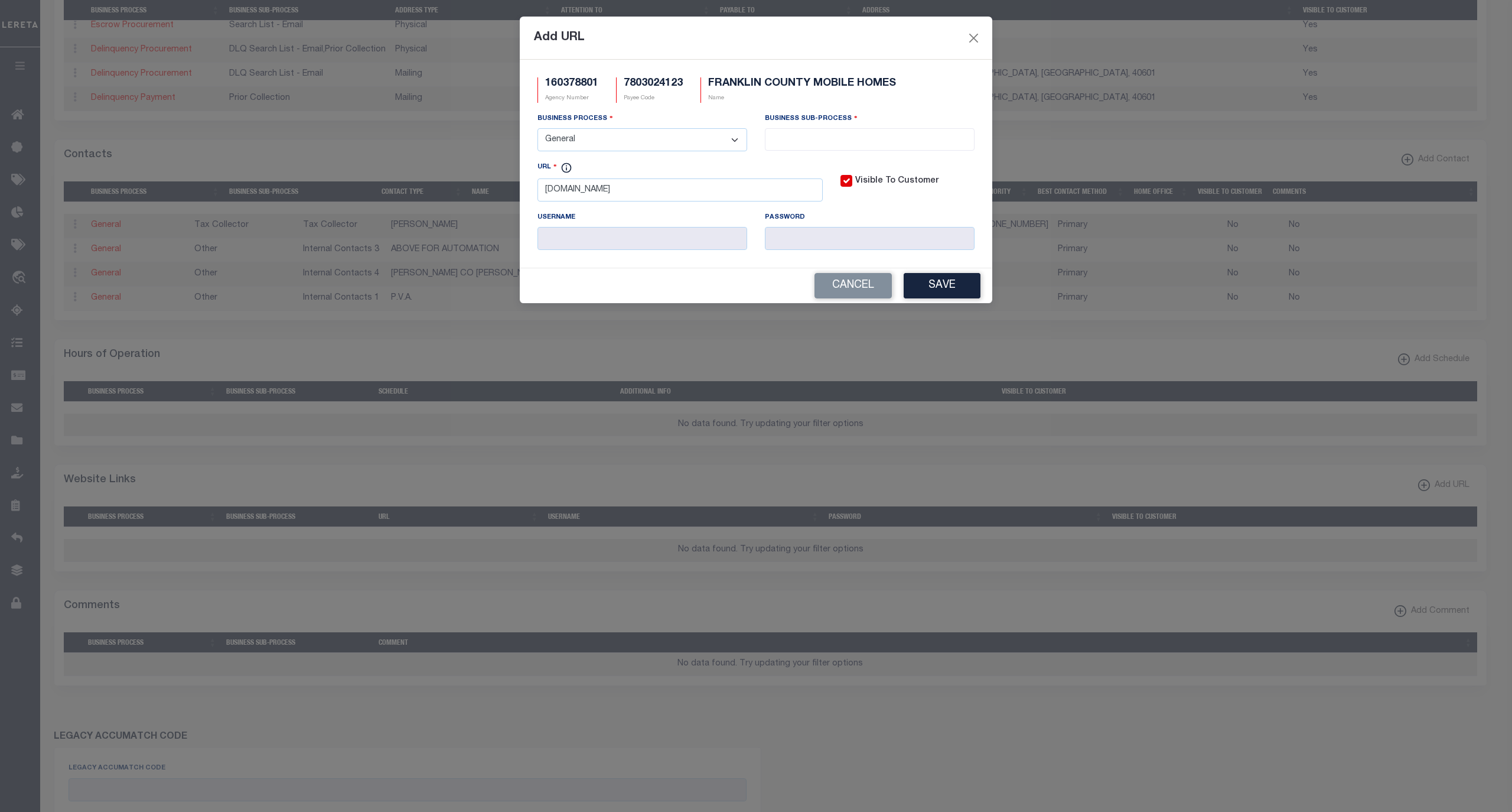
click at [538, 130] on select "- Select - All Automation Bill Request Delinquency Payment Delinquency Procurem…" at bounding box center [642, 140] width 209 height 23
click at [804, 145] on input "search" at bounding box center [869, 138] width 202 height 13
select select "31"
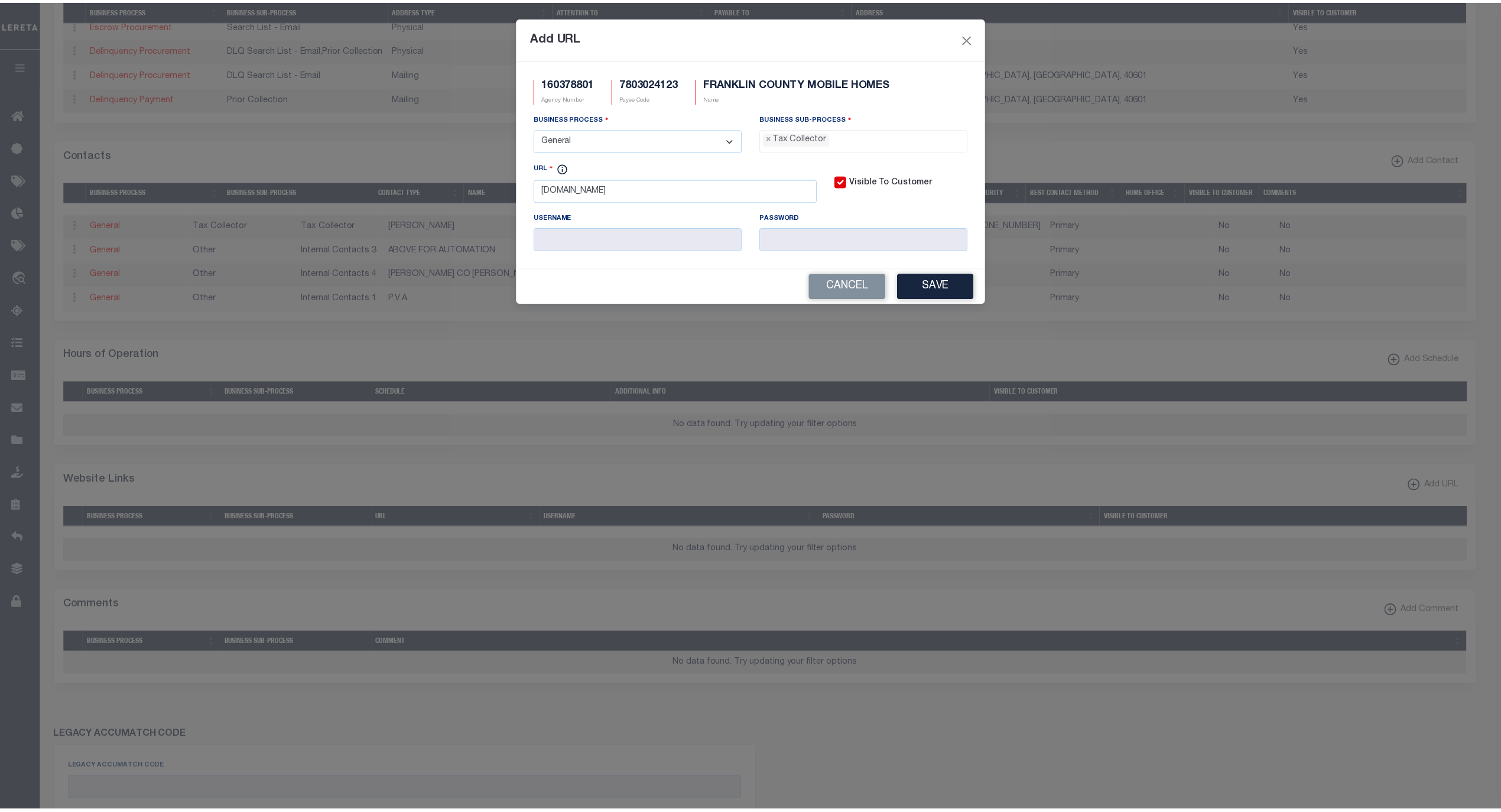
scroll to position [31, 0]
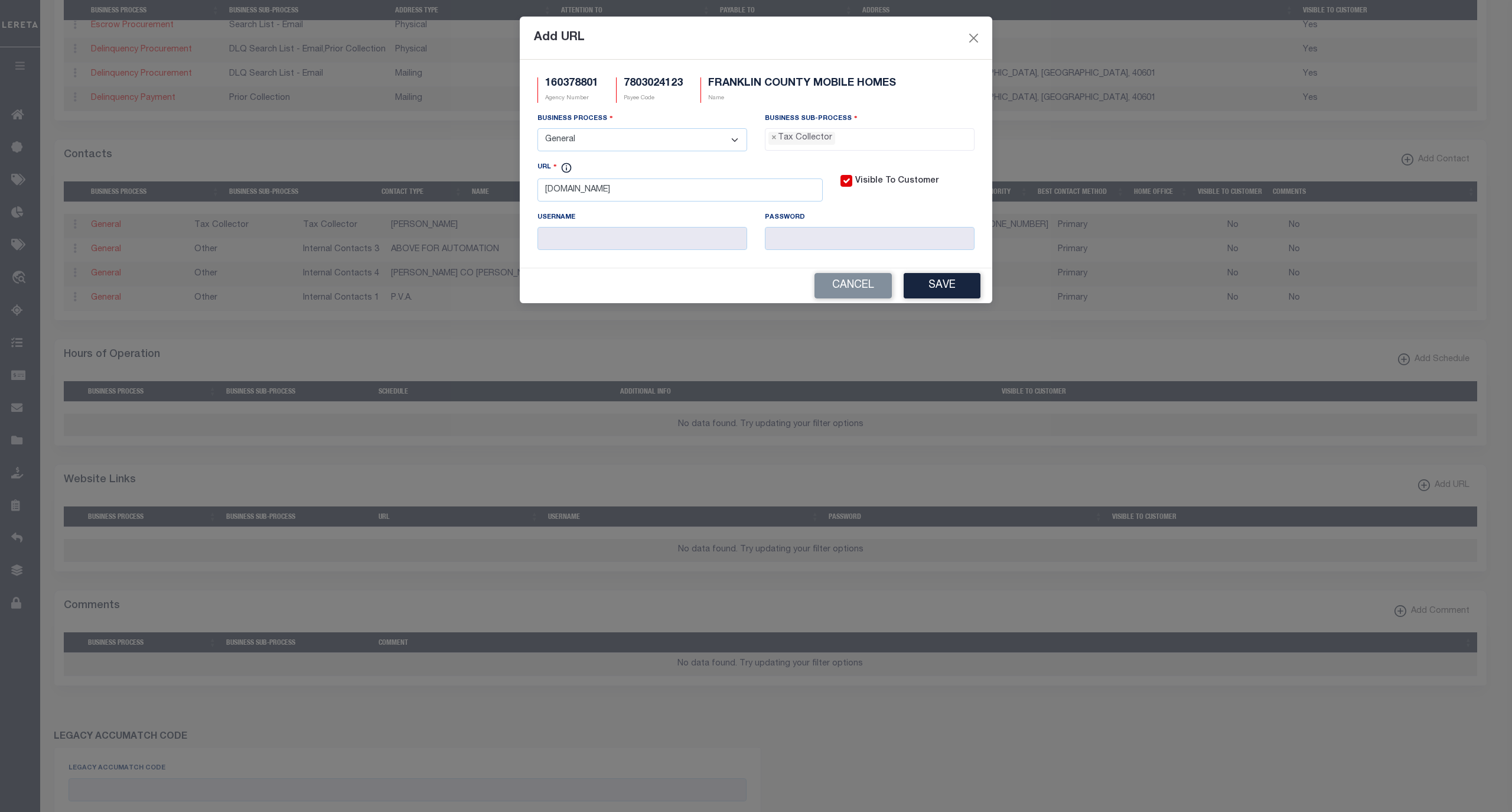
click at [934, 289] on button "Save" at bounding box center [941, 286] width 76 height 25
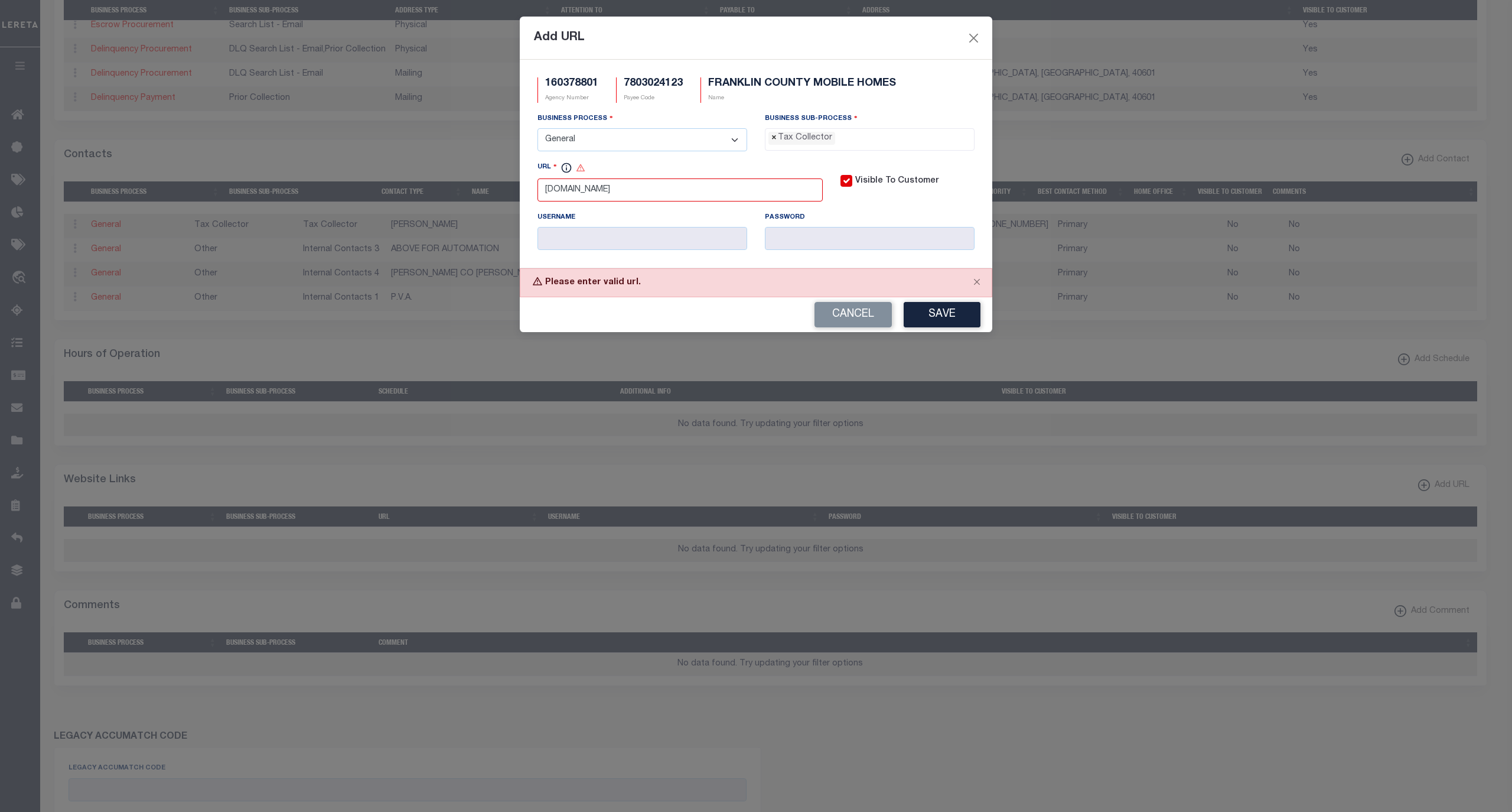
click at [771, 142] on span "×" at bounding box center [774, 138] width 5 height 13
select select "39"
drag, startPoint x: 696, startPoint y: 199, endPoint x: 473, endPoint y: 175, distance: 224.3
click at [473, 175] on div "Add URL 160378801 Agency Number 7803024123 Payee Code FRANKLIN COUNTY MOBILE HO…" at bounding box center [756, 406] width 1512 height 812
paste input "https://www.franklincountysheriffsoffice.net/"
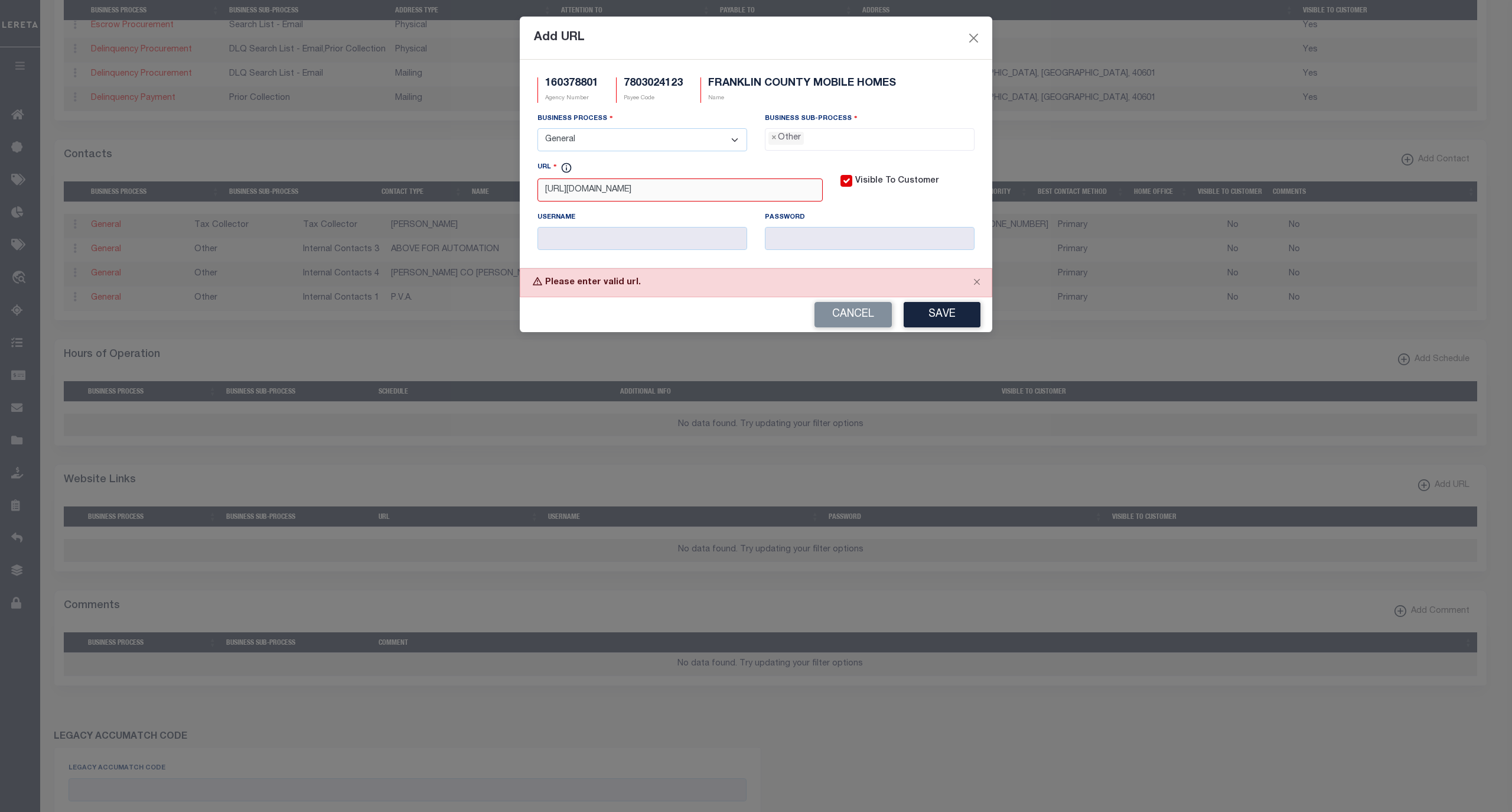
type input "https://www.franklincountysheriffsoffice.net/"
click at [778, 140] on li "× Other" at bounding box center [786, 138] width 35 height 13
click at [775, 143] on span "×" at bounding box center [774, 138] width 5 height 13
select select "31"
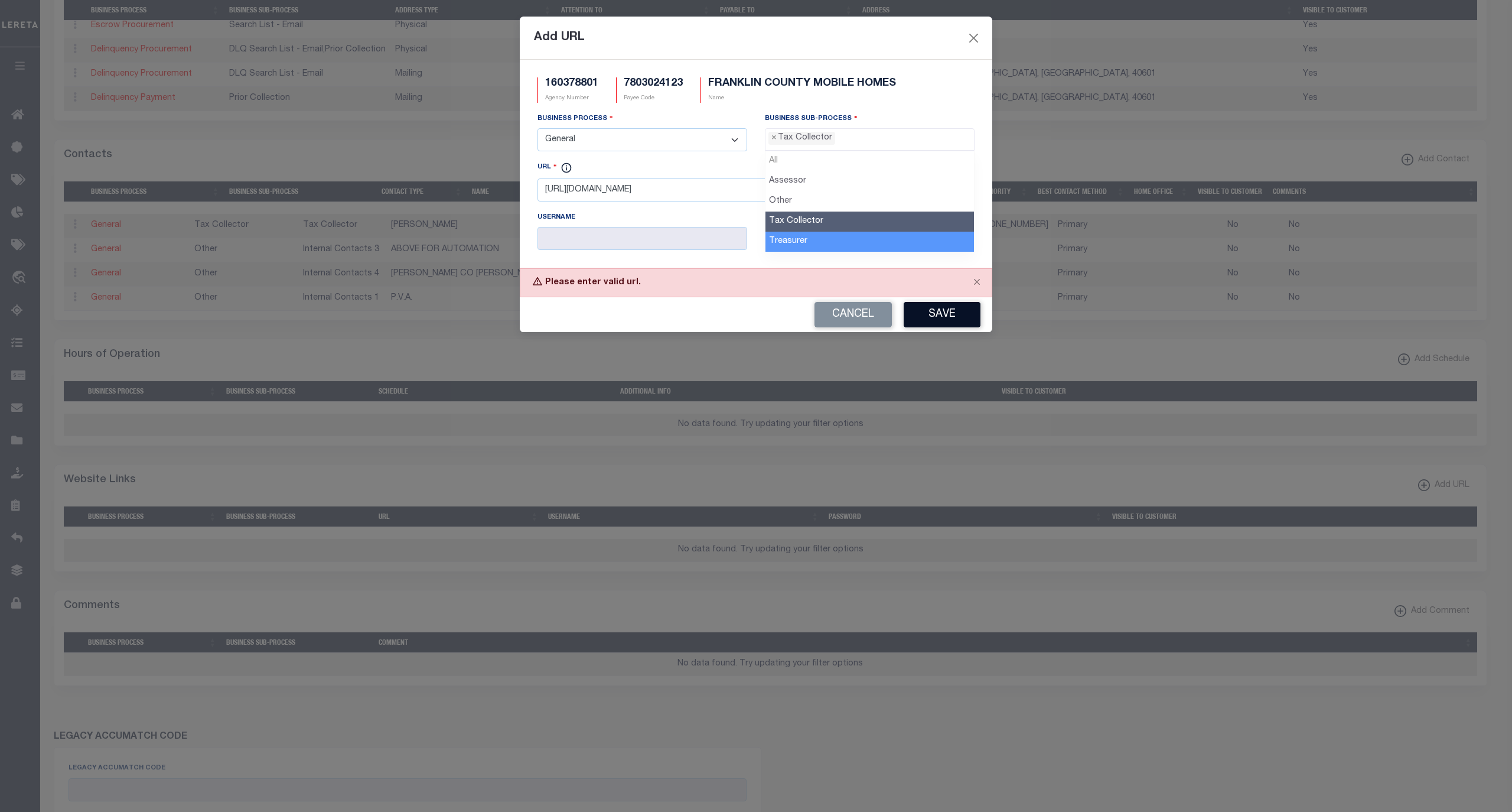
click at [945, 317] on button "Save" at bounding box center [941, 315] width 76 height 25
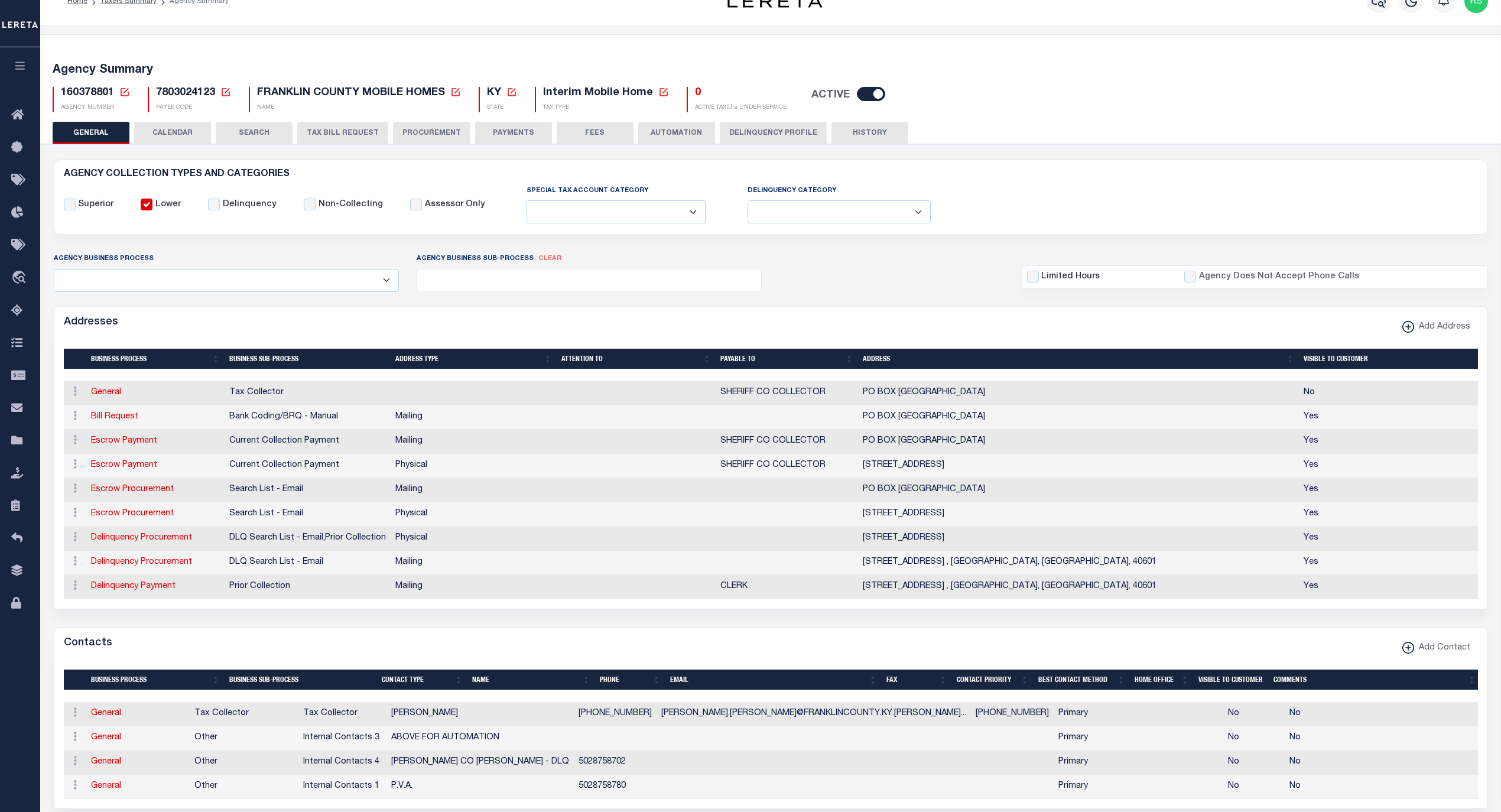
scroll to position [0, 0]
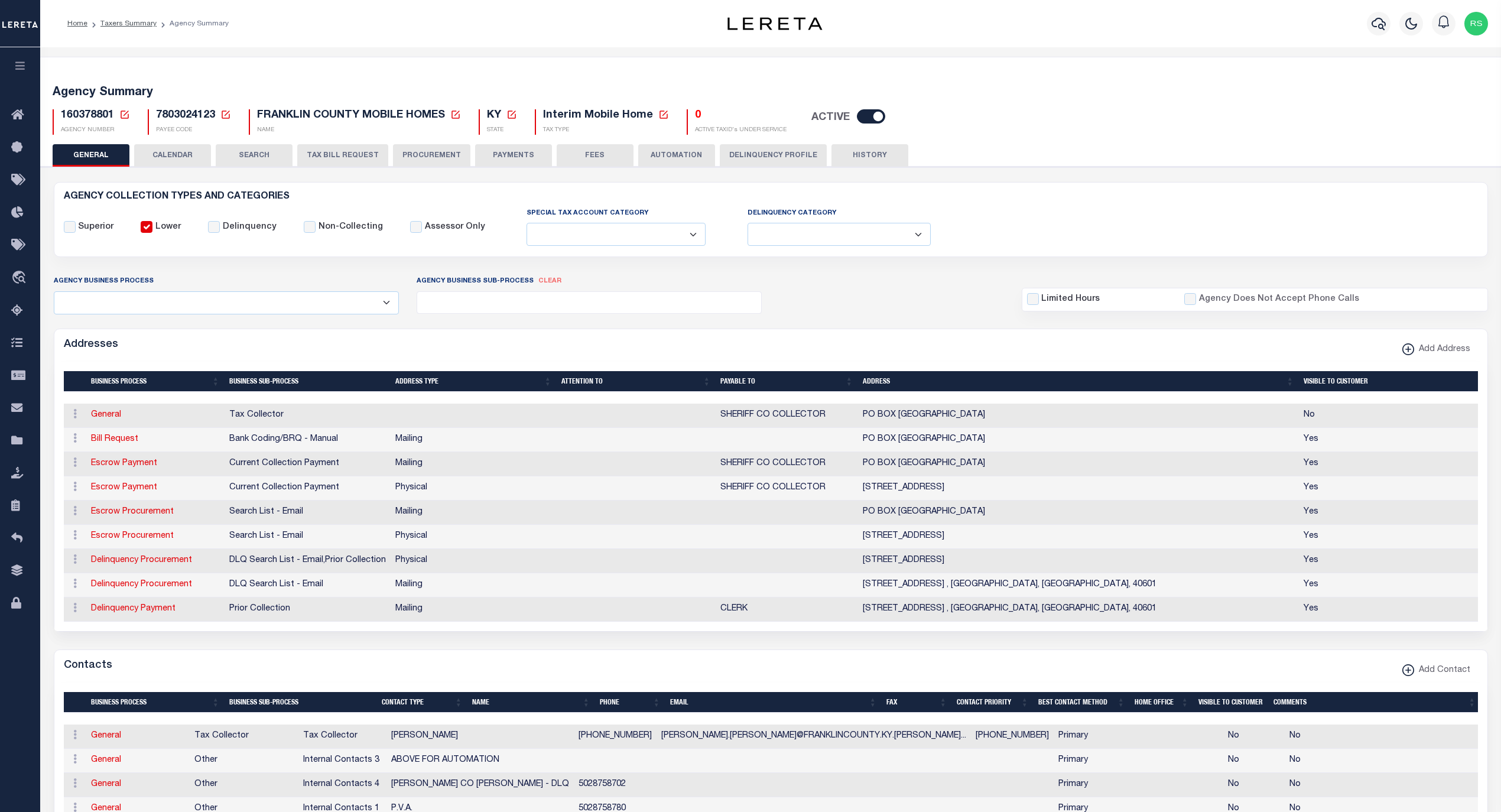
click at [496, 147] on button "PAYMENTS" at bounding box center [513, 155] width 76 height 22
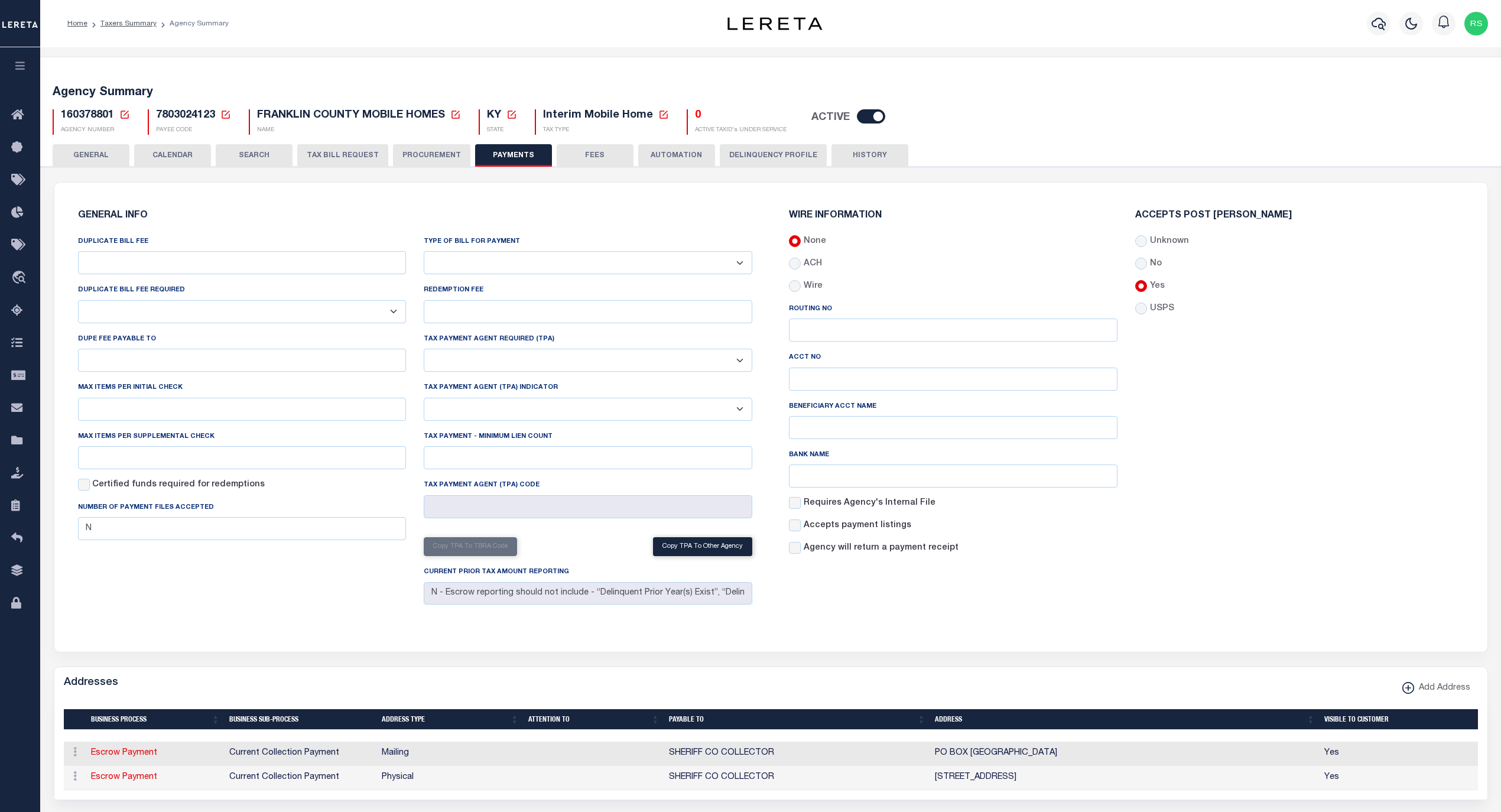
click at [581, 263] on select "Bar-Coded Tax Statement Print Tax Bills from Web. No DBF Required. Memo Bill Or…" at bounding box center [587, 263] width 328 height 23
select select "35"
click at [424, 252] on select "Bar-Coded Tax Statement Print Tax Bills from Web. No DBF Required. Memo Bill Or…" at bounding box center [587, 263] width 328 height 23
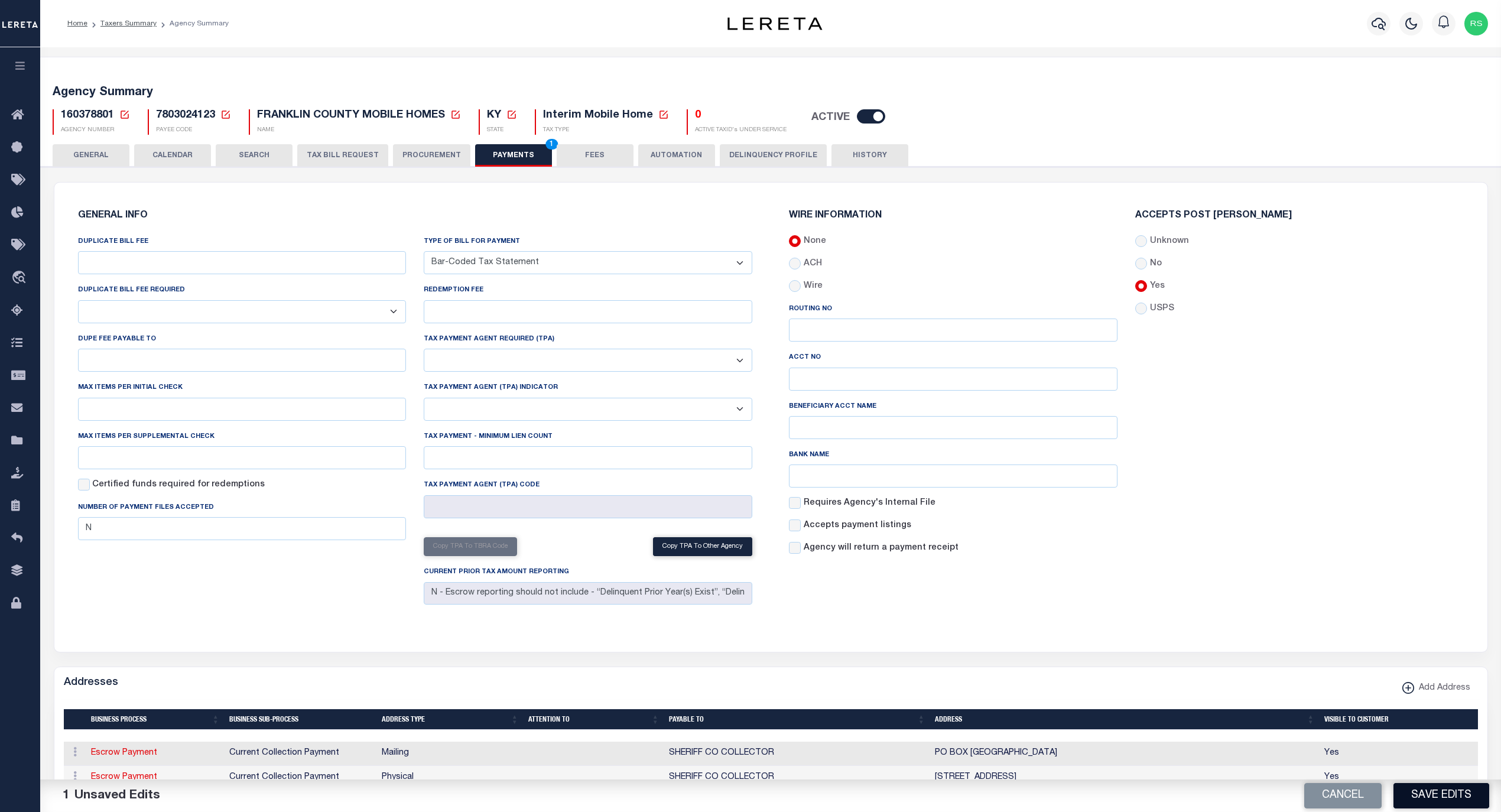
click at [1431, 804] on button "Save Edits" at bounding box center [1441, 796] width 95 height 25
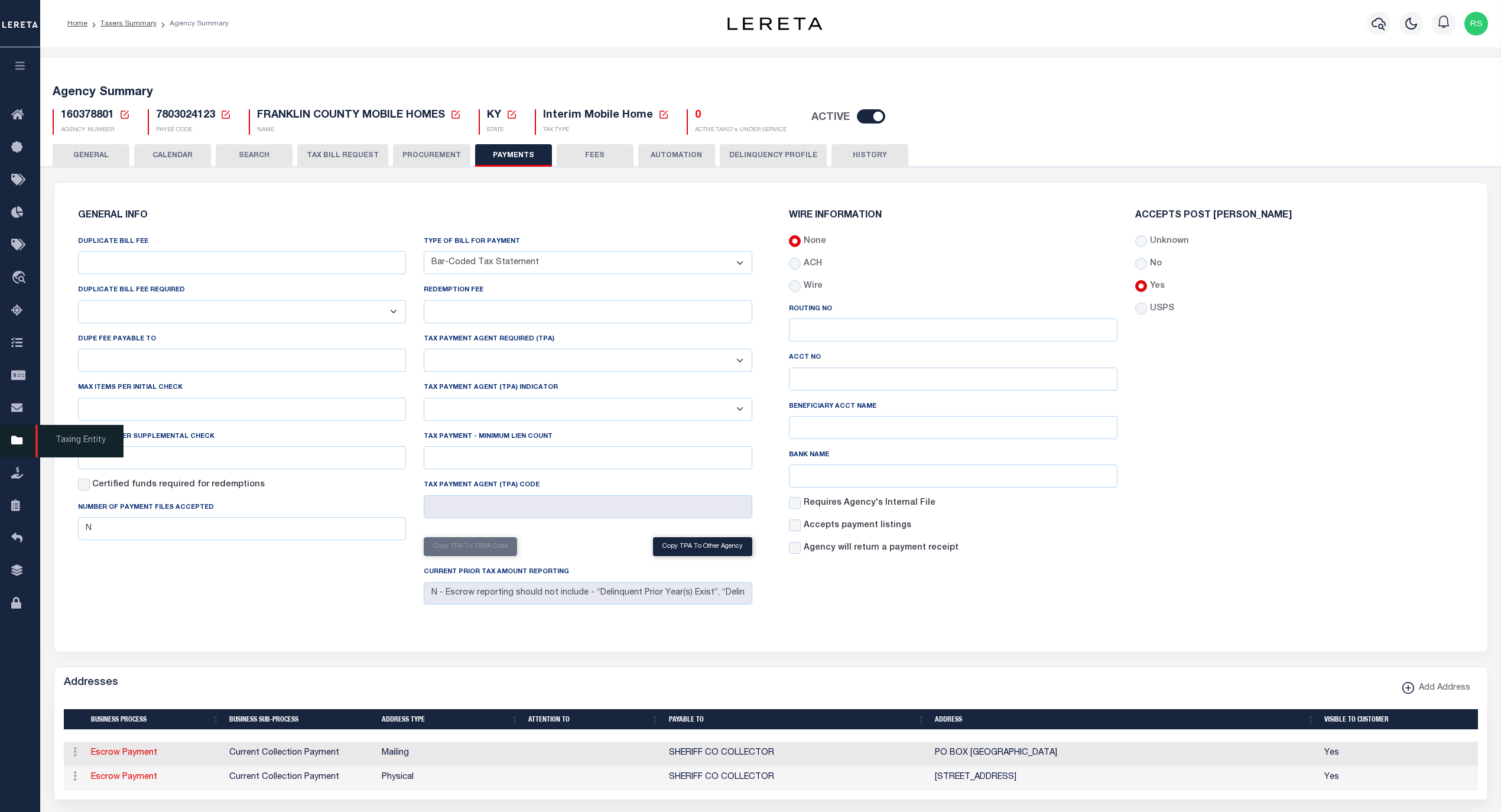
click at [56, 442] on span "Taxing Entity" at bounding box center [79, 441] width 88 height 32
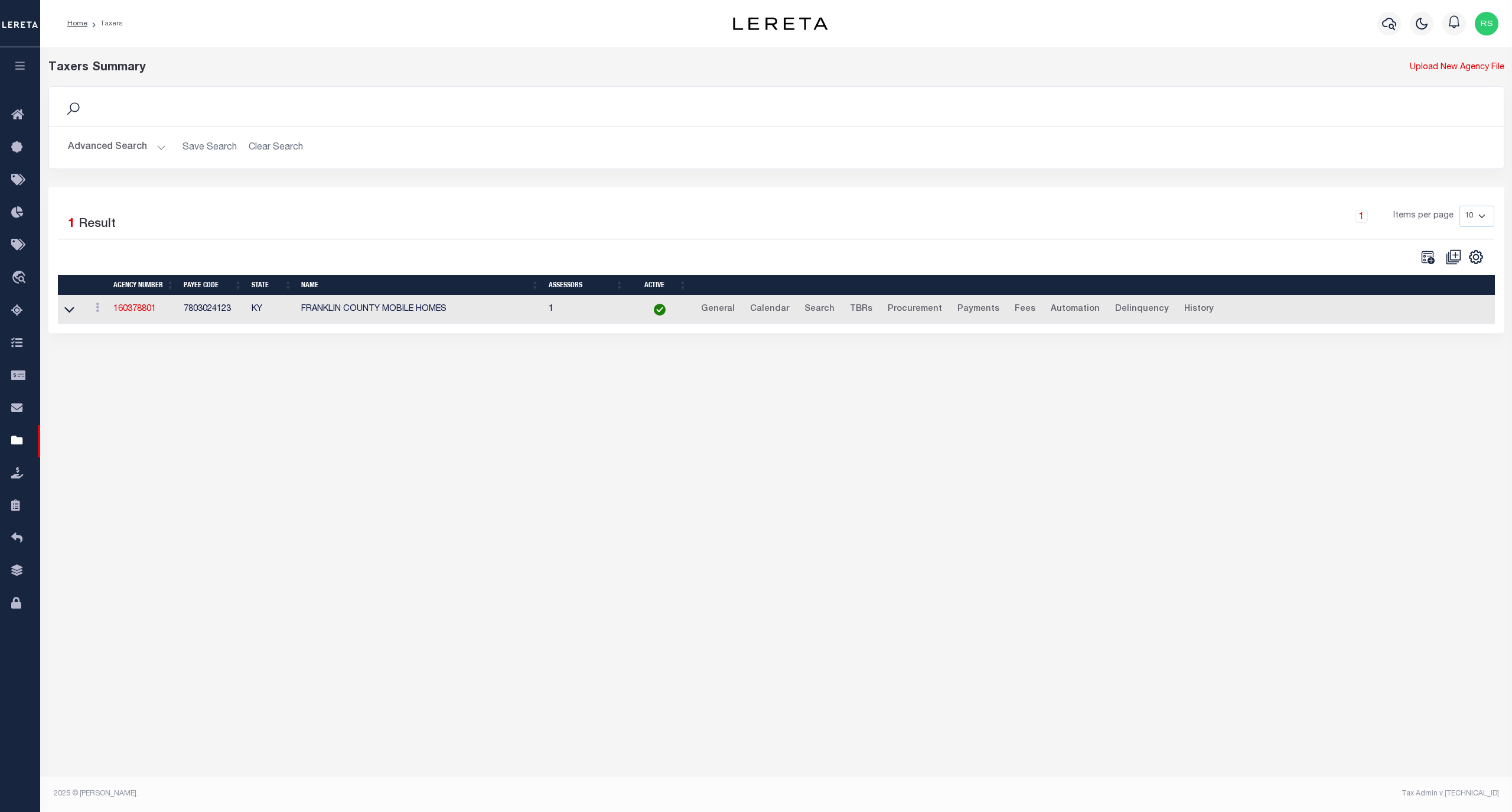
click at [100, 149] on button "Advanced Search" at bounding box center [117, 147] width 98 height 23
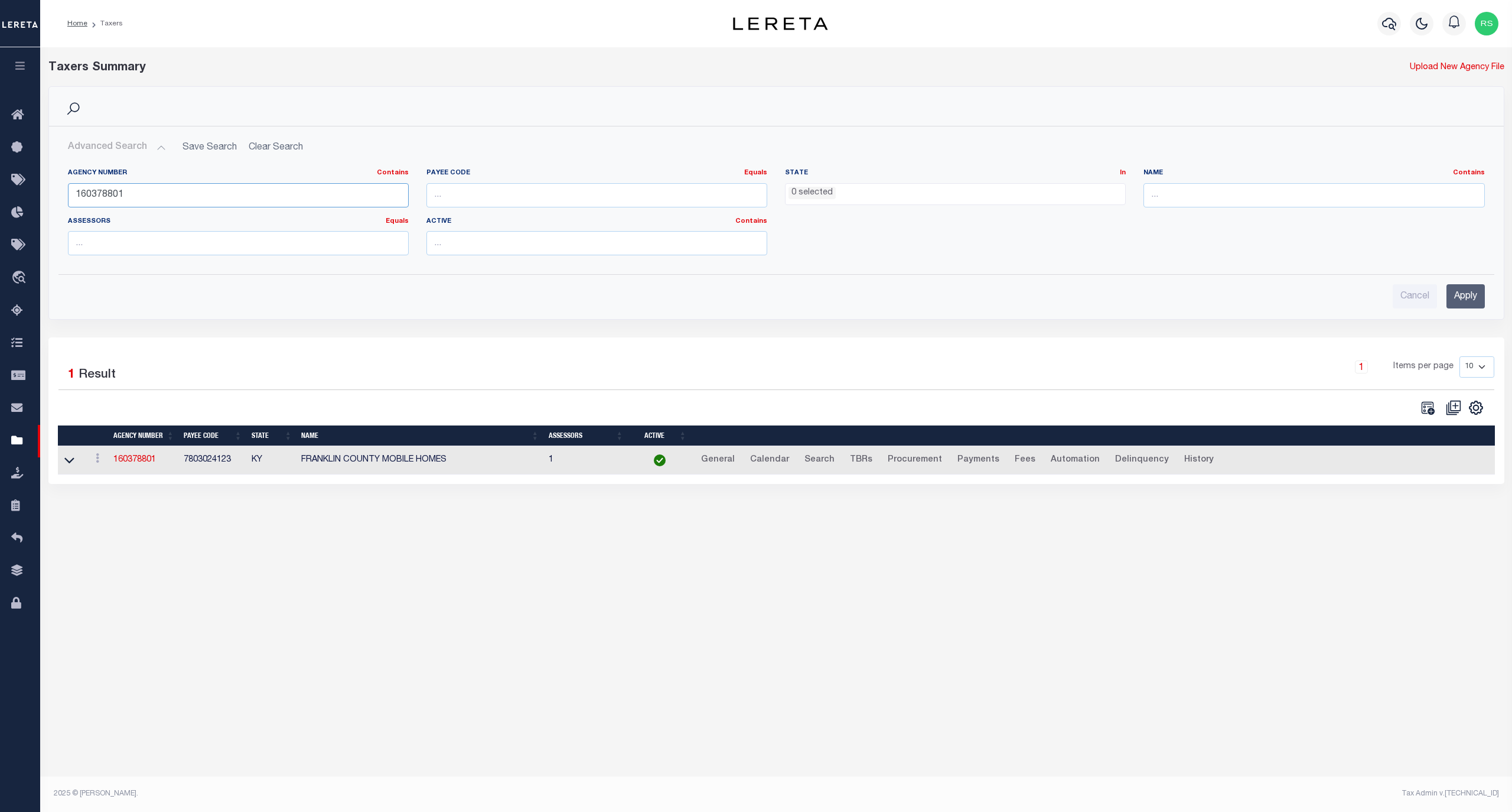
click at [107, 191] on input "160378801" at bounding box center [238, 195] width 341 height 24
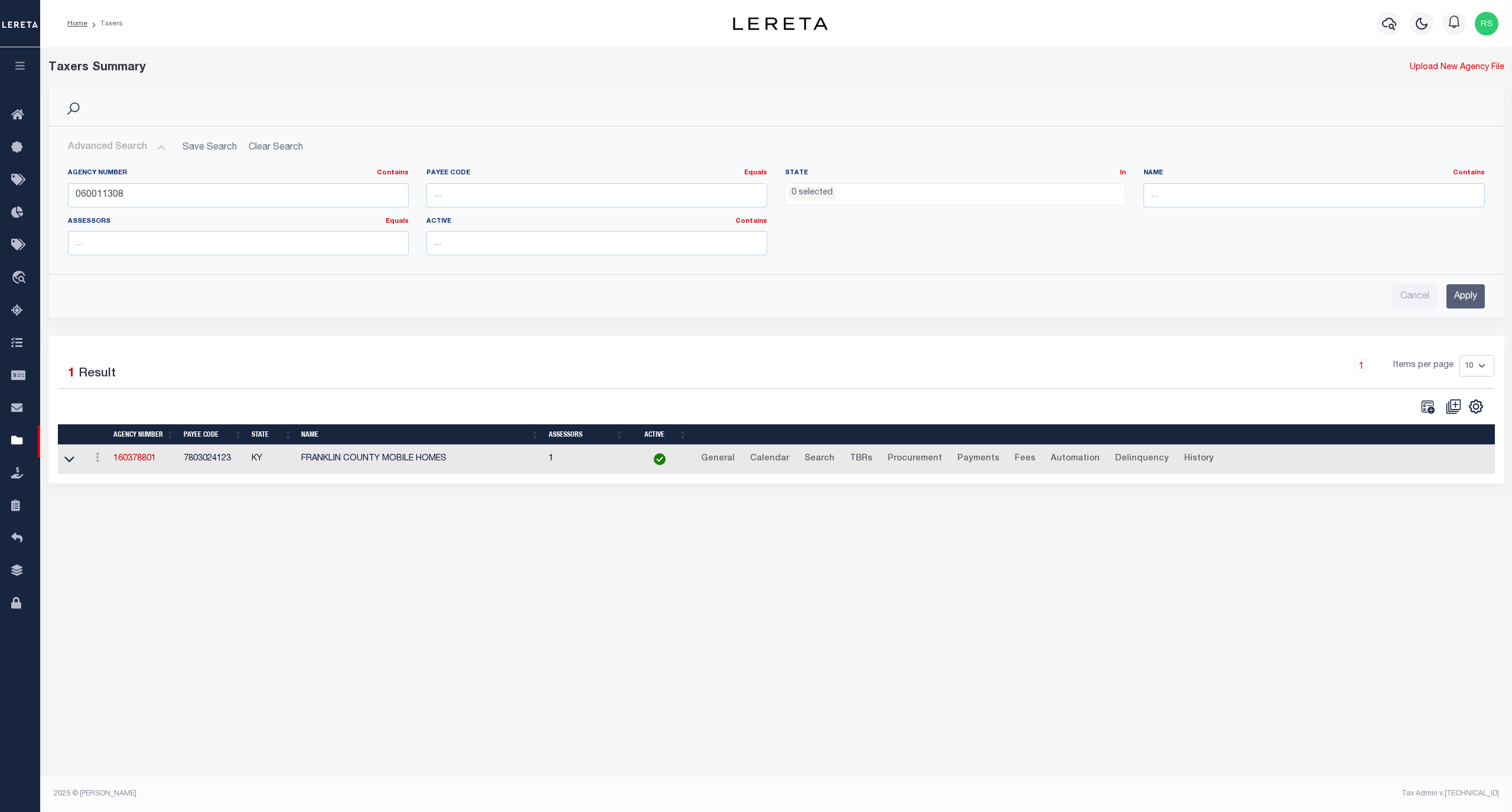
click at [1457, 297] on input "Apply" at bounding box center [1465, 296] width 39 height 24
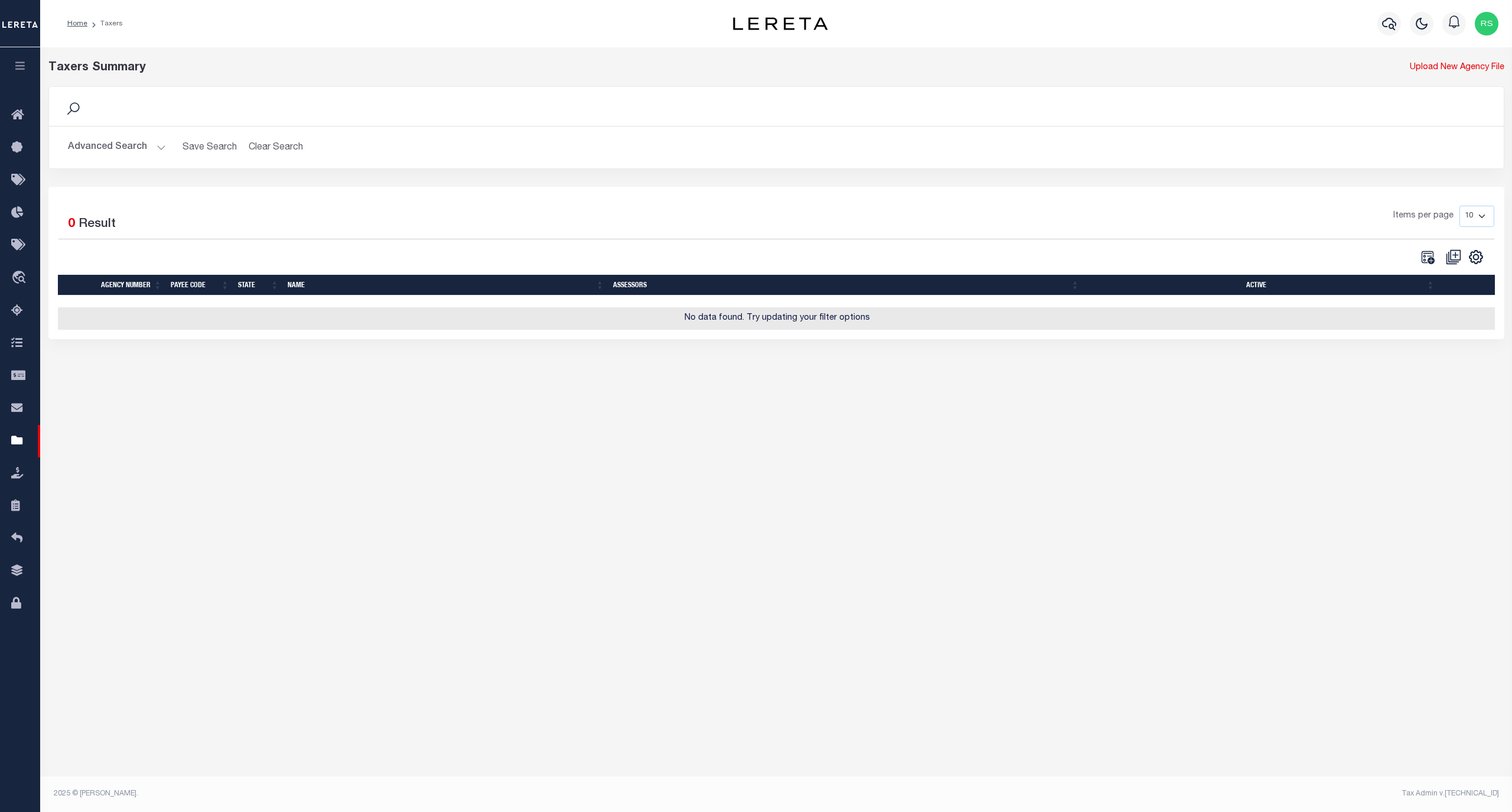
click at [120, 149] on button "Advanced Search" at bounding box center [117, 147] width 98 height 23
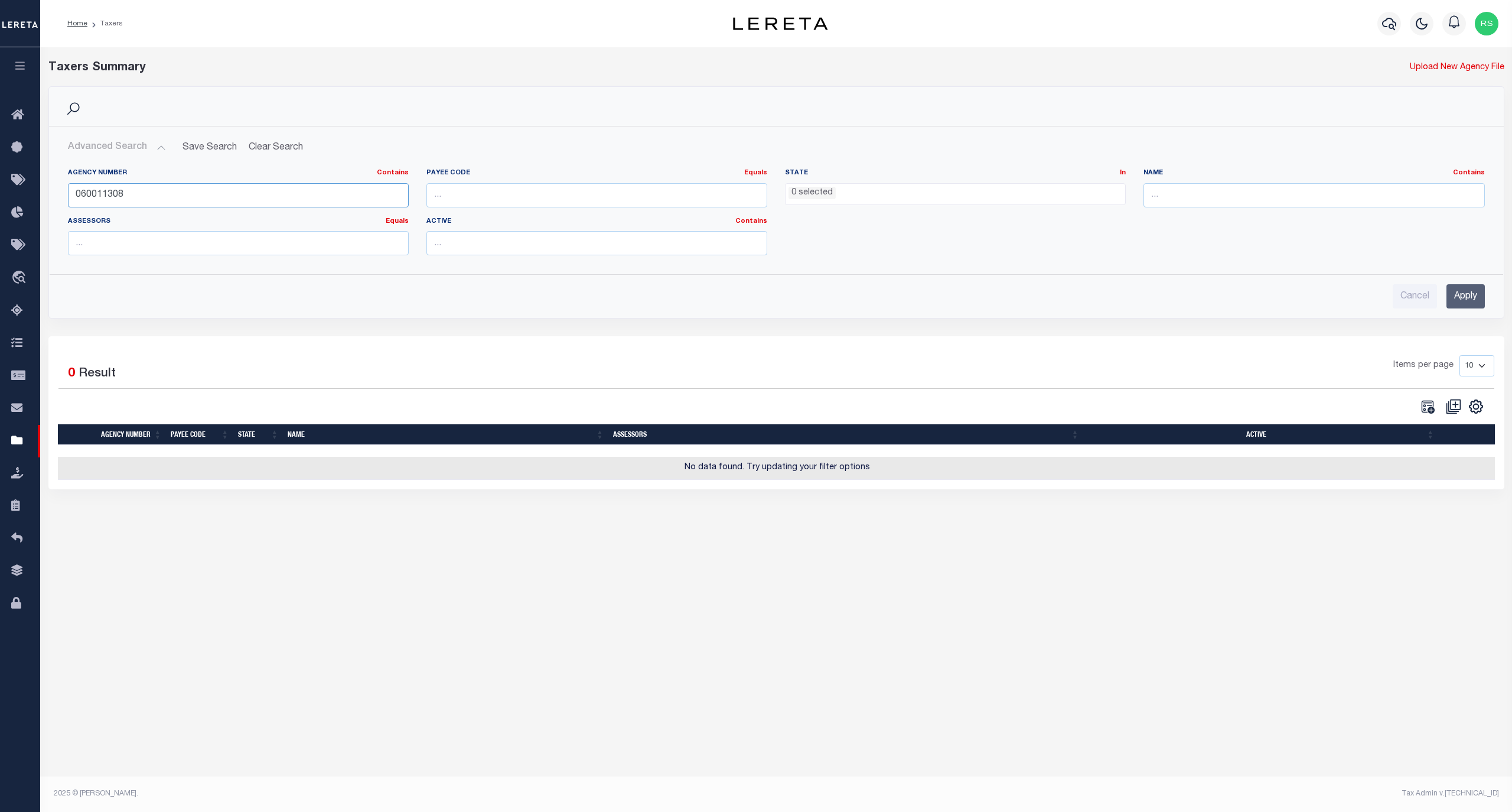
click at [149, 197] on input "060011308" at bounding box center [238, 195] width 341 height 24
paste input "0203"
type input "060010203"
click at [1463, 294] on input "Apply" at bounding box center [1465, 296] width 39 height 24
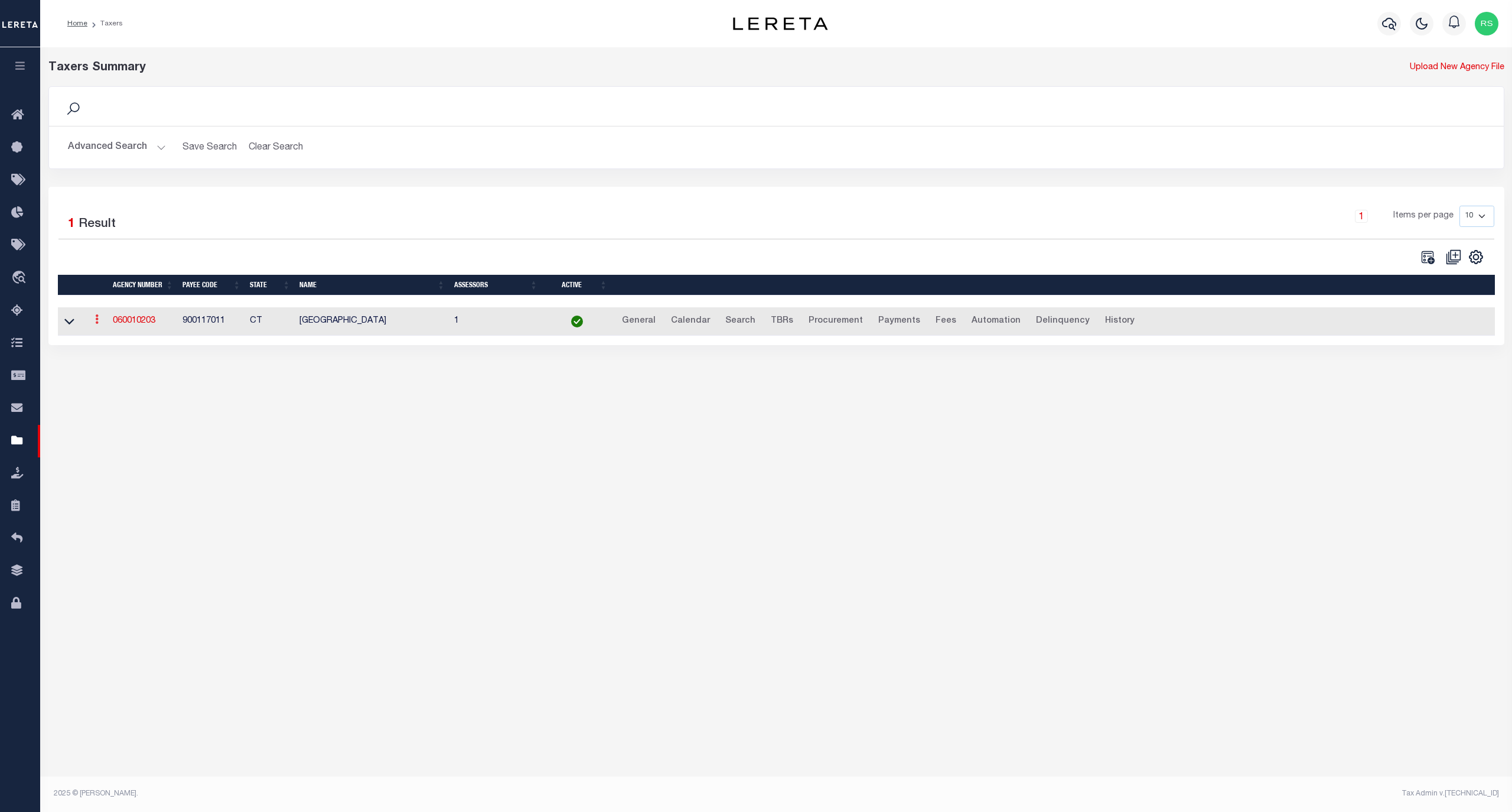
click at [99, 324] on link at bounding box center [97, 320] width 13 height 10
click at [113, 361] on link "Clone agency" at bounding box center [131, 359] width 82 height 20
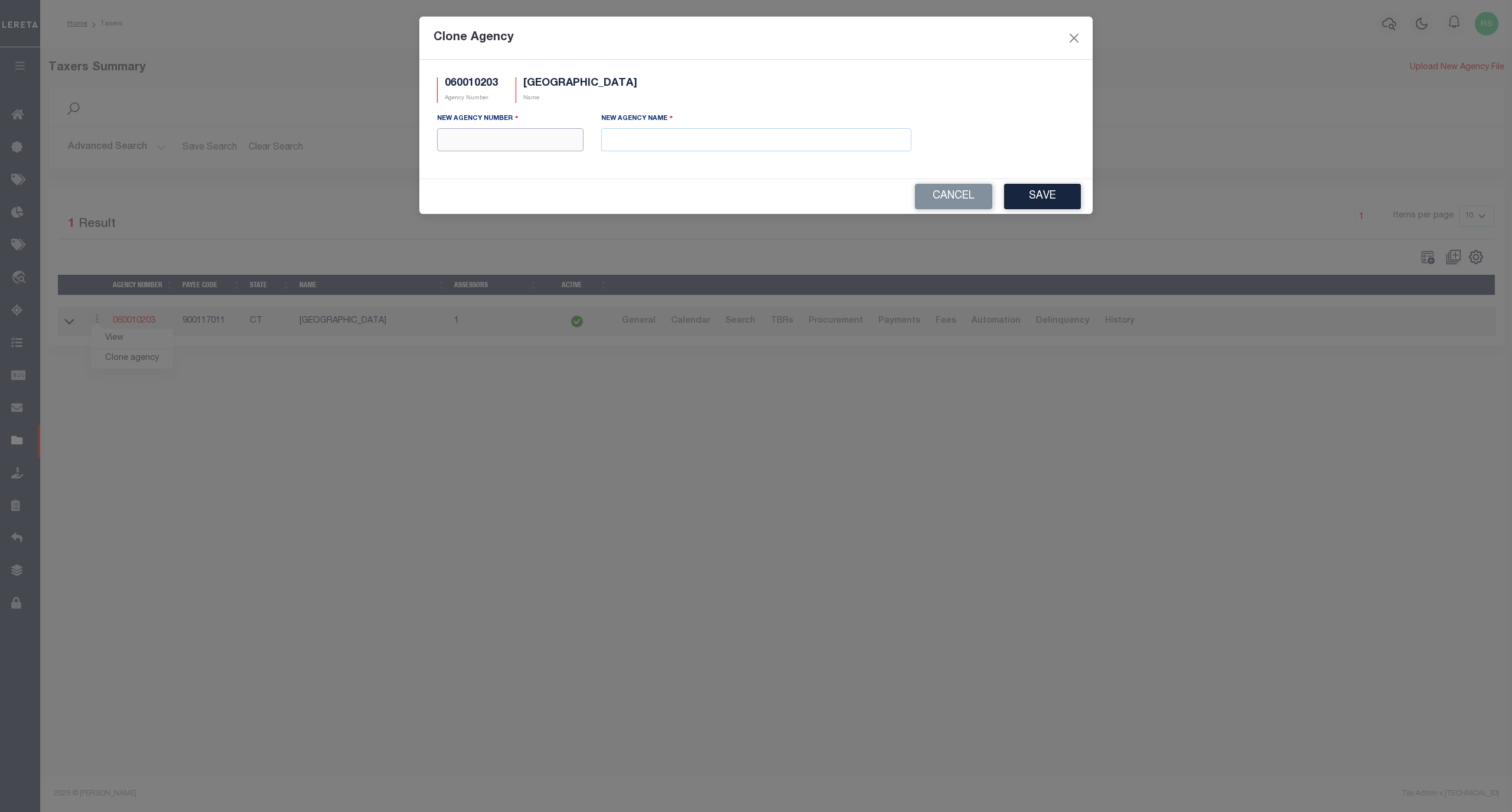
click at [503, 150] on input "text" at bounding box center [510, 140] width 147 height 23
type input "060011308"
click at [824, 143] on input "text" at bounding box center [756, 140] width 310 height 23
paste input "[PERSON_NAME][GEOGRAPHIC_DATA]"
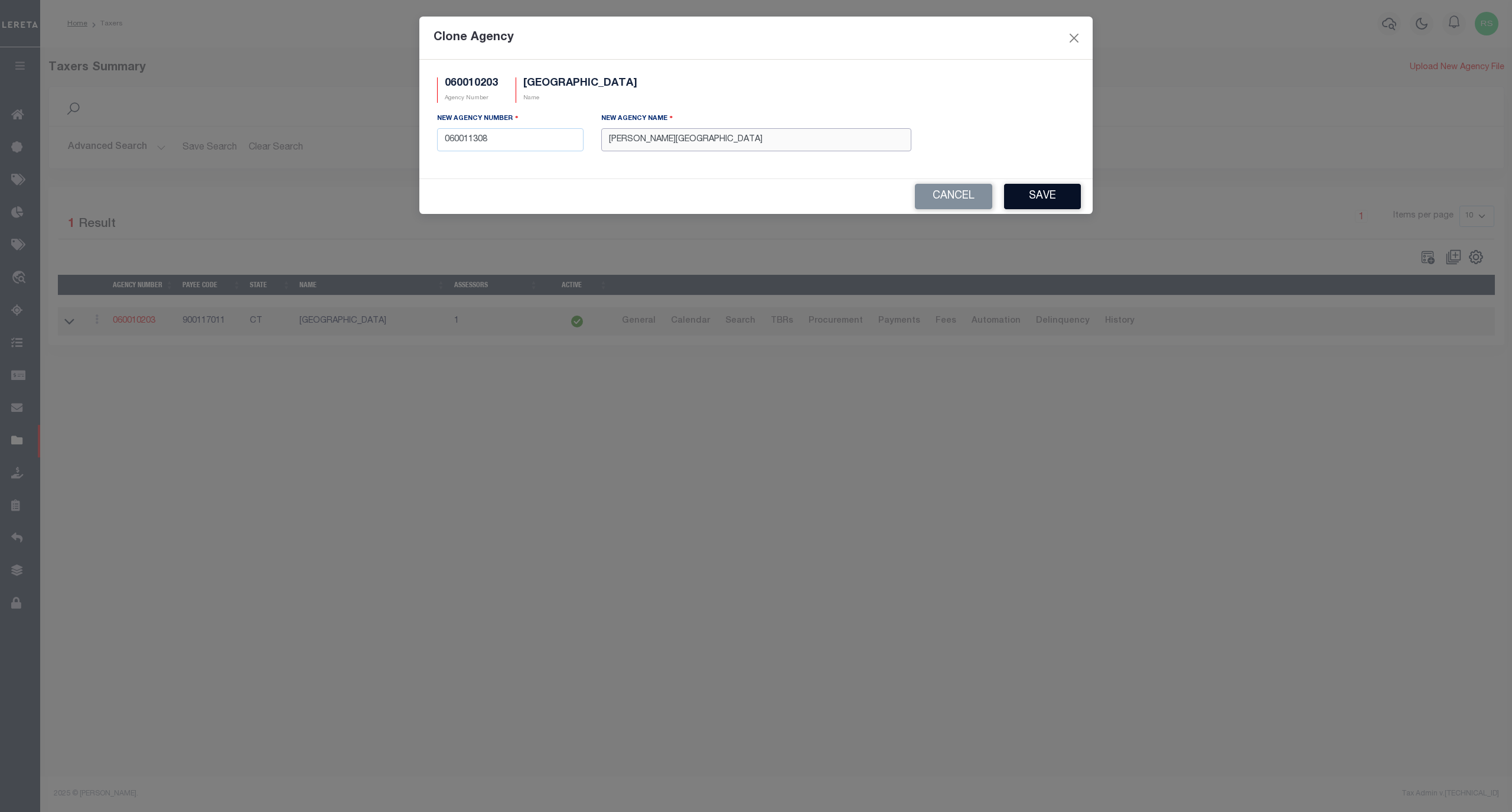
type input "[PERSON_NAME][GEOGRAPHIC_DATA]"
click at [1043, 196] on button "Save" at bounding box center [1042, 196] width 76 height 25
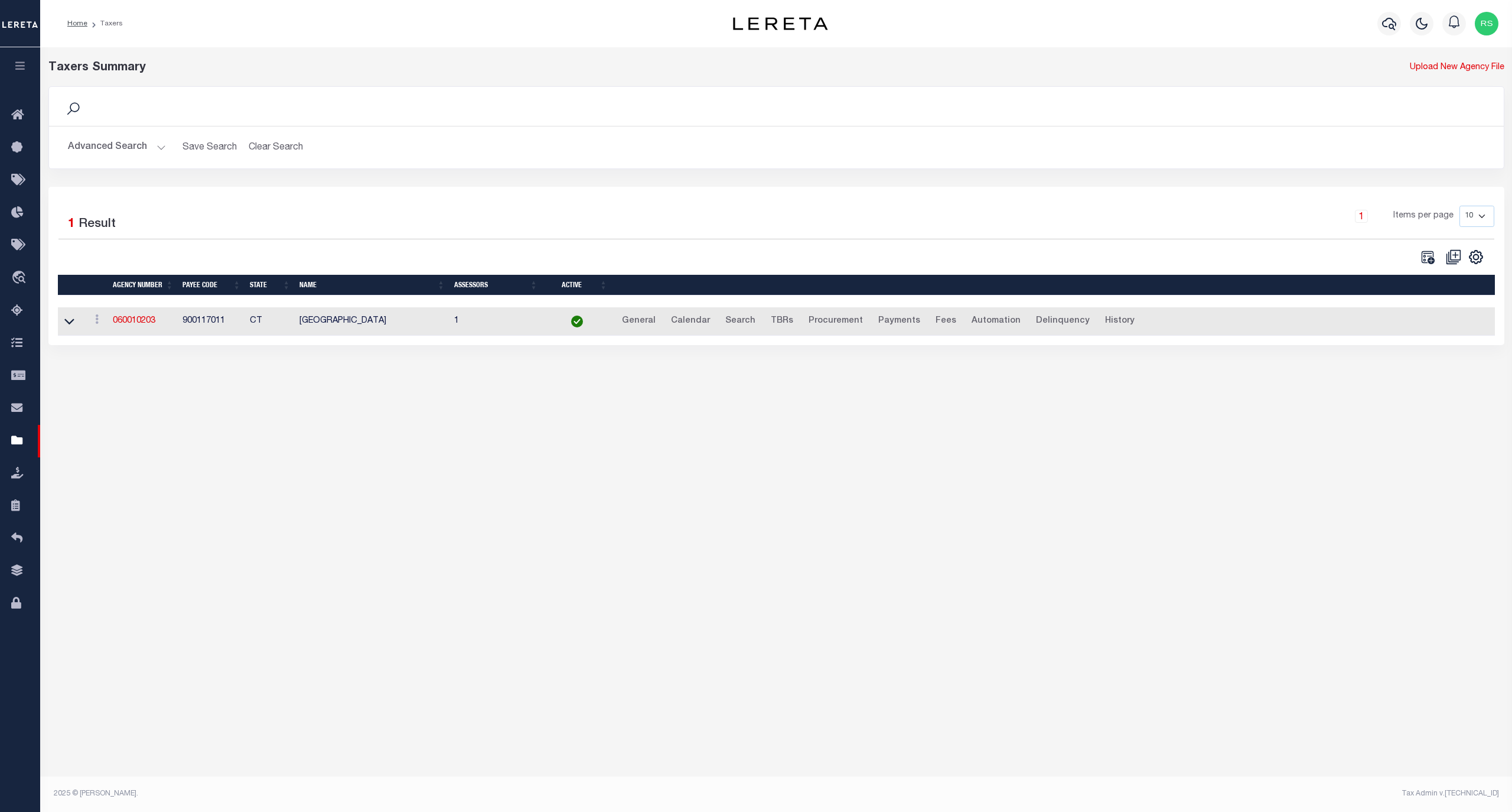
click at [104, 149] on button "Advanced Search" at bounding box center [117, 147] width 98 height 23
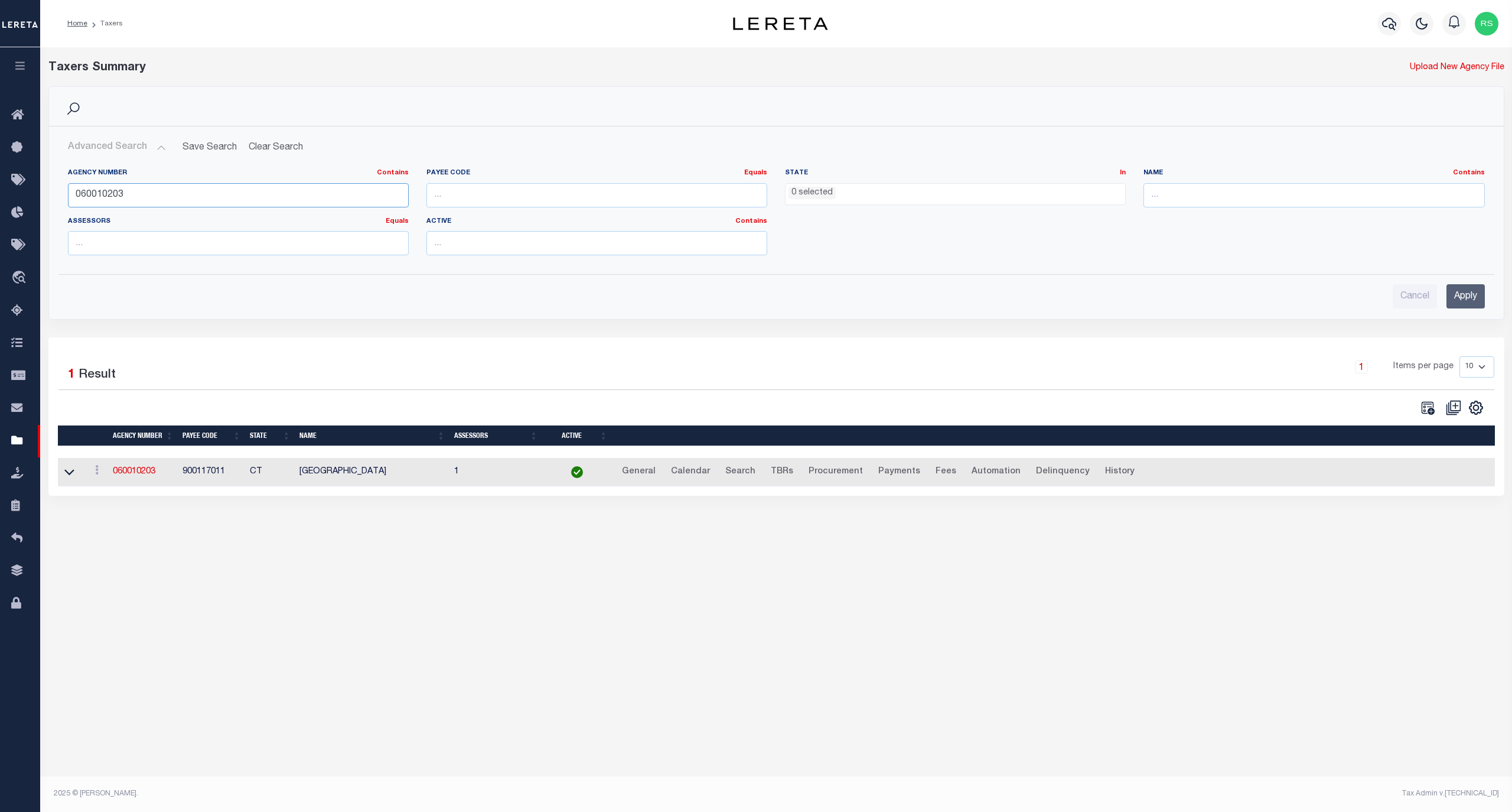
click at [102, 190] on input "060010203" at bounding box center [238, 195] width 341 height 24
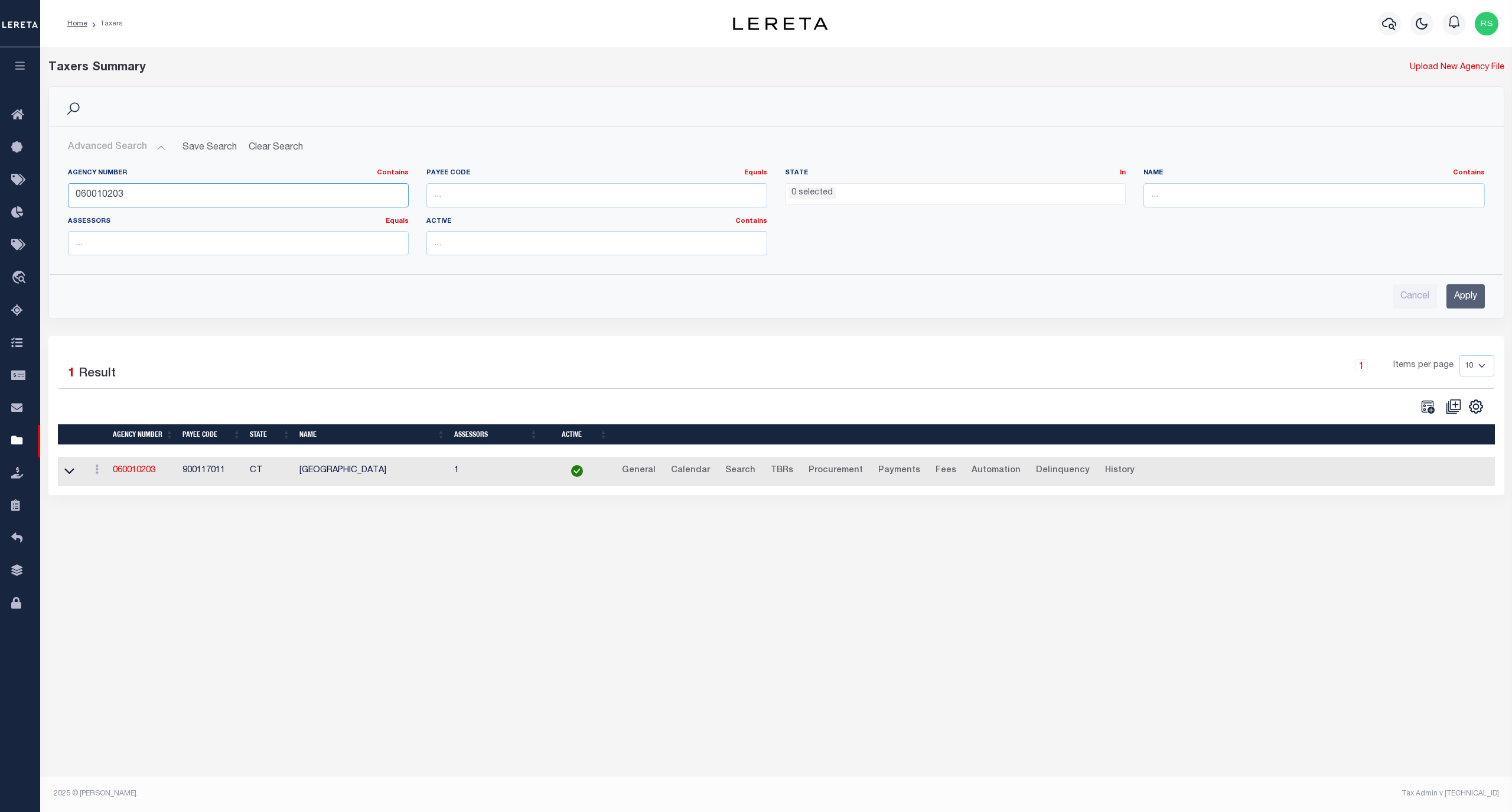
paste input "PALMER POI"
type input "P"
type input "060011308"
click at [1460, 294] on input "Apply" at bounding box center [1465, 296] width 39 height 24
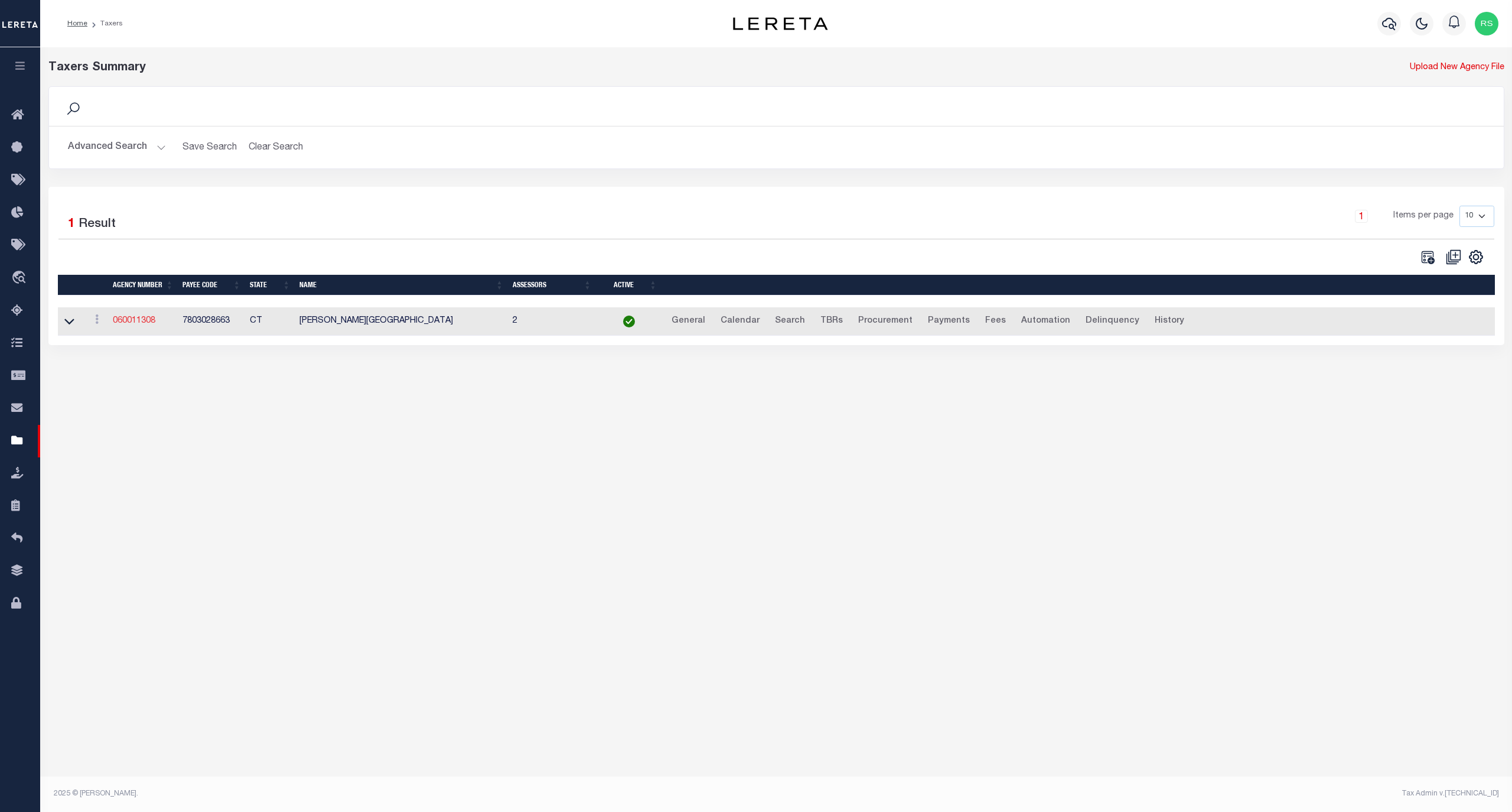
click at [138, 320] on link "060011308" at bounding box center [133, 320] width 42 height 8
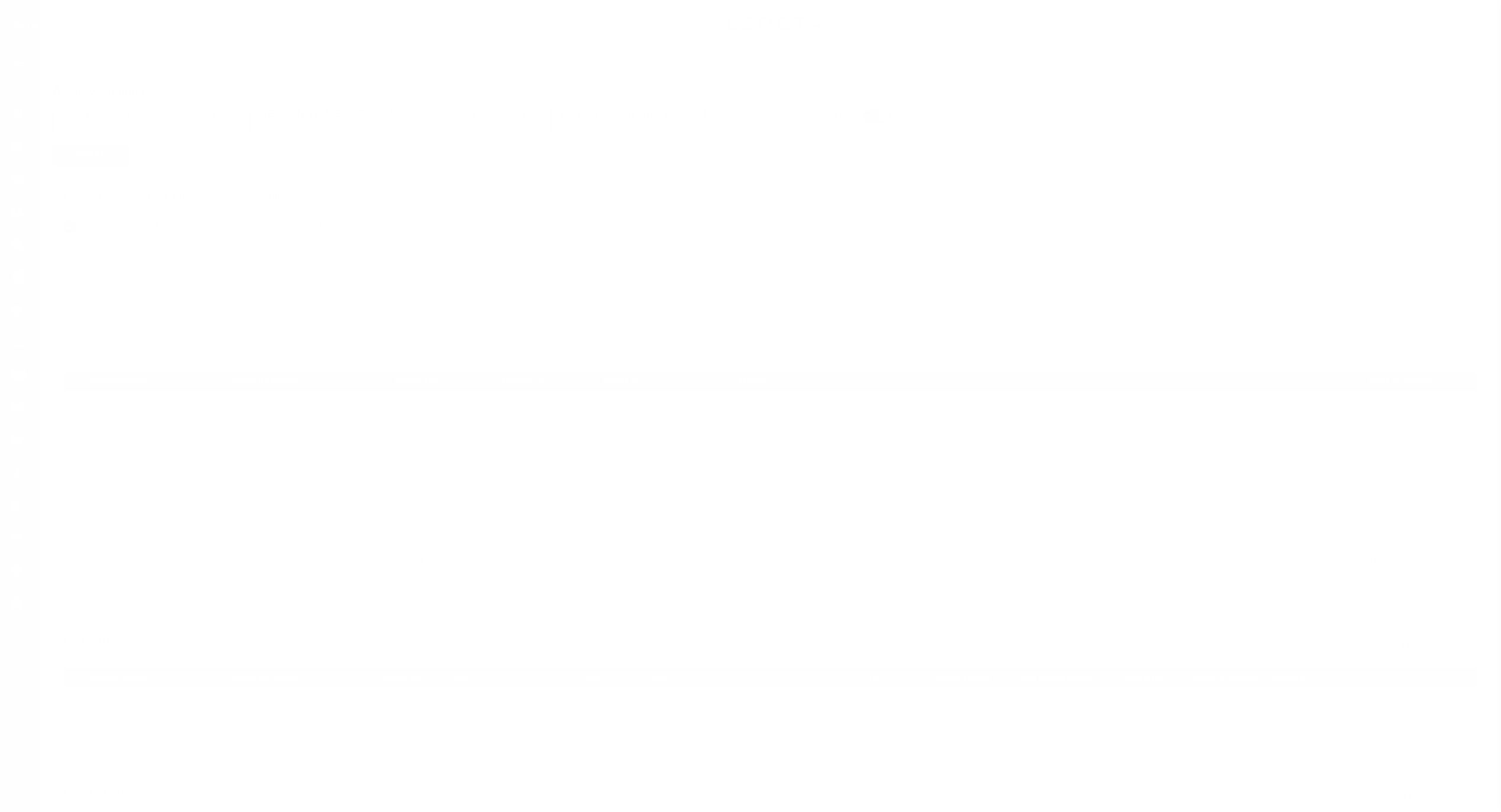
select select
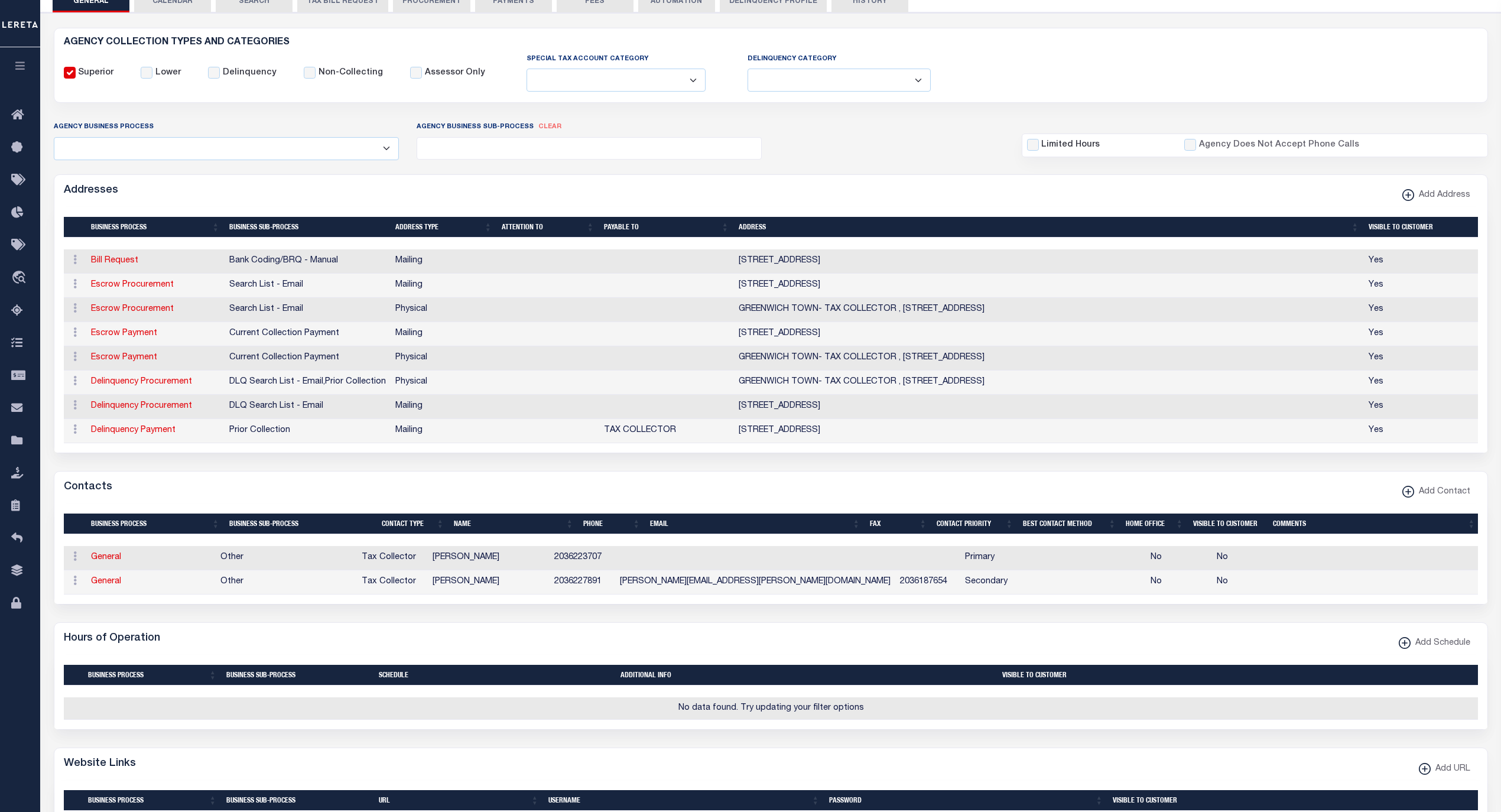
scroll to position [157, 0]
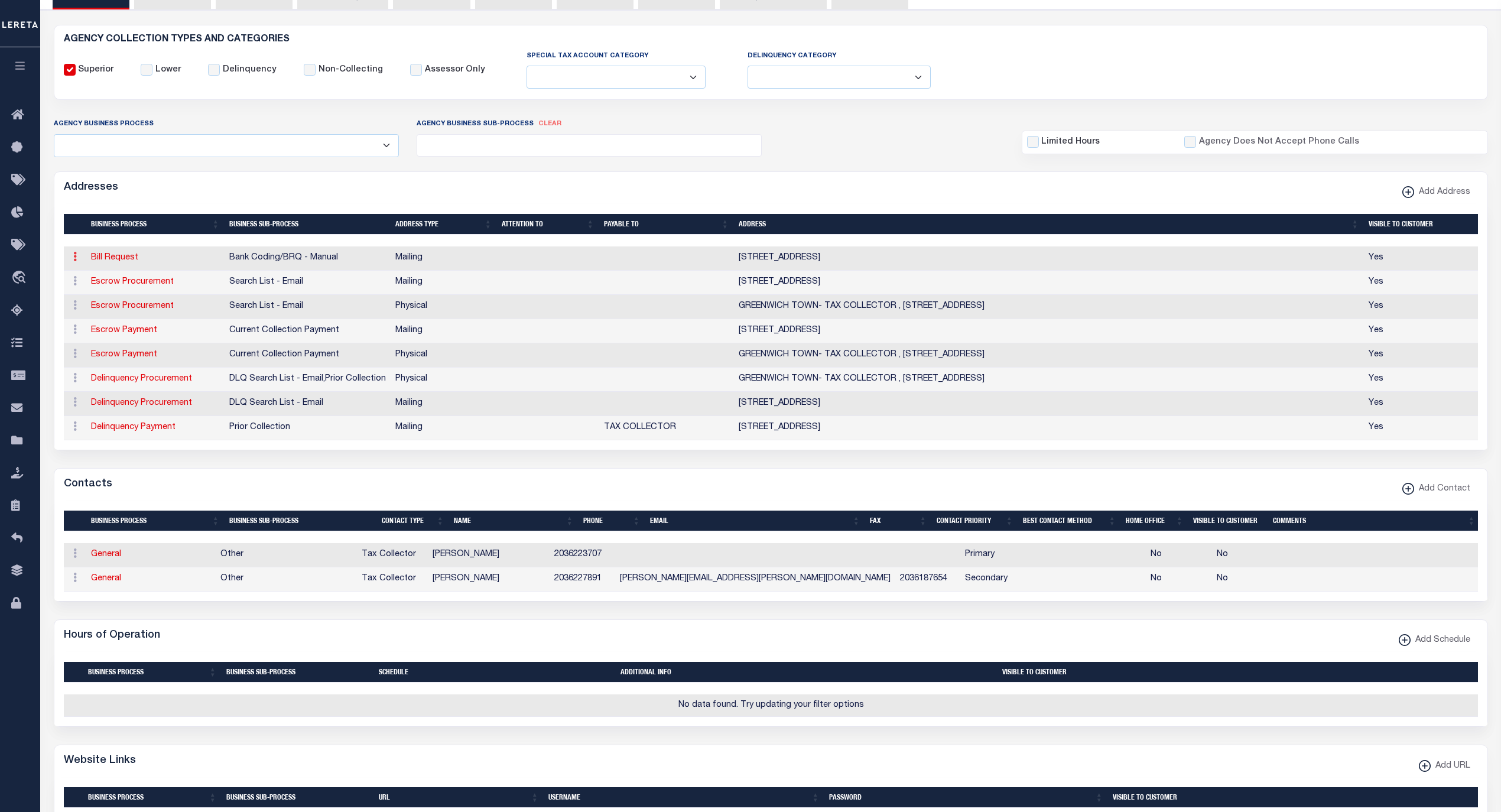
click at [74, 261] on icon at bounding box center [75, 256] width 4 height 10
click at [97, 317] on link "Delete Address" at bounding box center [113, 315] width 89 height 20
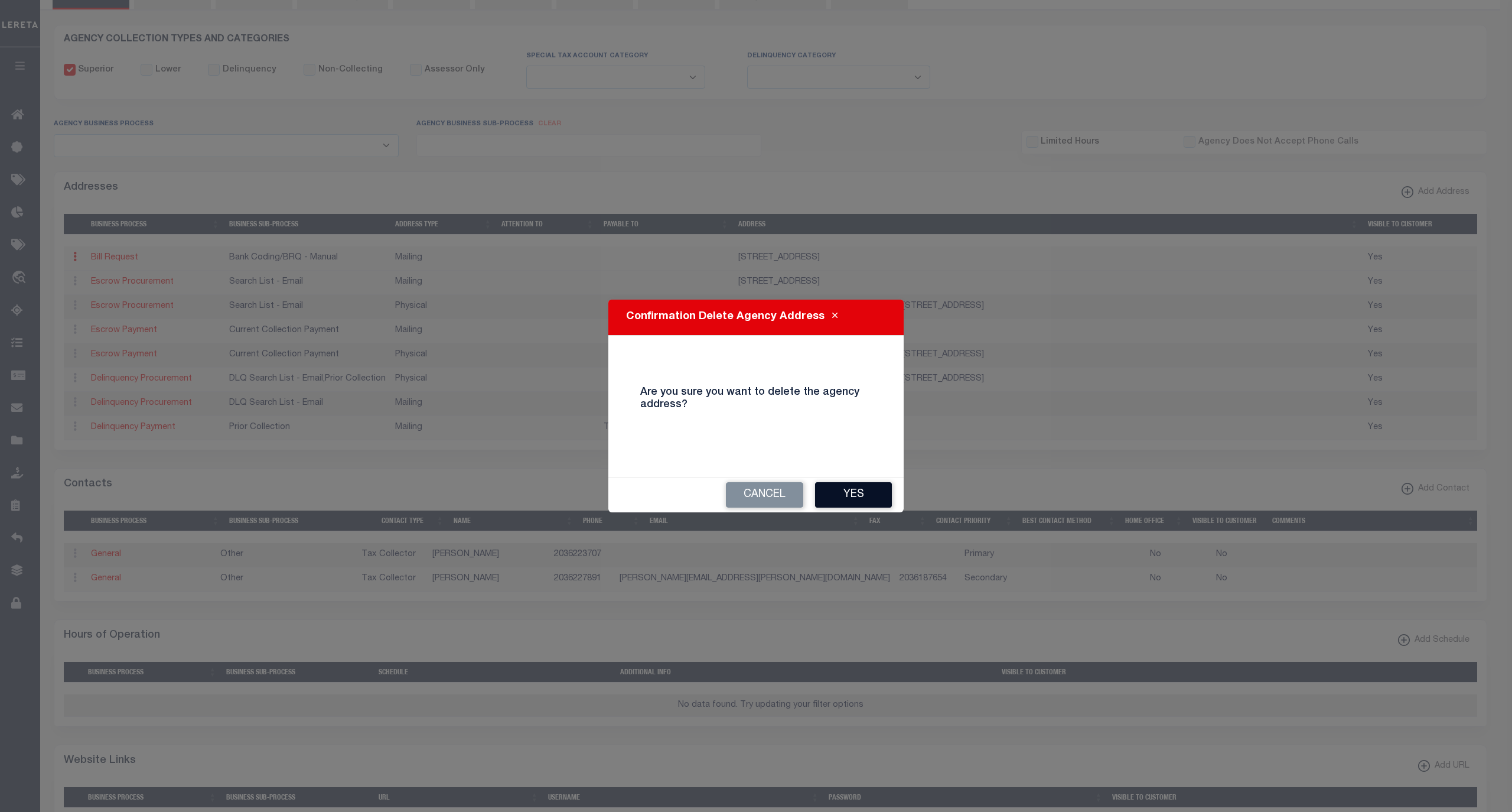
drag, startPoint x: 853, startPoint y: 493, endPoint x: 650, endPoint y: 438, distance: 210.3
click at [853, 494] on button "Yes" at bounding box center [853, 495] width 76 height 25
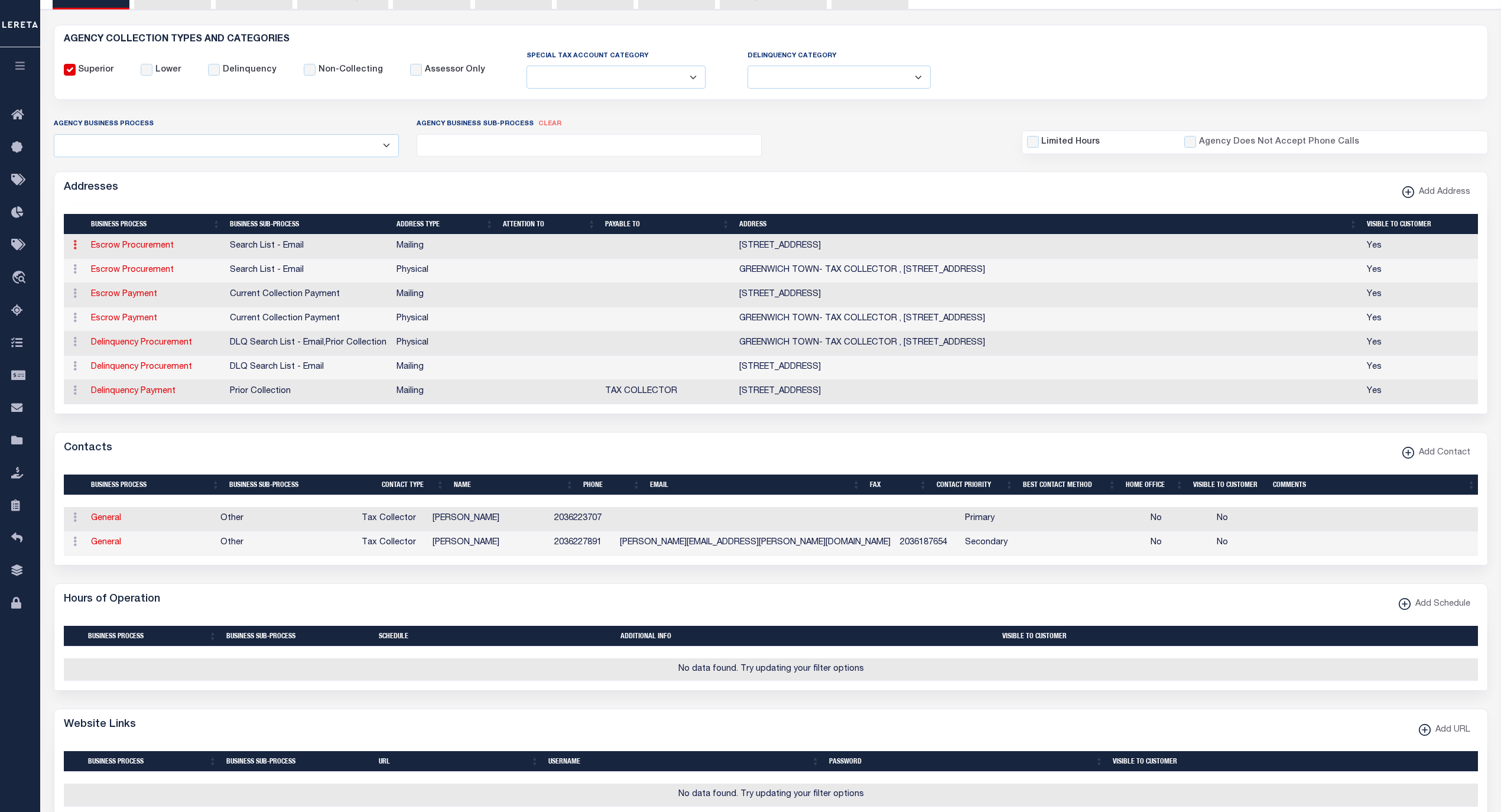
click at [76, 246] on icon at bounding box center [75, 245] width 4 height 10
click at [120, 306] on link "Delete Address" at bounding box center [113, 303] width 89 height 20
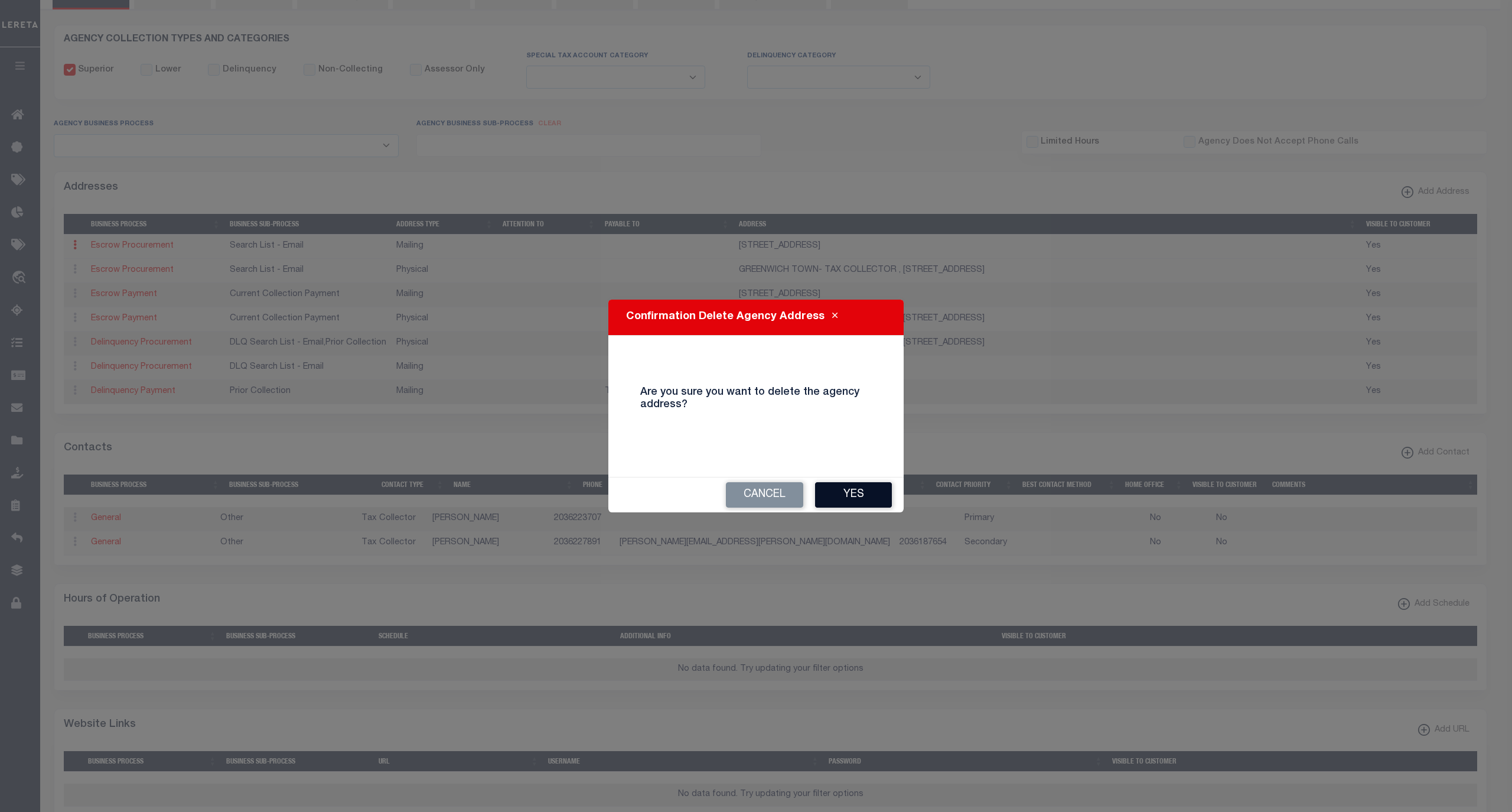
click at [864, 494] on button "Yes" at bounding box center [853, 495] width 76 height 25
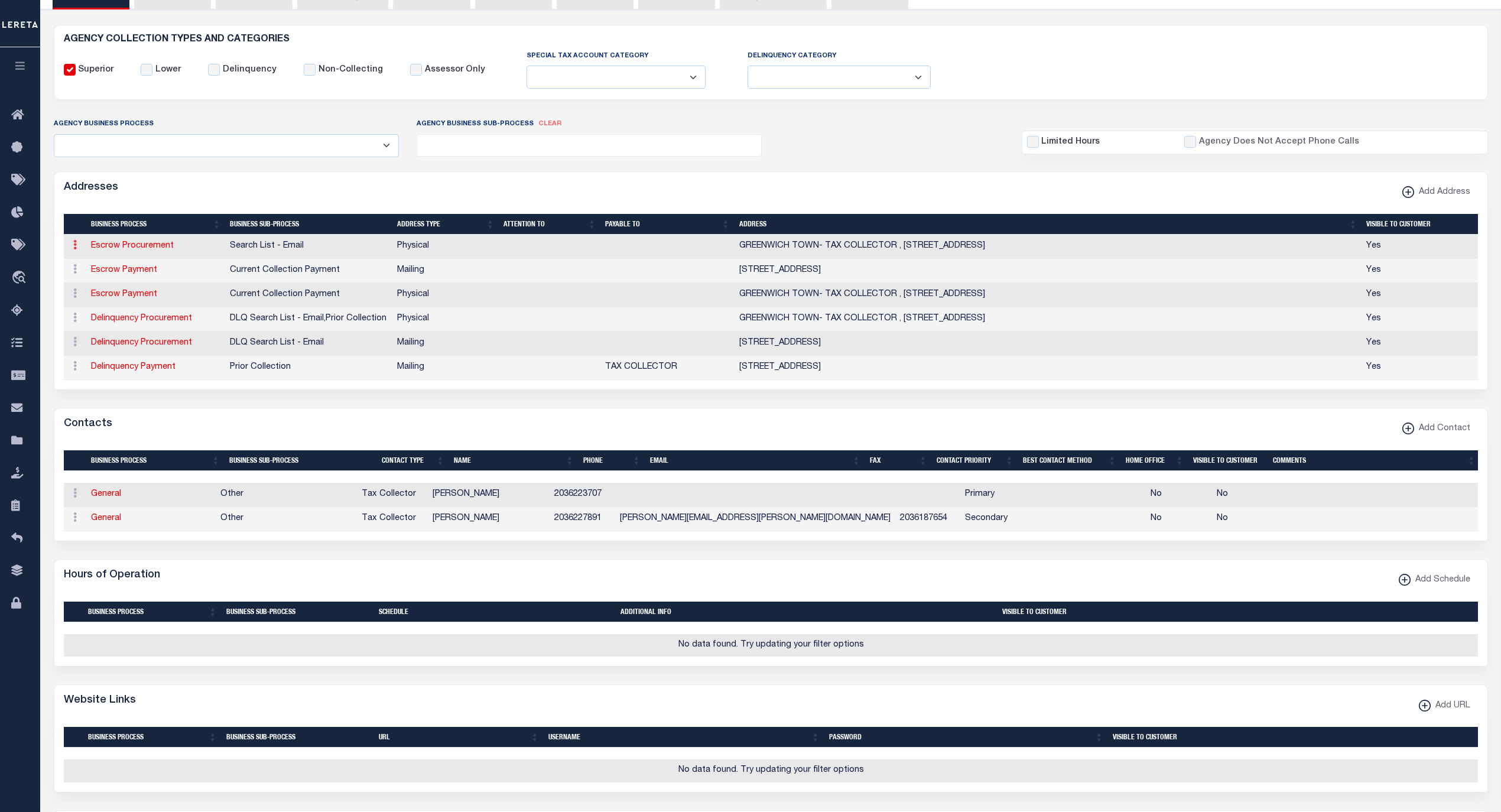
click at [74, 248] on icon at bounding box center [75, 245] width 4 height 10
click at [123, 308] on link "Delete Address" at bounding box center [113, 303] width 89 height 20
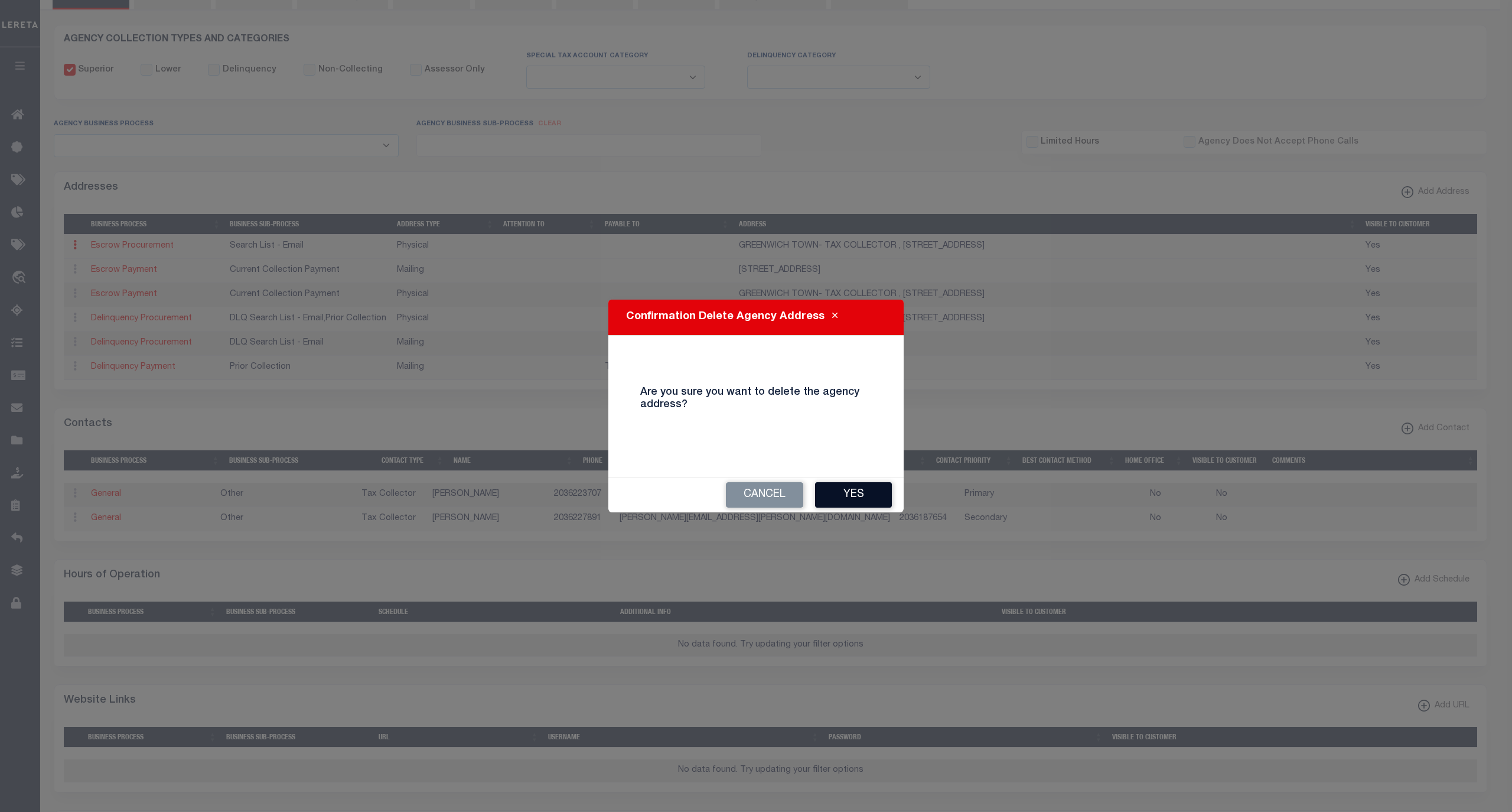
drag, startPoint x: 855, startPoint y: 490, endPoint x: 849, endPoint y: 489, distance: 6.1
click at [855, 490] on button "Yes" at bounding box center [853, 495] width 76 height 25
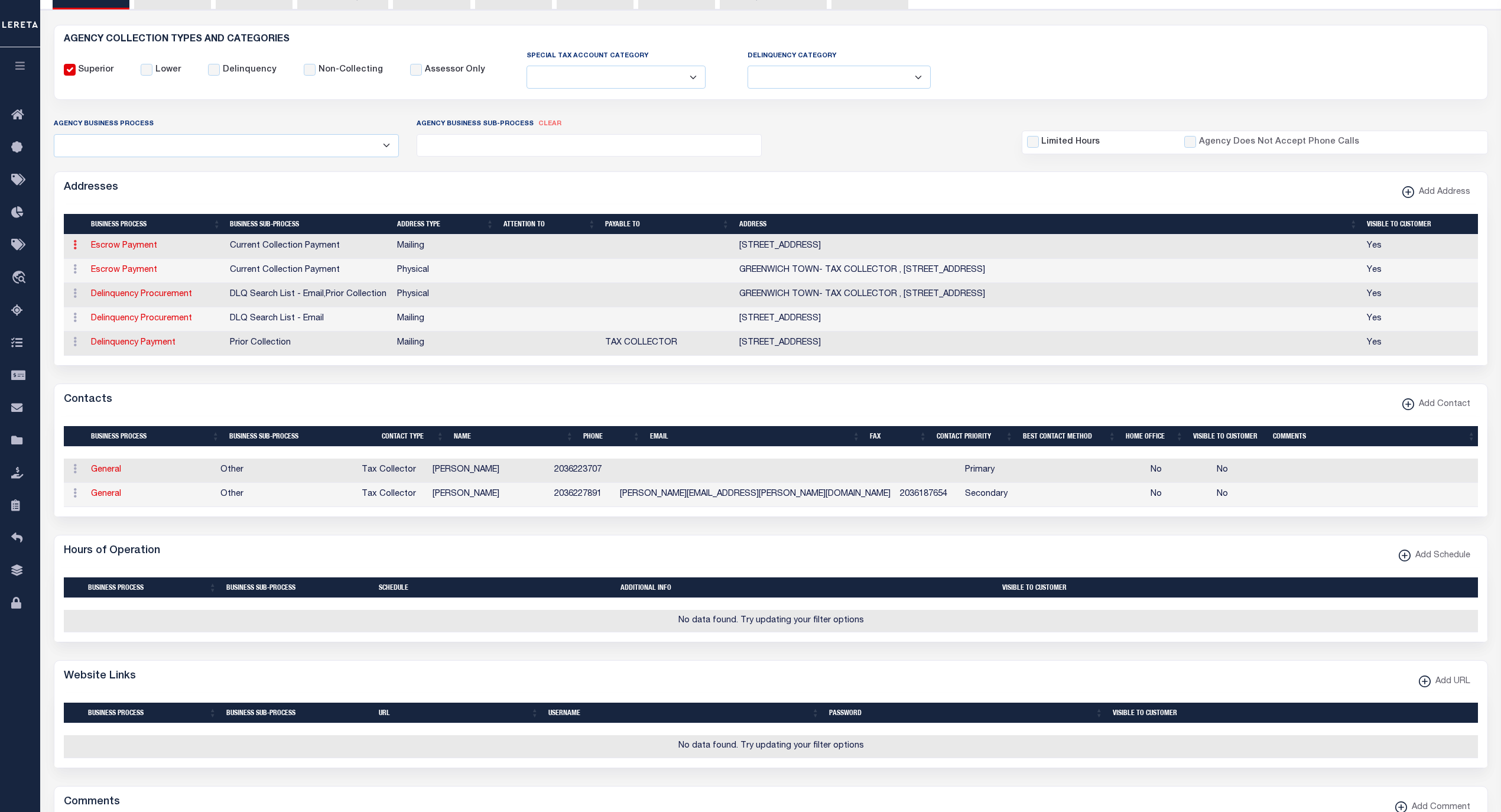
click at [73, 249] on icon at bounding box center [75, 245] width 4 height 10
click at [112, 302] on link "Delete Address" at bounding box center [113, 303] width 89 height 20
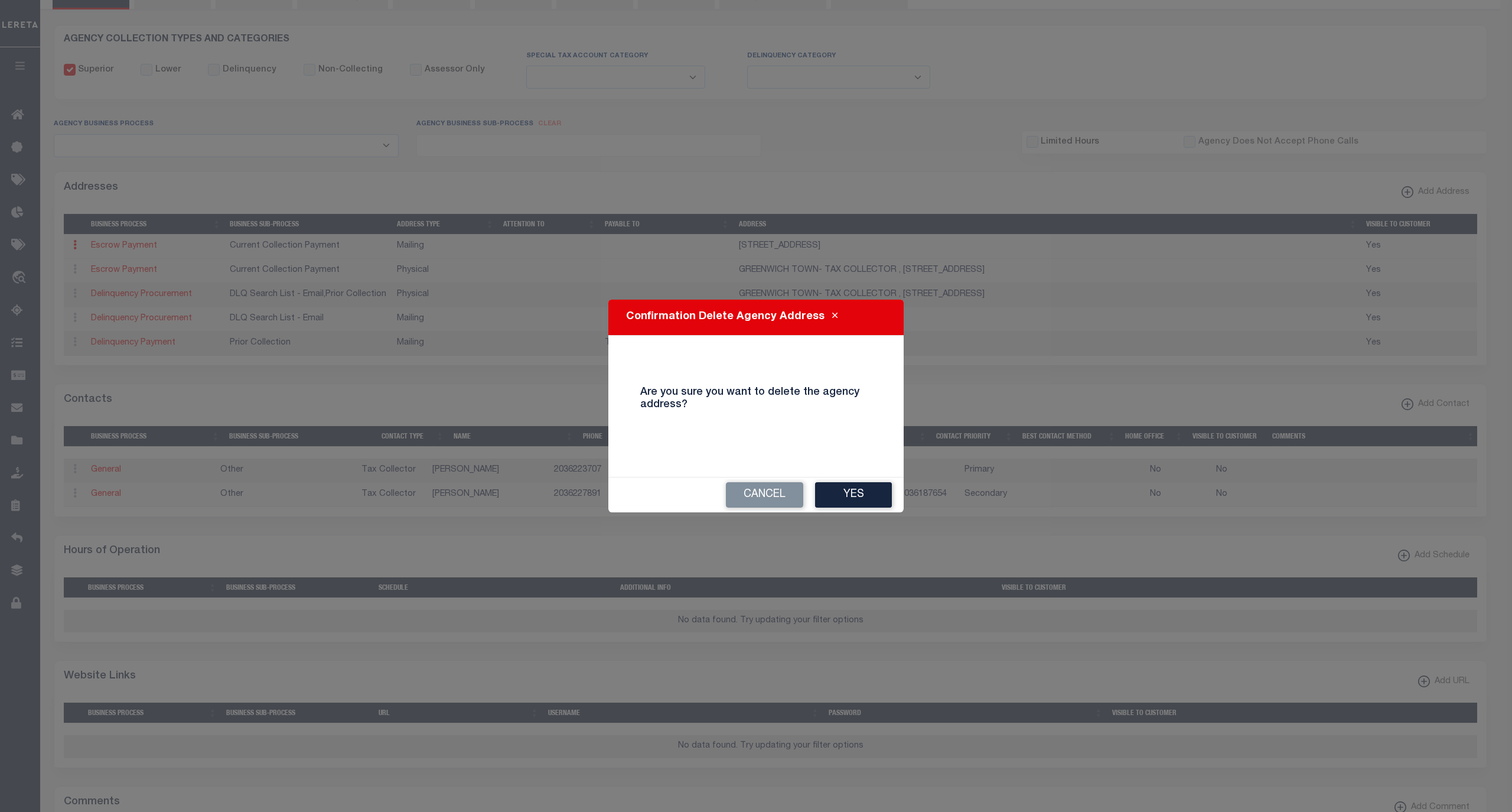
drag, startPoint x: 858, startPoint y: 489, endPoint x: 752, endPoint y: 452, distance: 112.3
click at [857, 490] on button "Yes" at bounding box center [853, 495] width 76 height 25
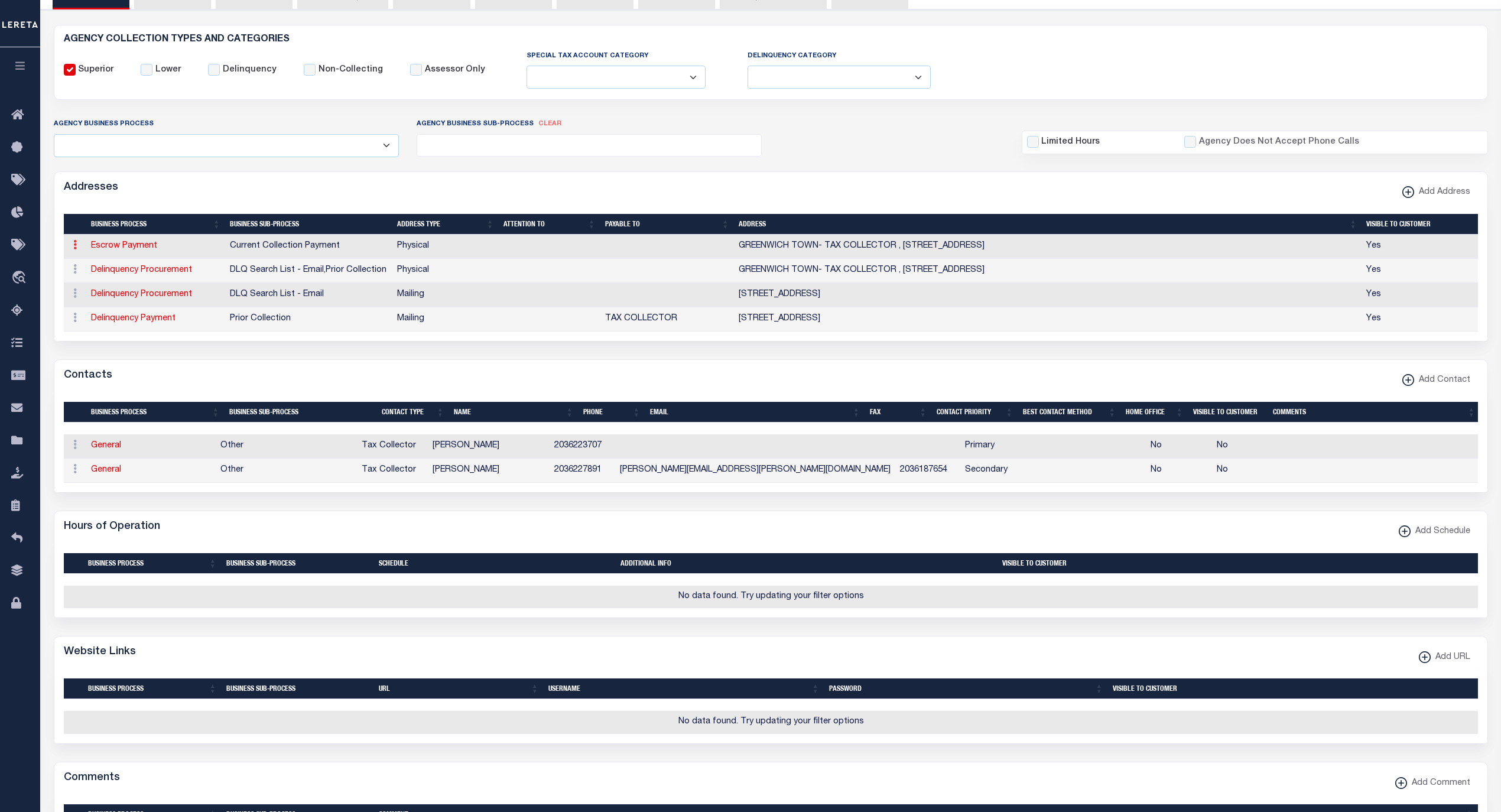
click at [73, 246] on icon at bounding box center [75, 245] width 4 height 10
click at [123, 308] on link "Delete Address" at bounding box center [113, 303] width 89 height 20
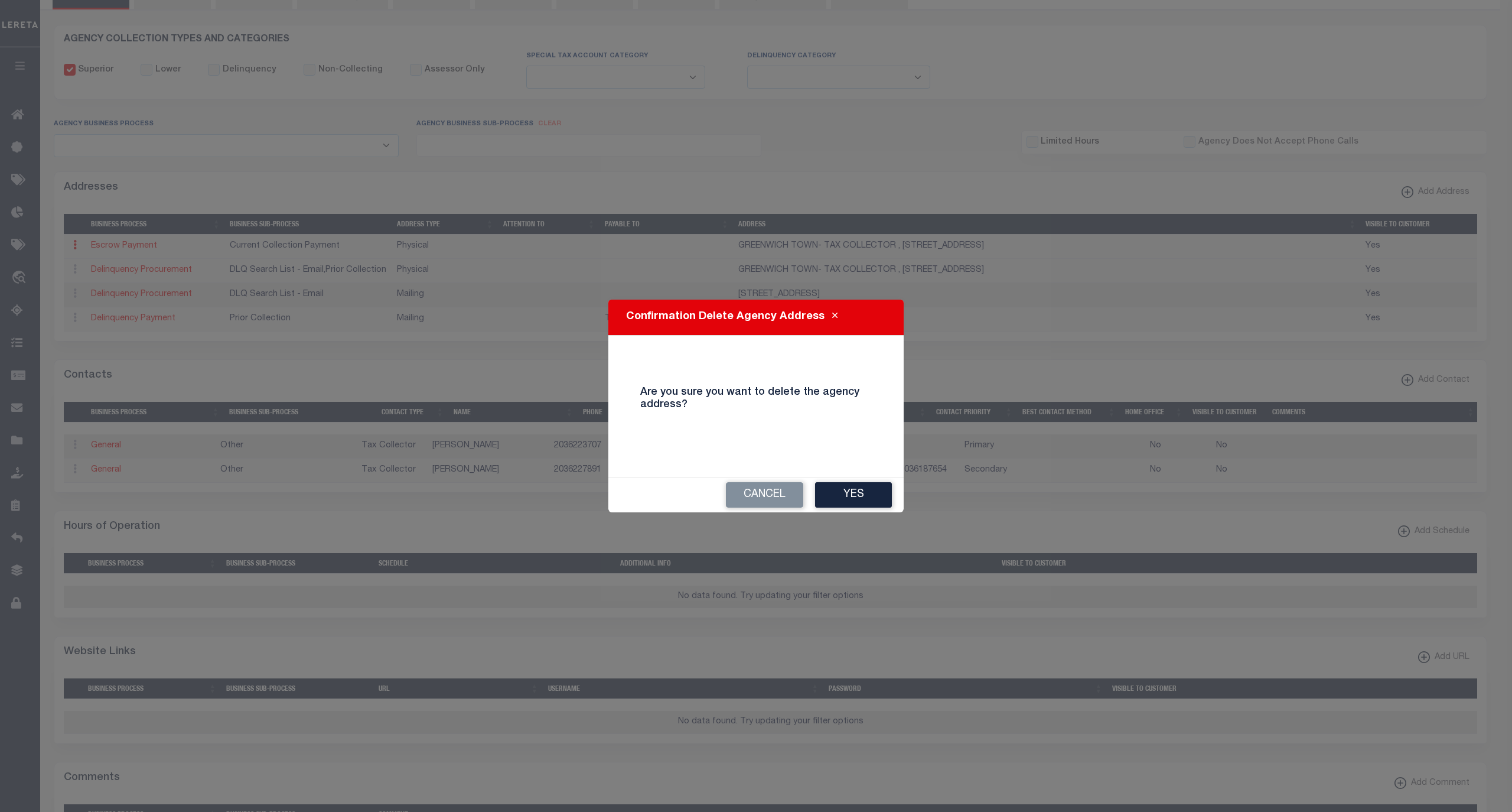
drag, startPoint x: 835, startPoint y: 495, endPoint x: 814, endPoint y: 477, distance: 27.7
click at [835, 497] on button "Yes" at bounding box center [853, 495] width 76 height 25
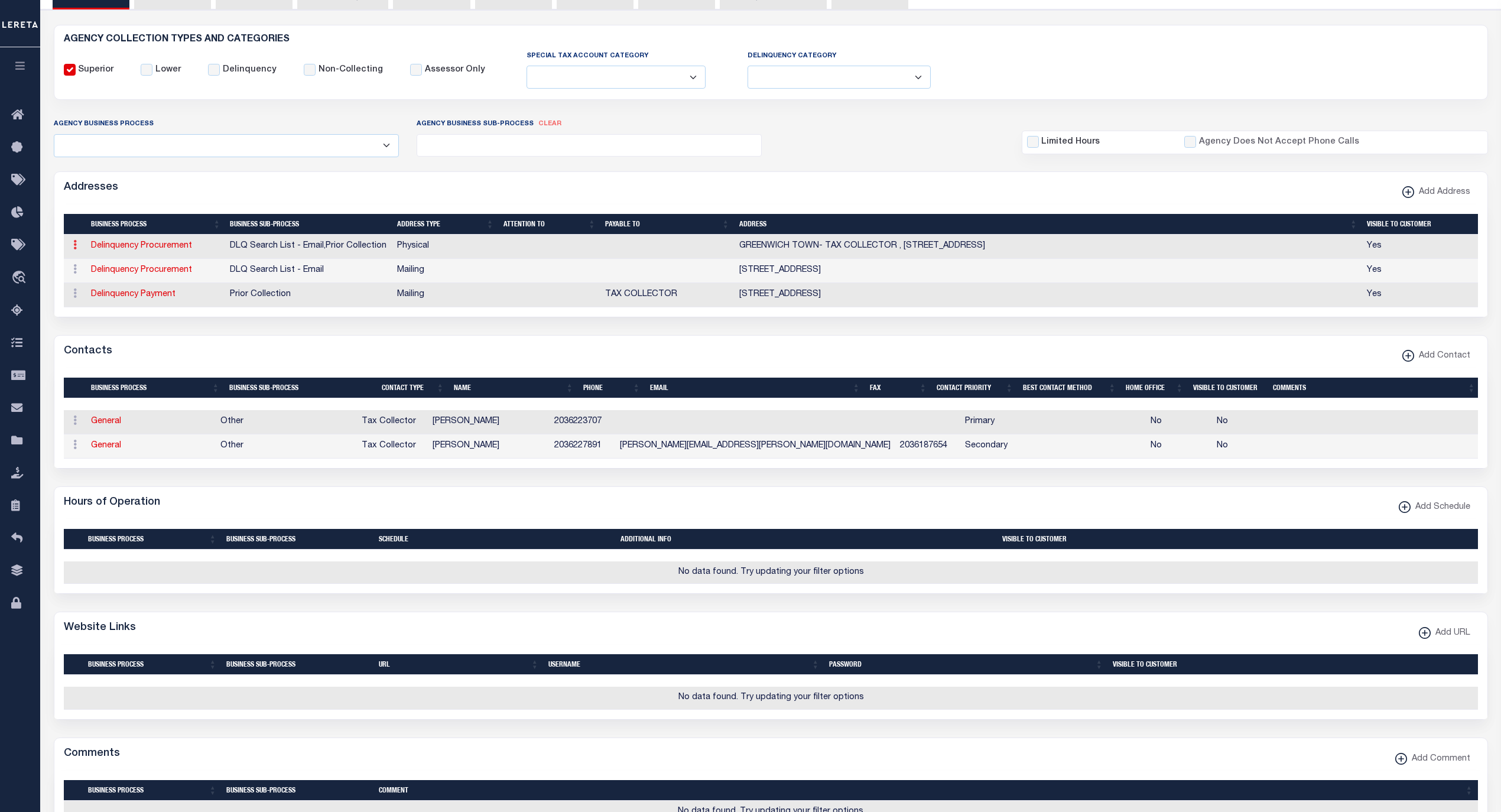
click at [76, 249] on icon at bounding box center [75, 245] width 4 height 10
click at [124, 302] on link "Delete Address" at bounding box center [113, 303] width 89 height 20
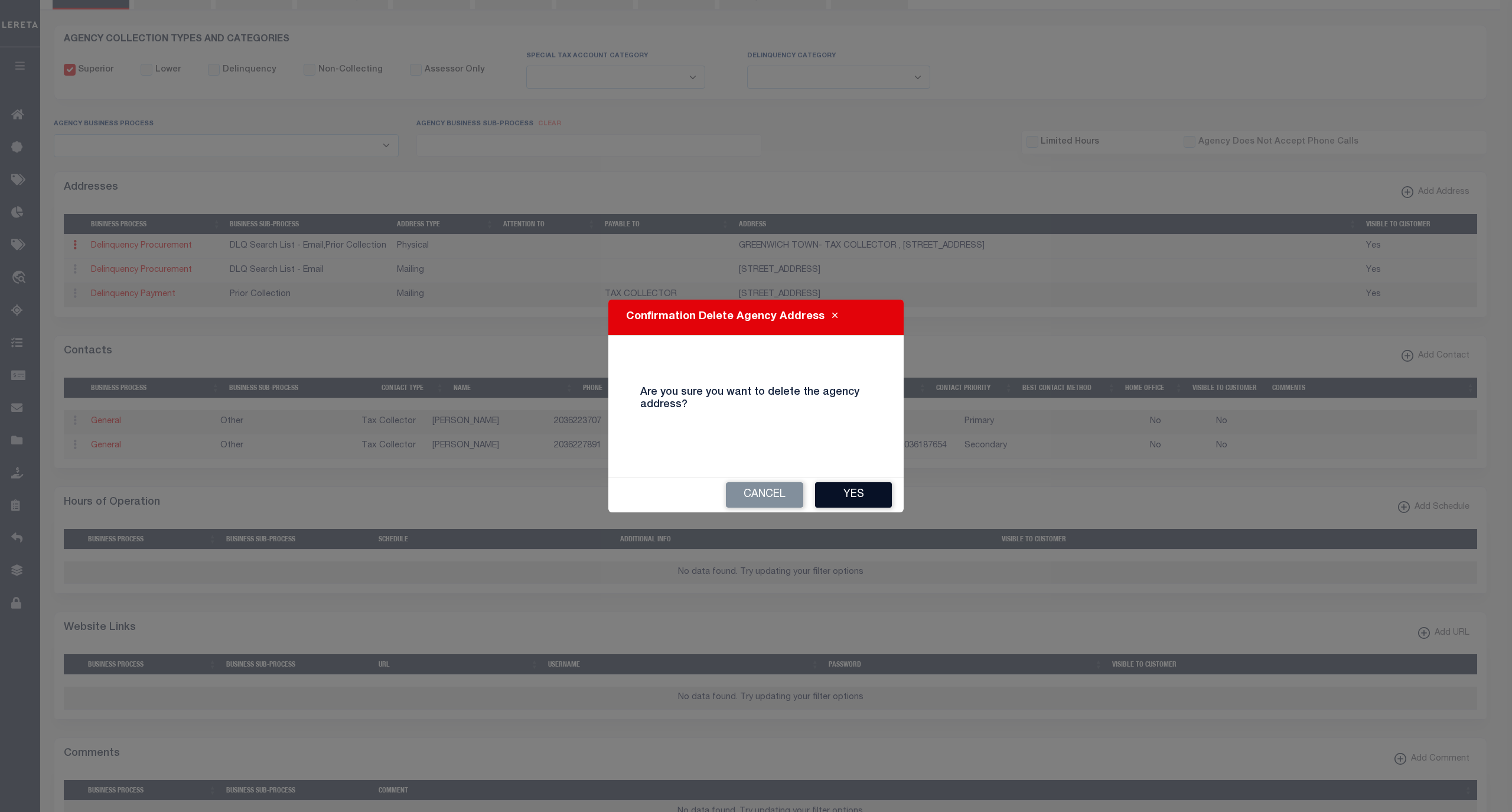
drag, startPoint x: 840, startPoint y: 493, endPoint x: 690, endPoint y: 443, distance: 158.1
click at [839, 494] on button "Yes" at bounding box center [853, 495] width 76 height 25
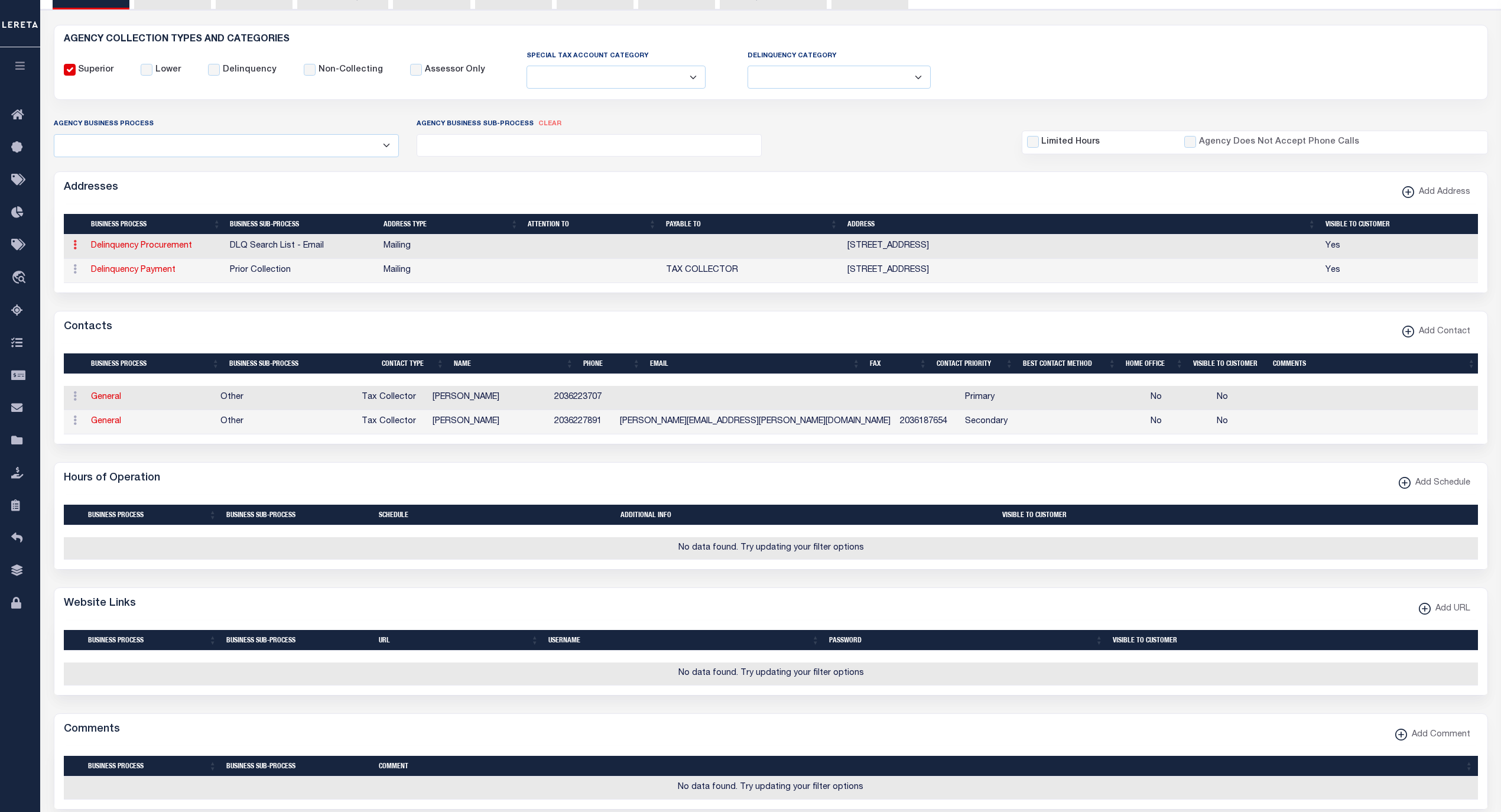
click at [75, 246] on icon at bounding box center [75, 245] width 4 height 10
click at [126, 306] on link "Delete Address" at bounding box center [113, 303] width 89 height 20
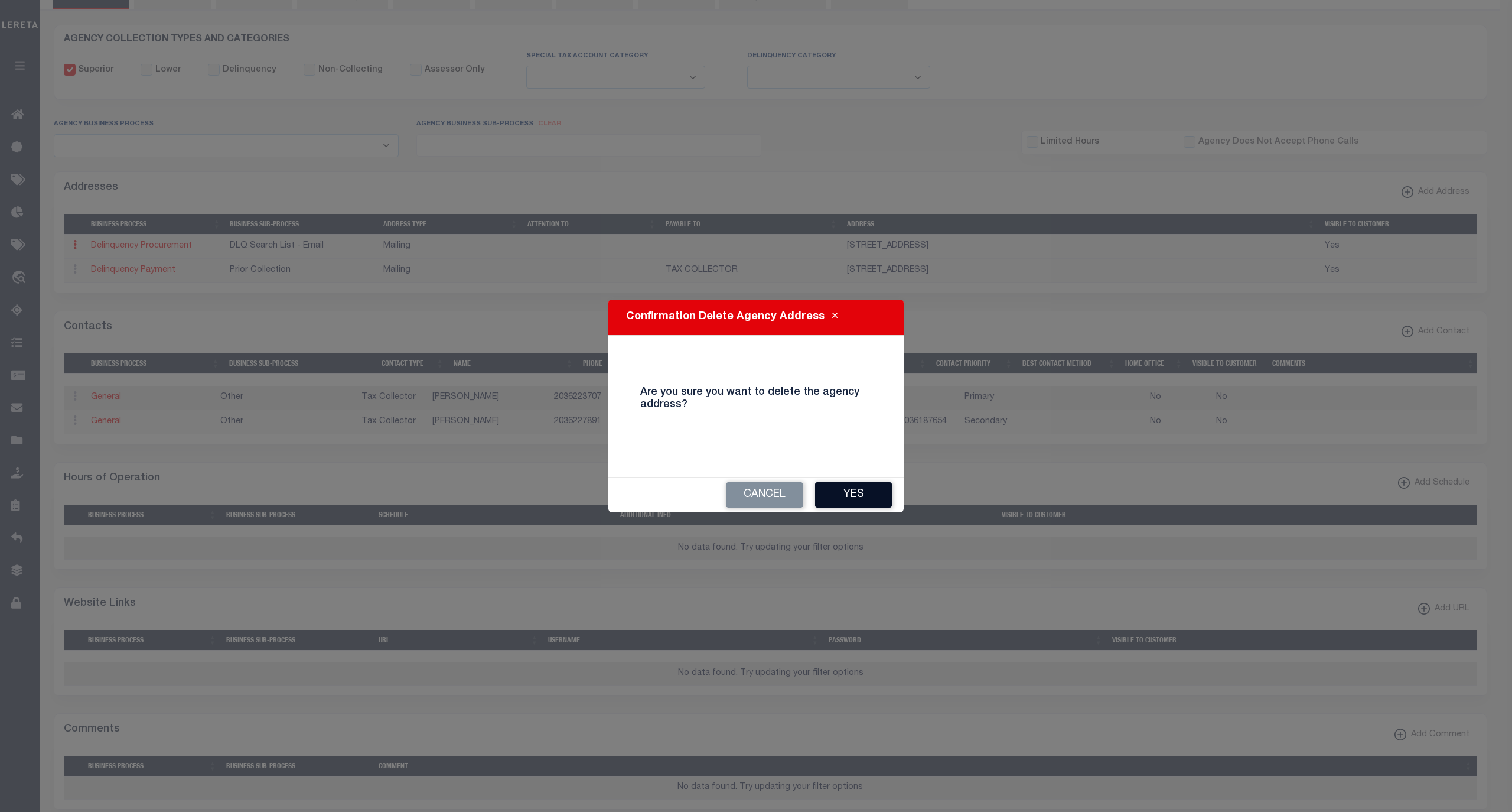
click at [837, 495] on button "Yes" at bounding box center [853, 495] width 76 height 25
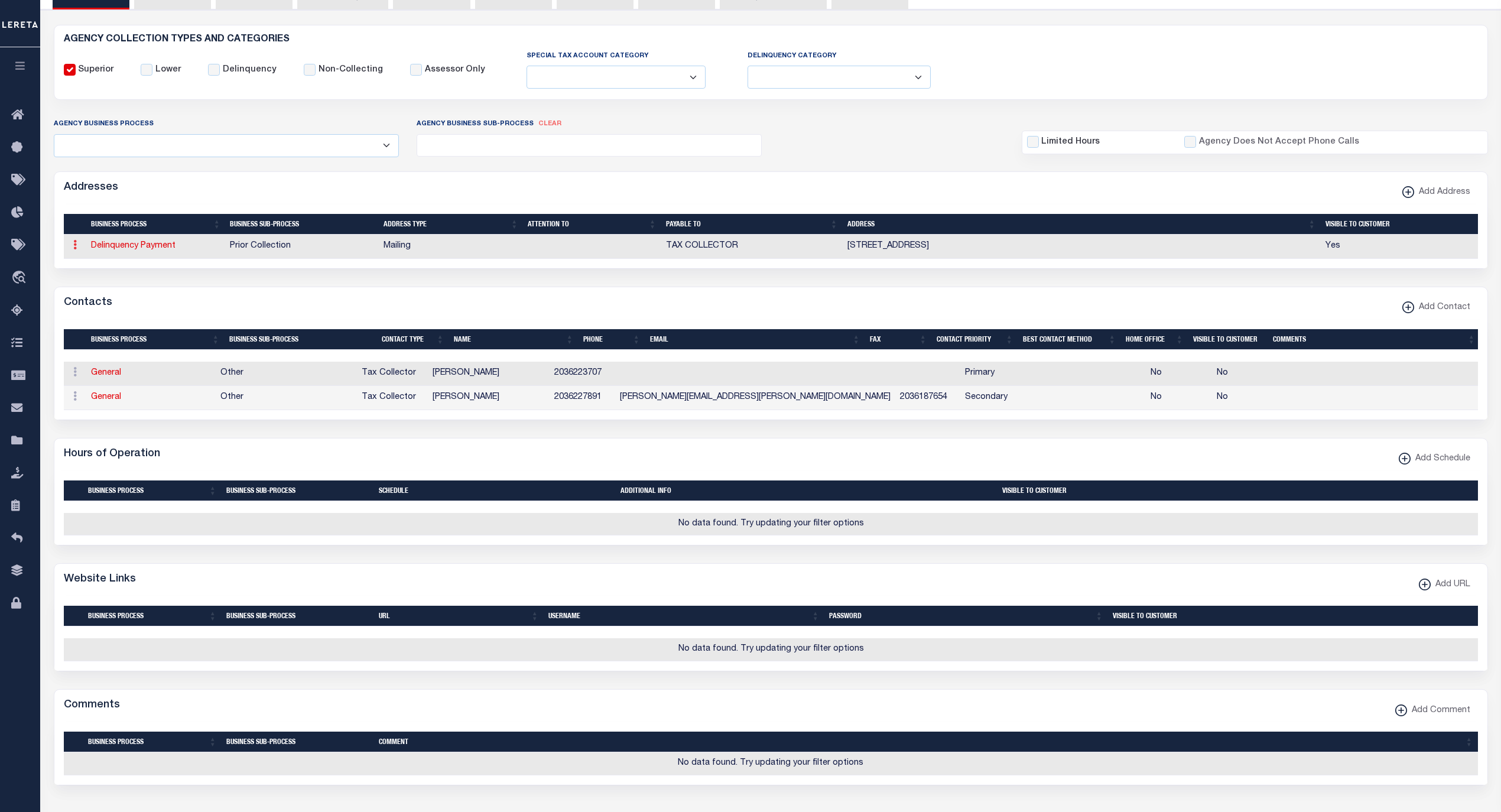
click at [68, 245] on link at bounding box center [75, 246] width 13 height 10
click at [124, 308] on link "Delete Address" at bounding box center [113, 303] width 89 height 20
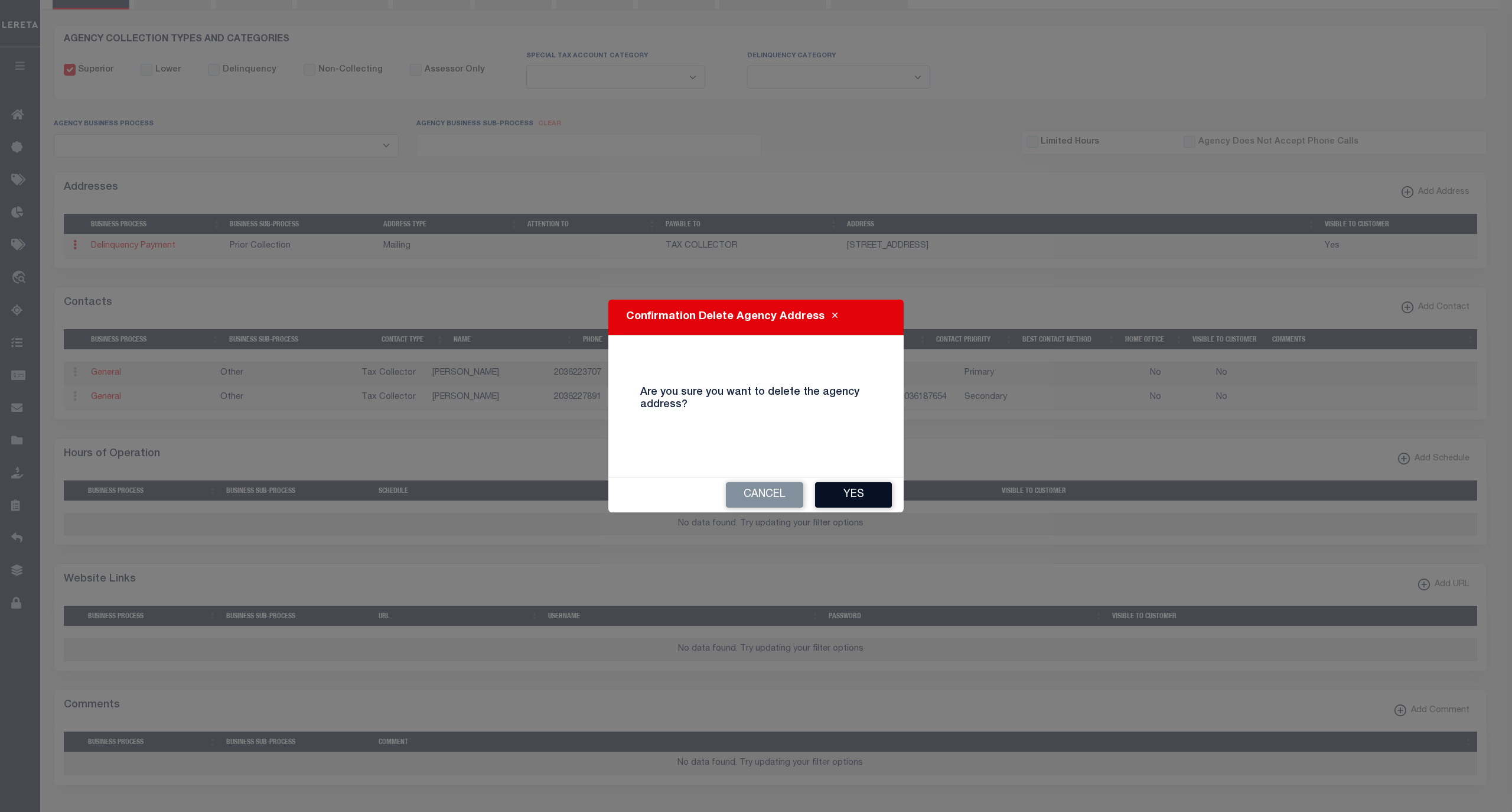
click at [865, 495] on button "Yes" at bounding box center [853, 495] width 76 height 25
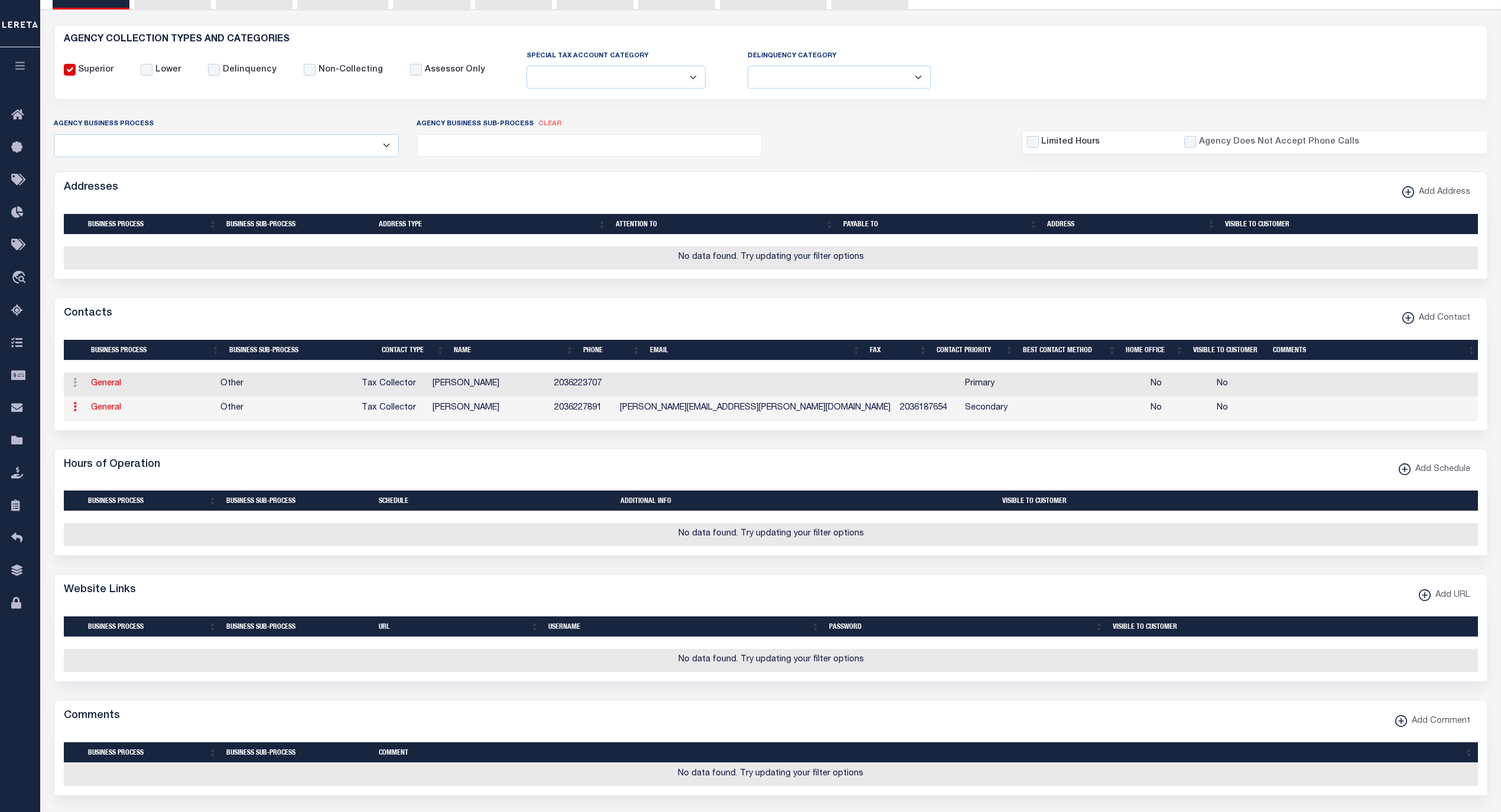
click at [74, 411] on icon at bounding box center [75, 406] width 4 height 10
click at [131, 475] on link "Delete Contact" at bounding box center [113, 465] width 89 height 20
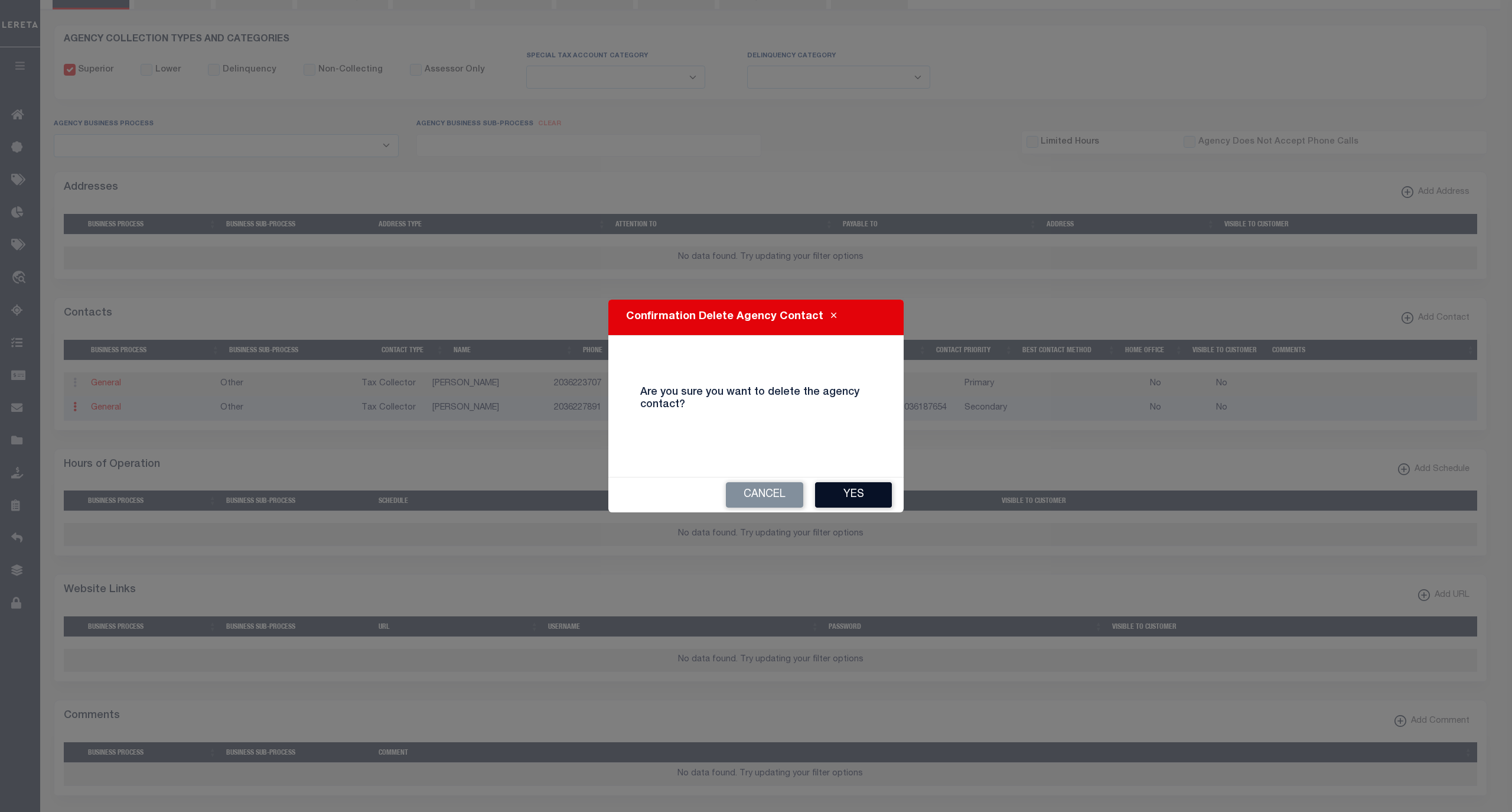
click at [851, 506] on button "Yes" at bounding box center [853, 495] width 76 height 25
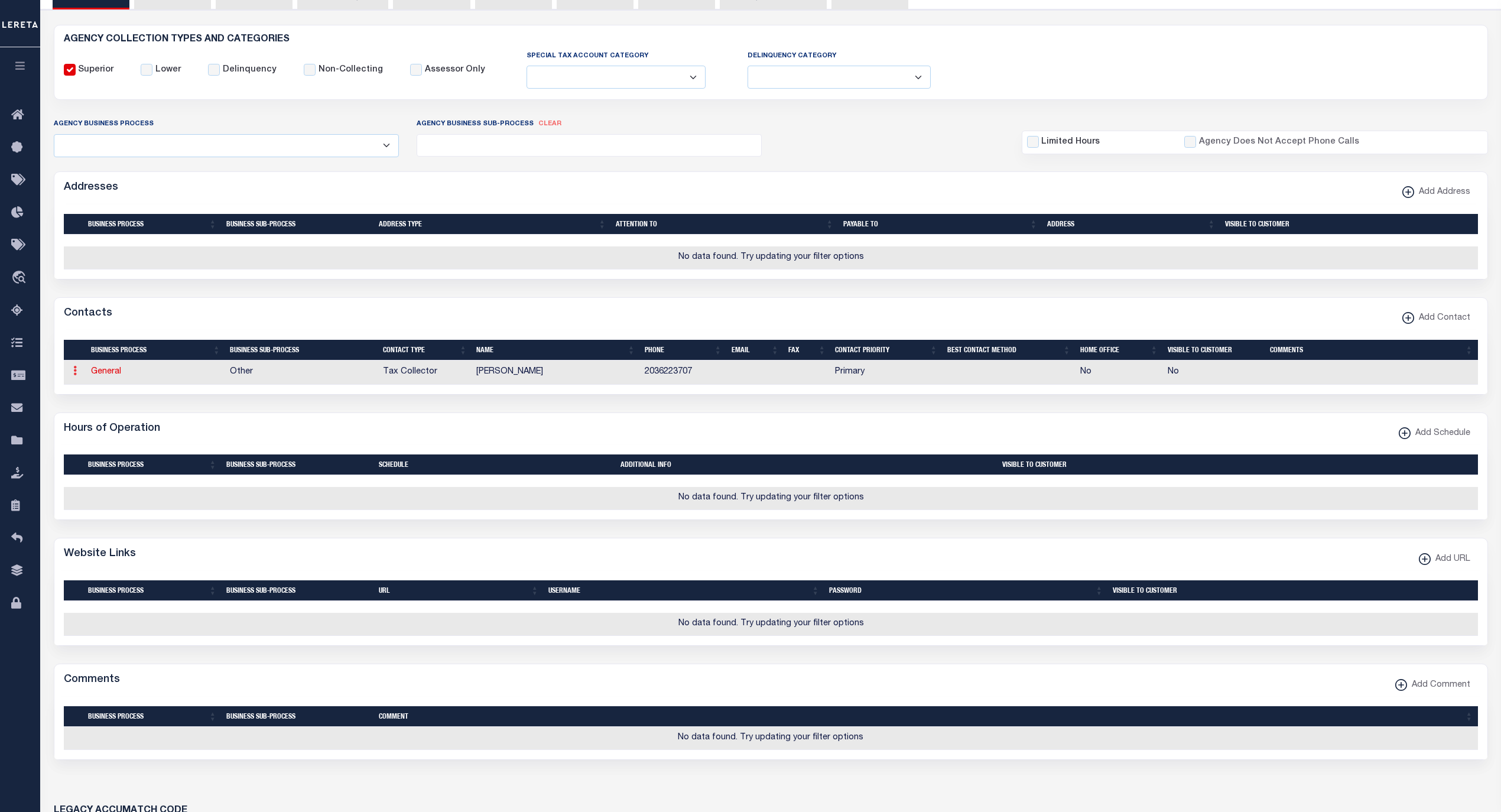
click at [74, 375] on icon at bounding box center [75, 370] width 4 height 10
click at [124, 435] on link "Delete Contact" at bounding box center [113, 429] width 89 height 20
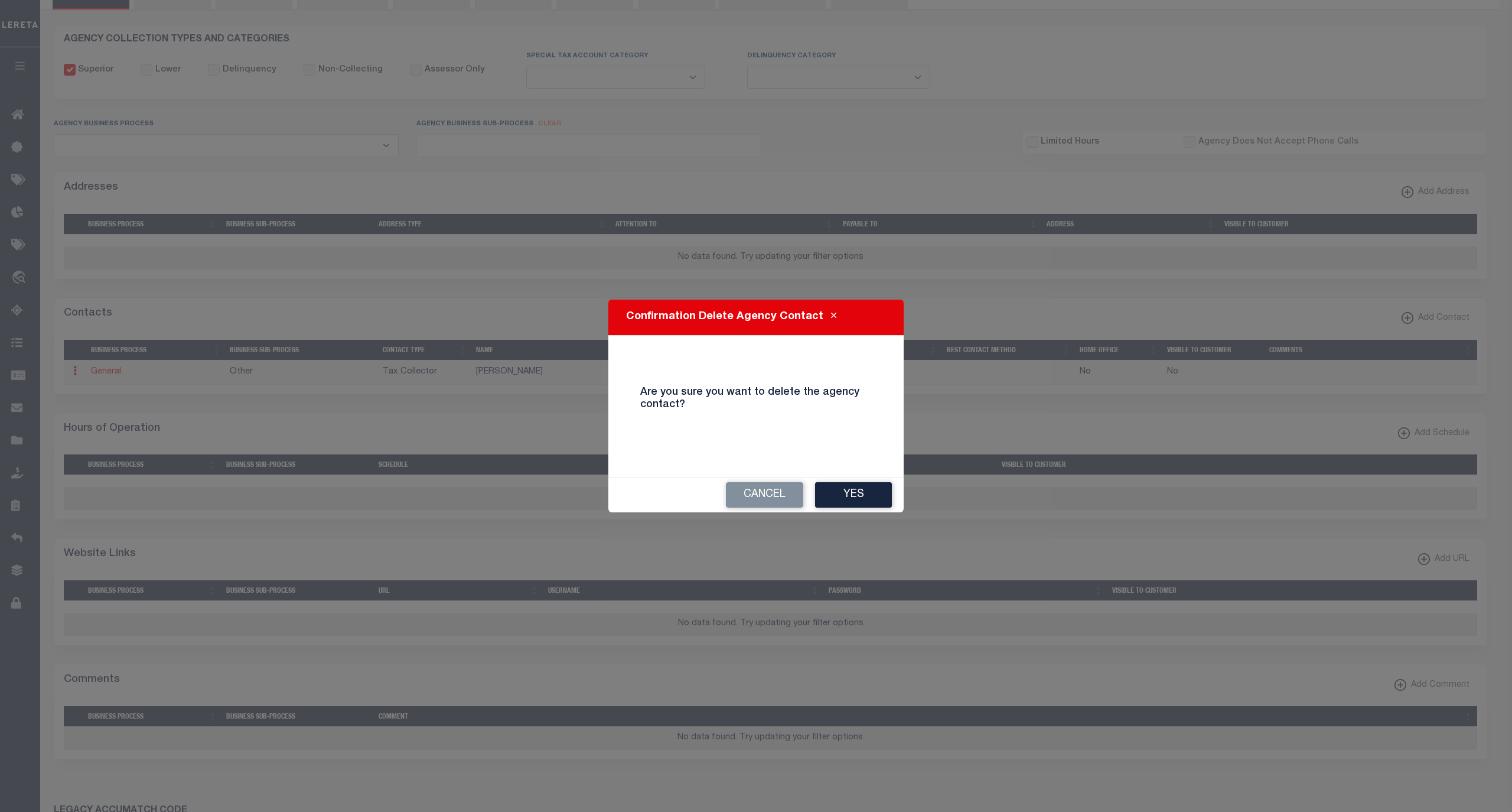
drag, startPoint x: 863, startPoint y: 499, endPoint x: 858, endPoint y: 495, distance: 6.4
click at [863, 500] on button "Yes" at bounding box center [853, 495] width 76 height 25
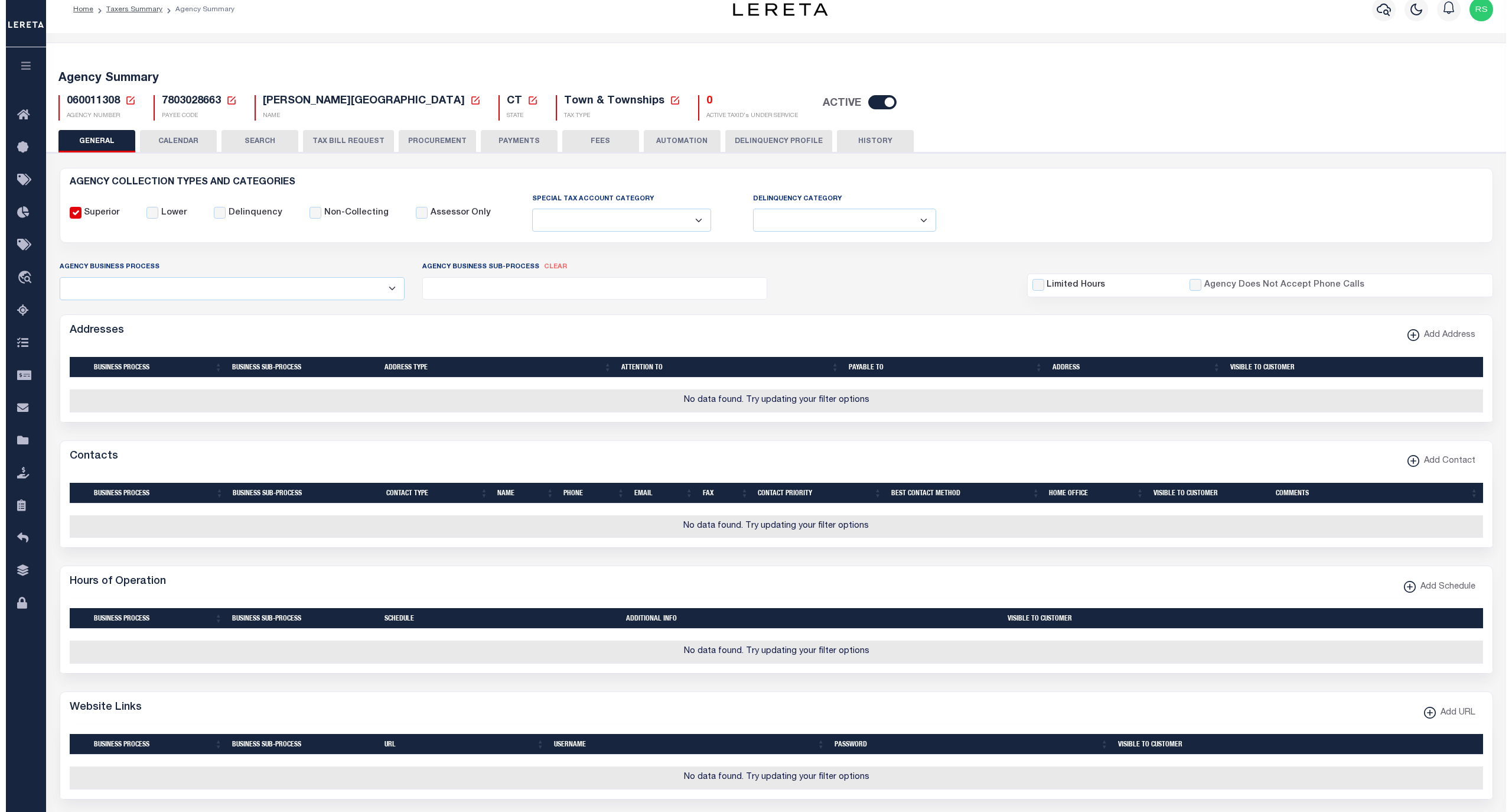
scroll to position [0, 0]
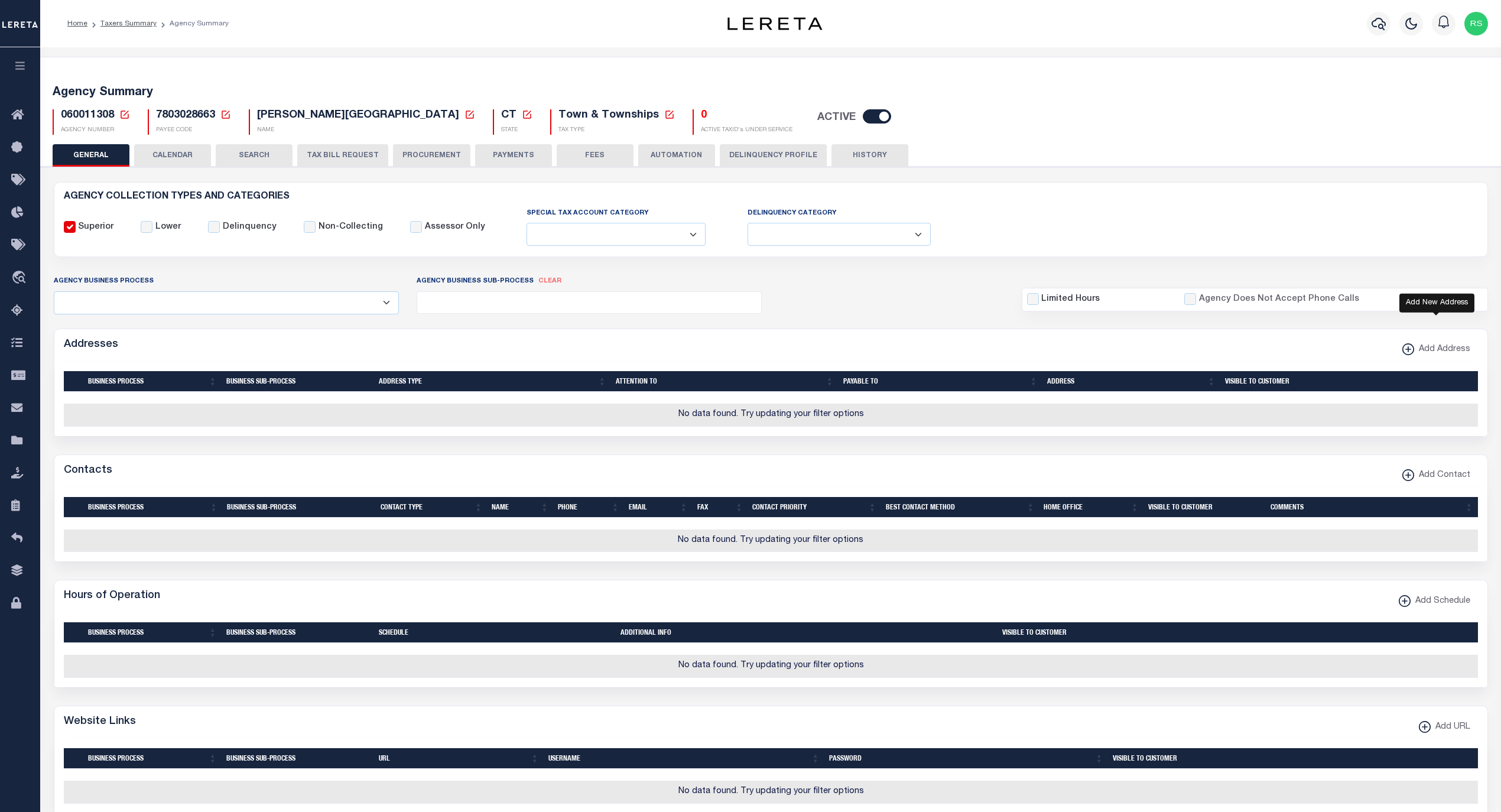
click at [1405, 352] on xmlns\ "button" at bounding box center [1407, 349] width 12 height 12
select select "1"
checkbox input "true"
select select
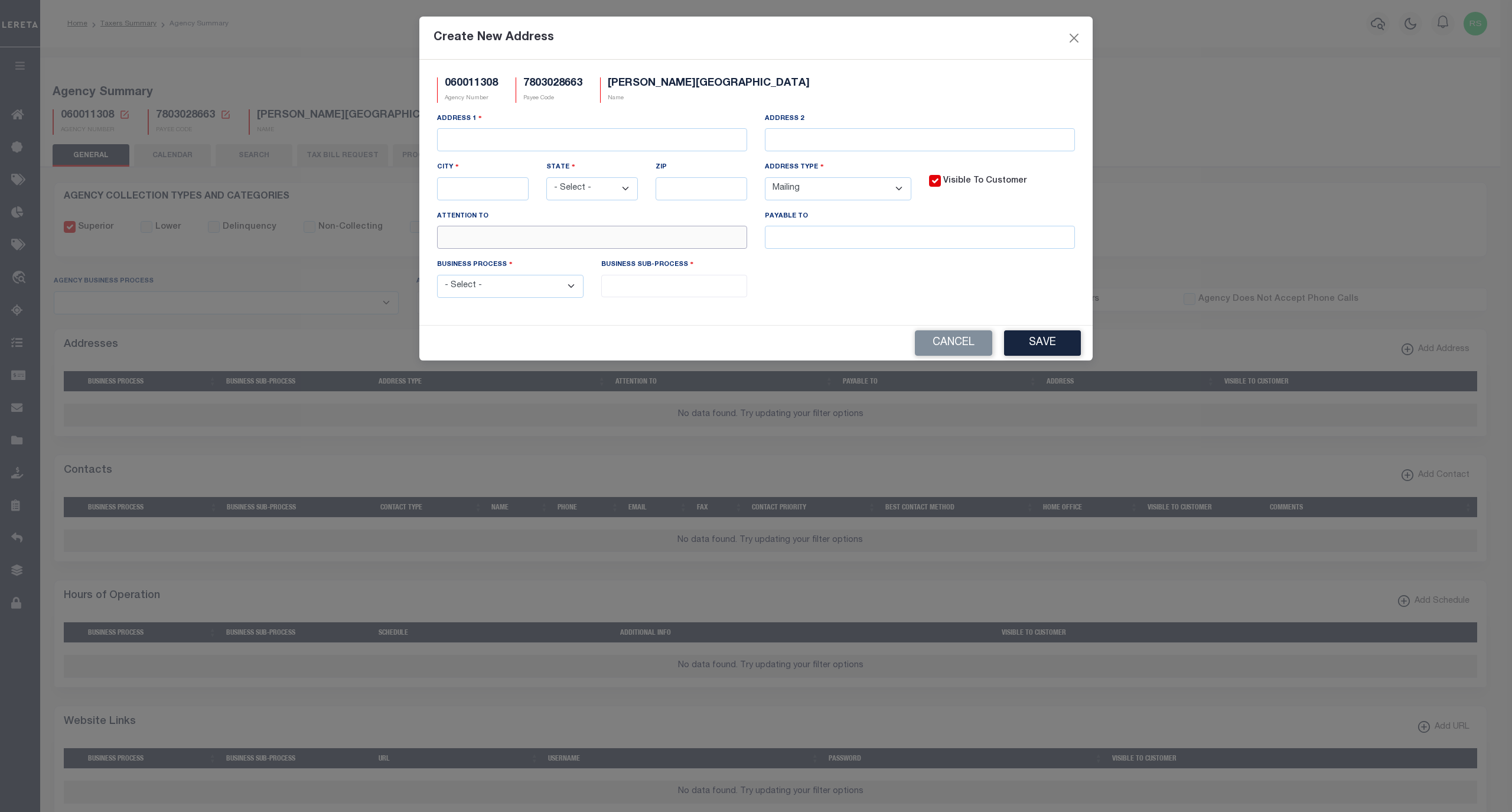
click at [494, 233] on input "text" at bounding box center [591, 237] width 310 height 23
paste input "C/O PYRAMID REAL EST"
type input "C/O PYRAMID REAL EST"
drag, startPoint x: 587, startPoint y: 238, endPoint x: 262, endPoint y: 238, distance: 325.0
click at [262, 238] on div "Create New Address 060011308 Agency Number 7803028663 Payee Code PALMER POINT T…" at bounding box center [756, 406] width 1512 height 812
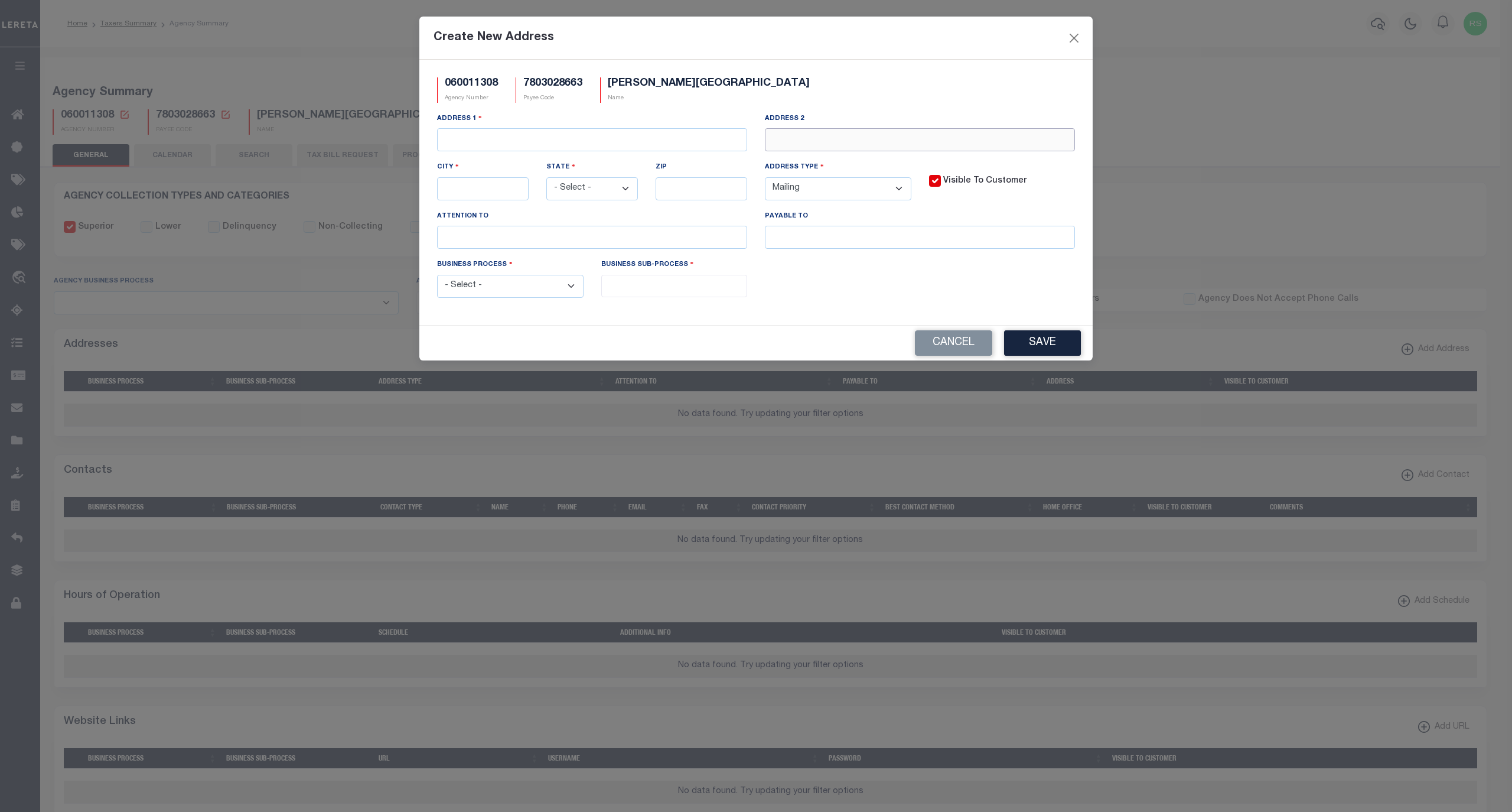
click at [809, 140] on input "text" at bounding box center [920, 140] width 310 height 23
paste input "C/O PYRAMID REAL ESTATE GROUP"
type input "C/O PYRAMID REAL ESTATE GROUP"
click at [558, 147] on input "text" at bounding box center [591, 140] width 310 height 23
paste input "PO BOX 120005"
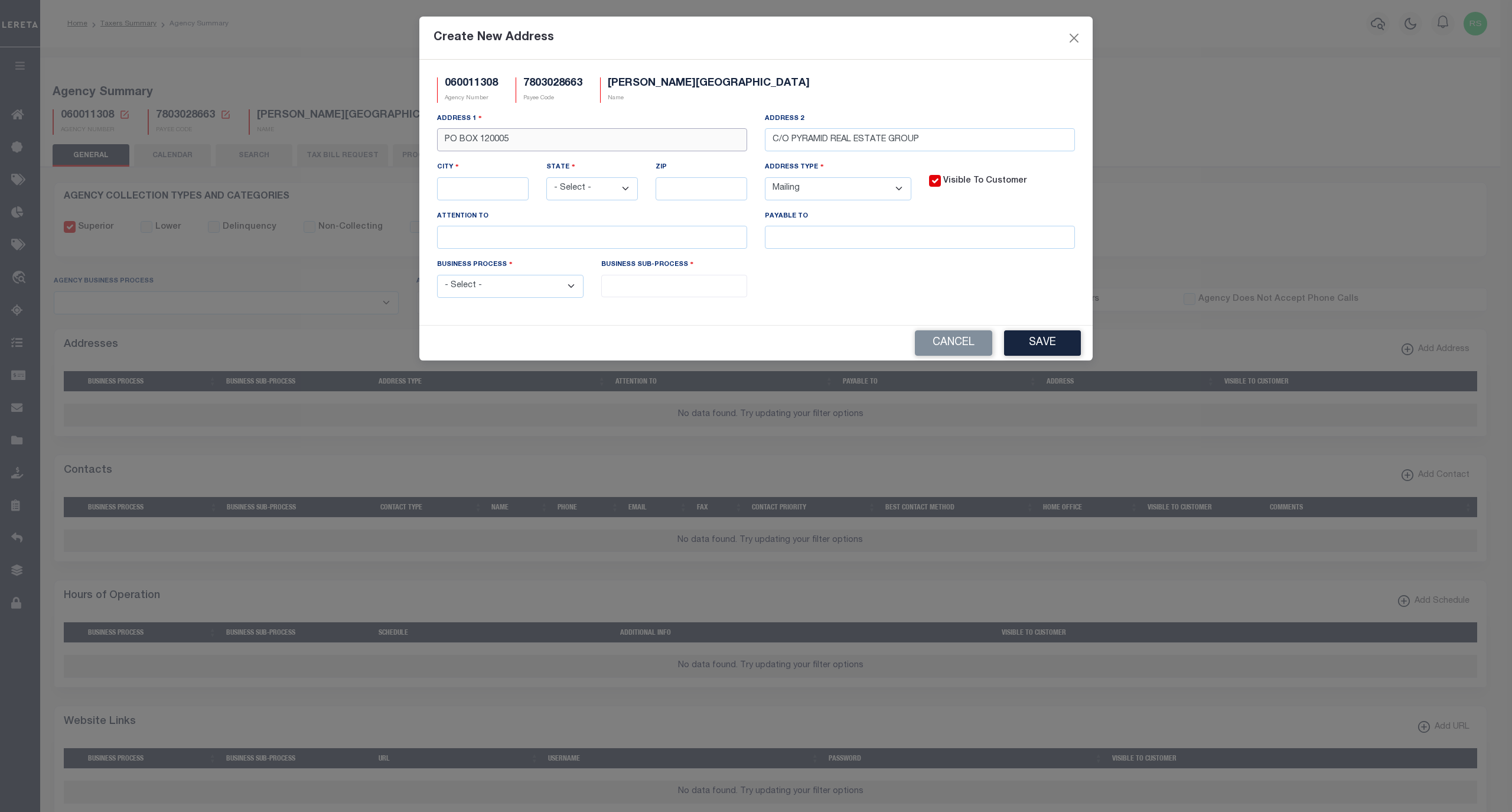
type input "PO BOX 120005"
click at [512, 192] on input "text" at bounding box center [483, 189] width 92 height 23
paste input "STAMFORD"
type input "STAMFORD"
click at [600, 194] on select "- Select - AK AL AR AZ CA CO CT DC DE FL GA GU HI IA ID IL IN KS KY LA MA MD ME…" at bounding box center [592, 189] width 92 height 23
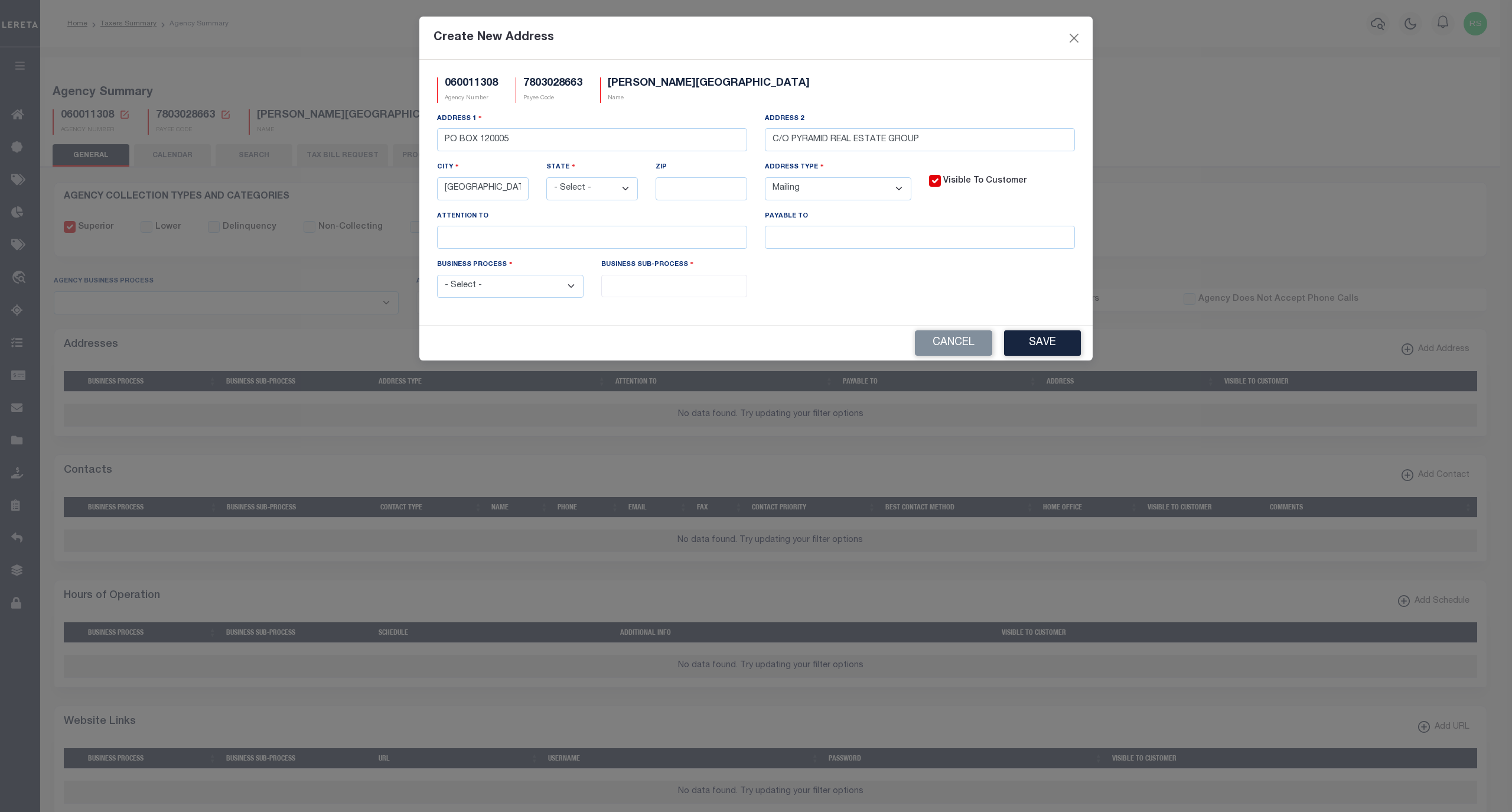
select select "CT"
click at [547, 180] on select "- Select - AK AL AR AZ CA CO CT DC DE FL GA GU HI IA ID IL IN KS KY LA MA MD ME…" at bounding box center [592, 189] width 92 height 23
click at [707, 192] on input "text" at bounding box center [701, 189] width 92 height 23
type input "06912"
click at [908, 238] on input "text" at bounding box center [920, 237] width 310 height 23
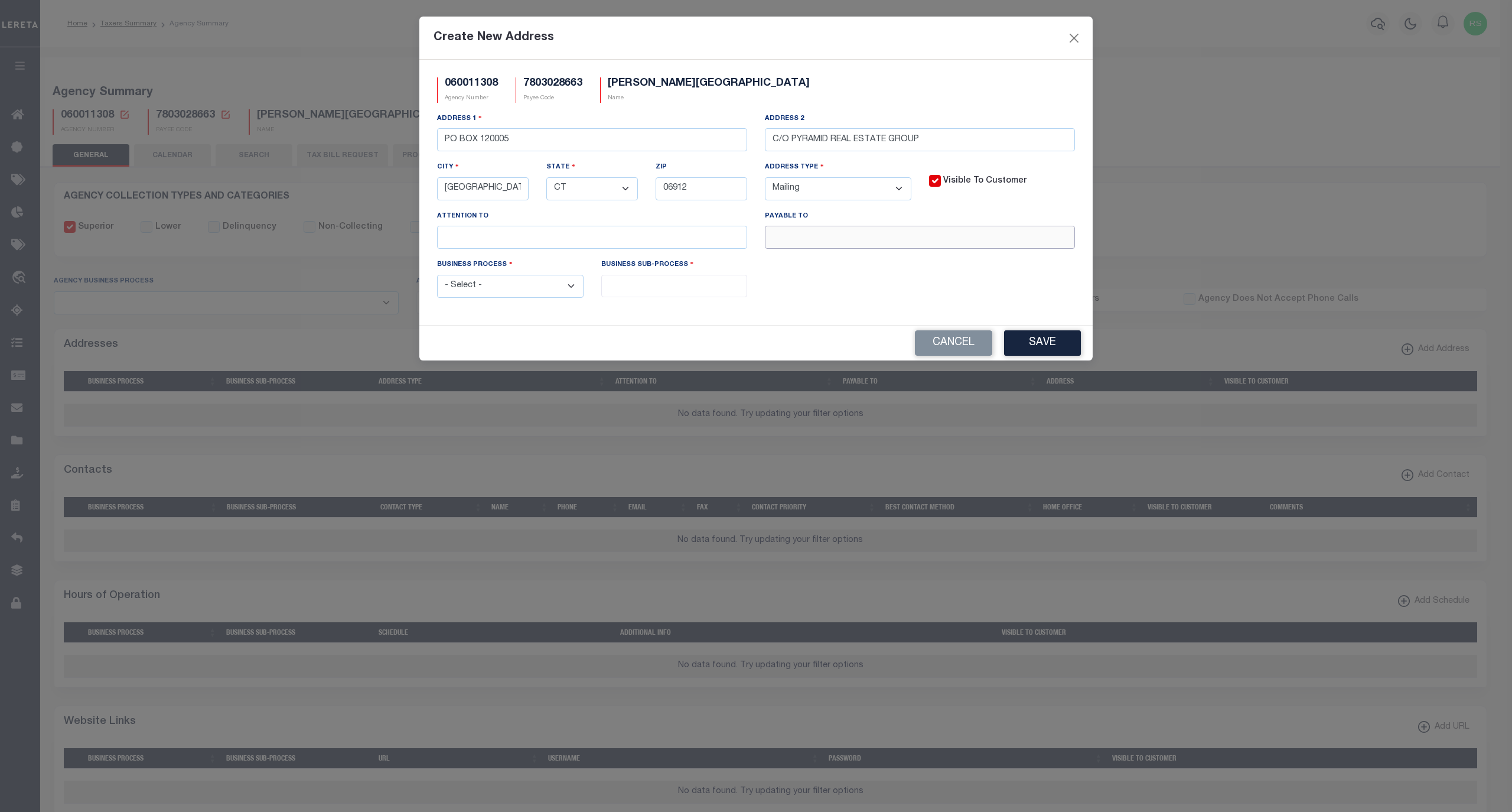
paste input "PALMER POINT CONDO ASSOC. TAX DISTRICT"
type input "PALMER POINT CONDO ASSOC. TAX DISTRICT"
click at [554, 293] on select "- Select - All Automation Bill Request Delinquency Payment Delinquency Procurem…" at bounding box center [510, 286] width 147 height 23
select select "6"
click at [437, 280] on select "- Select - All Automation Bill Request Delinquency Payment Delinquency Procurem…" at bounding box center [510, 286] width 147 height 23
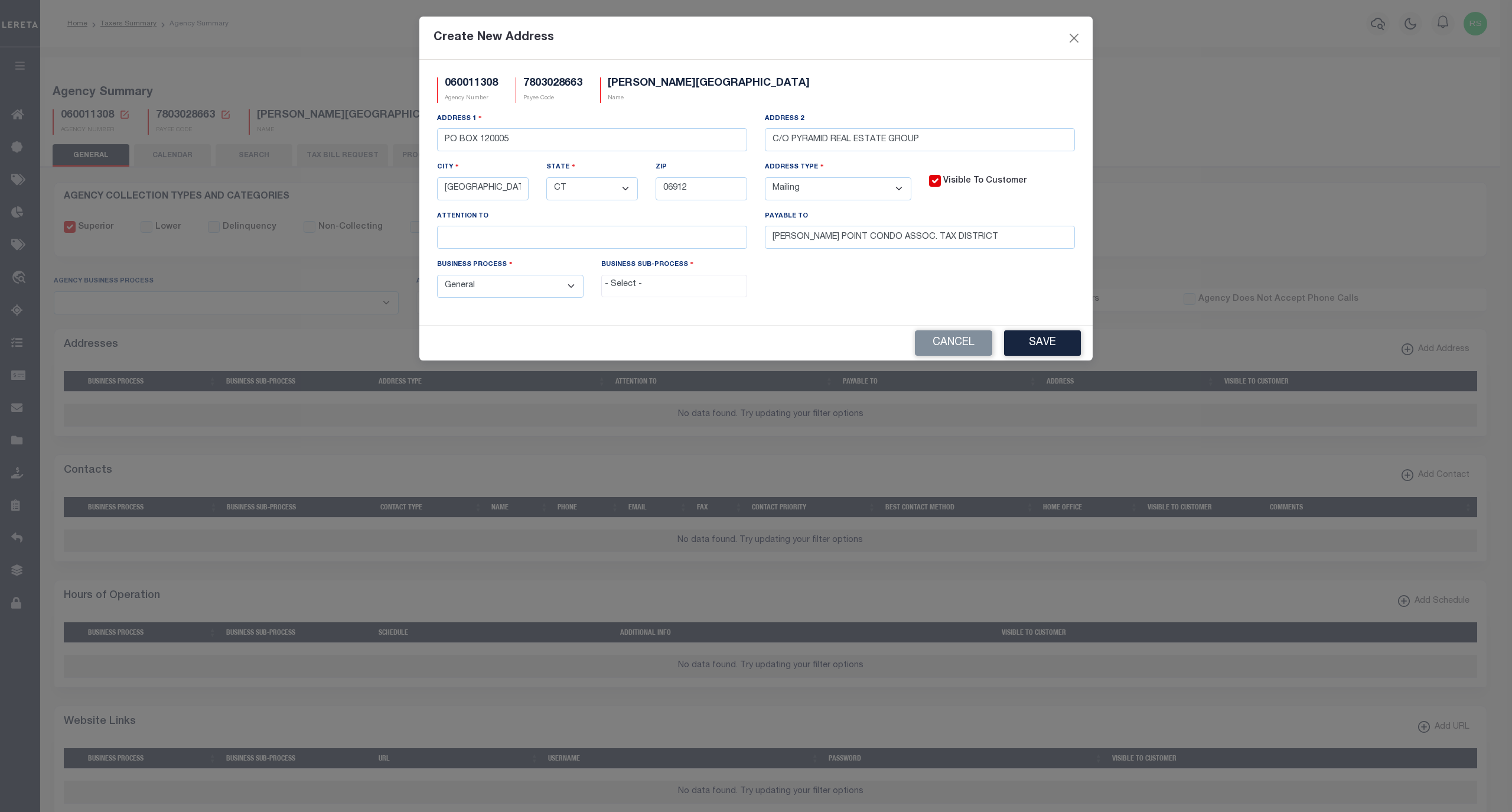
click at [633, 291] on input "search" at bounding box center [674, 284] width 138 height 13
select select "0"
click at [1045, 351] on button "Save" at bounding box center [1042, 343] width 76 height 25
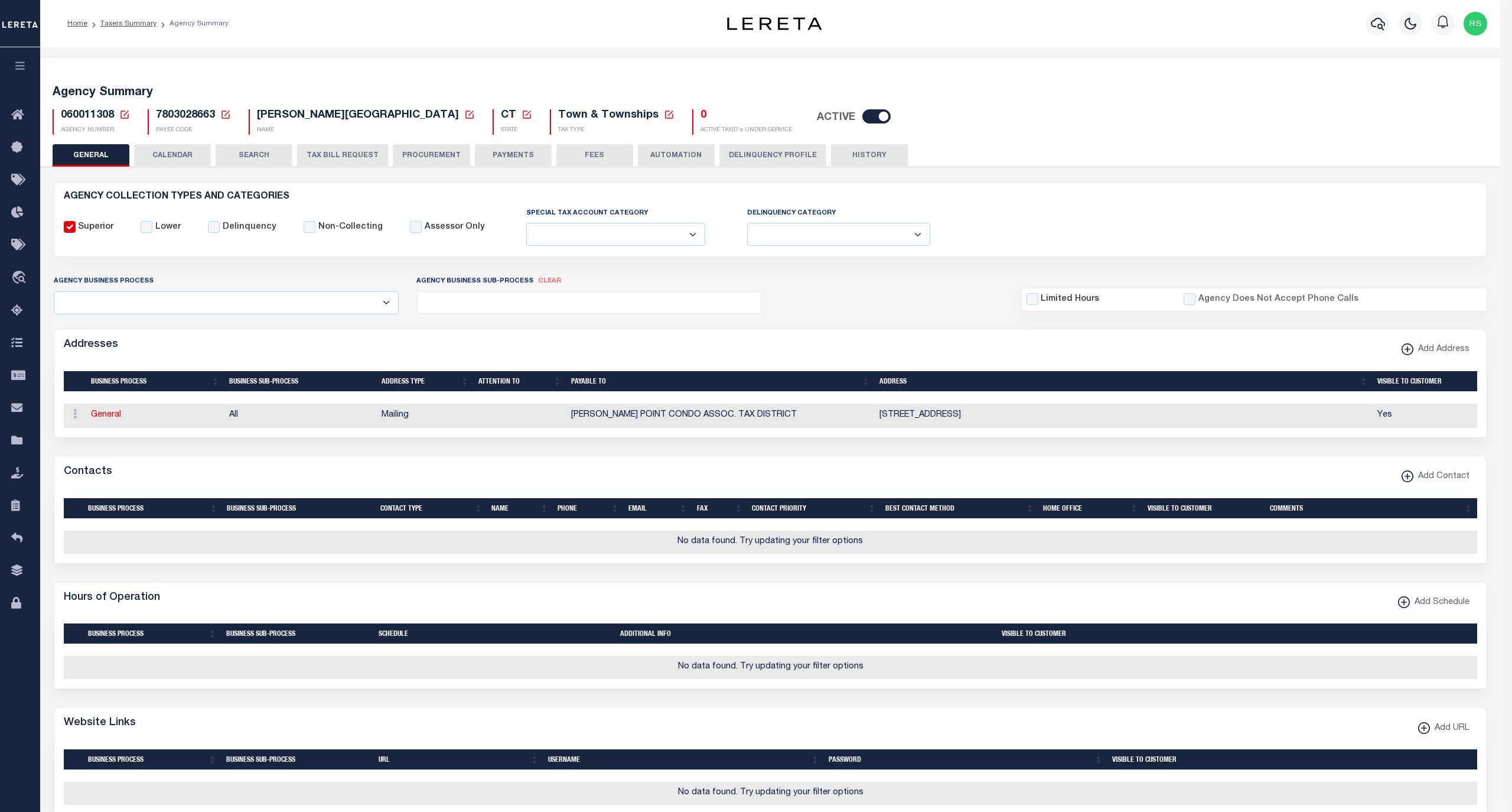
select select
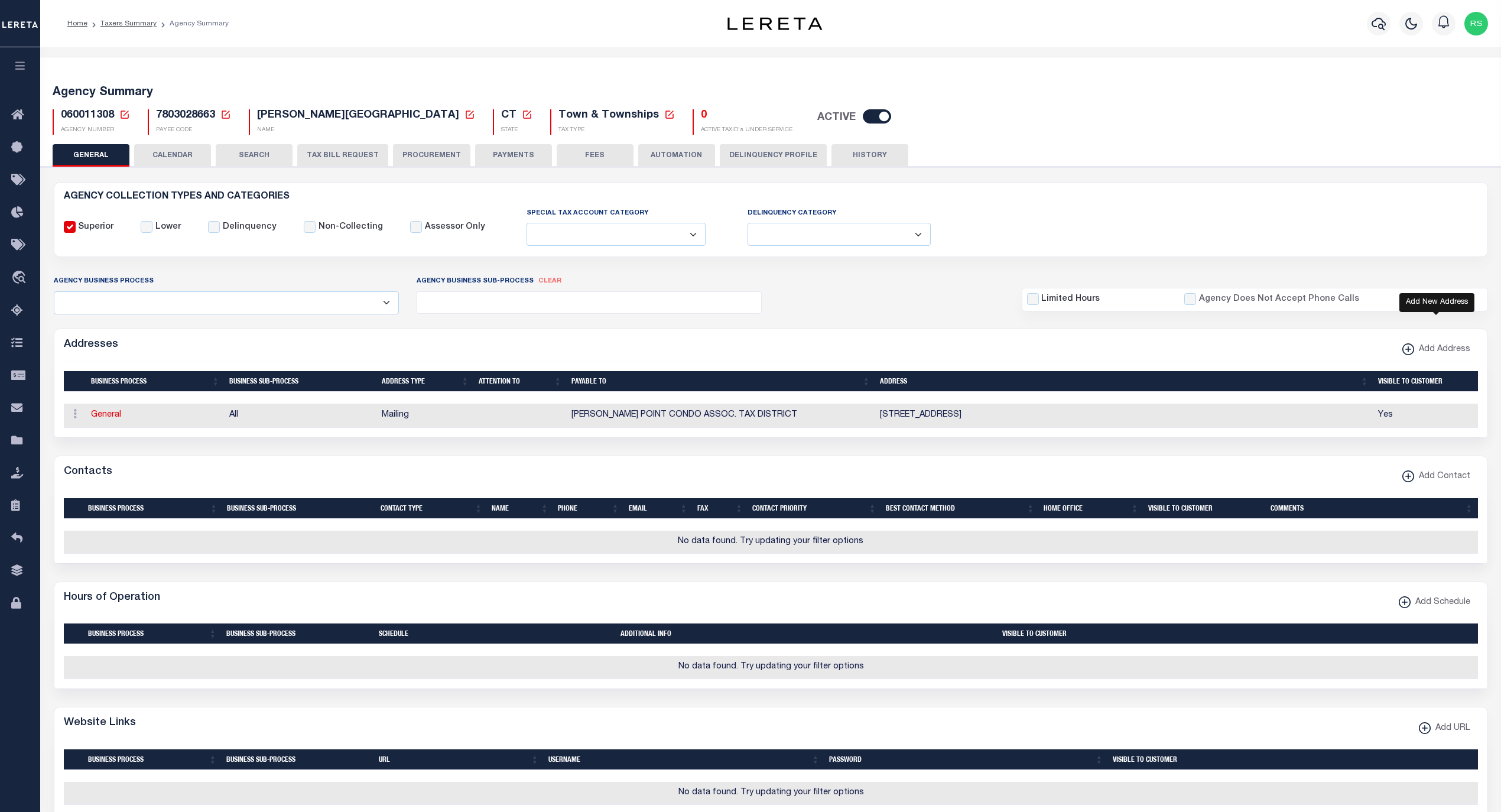
click at [1409, 354] on xmlns\ "button" at bounding box center [1407, 349] width 12 height 12
select select "1"
checkbox input "true"
select select
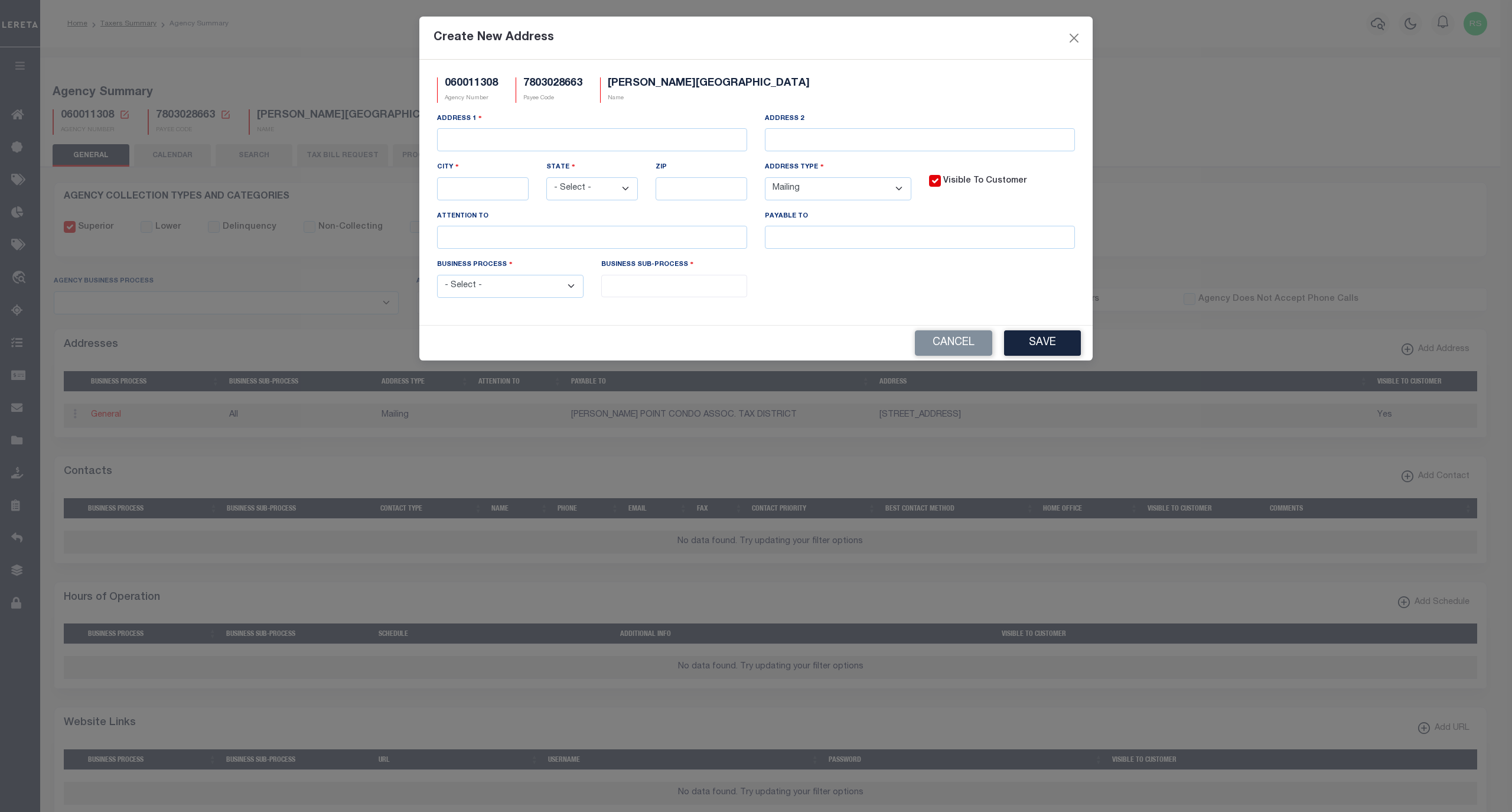
click at [562, 294] on select "- Select - All Automation Bill Request Delinquency Payment Delinquency Procurem…" at bounding box center [510, 286] width 147 height 23
select select "6"
click at [437, 280] on select "- Select - All Automation Bill Request Delinquency Payment Delinquency Procurem…" at bounding box center [510, 286] width 147 height 23
click at [639, 291] on input "search" at bounding box center [674, 284] width 138 height 13
select select "0"
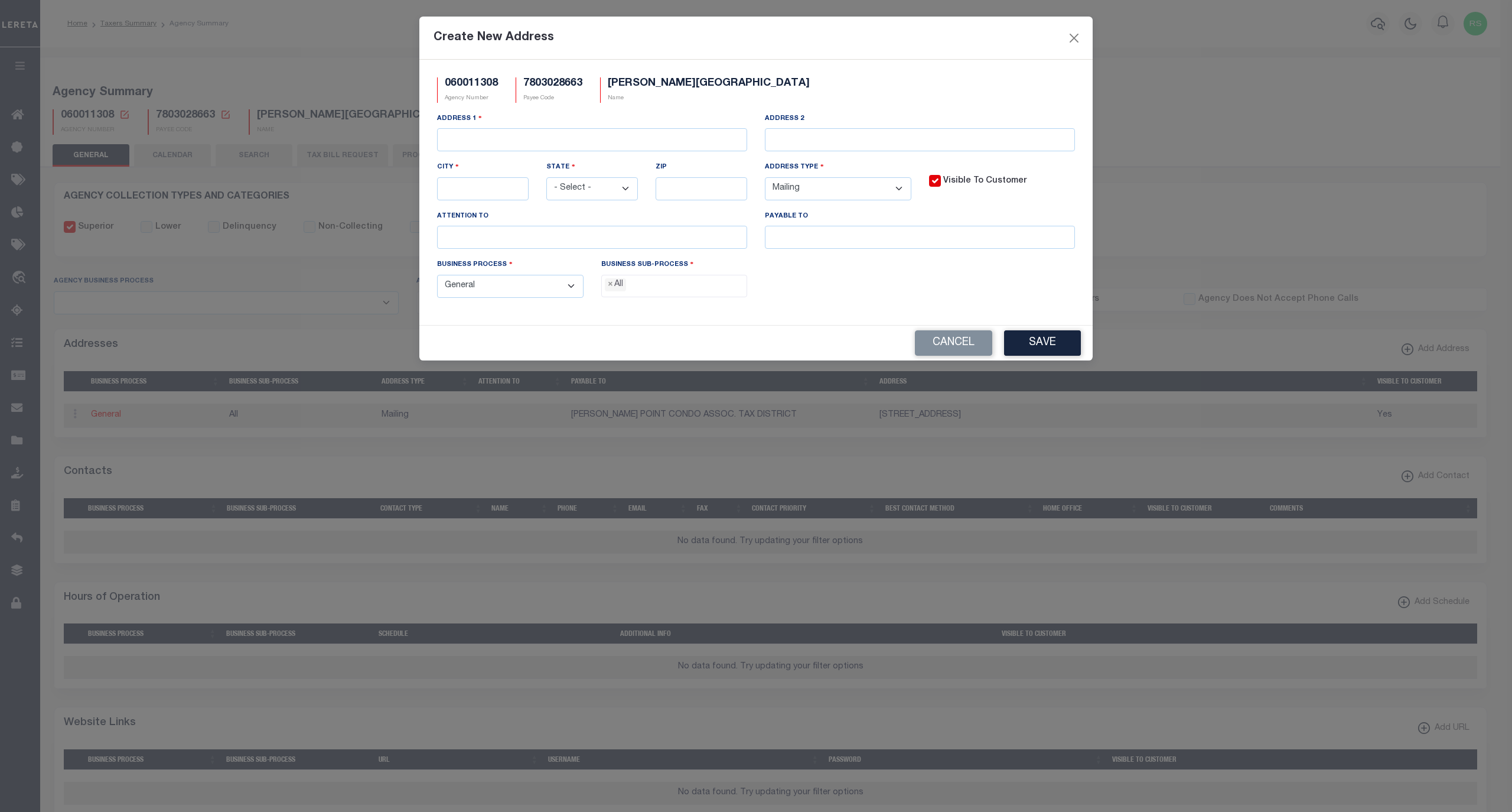
click at [814, 188] on select "- Select - FedEx/Overnight Lock Box Mailing Mailing/Physical Physical" at bounding box center [838, 189] width 147 height 23
select select "5"
click at [765, 180] on select "- Select - FedEx/Overnight Lock Box Mailing Mailing/Physical Physical" at bounding box center [838, 189] width 147 height 23
click at [560, 149] on input "text" at bounding box center [591, 140] width 310 height 23
paste input "20 SUMMER ST"
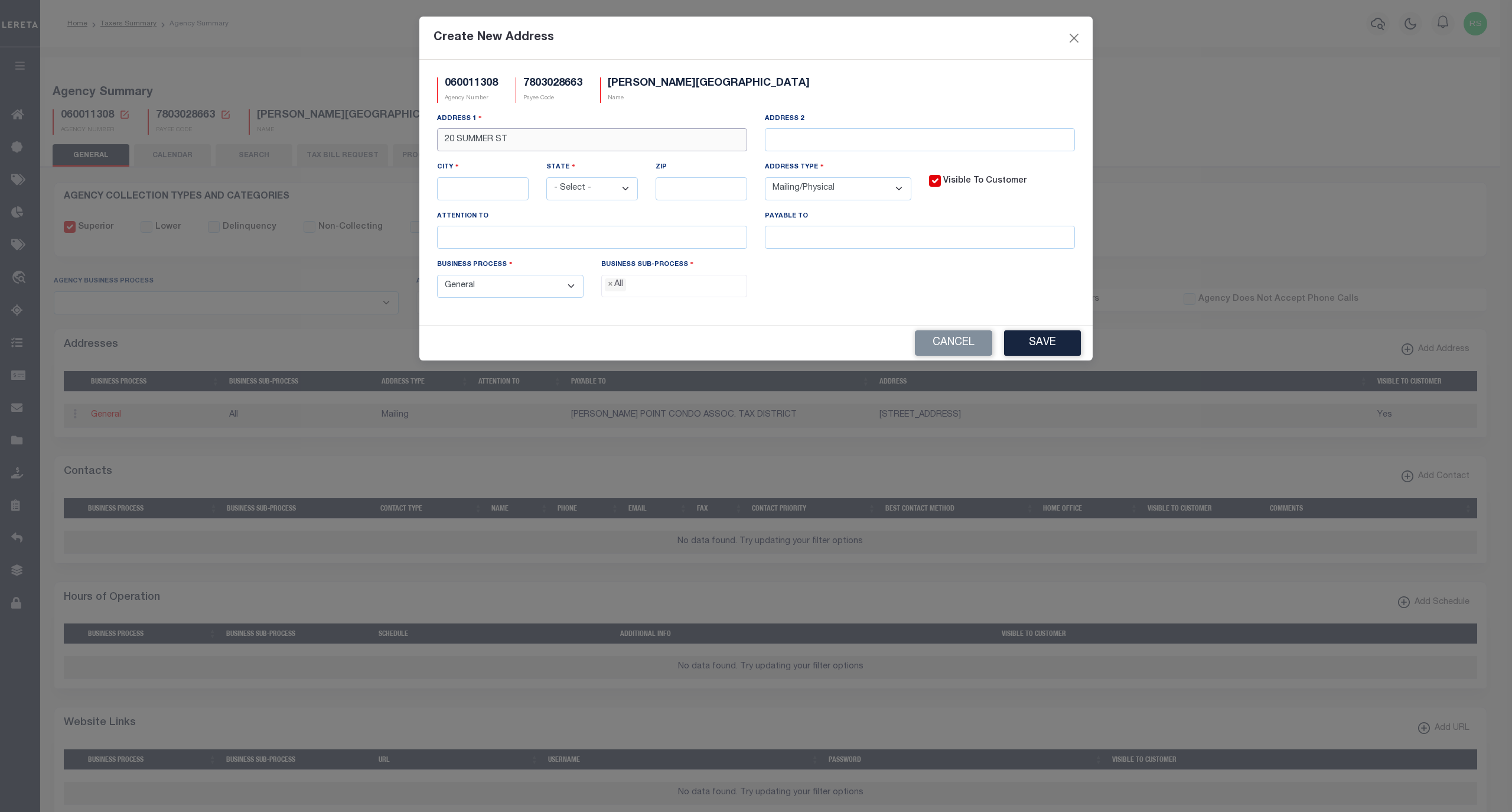
type input "20 SUMMER ST"
click at [586, 194] on select "- Select - AK AL AR AZ CA CO CT DC DE FL GA GU HI IA ID IL IN KS KY LA MA MD ME…" at bounding box center [592, 189] width 92 height 23
select select "CT"
click at [547, 180] on select "- Select - AK AL AR AZ CA CO CT DC DE FL GA GU HI IA ID IL IN KS KY LA MA MD ME…" at bounding box center [592, 189] width 92 height 23
click at [684, 188] on input "text" at bounding box center [701, 189] width 92 height 23
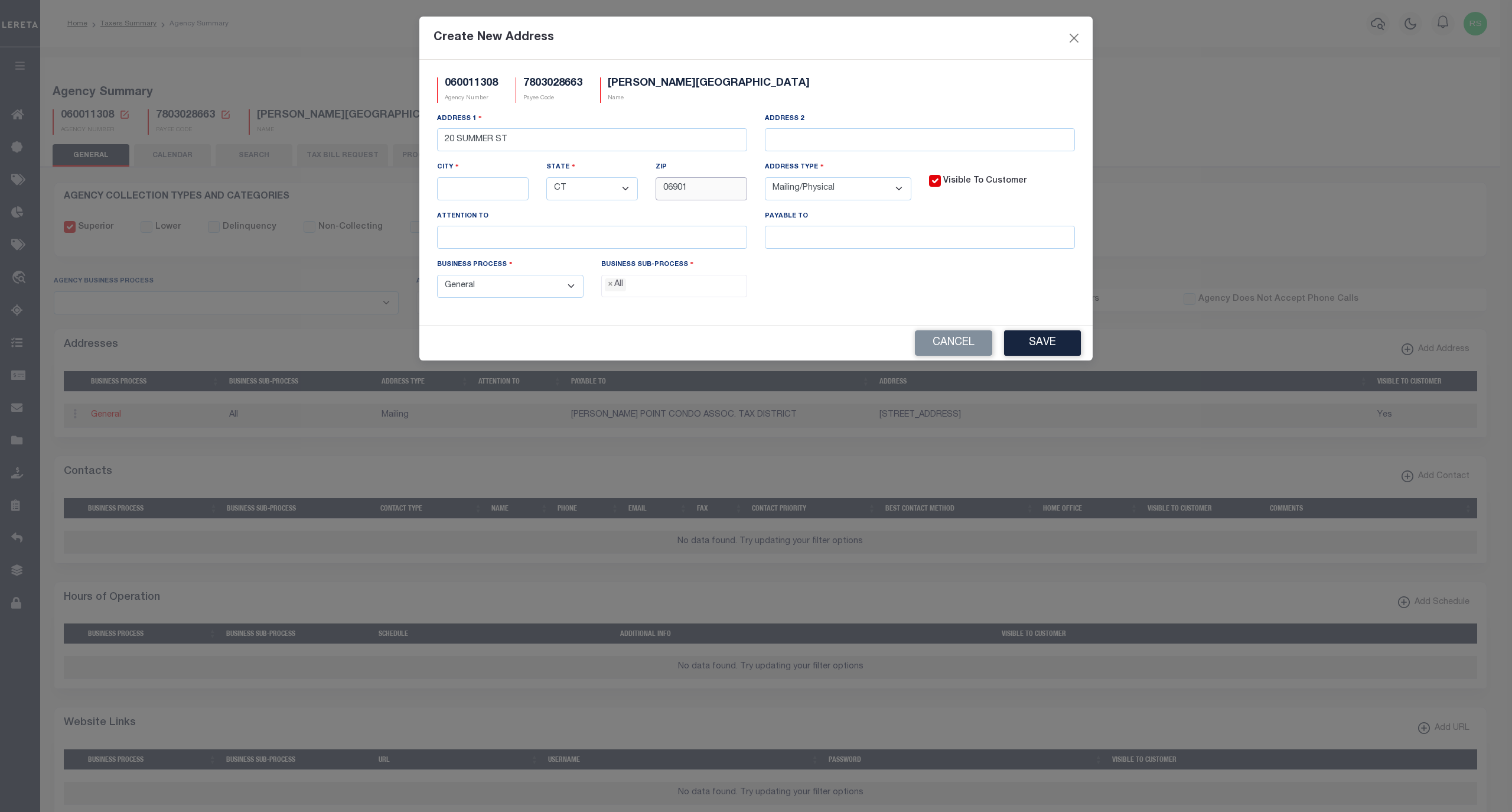
type input "06901"
click at [490, 196] on input "text" at bounding box center [483, 189] width 92 height 23
paste input "STAMFORD"
type input "STAMFORD"
click at [815, 133] on input "text" at bounding box center [920, 140] width 310 height 23
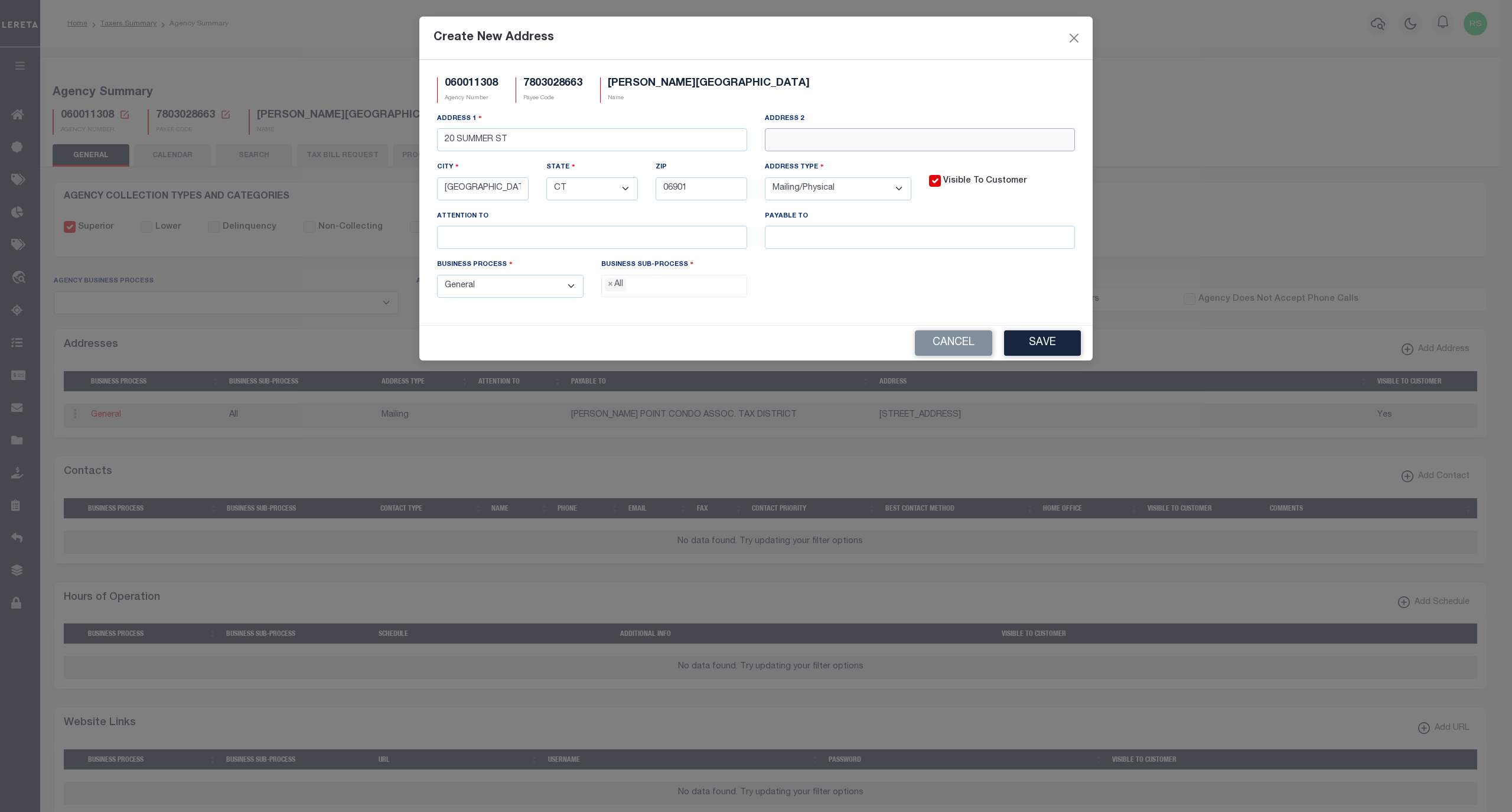
paste input "C/O PYRAMID REAL ESTATE GROUP"
type input "C/O PYRAMID REAL ESTATE GROUP"
click at [838, 235] on input "text" at bounding box center [920, 237] width 310 height 23
paste input "PALMER POINT CONDO ASSOC. TAX DISTRICT"
type input "PALMER POINT CONDO ASSOC. TAX DISTRICT"
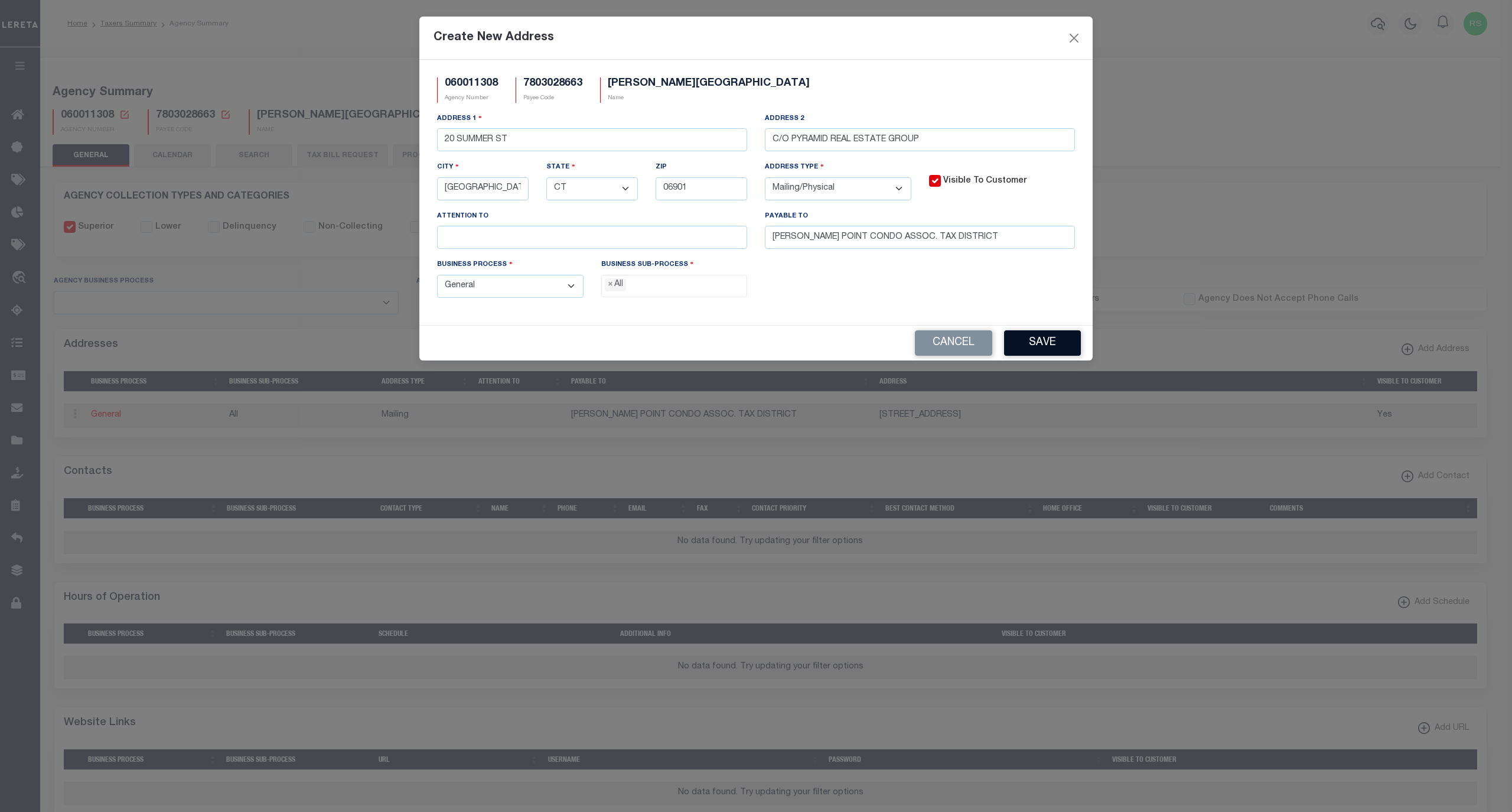
click at [1053, 349] on button "Save" at bounding box center [1042, 343] width 76 height 25
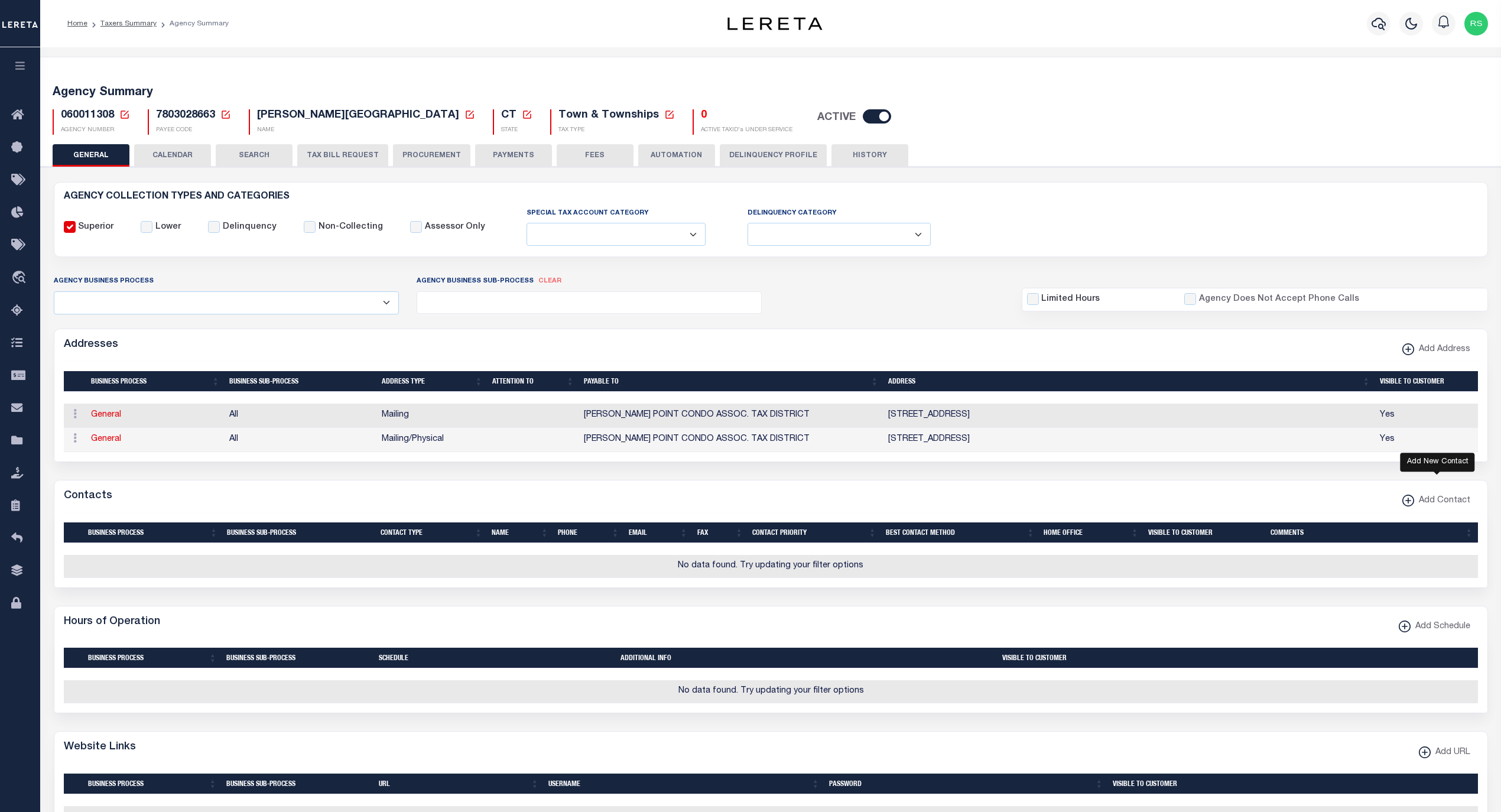
click at [1412, 506] on xmlns\ "button" at bounding box center [1407, 500] width 12 height 12
select select "1"
checkbox input "false"
checkbox input "true"
select select
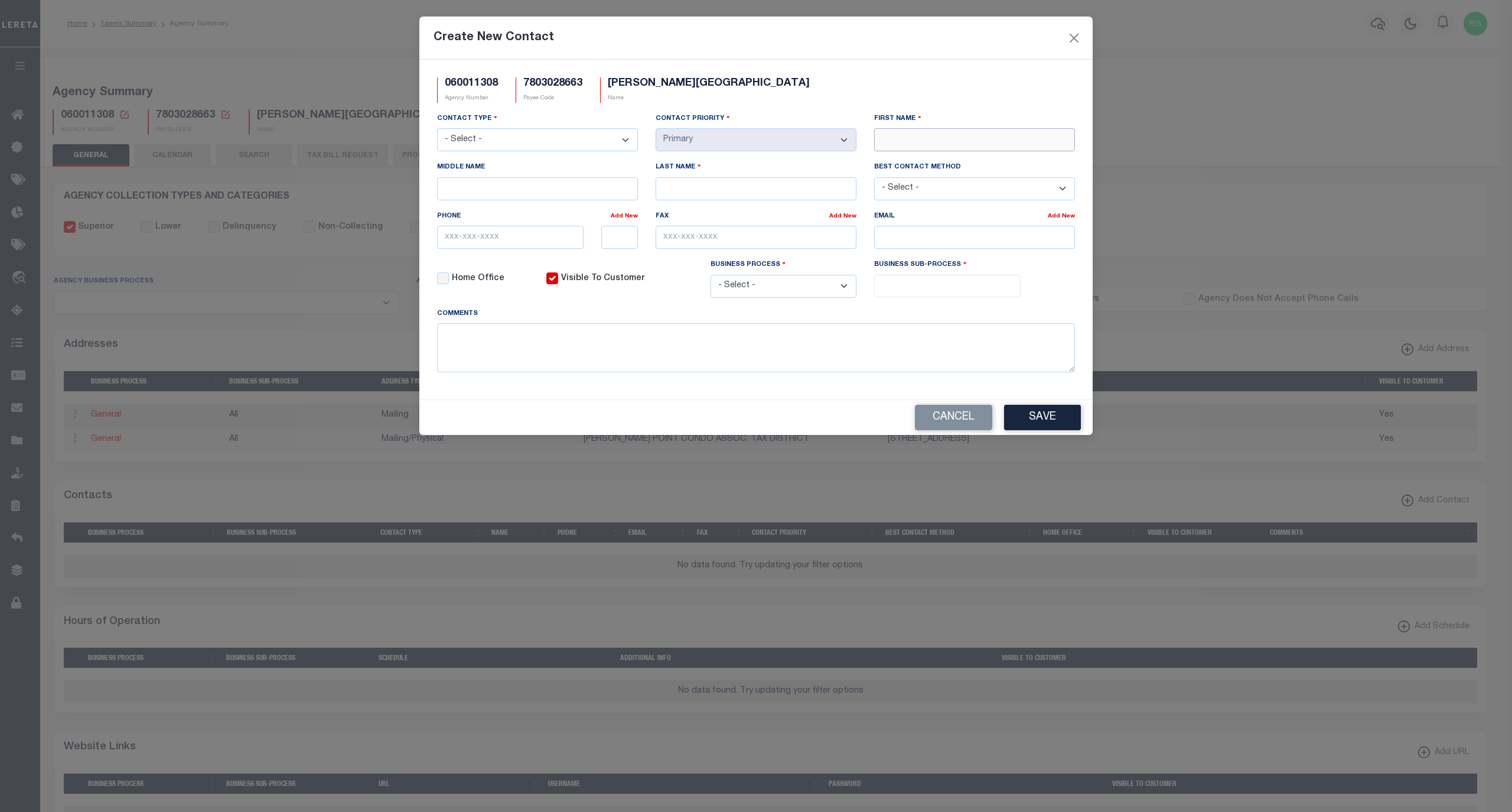
click at [927, 146] on input "First Name" at bounding box center [974, 140] width 200 height 23
paste input "BARBARA"
type input "BARBARA"
click at [705, 199] on input "Last Name" at bounding box center [755, 189] width 200 height 23
paste input "PISANO"
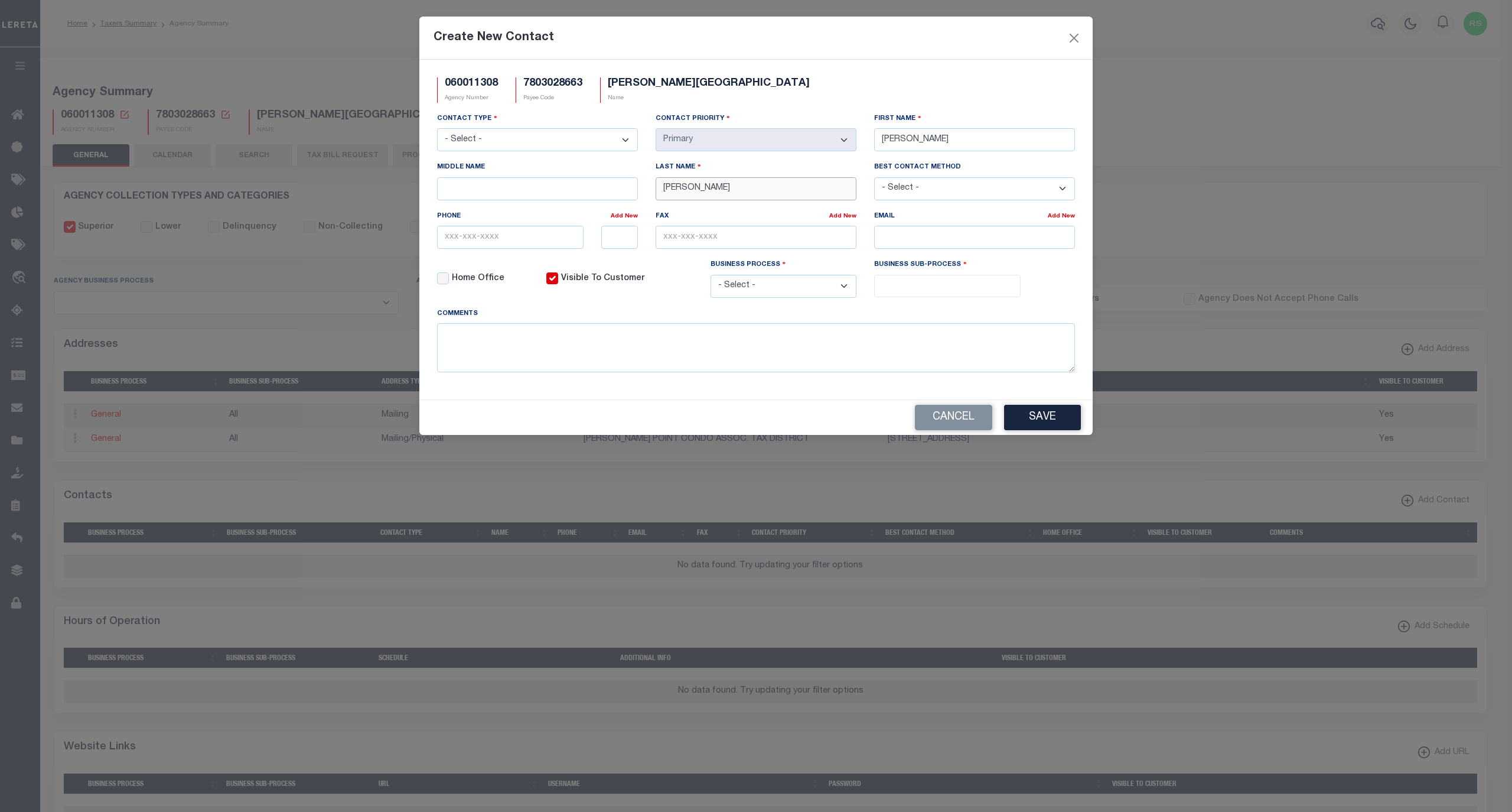
type input "PISANO"
click at [614, 344] on textarea at bounding box center [756, 347] width 638 height 49
paste textarea "PYRAMID MANAGEMENT"
type textarea "PYRAMID MANAGEMENT, Assist. Prop. Manager"
click at [501, 249] on input "text" at bounding box center [510, 237] width 147 height 23
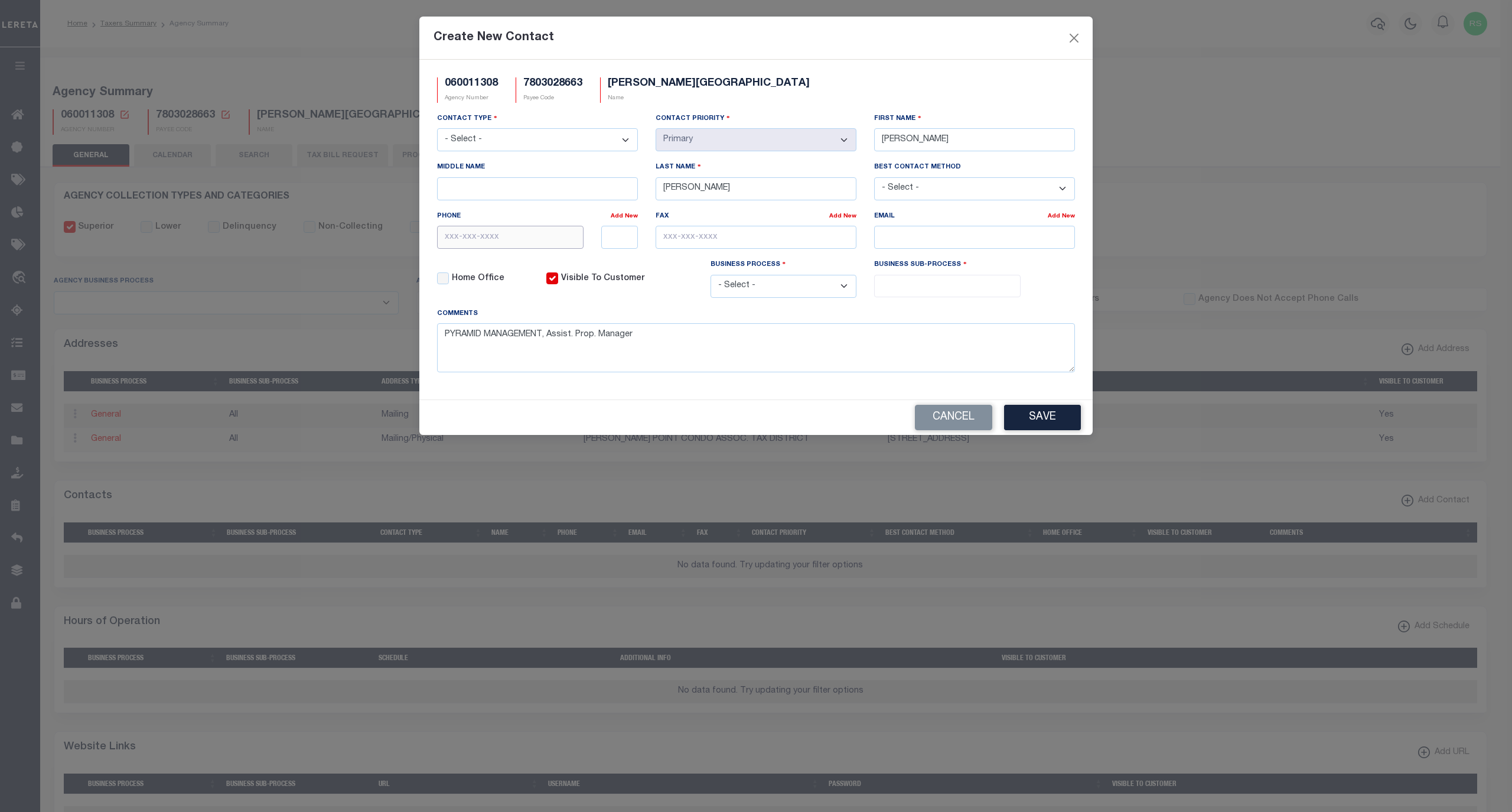
paste input "203-348-8566"
type input "203-348-8566"
click at [709, 244] on input "text" at bounding box center [755, 237] width 200 height 23
paste input "203-358-9763"
type input "203-358-9763"
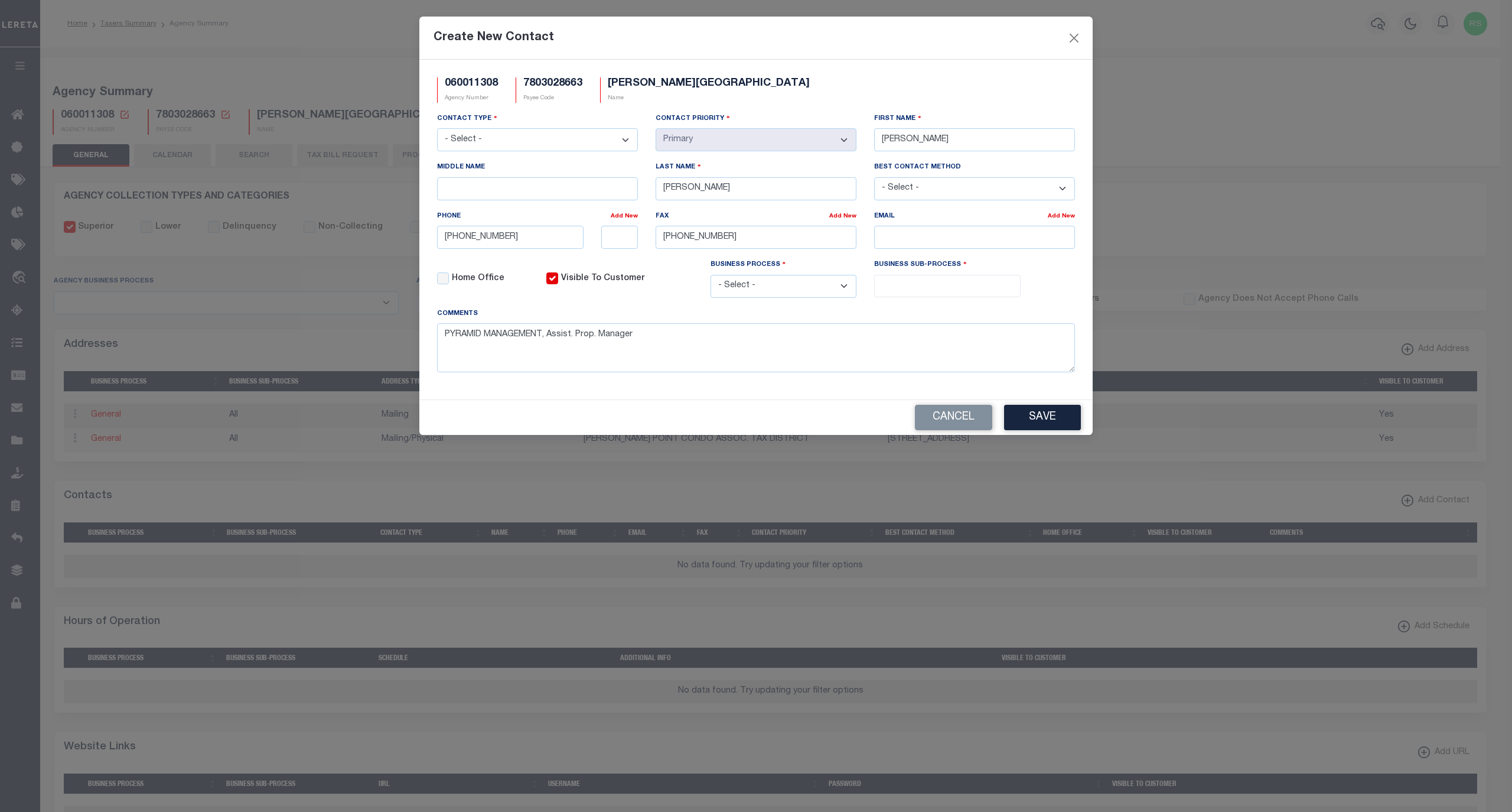
click at [743, 294] on select "- Select - All Automation Bill Request Delinquency Payment Delinquency Procurem…" at bounding box center [783, 286] width 147 height 23
select select "6"
click at [710, 280] on select "- Select - All Automation Bill Request Delinquency Payment Delinquency Procurem…" at bounding box center [783, 286] width 147 height 23
click at [926, 290] on input "search" at bounding box center [947, 284] width 138 height 13
select select "31"
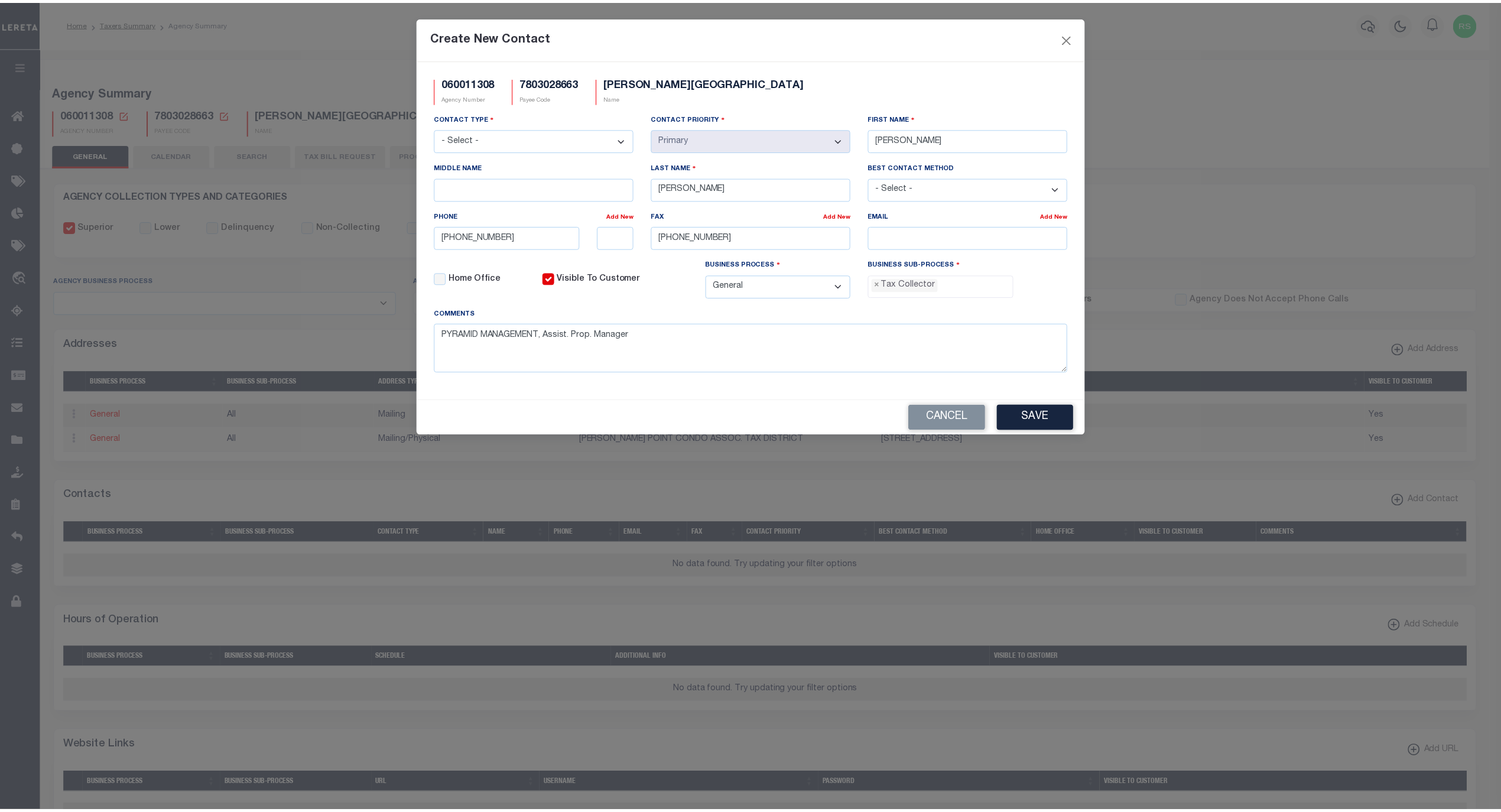
scroll to position [31, 0]
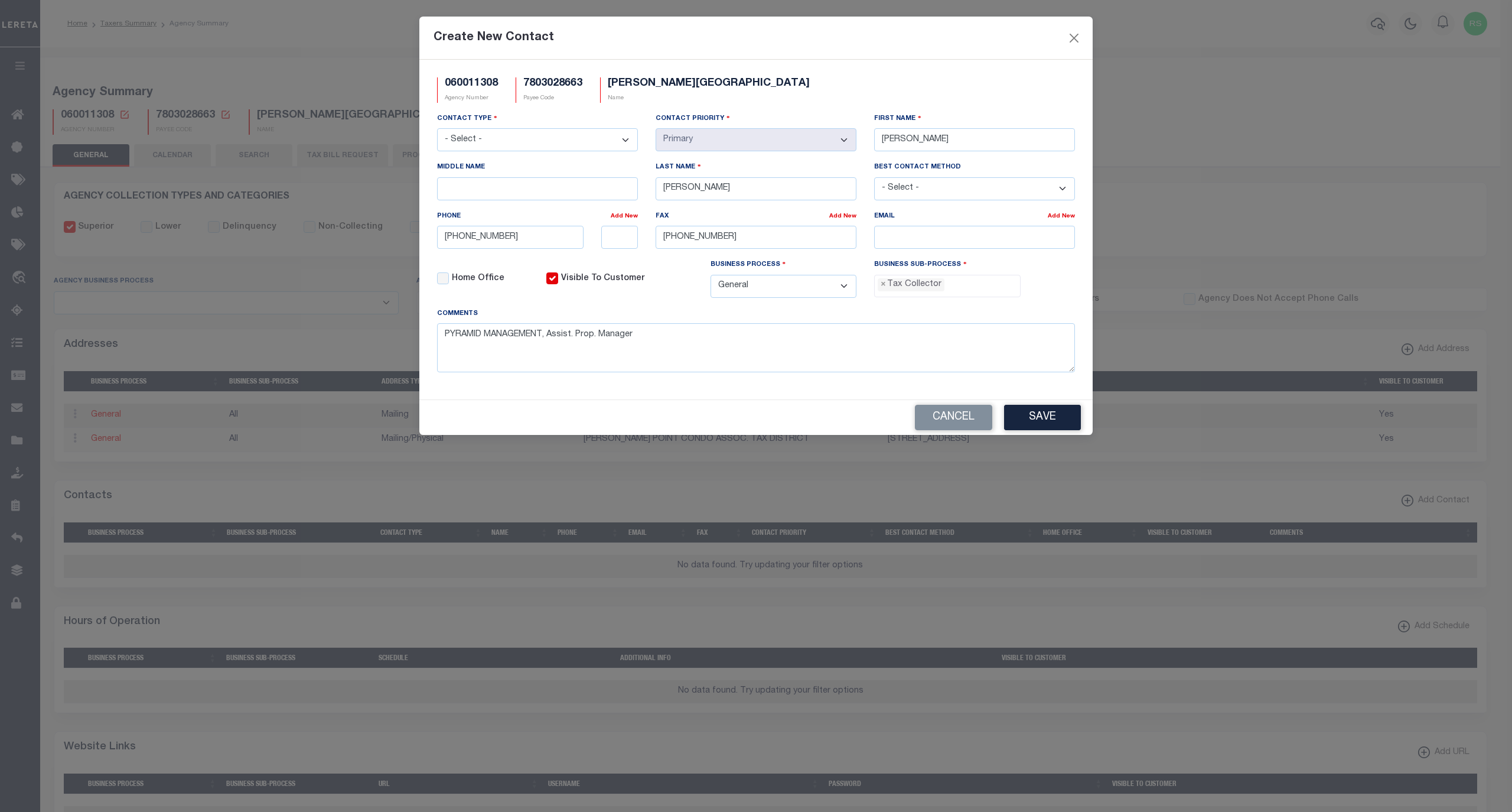
click at [574, 140] on select "- Select - Assessor Clerk Internal Contacts 1 Internal Contacts 2 Internal Cont…" at bounding box center [537, 140] width 200 height 23
select select "2"
click at [437, 130] on select "- Select - Assessor Clerk Internal Contacts 1 Internal Contacts 2 Internal Cont…" at bounding box center [537, 140] width 200 height 23
click at [893, 238] on input "email" at bounding box center [974, 237] width 200 height 23
paste input "MANAGEMENT@PYRAMIDREGROUP.COM"
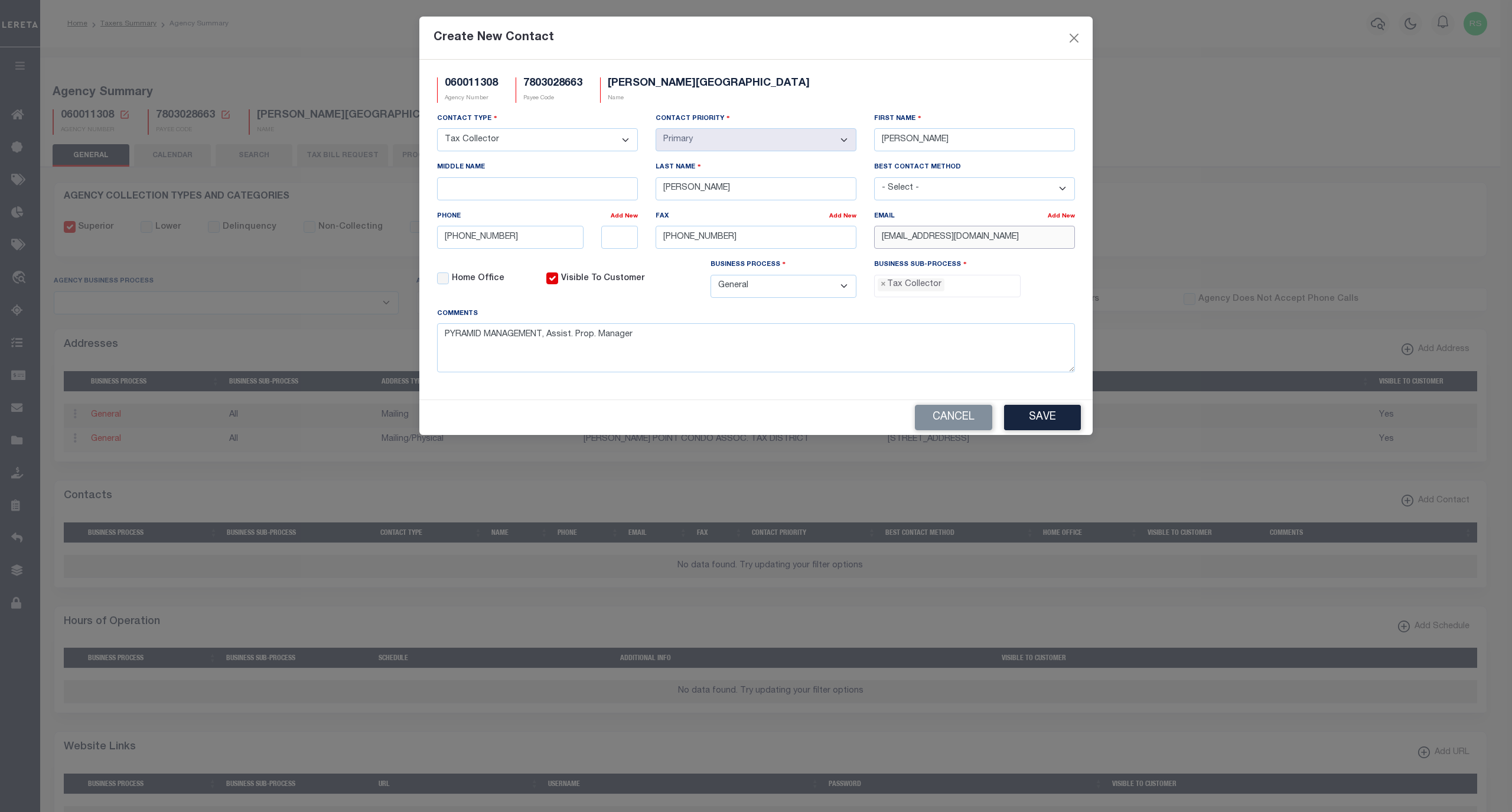
type input "MANAGEMENT@PYRAMIDREGROUP.COM"
click at [873, 350] on textarea "PYRAMID MANAGEMENT, Assist. Prop. Manager" at bounding box center [756, 347] width 638 height 49
type textarea "PYRAMID MANAGEMENT, Assist. Prop. Manager. The homeowner must email authorizati…"
click at [1031, 429] on button "Save" at bounding box center [1042, 417] width 76 height 25
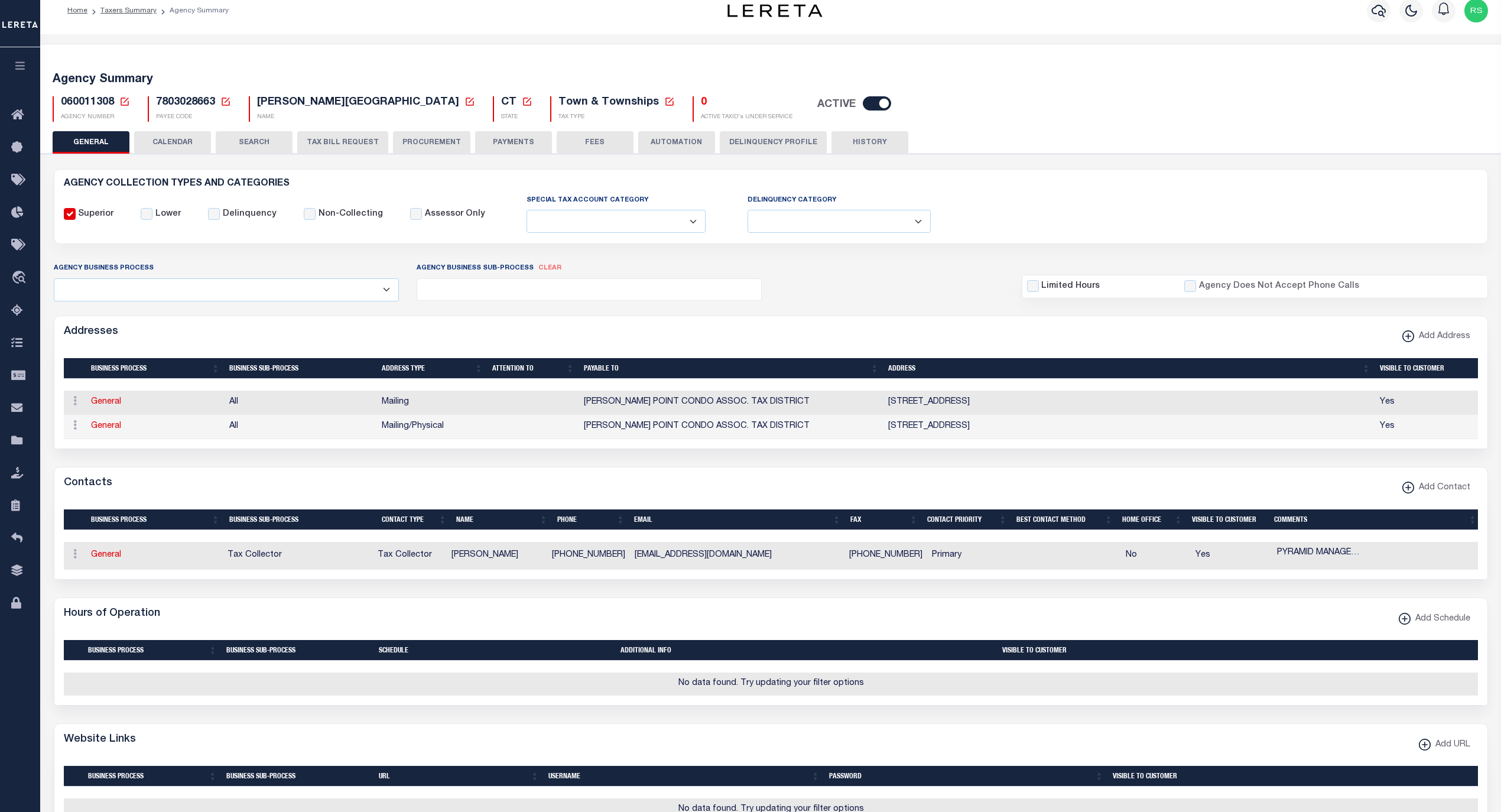
scroll to position [0, 0]
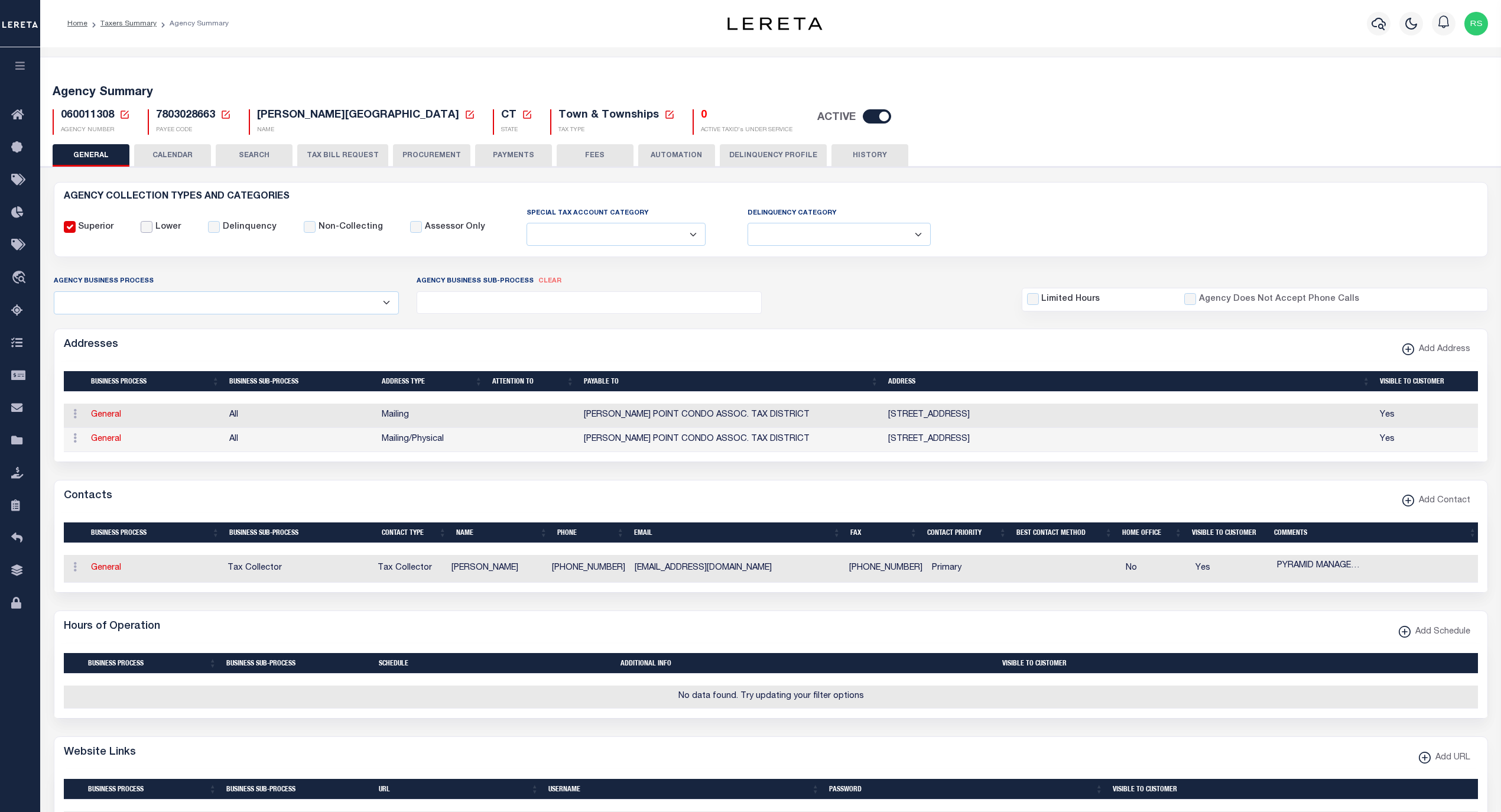
click at [142, 229] on input "Lower" at bounding box center [146, 227] width 12 height 12
checkbox input "true"
checkbox input "false"
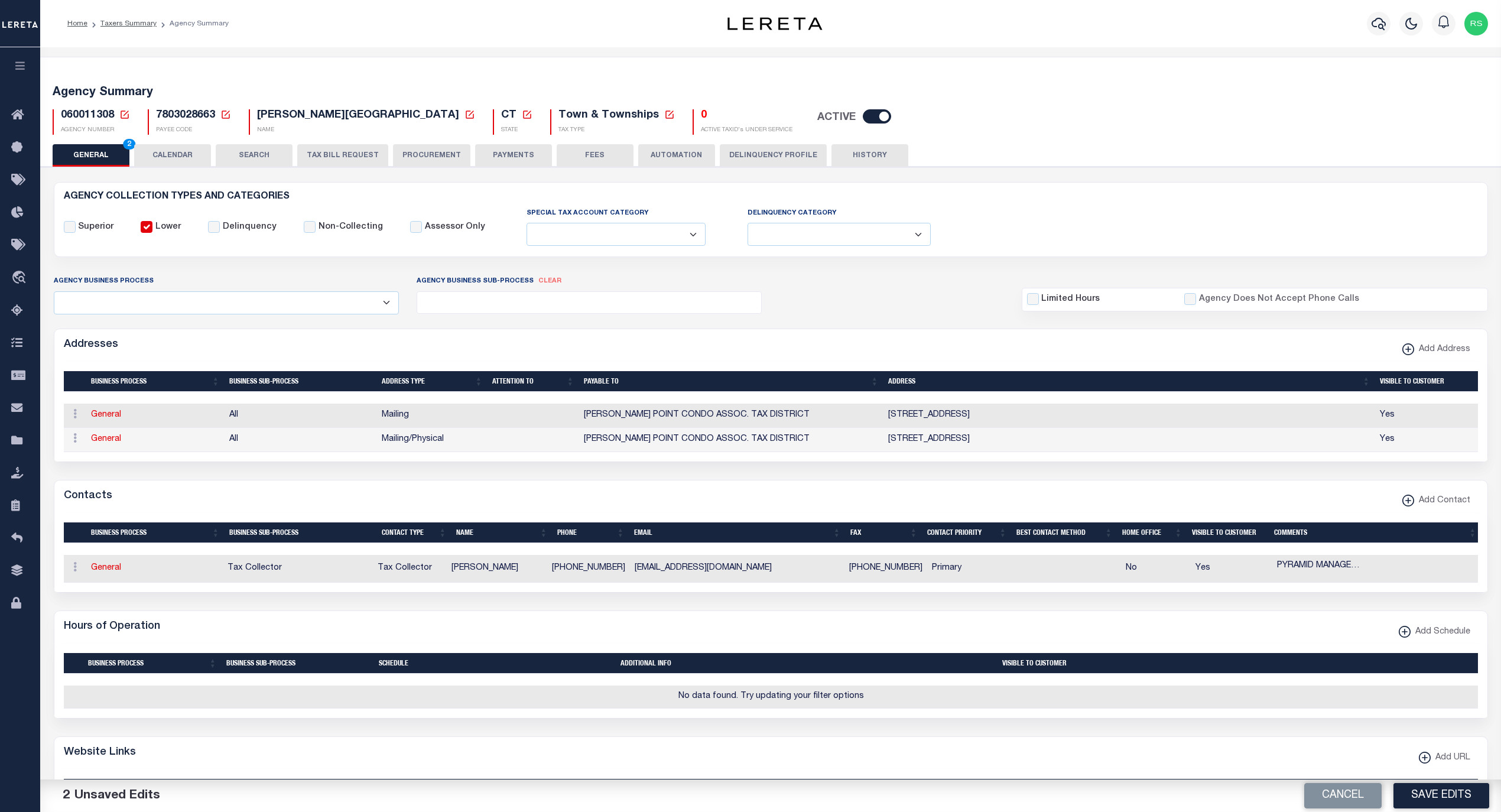
click at [669, 235] on select "Fully Supported Supported If Provided Supported If Provided, Delinquent Only Su…" at bounding box center [615, 235] width 179 height 23
select select "2"
click at [526, 223] on select "Fully Supported Supported If Provided Supported If Provided, Delinquent Only Su…" at bounding box center [615, 235] width 179 height 23
click at [664, 114] on icon at bounding box center [669, 115] width 11 height 11
click at [617, 166] on select "- Tax Type - Assessments Bonds Borough Central Collection Agency City Conversio…" at bounding box center [654, 170] width 197 height 23
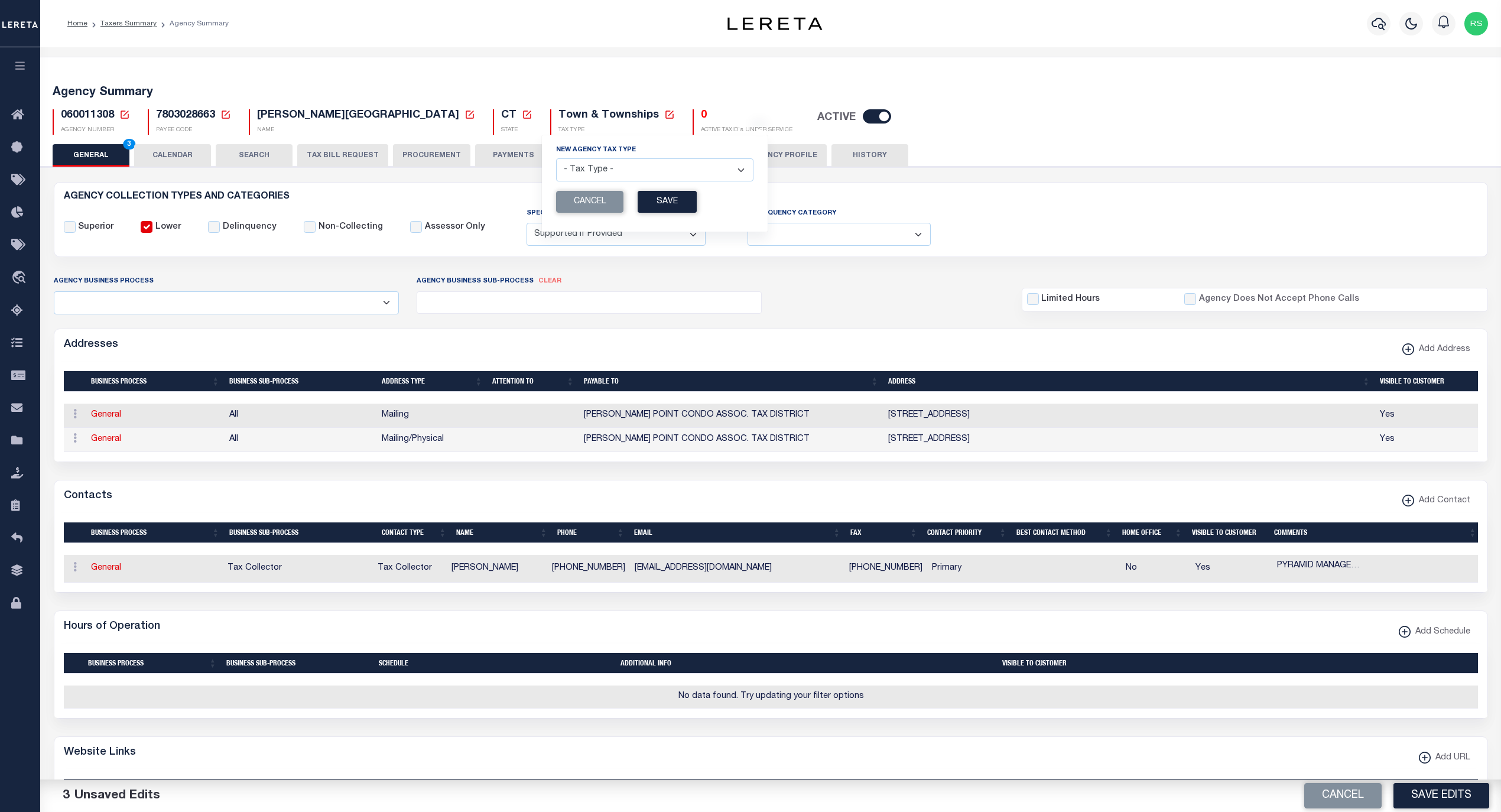
click at [675, 170] on select "- Tax Type - Assessments Bonds Borough Central Collection Agency City Conversio…" at bounding box center [654, 170] width 197 height 23
select select "45"
click at [556, 161] on select "- Tax Type - Assessments Bonds Borough Central Collection Agency City Conversio…" at bounding box center [654, 170] width 197 height 23
click at [638, 206] on button "Save" at bounding box center [667, 201] width 59 height 22
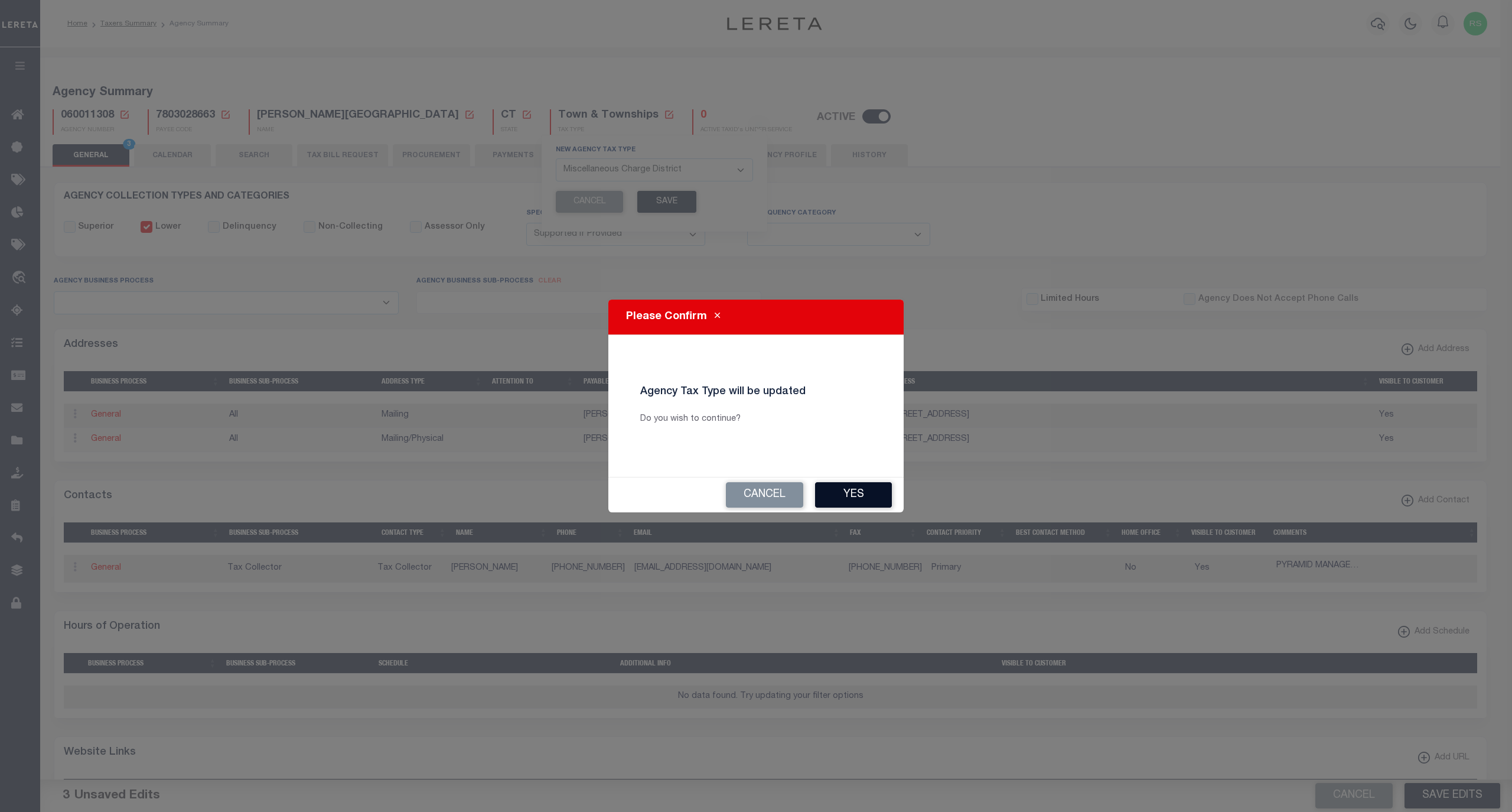
click at [841, 495] on button "Yes" at bounding box center [853, 495] width 76 height 25
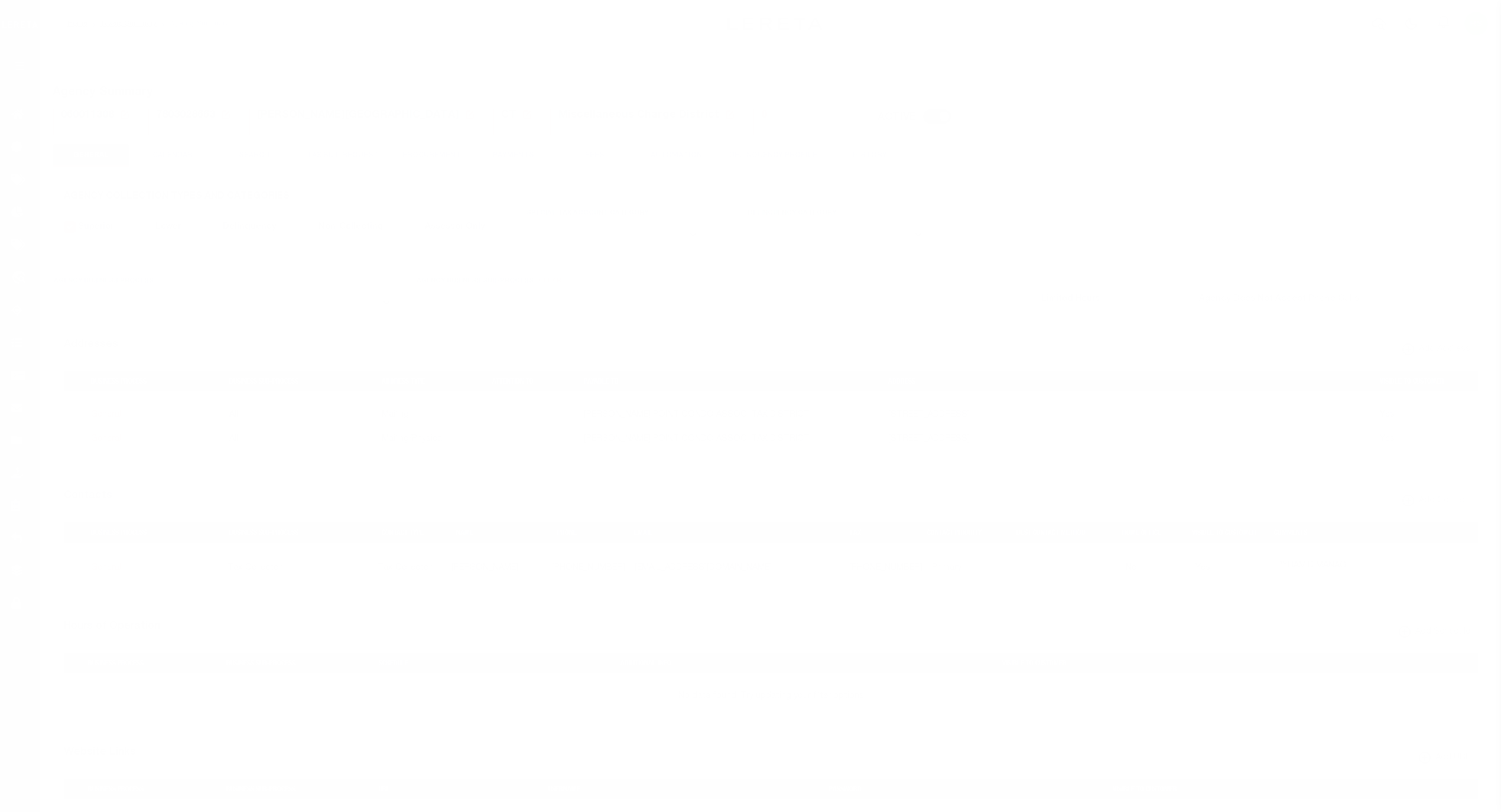
select select
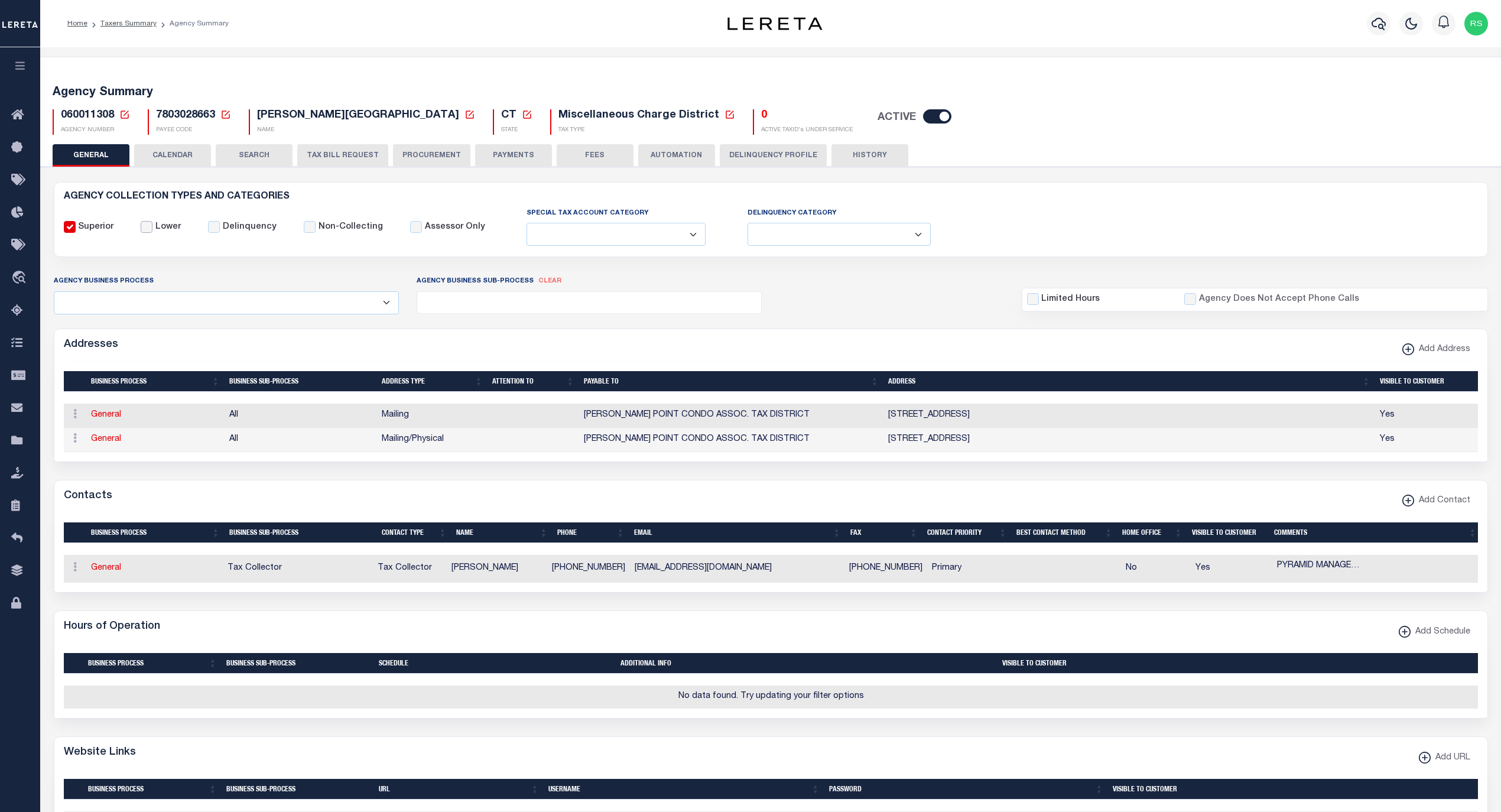
click at [142, 228] on input "Lower" at bounding box center [146, 227] width 12 height 12
checkbox input "true"
checkbox input "false"
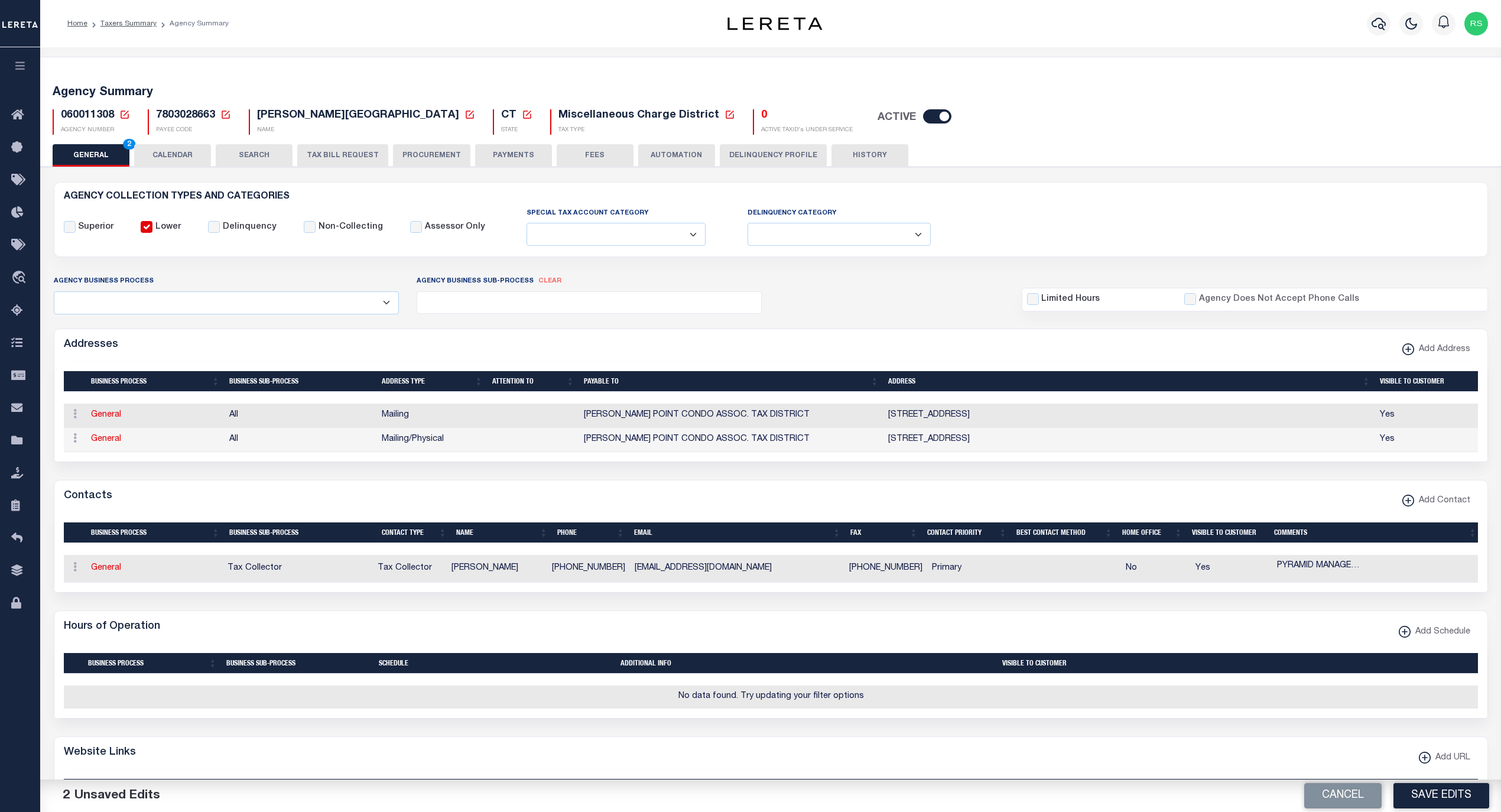
click at [675, 230] on select "Fully Supported Supported If Provided Supported If Provided, Delinquent Only Su…" at bounding box center [615, 235] width 179 height 23
select select "2"
click at [526, 223] on select "Fully Supported Supported If Provided Supported If Provided, Delinquent Only Su…" at bounding box center [615, 235] width 179 height 23
click at [703, 241] on div "Special Tax Account Category Fully Supported Supported If Provided Supported If…" at bounding box center [614, 227] width 221 height 40
click at [891, 237] on select "Delinquent Lien Sale Agency Delinquent Relevied Agency Delinquent Run Off Agenc…" at bounding box center [839, 235] width 183 height 23
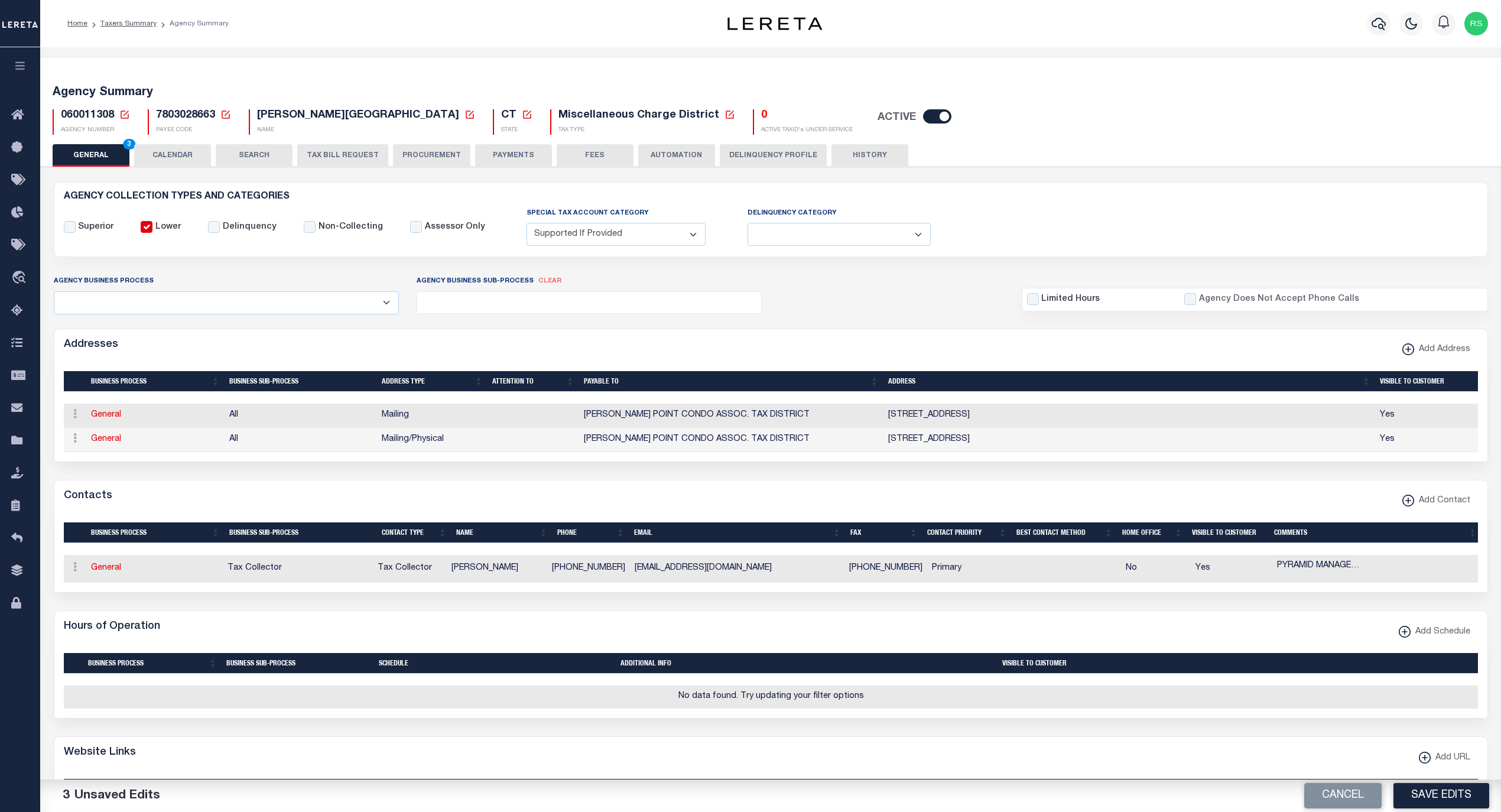
click at [966, 228] on div "Superior Lower Delinquency Non-Collecting Assessor Only" at bounding box center [771, 227] width 1432 height 40
click at [383, 309] on select "All Automation Bill Request Delinquency Payment Delinquency Procurement Escrow …" at bounding box center [227, 303] width 345 height 23
click at [509, 314] on div "Agency Business Sub-Process clear Assessor Automation - Current File Automation…" at bounding box center [588, 293] width 362 height 39
click at [514, 306] on ul at bounding box center [589, 300] width 344 height 16
click at [818, 284] on div "Agency Business Process All Automation Bill Request Delinquency Payment Delinqu…" at bounding box center [771, 293] width 1452 height 39
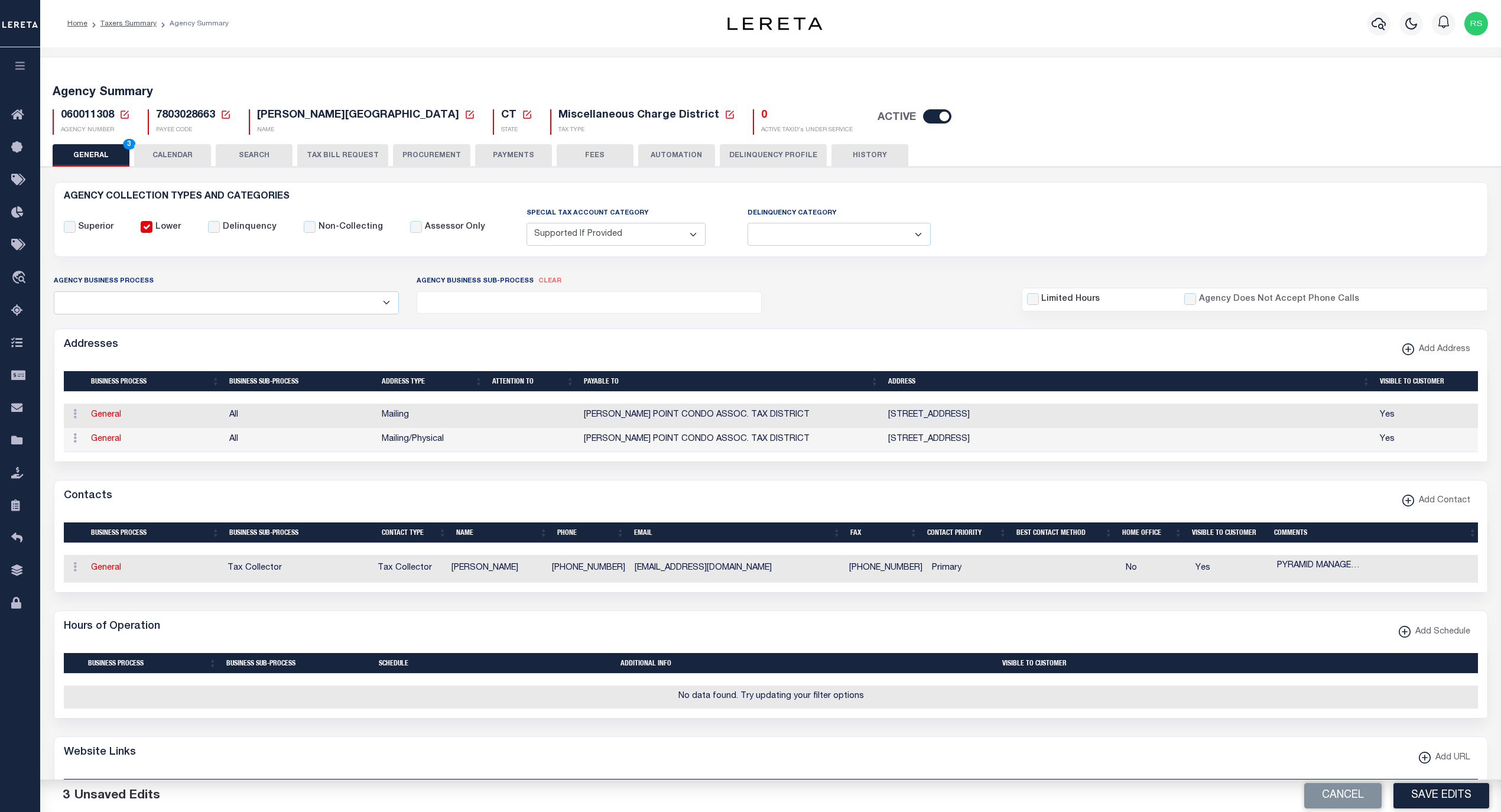
click at [1452, 795] on button "Save Edits" at bounding box center [1441, 796] width 95 height 25
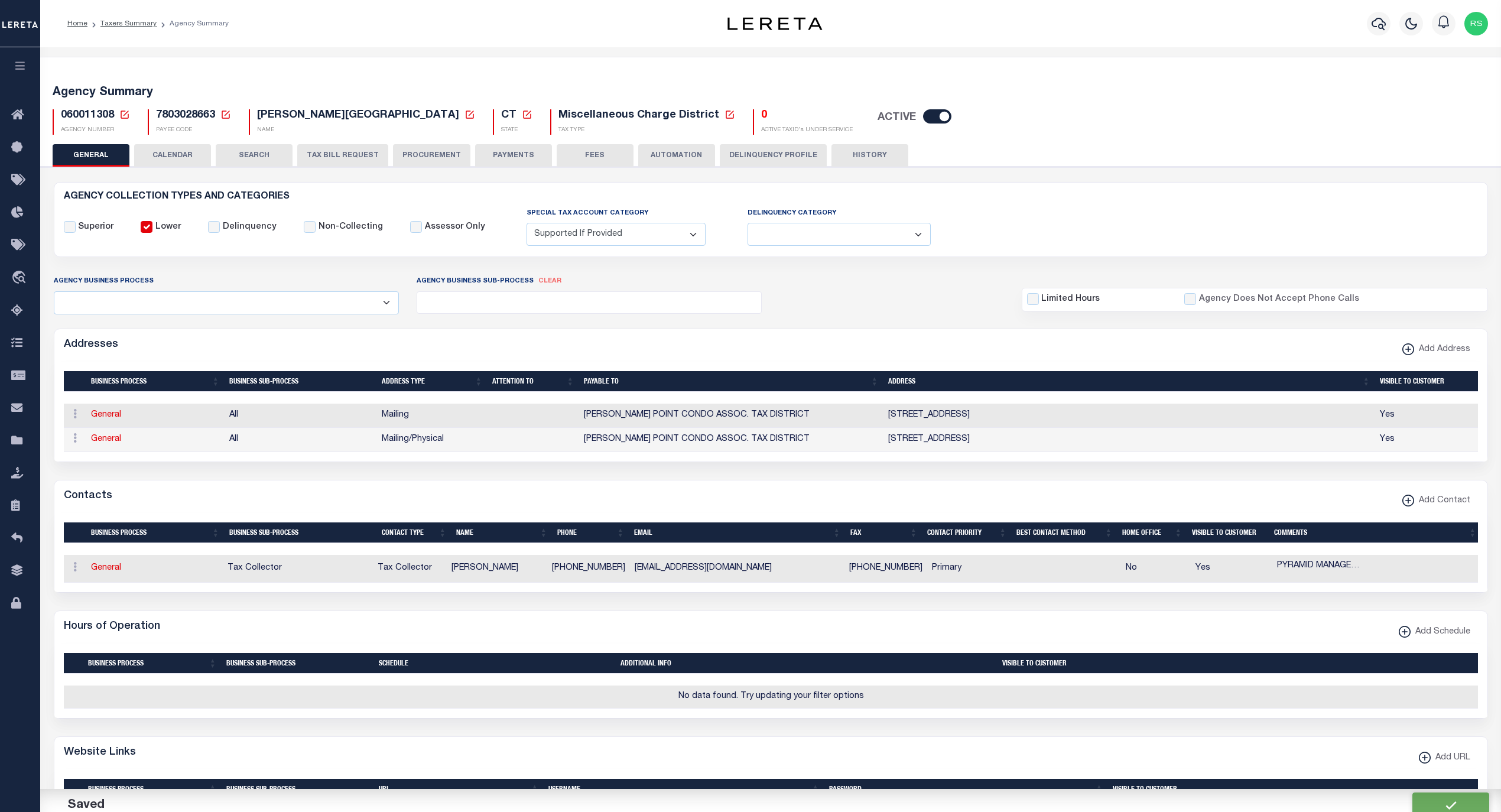
click at [192, 155] on button "CALENDAR" at bounding box center [172, 155] width 76 height 22
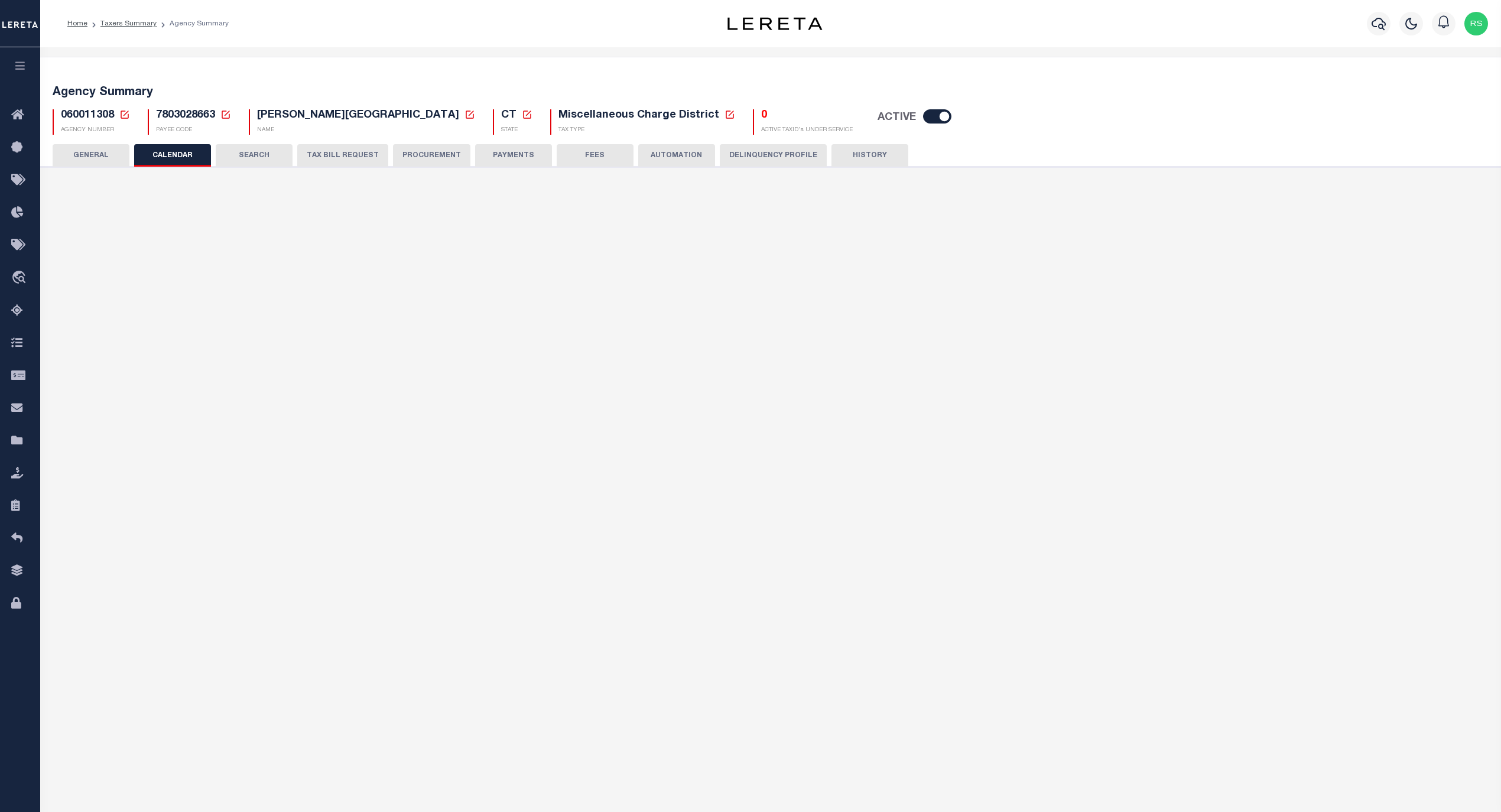
click at [235, 156] on button "SEARCH" at bounding box center [254, 155] width 76 height 22
checkbox input "false"
type input "12000"
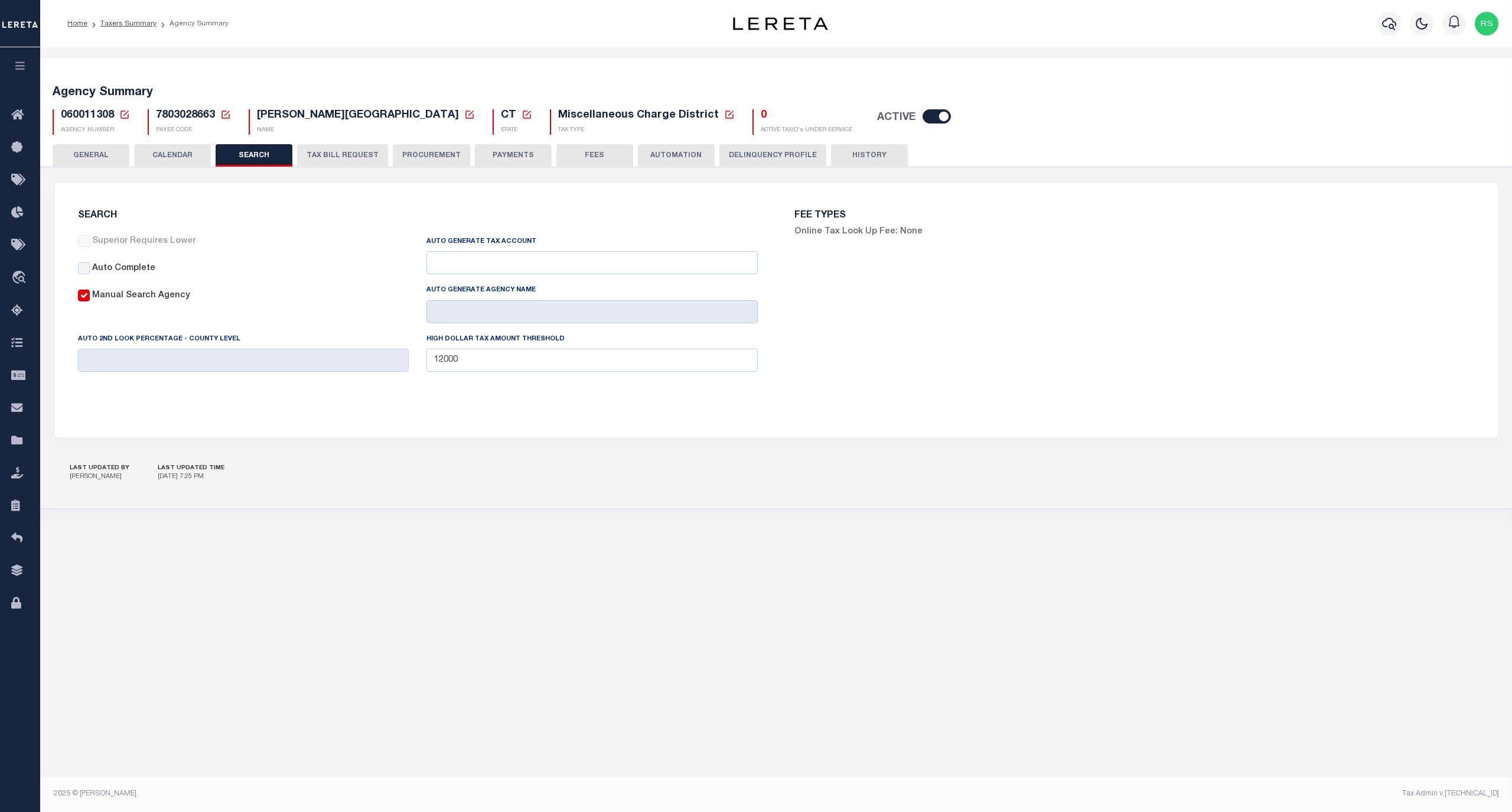
click at [321, 156] on button "TAX BILL REQUEST" at bounding box center [342, 155] width 91 height 22
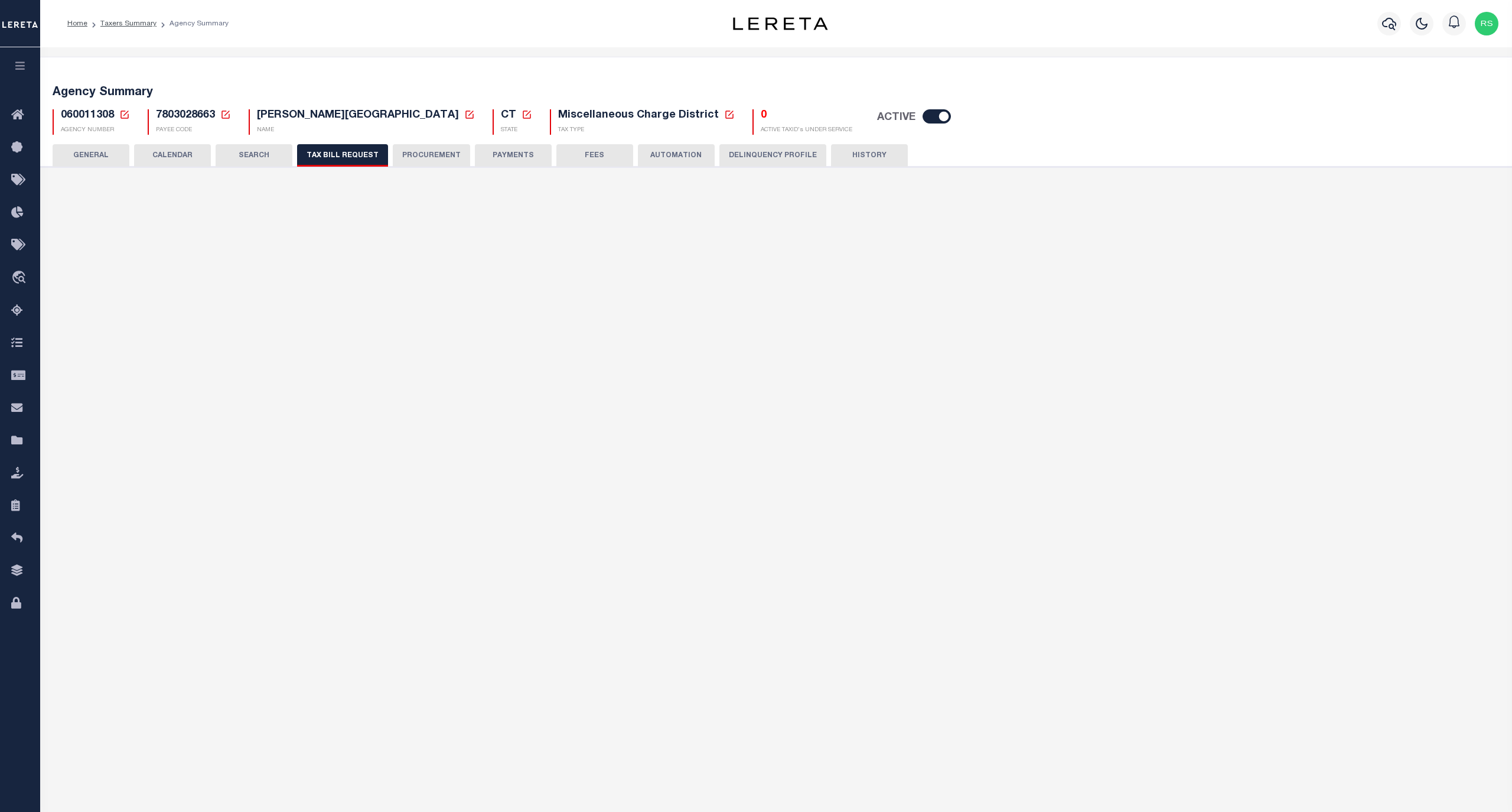
select select "27"
select select "20"
select select "false"
select select "1"
select select
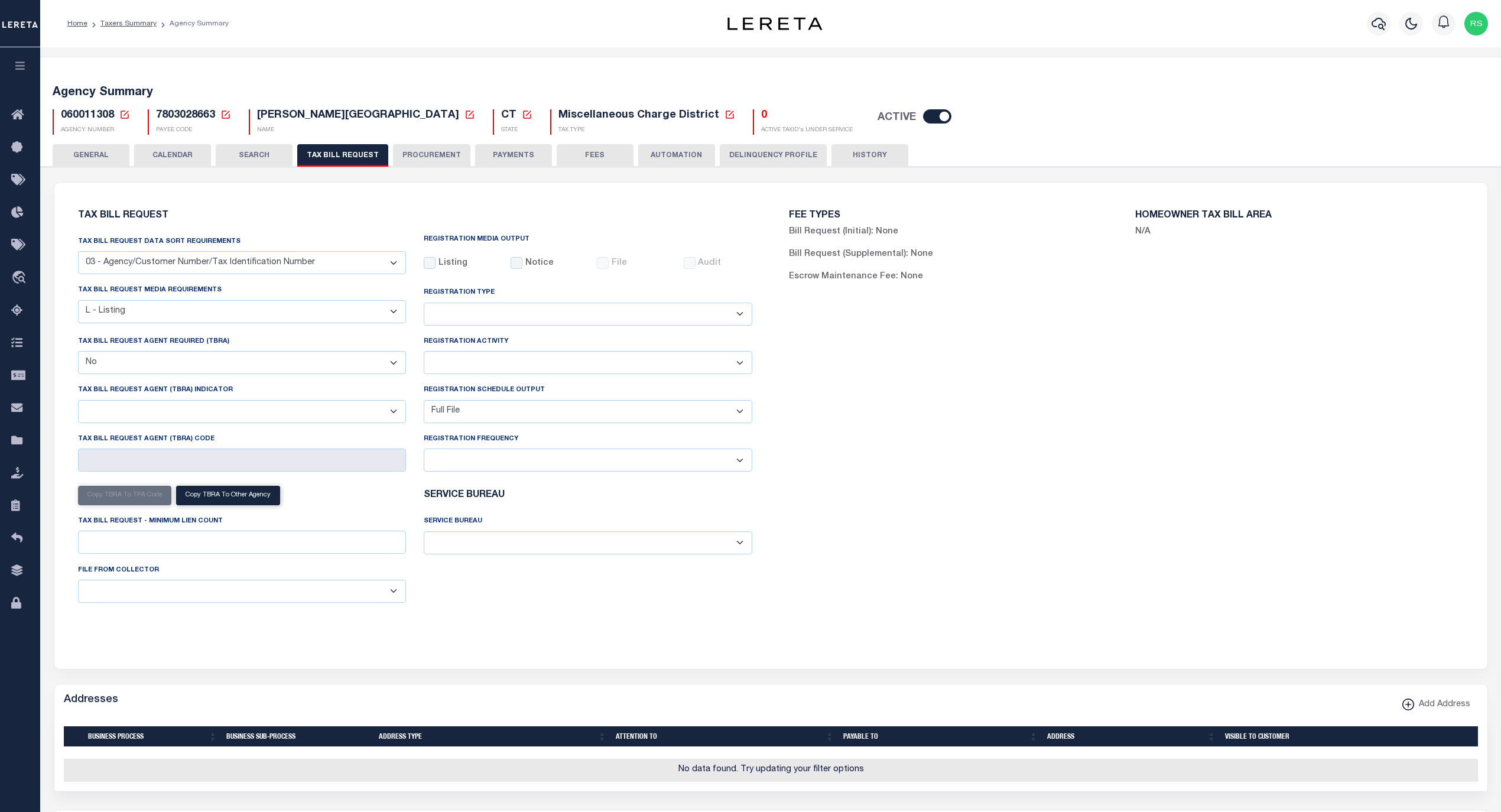
click at [1139, 233] on label "N/A" at bounding box center [1142, 232] width 15 height 13
click at [1158, 209] on div "FEE TYPES Bill Request (Initial): None Bill Request (Supplemental): None Escrow…" at bounding box center [1126, 252] width 693 height 111
click at [1139, 232] on label "N/A" at bounding box center [1142, 232] width 15 height 13
click at [1169, 218] on h6 "HOMEOWNER TAX BILL AREA" at bounding box center [1299, 216] width 328 height 10
click at [430, 154] on button "PROCUREMENT" at bounding box center [432, 155] width 77 height 22
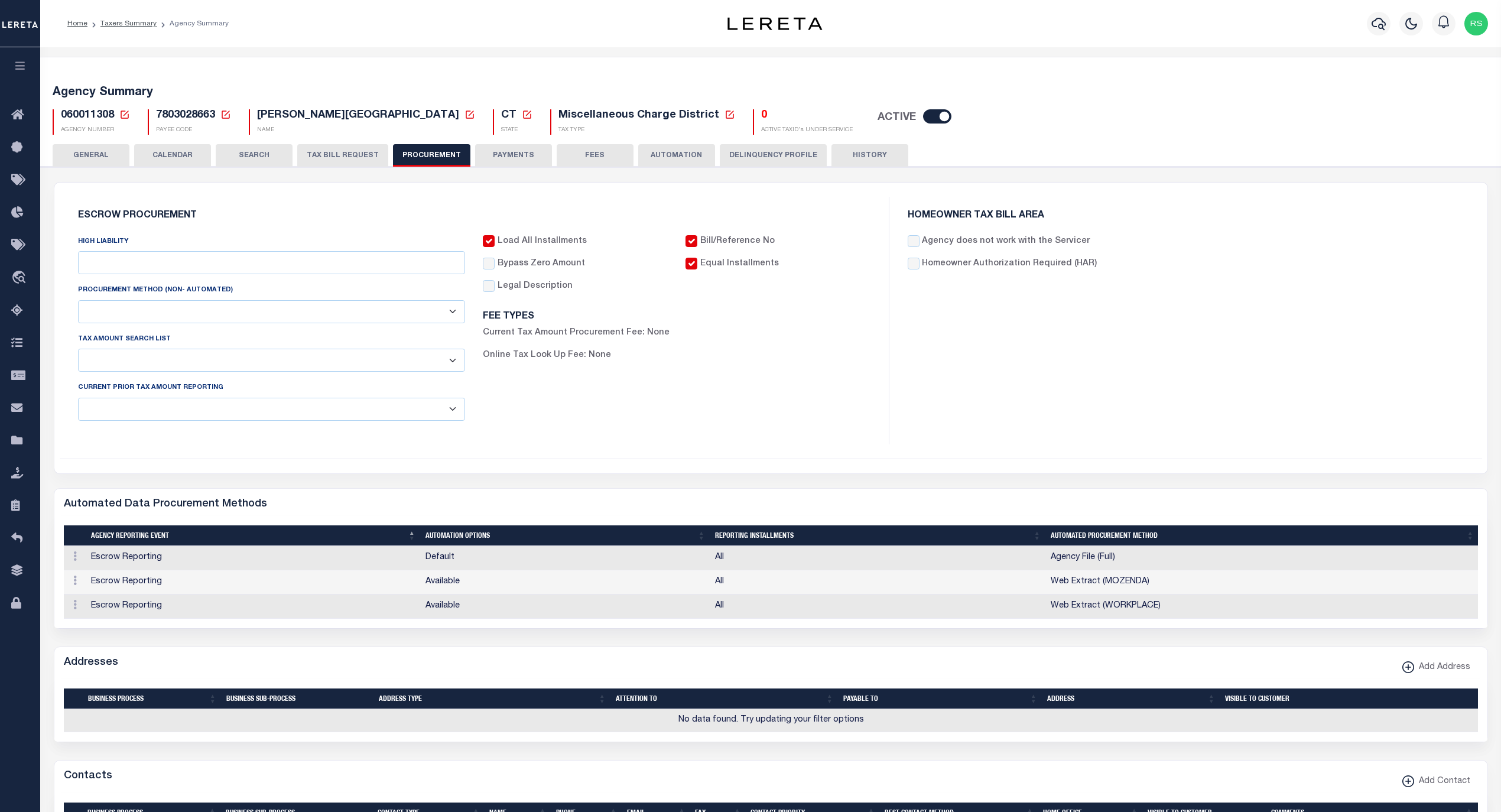
type input "$12,000"
select select "10"
select select "1"
select select "4"
checkbox input "true"
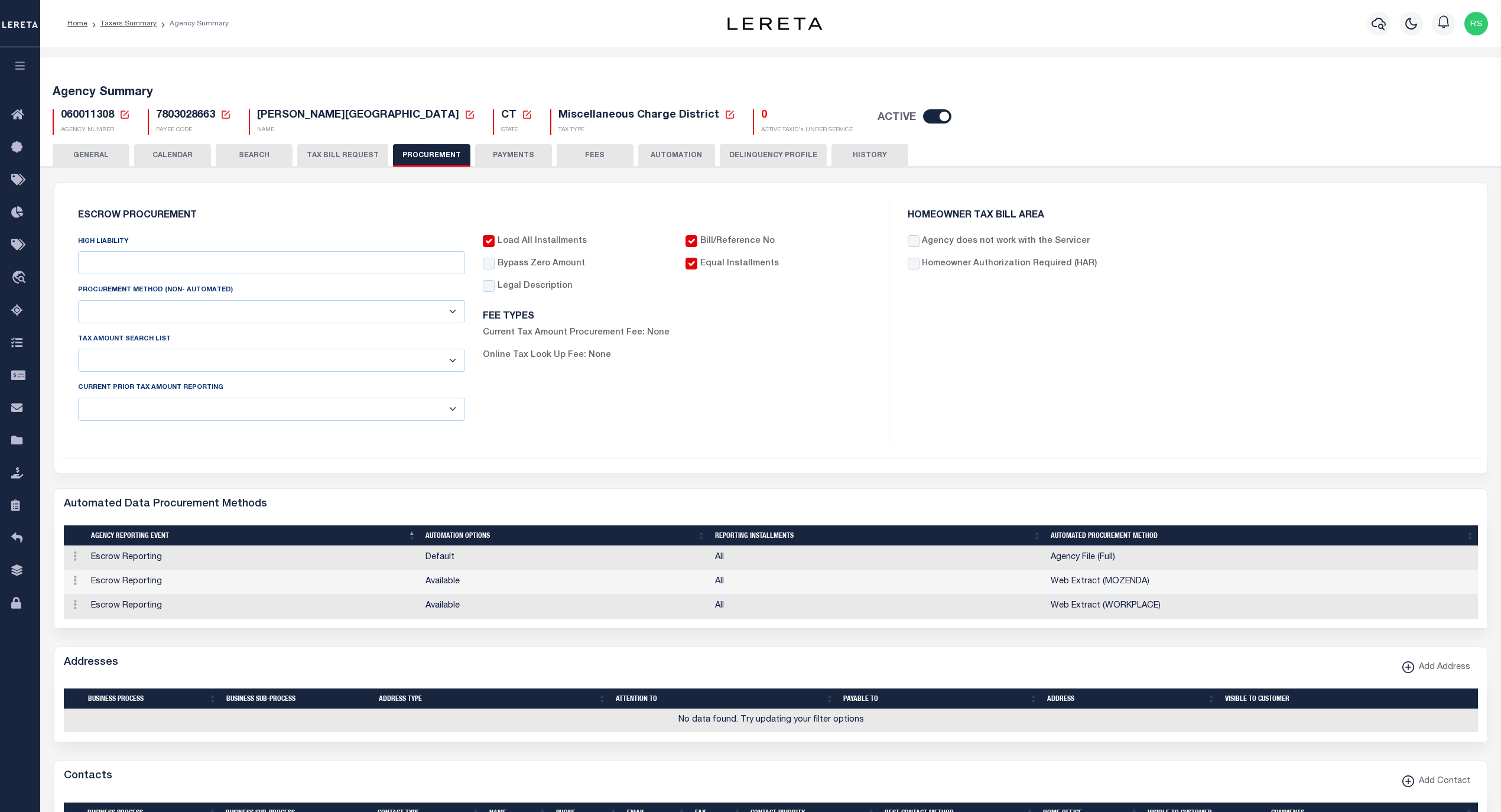
checkbox input "true"
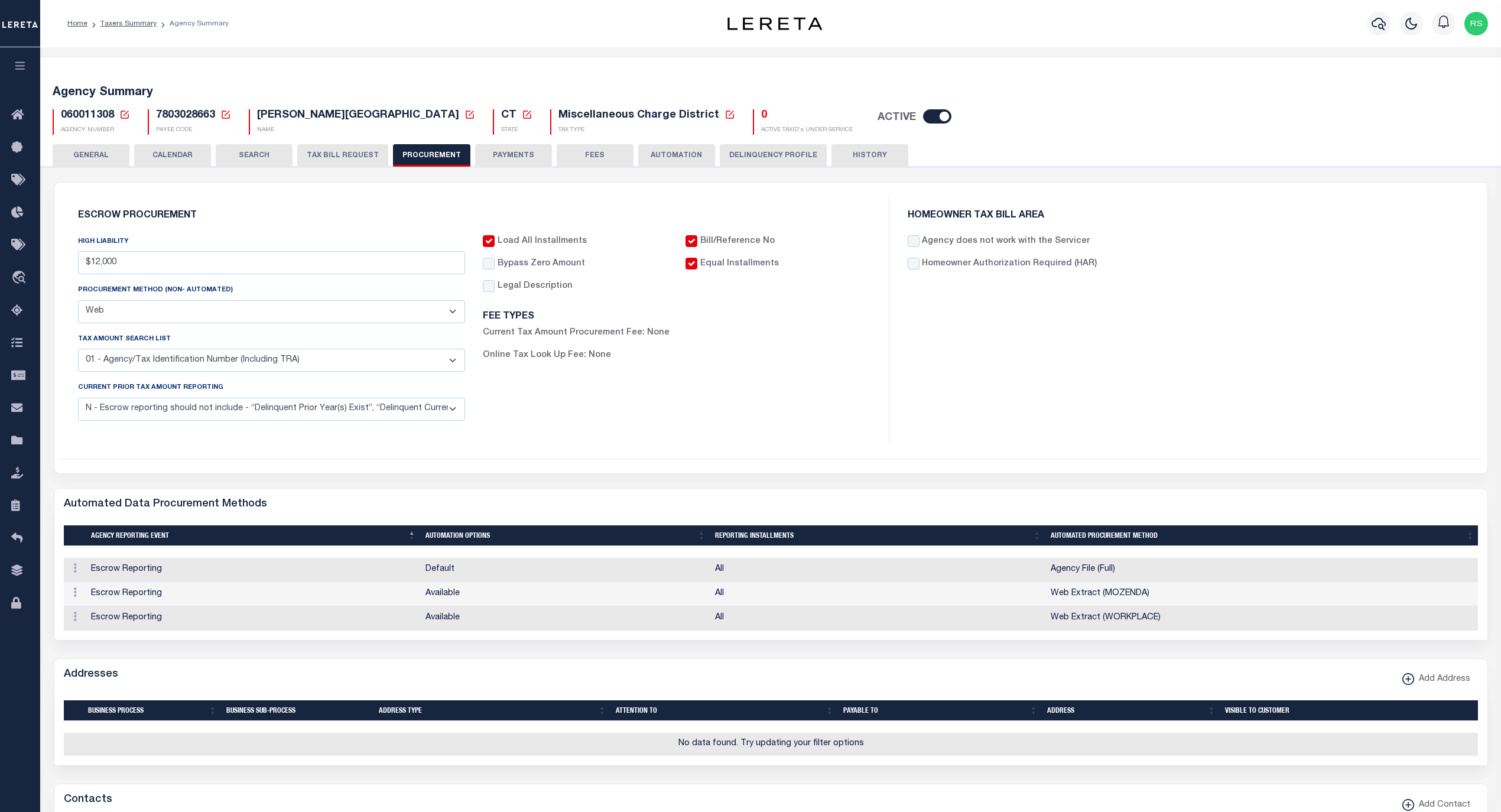
click at [1007, 265] on label "Homeowner Authorization Required (HAR)" at bounding box center [1009, 263] width 174 height 13
click at [919, 265] on input "Homeowner Authorization Required (HAR)" at bounding box center [913, 263] width 12 height 12
checkbox input "true"
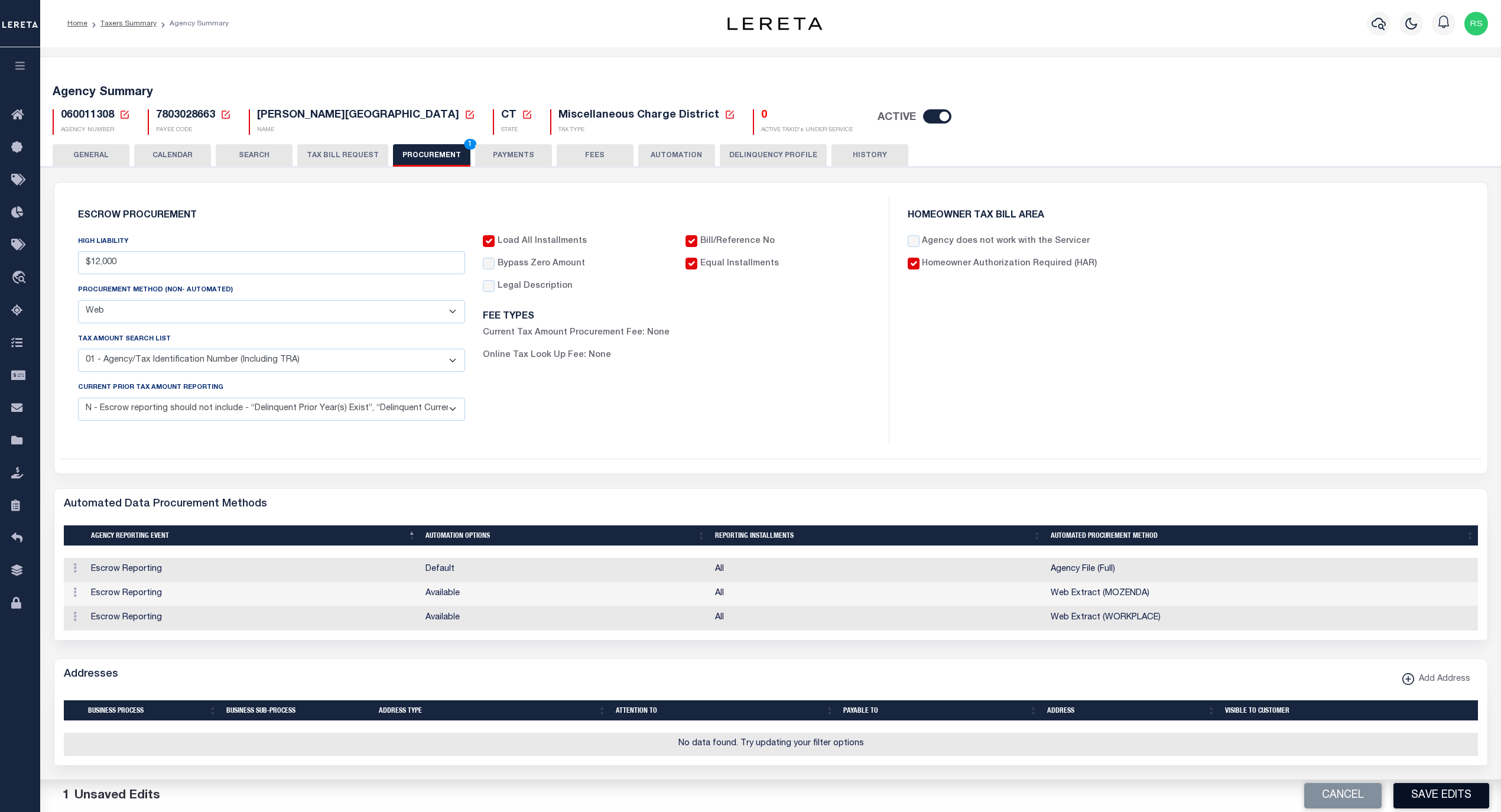
click at [1434, 795] on button "Save Edits" at bounding box center [1441, 796] width 95 height 25
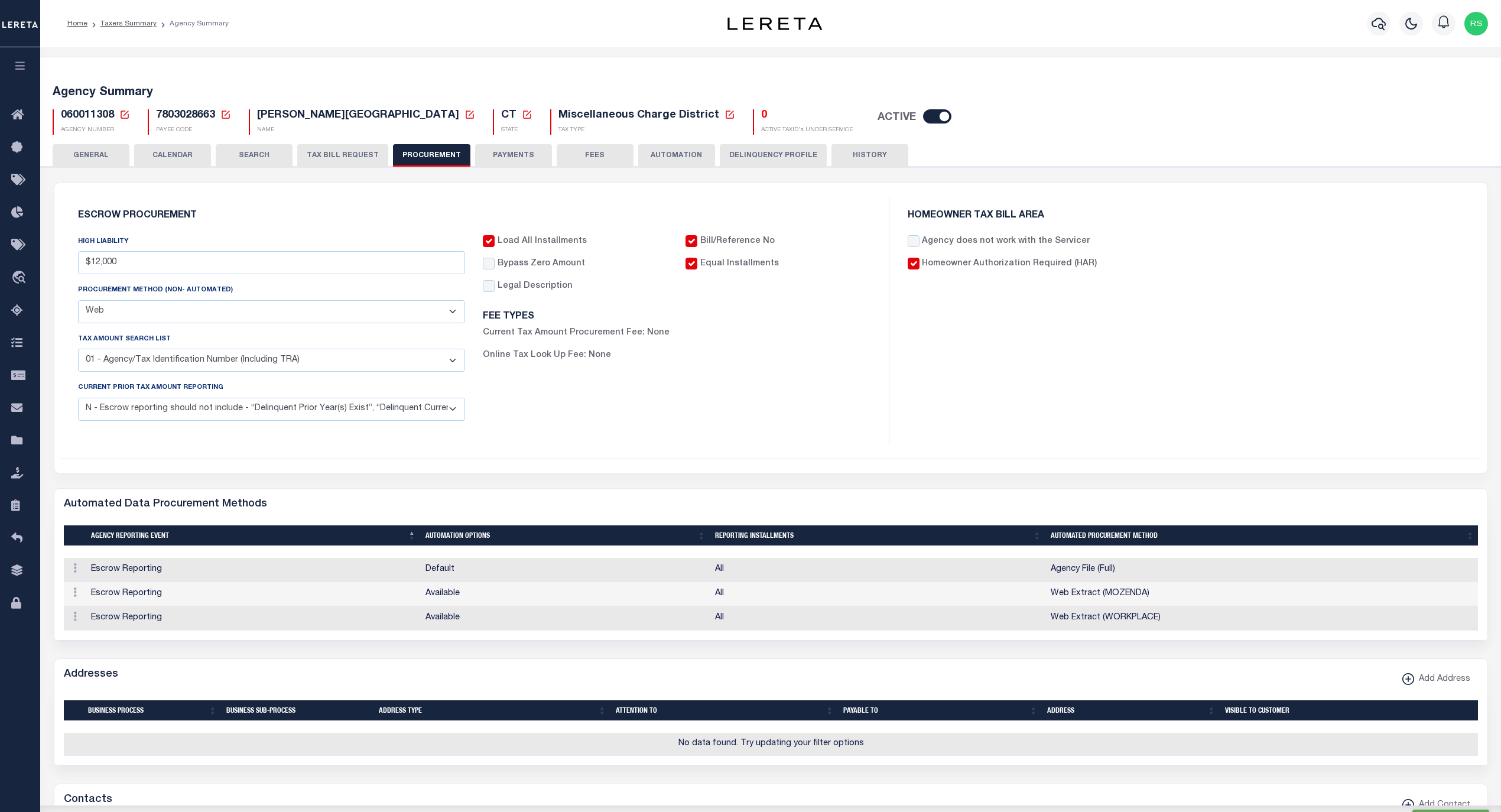
click at [519, 155] on button "PAYMENTS" at bounding box center [513, 155] width 76 height 22
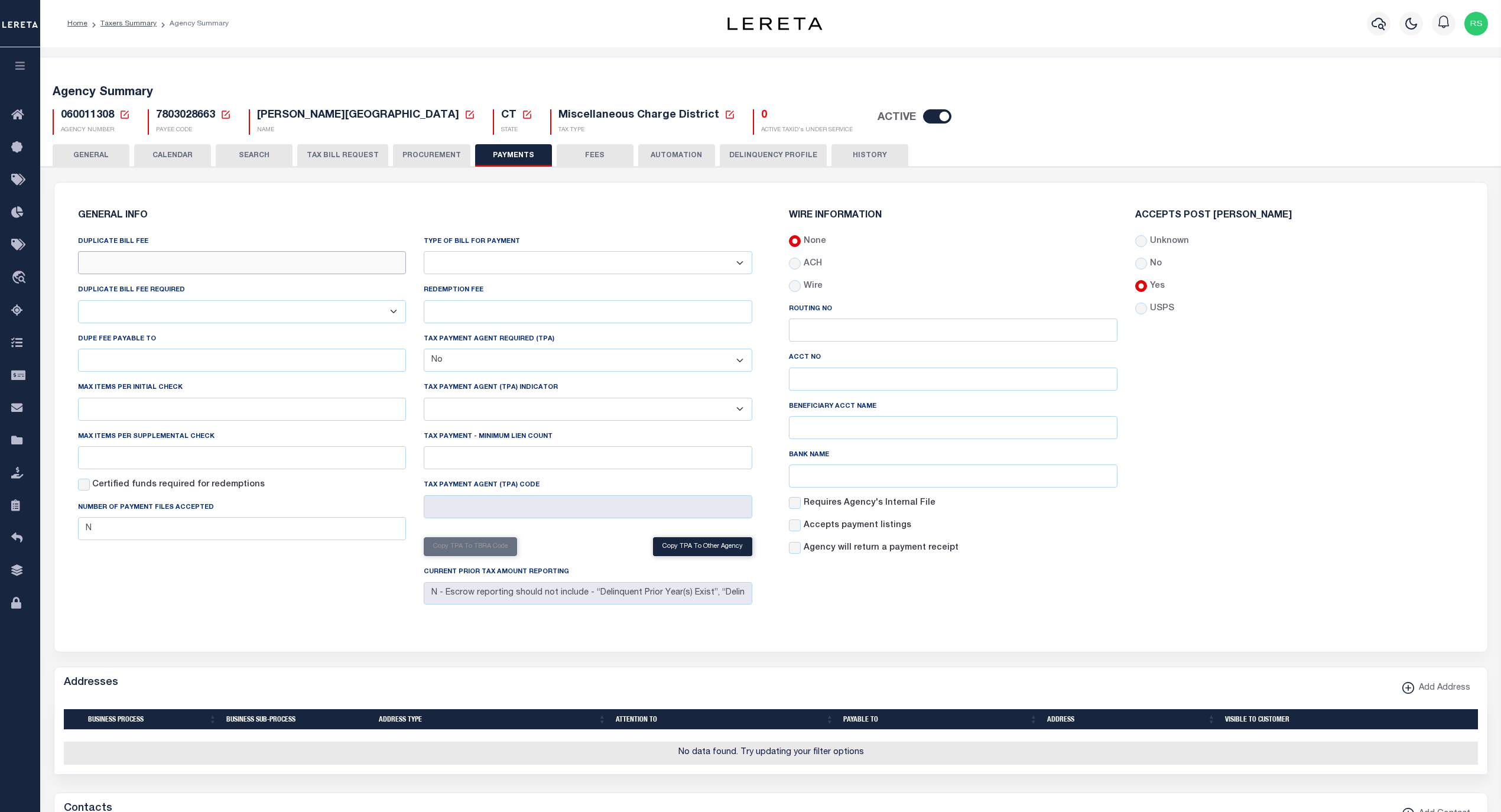
click at [371, 268] on input "DUPLICATE BILL FEE" at bounding box center [242, 263] width 328 height 23
click at [350, 156] on button "TAX BILL REQUEST" at bounding box center [342, 155] width 91 height 22
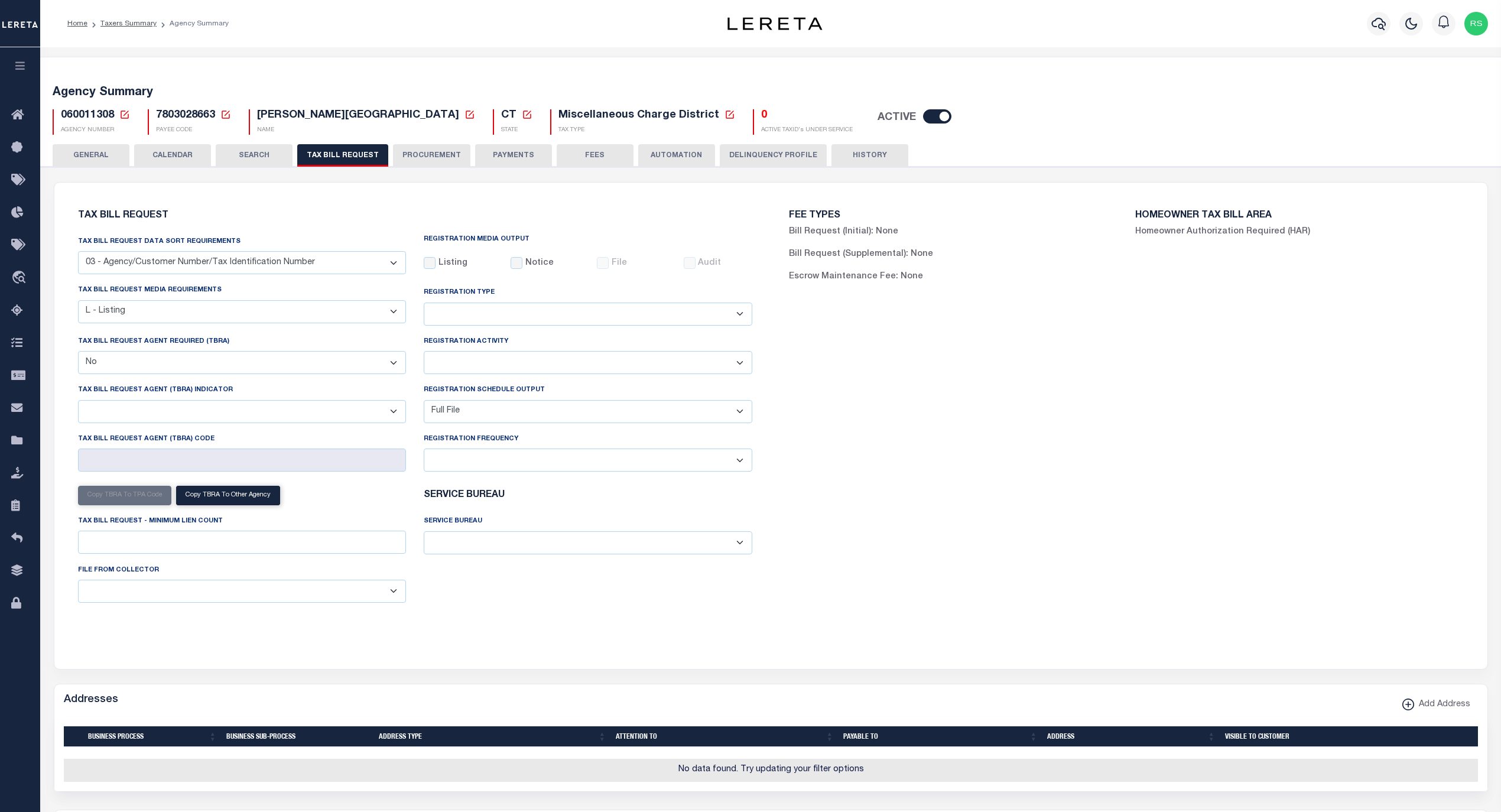
click at [386, 313] on select "A - Listing, File B - Blank Disk E - Notice, Listing F - Form G - Survey L - Li…" at bounding box center [242, 312] width 328 height 23
select select "23"
click at [78, 301] on select "A - Listing, File B - Blank Disk E - Notice, Listing F - Form G - Survey L - Li…" at bounding box center [242, 312] width 328 height 23
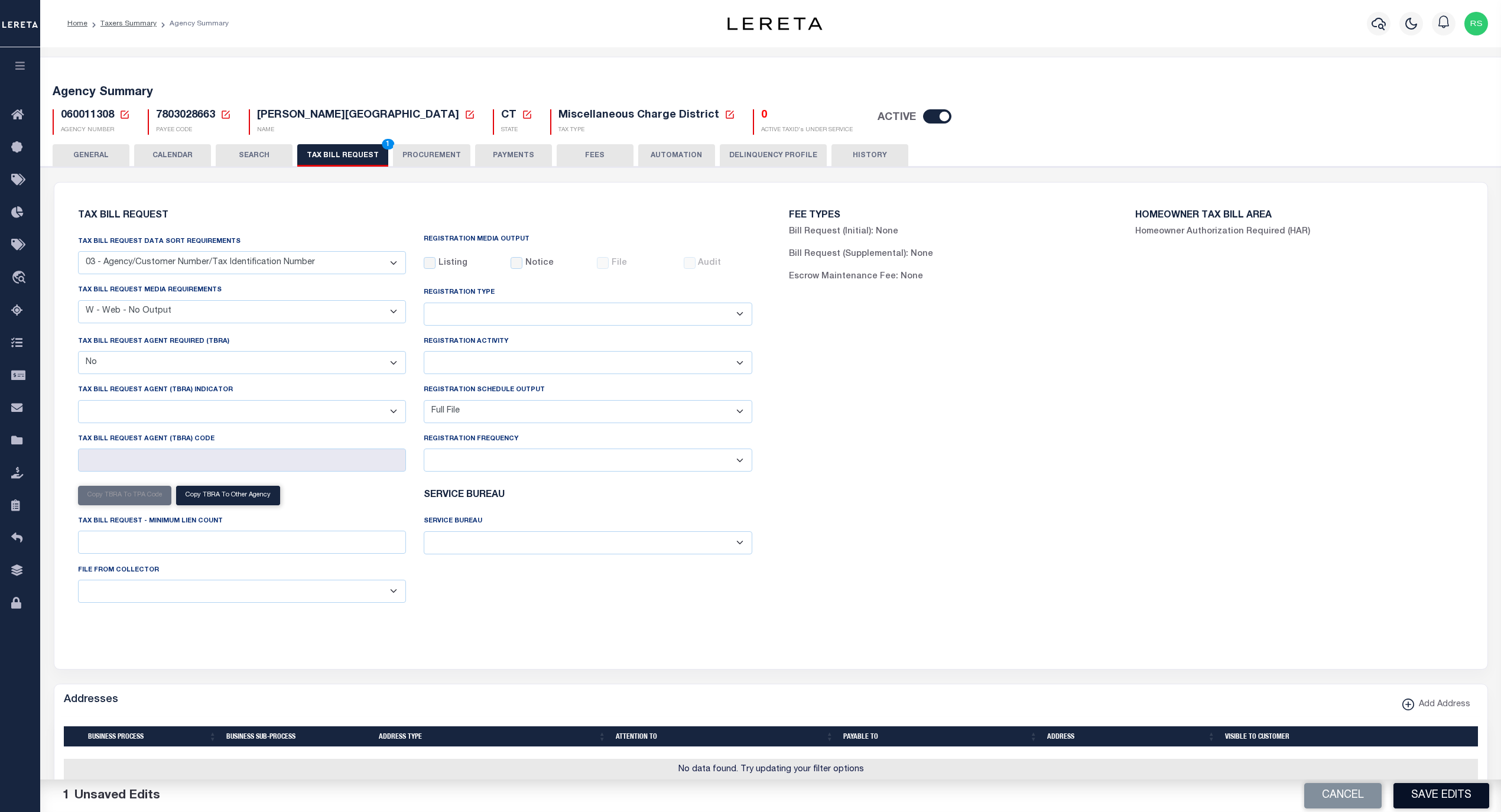
click at [1442, 795] on button "Save Edits" at bounding box center [1441, 796] width 95 height 25
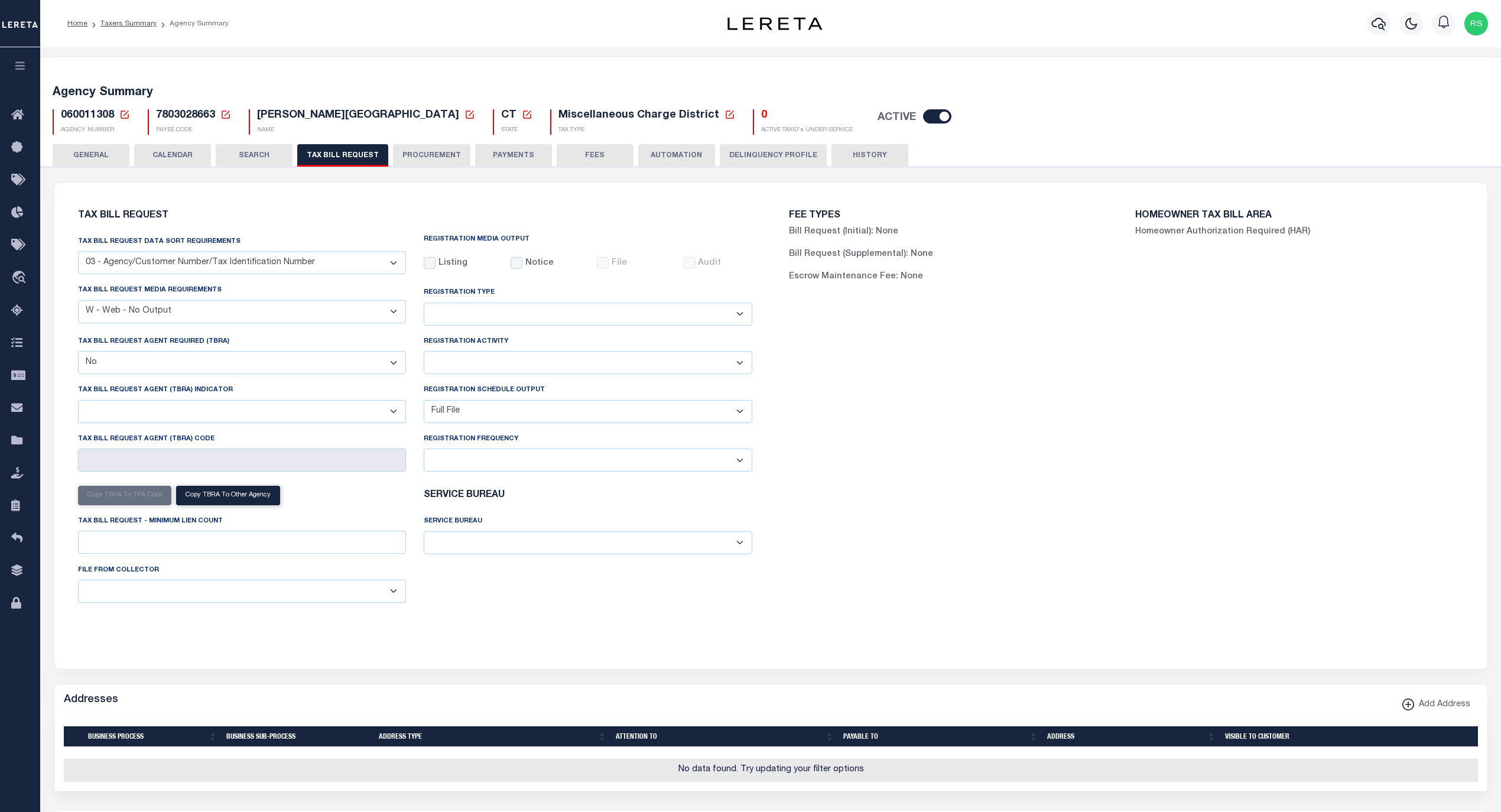
click at [504, 149] on button "PAYMENTS" at bounding box center [513, 155] width 76 height 22
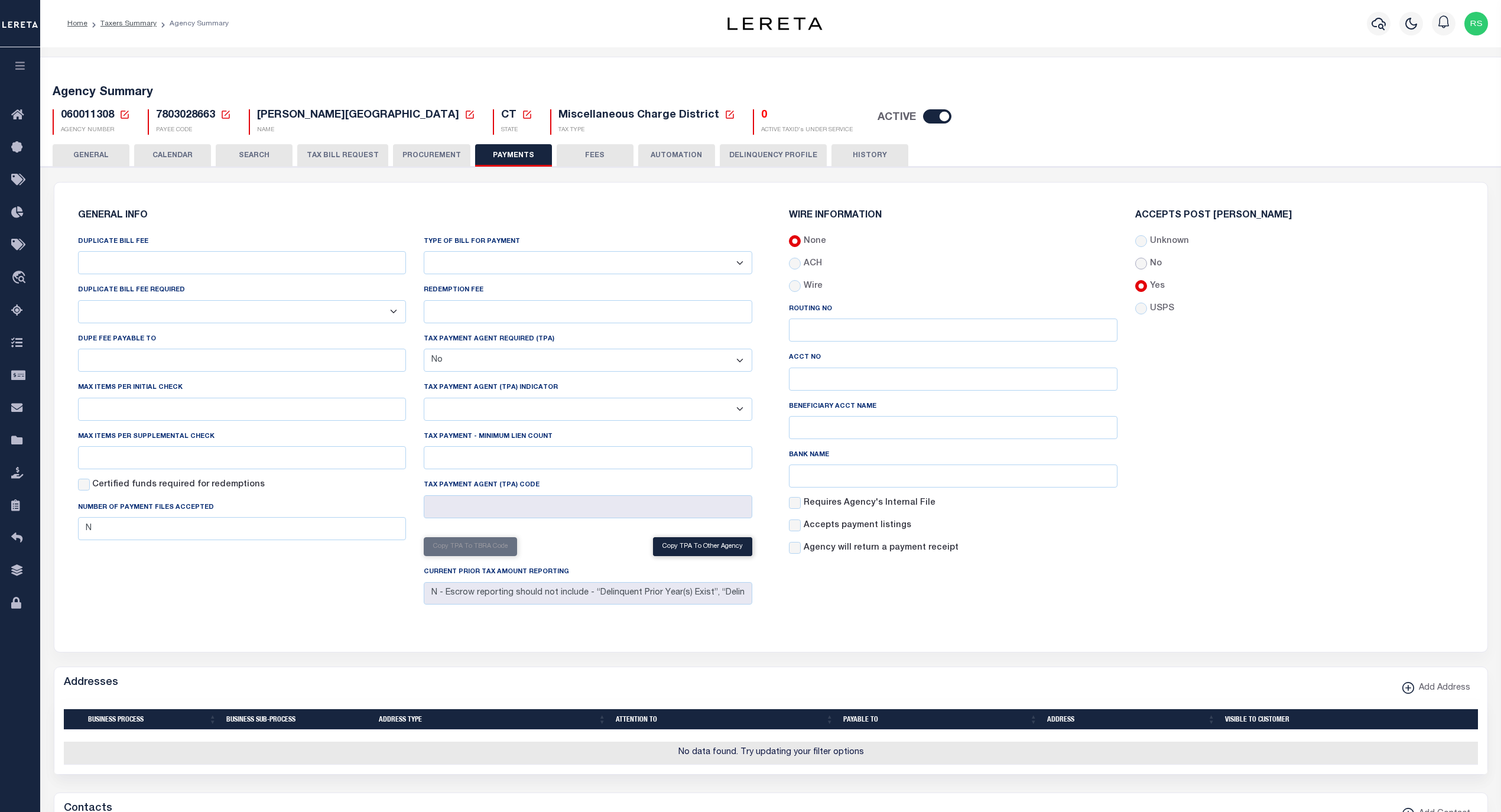
click at [1140, 261] on input "No" at bounding box center [1140, 263] width 12 height 12
radio input "true"
click at [1430, 790] on button "Save Edits" at bounding box center [1441, 796] width 95 height 25
click at [618, 156] on button "FEES" at bounding box center [594, 155] width 76 height 22
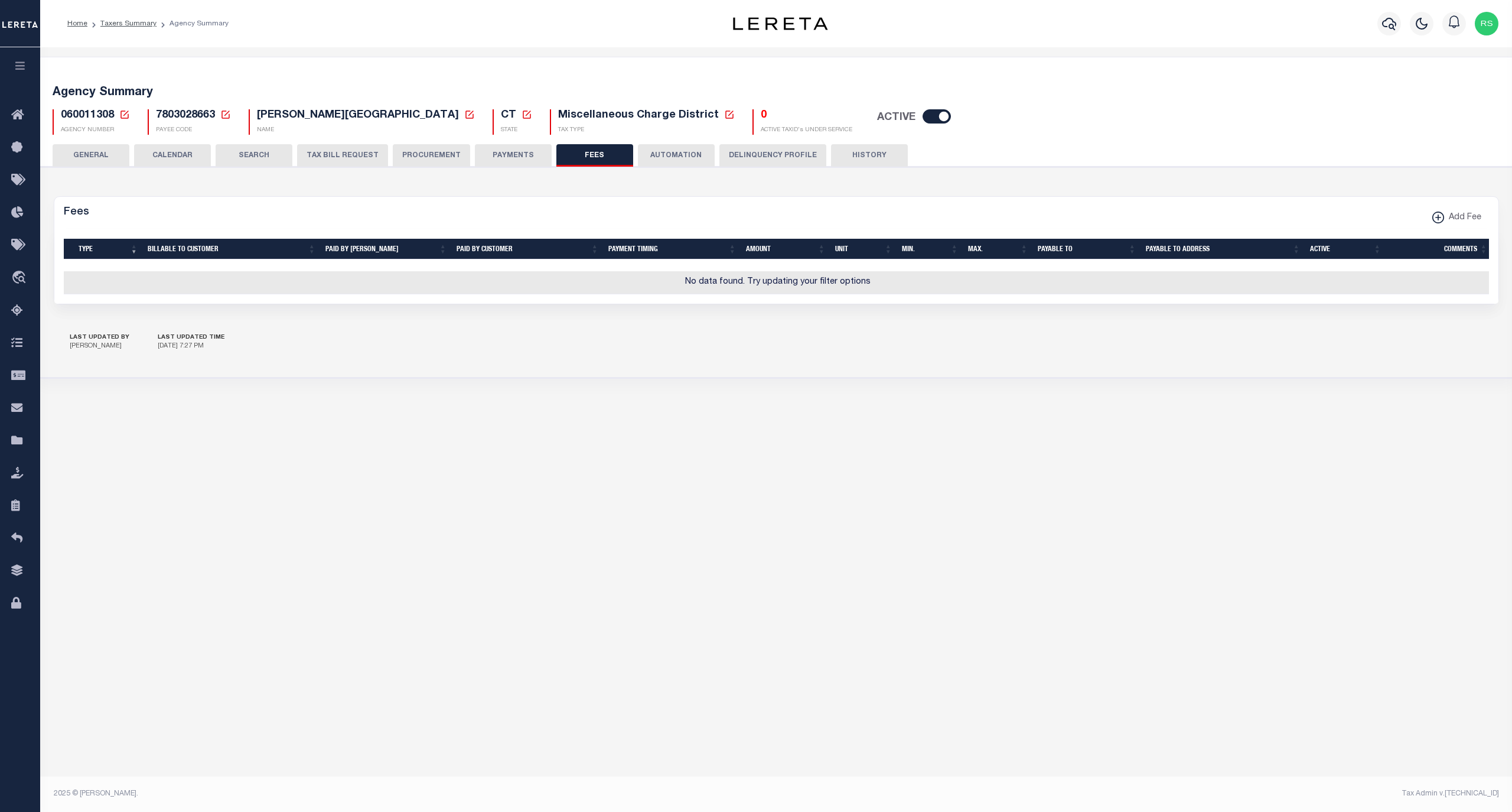
click at [702, 155] on button "AUTOMATION" at bounding box center [676, 155] width 76 height 22
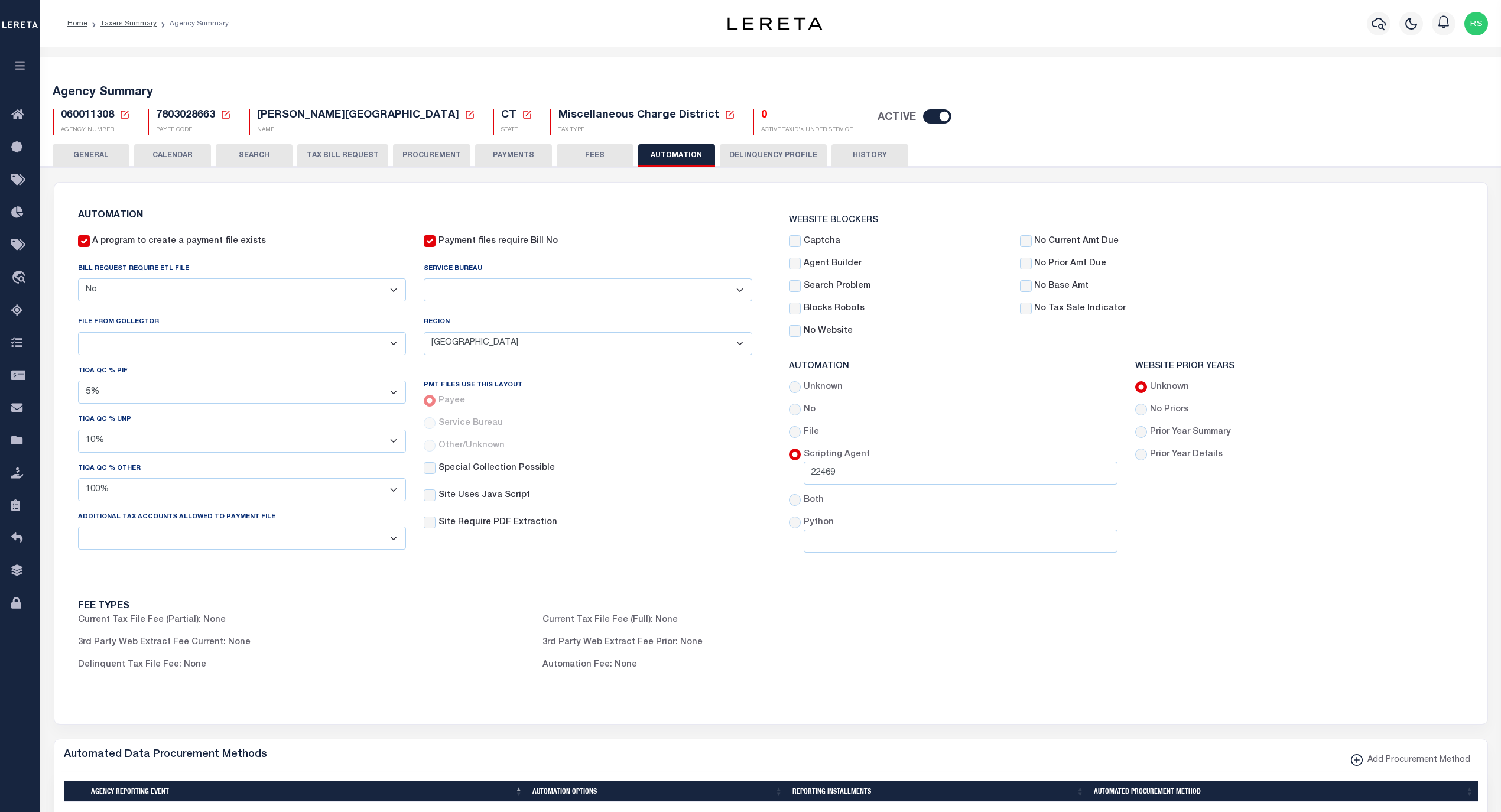
click at [783, 149] on button "Delinquency Profile" at bounding box center [773, 155] width 107 height 22
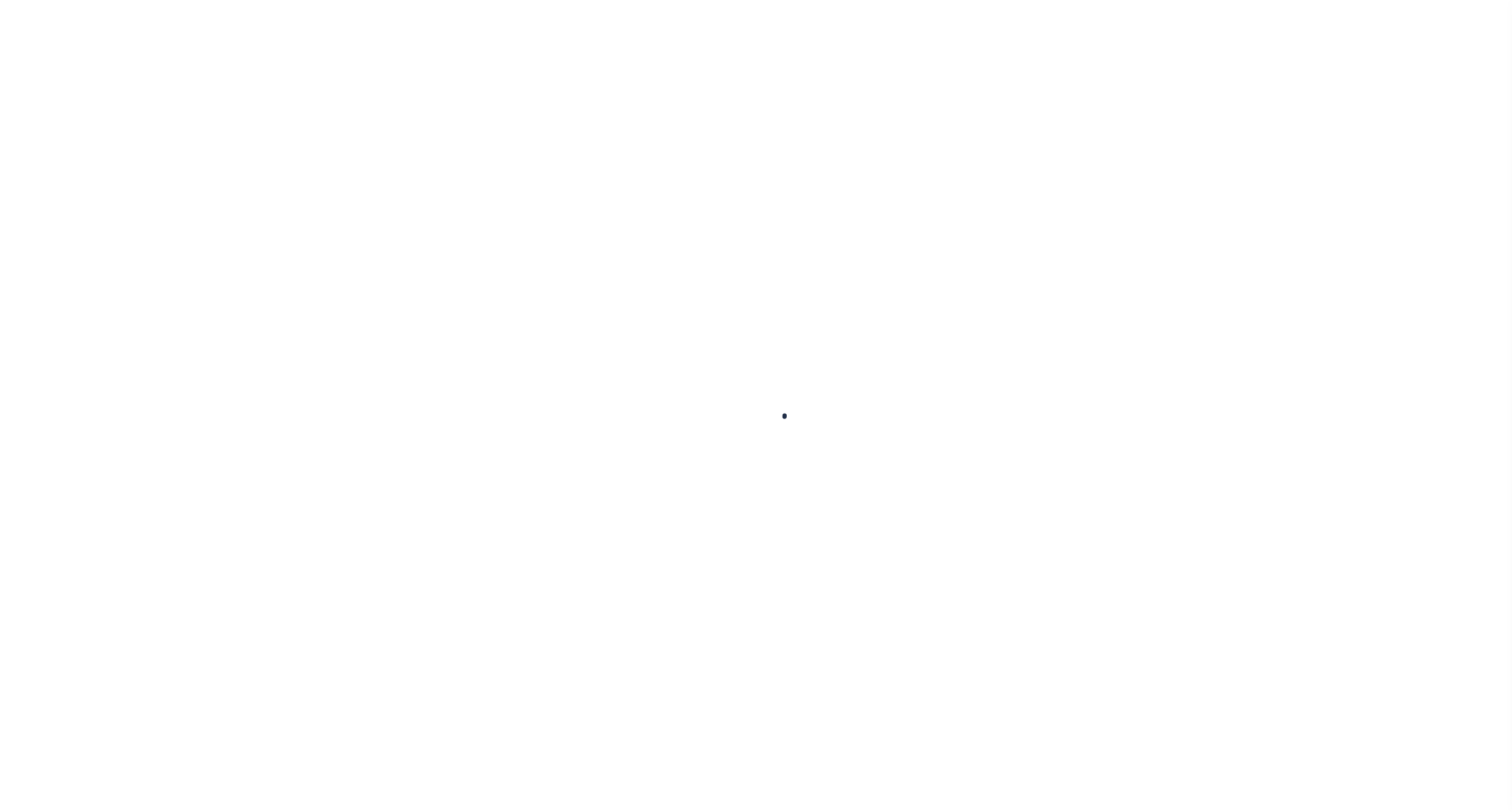
select select
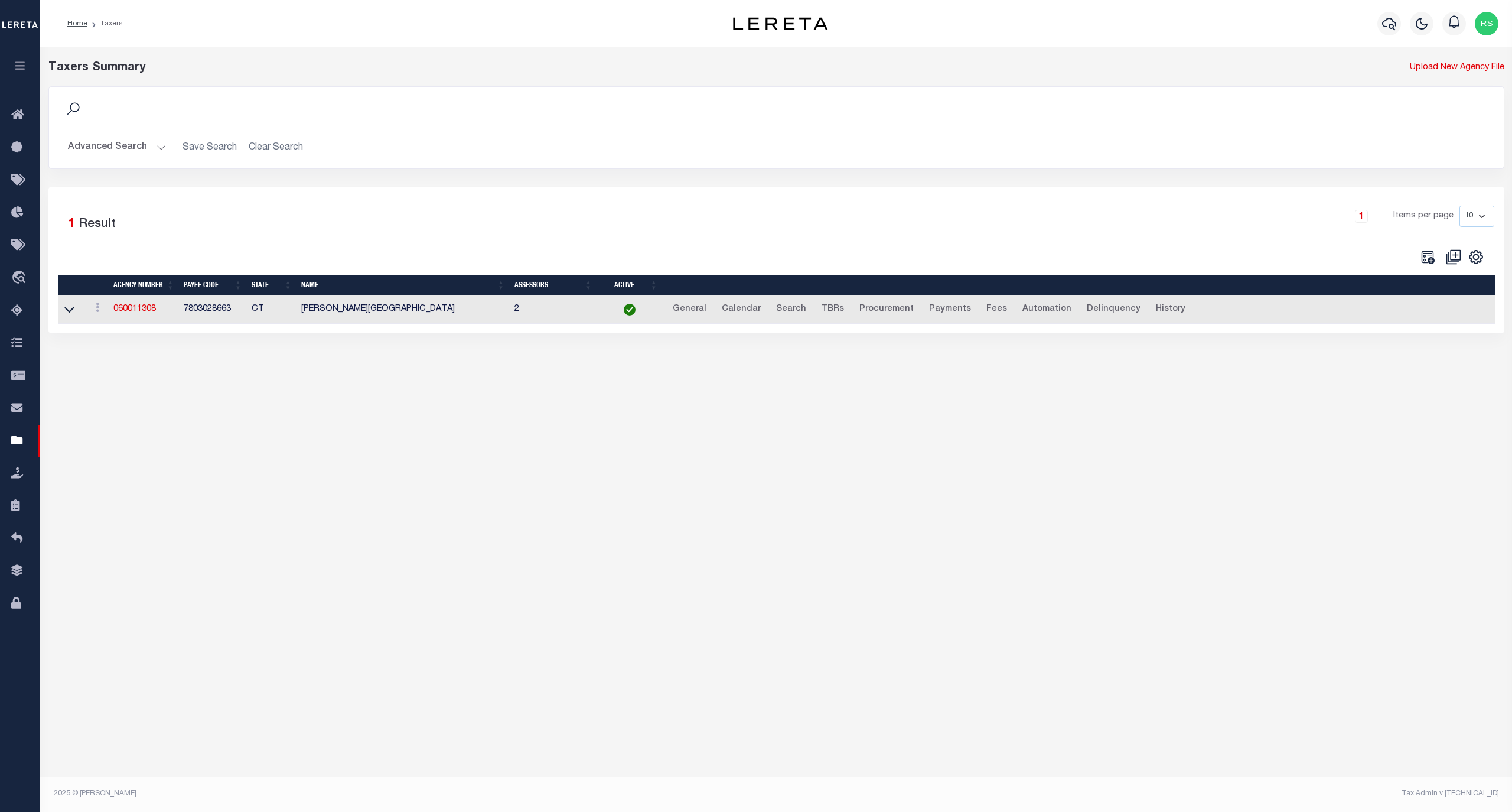
click at [76, 147] on button "Advanced Search" at bounding box center [117, 147] width 98 height 23
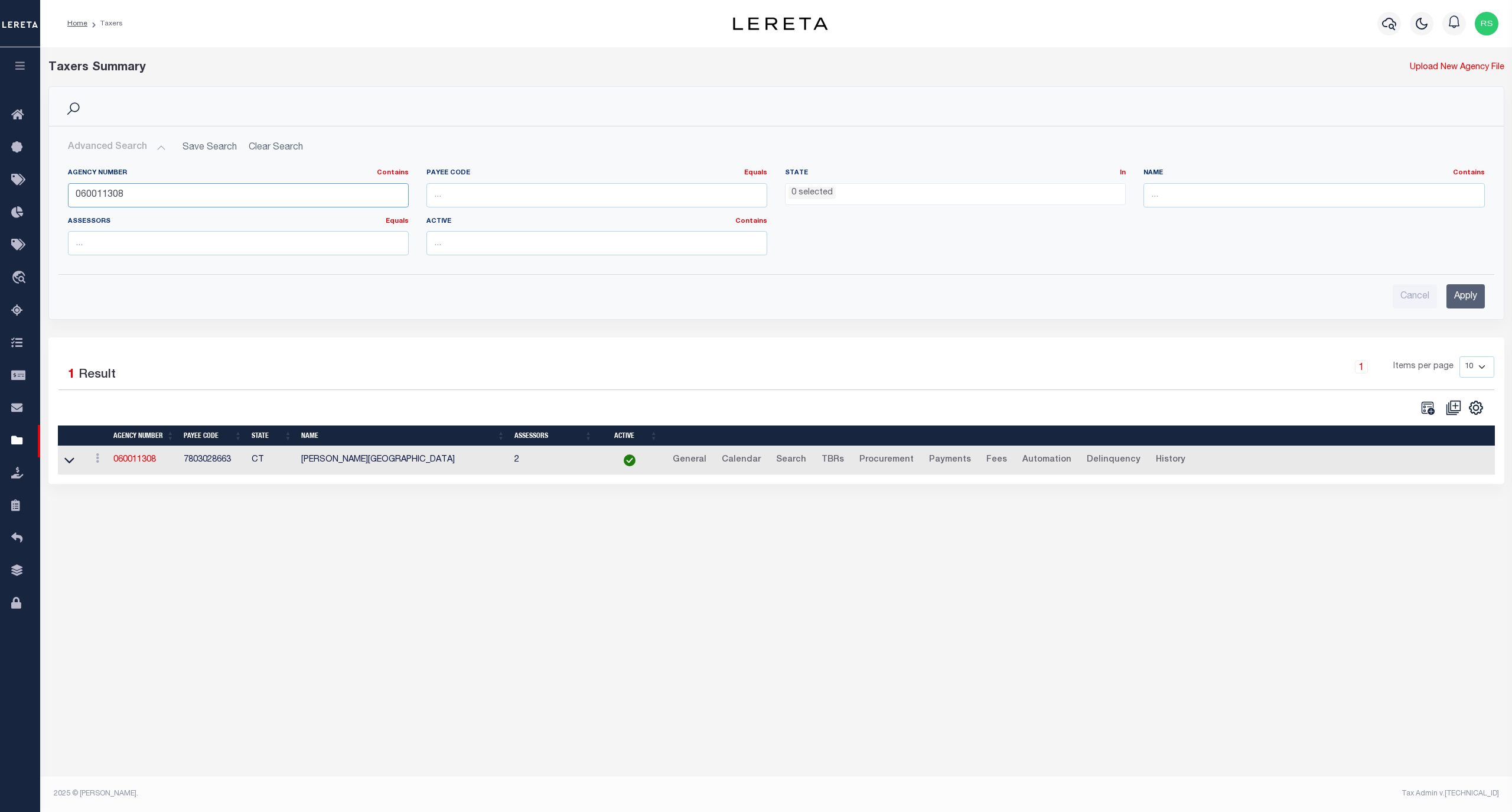
click at [129, 193] on input "060011308" at bounding box center [238, 195] width 341 height 24
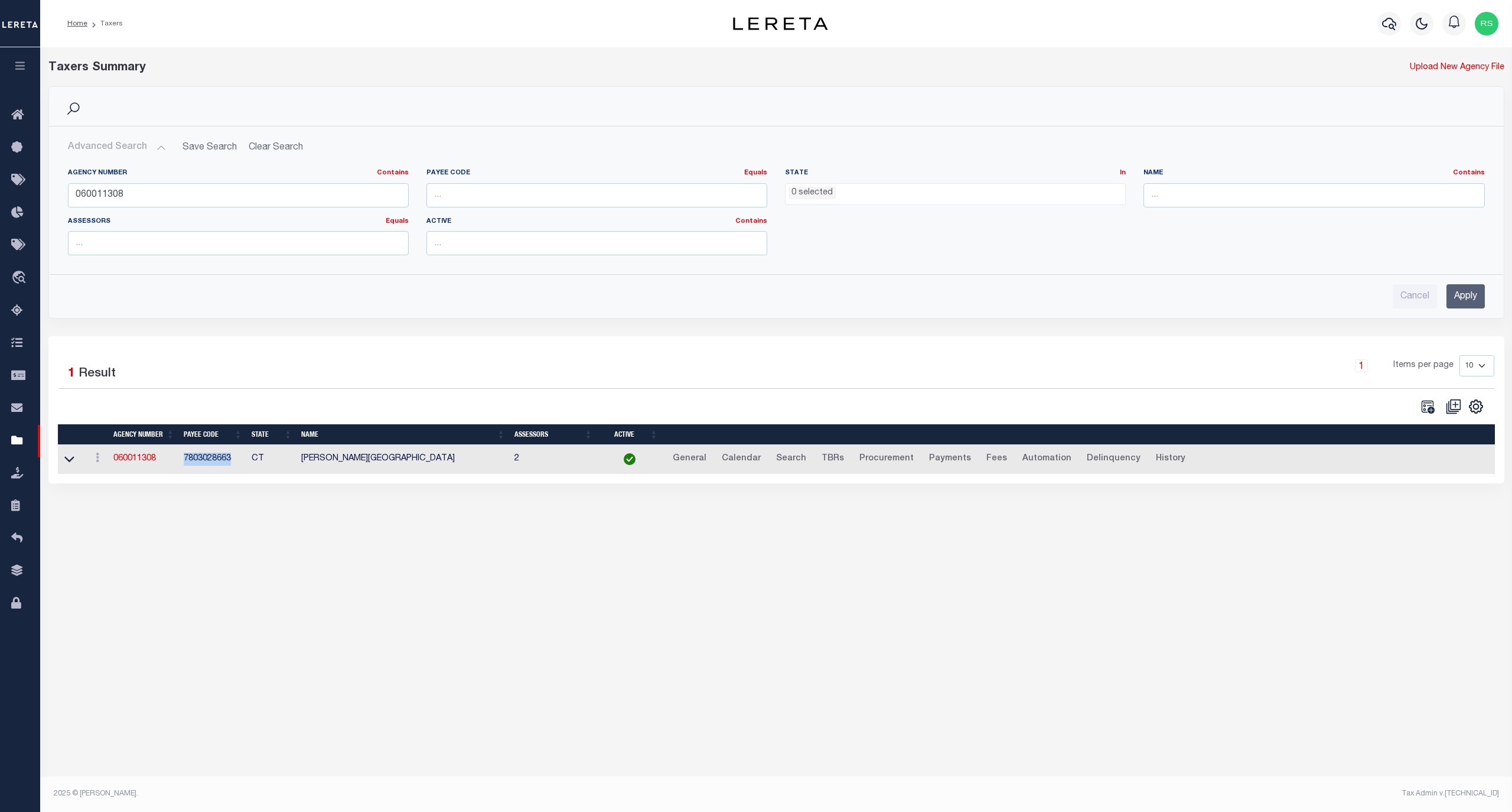
drag, startPoint x: 229, startPoint y: 466, endPoint x: 180, endPoint y: 467, distance: 49.0
click at [180, 467] on td "7803028663" at bounding box center [213, 460] width 68 height 29
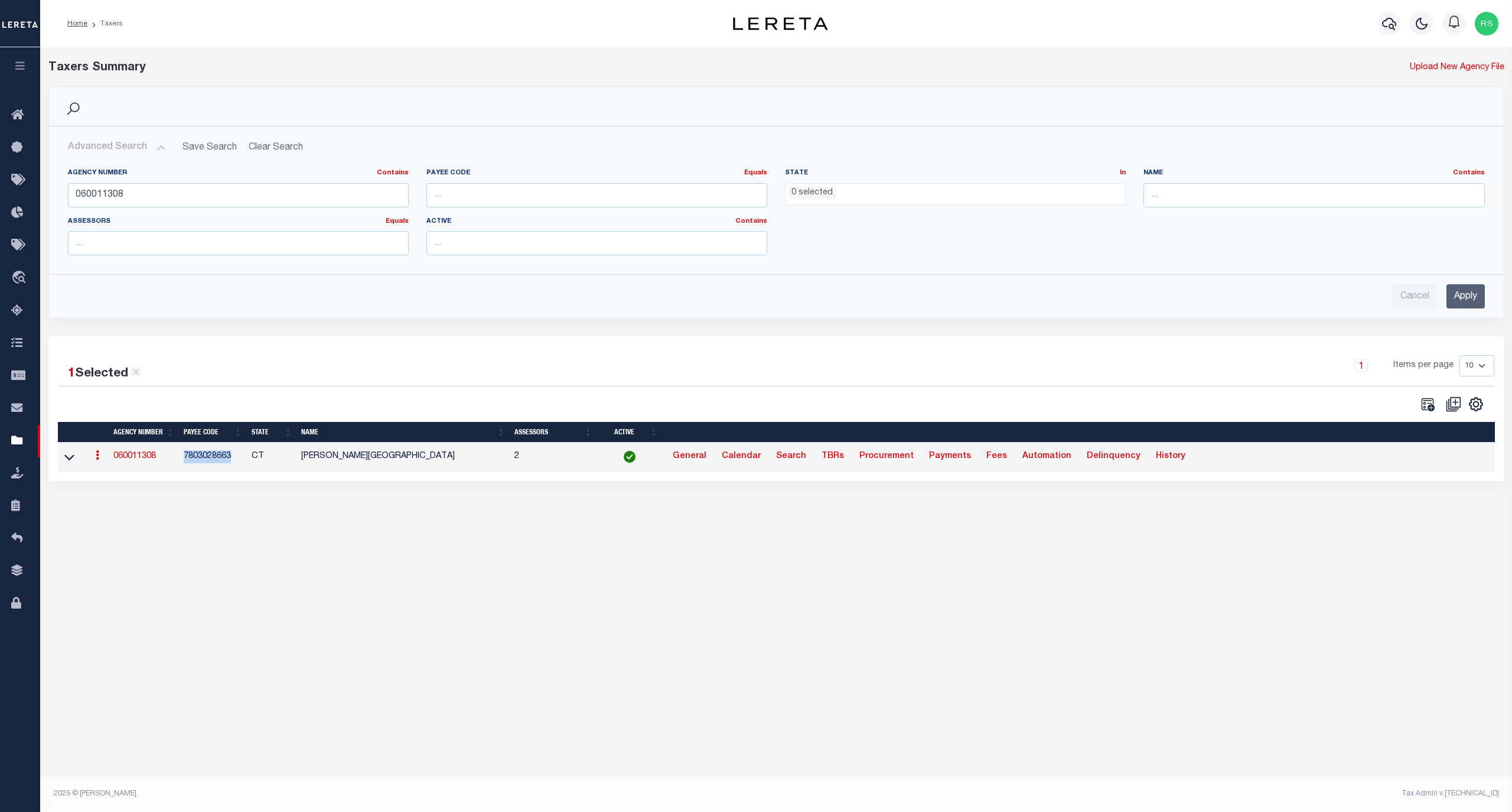
copy td "7803028663"
